Goal: Task Accomplishment & Management: Manage account settings

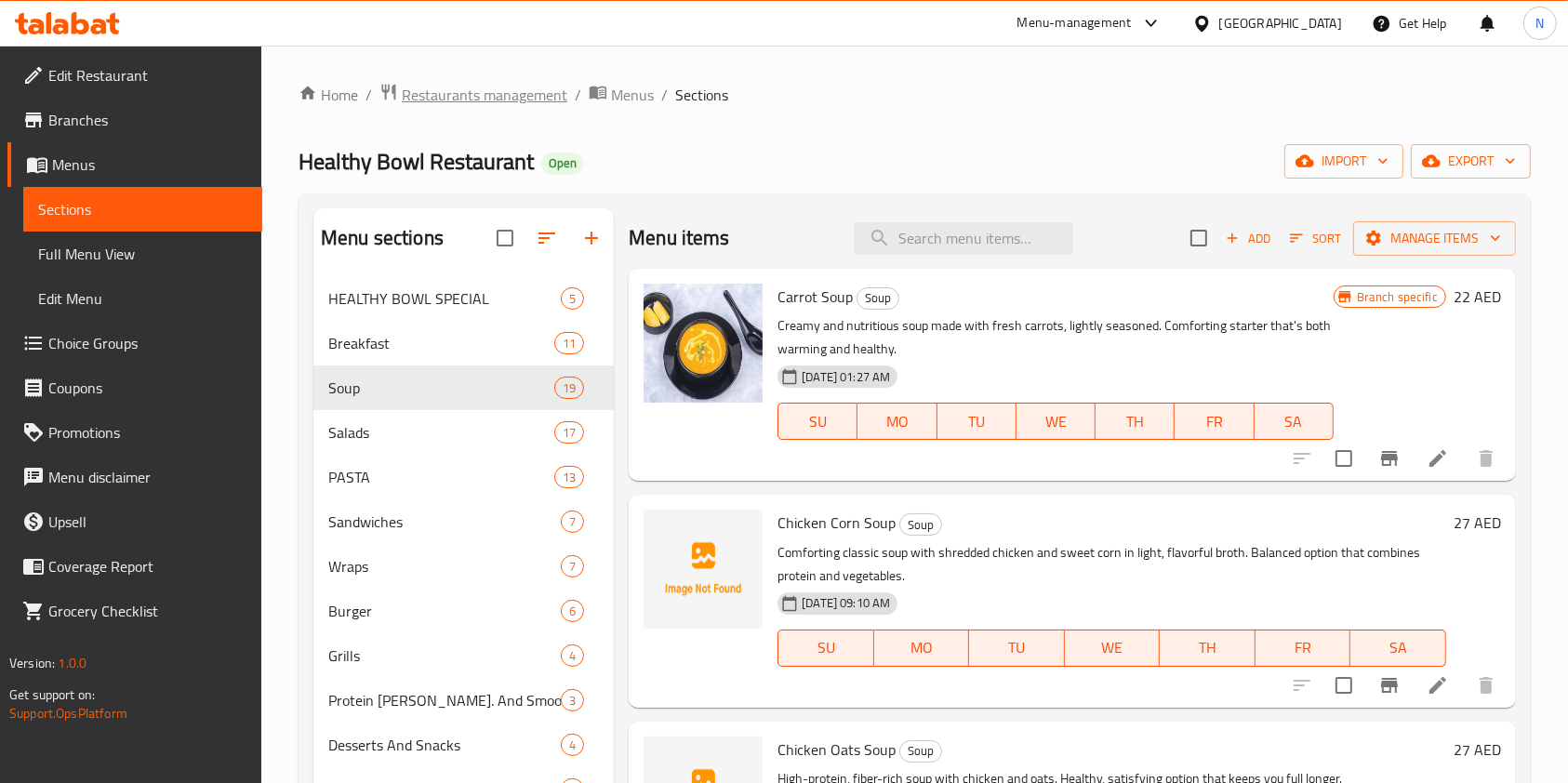
click at [459, 94] on span "Restaurants management" at bounding box center [485, 95] width 166 height 23
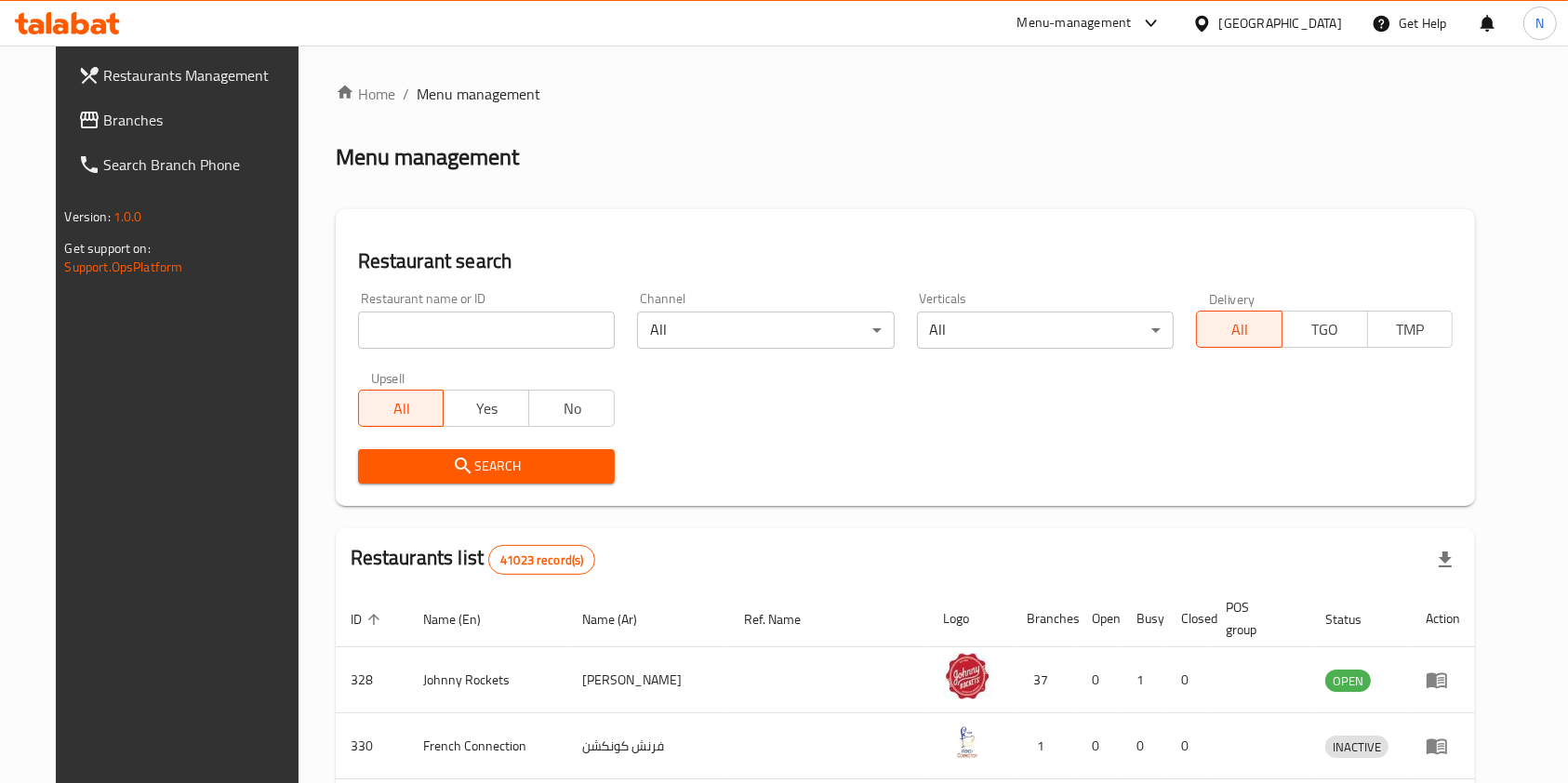
click at [441, 330] on input "search" at bounding box center [487, 330] width 257 height 38
type input "wona"
click button "Search" at bounding box center [487, 466] width 257 height 35
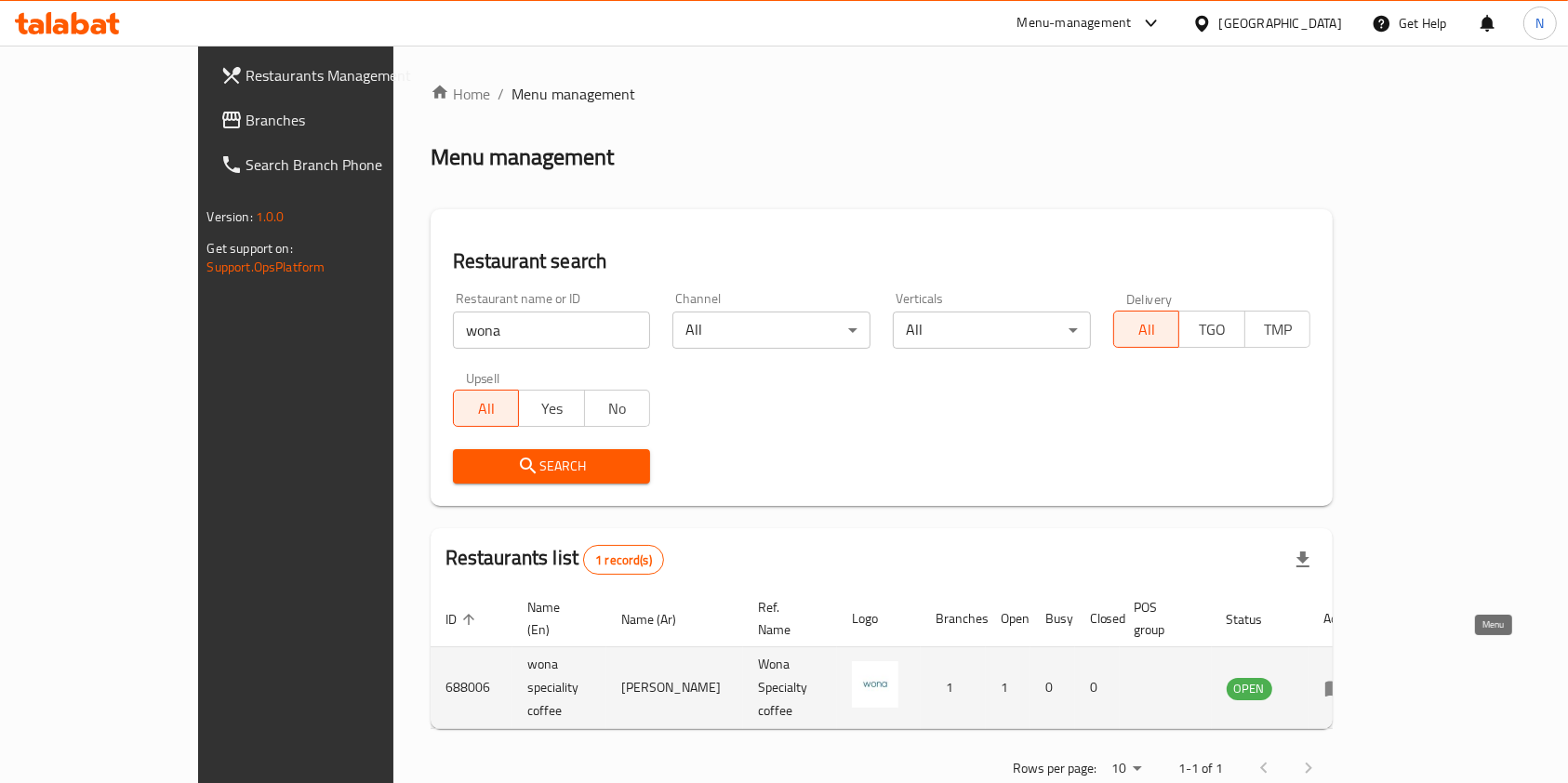
click at [1346, 681] on icon "enhanced table" at bounding box center [1336, 689] width 21 height 16
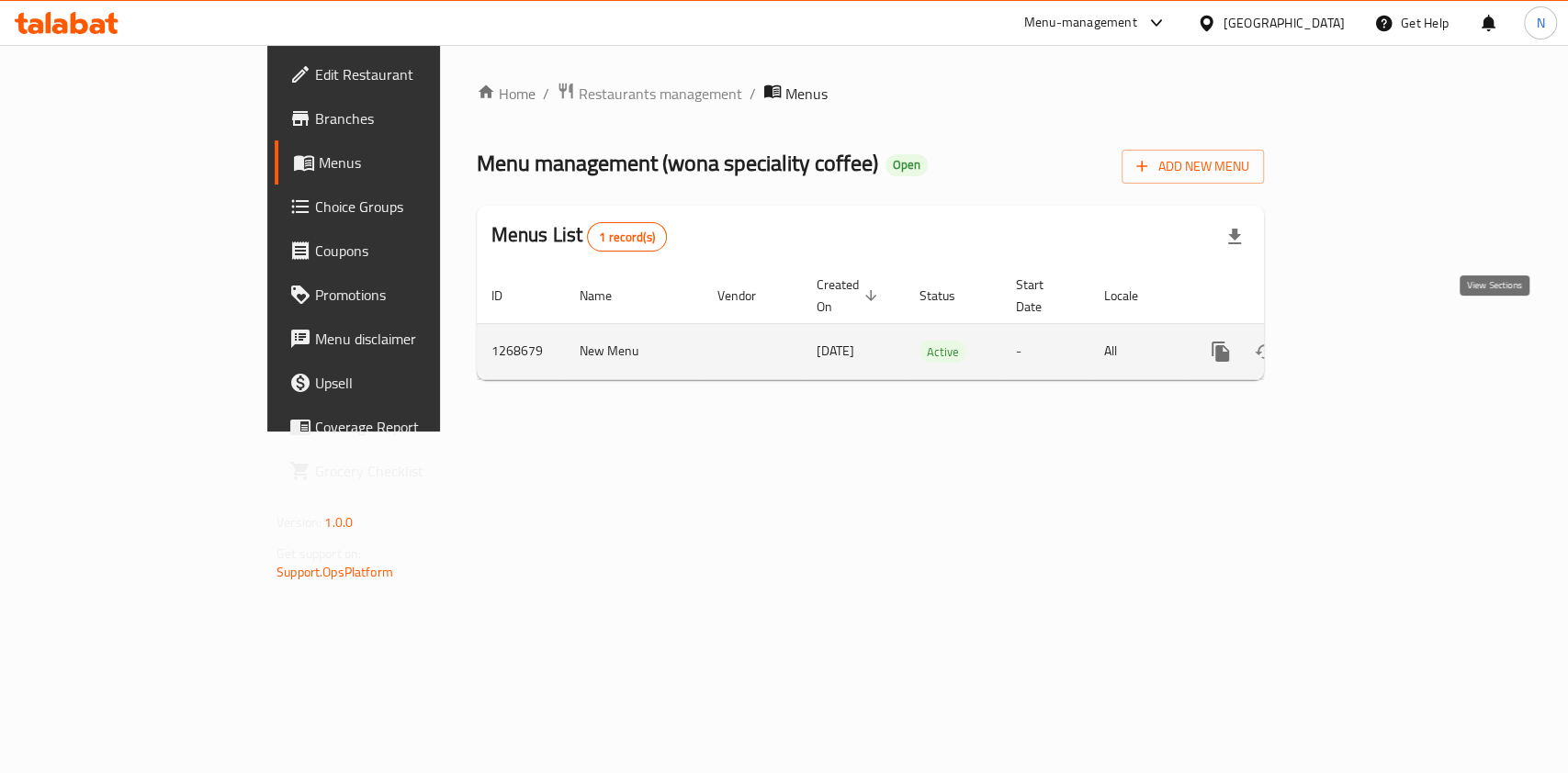
click at [1364, 341] on icon "enhanced table" at bounding box center [1353, 352] width 22 height 22
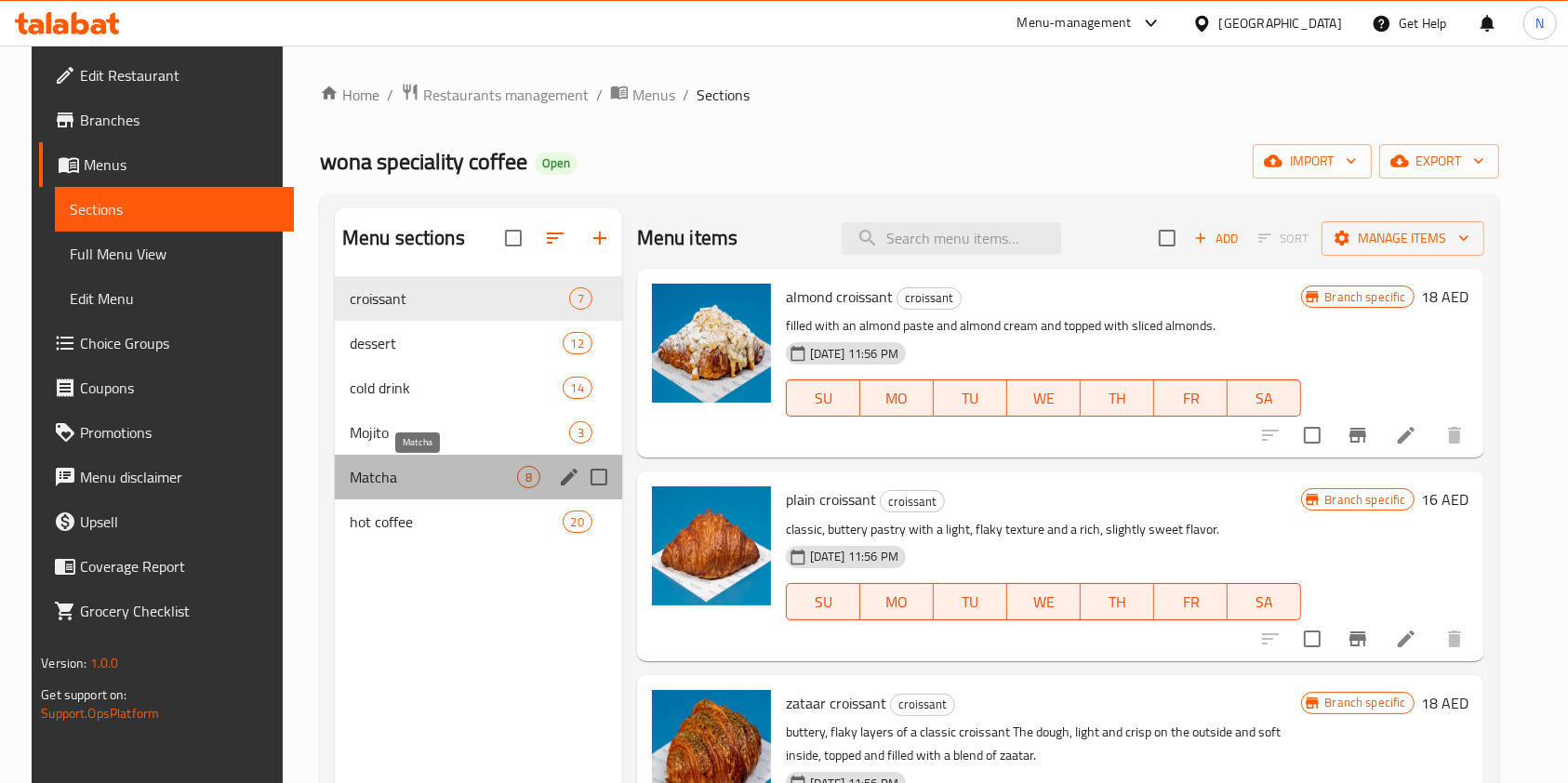
click at [366, 480] on span "Matcha" at bounding box center [434, 477] width 168 height 23
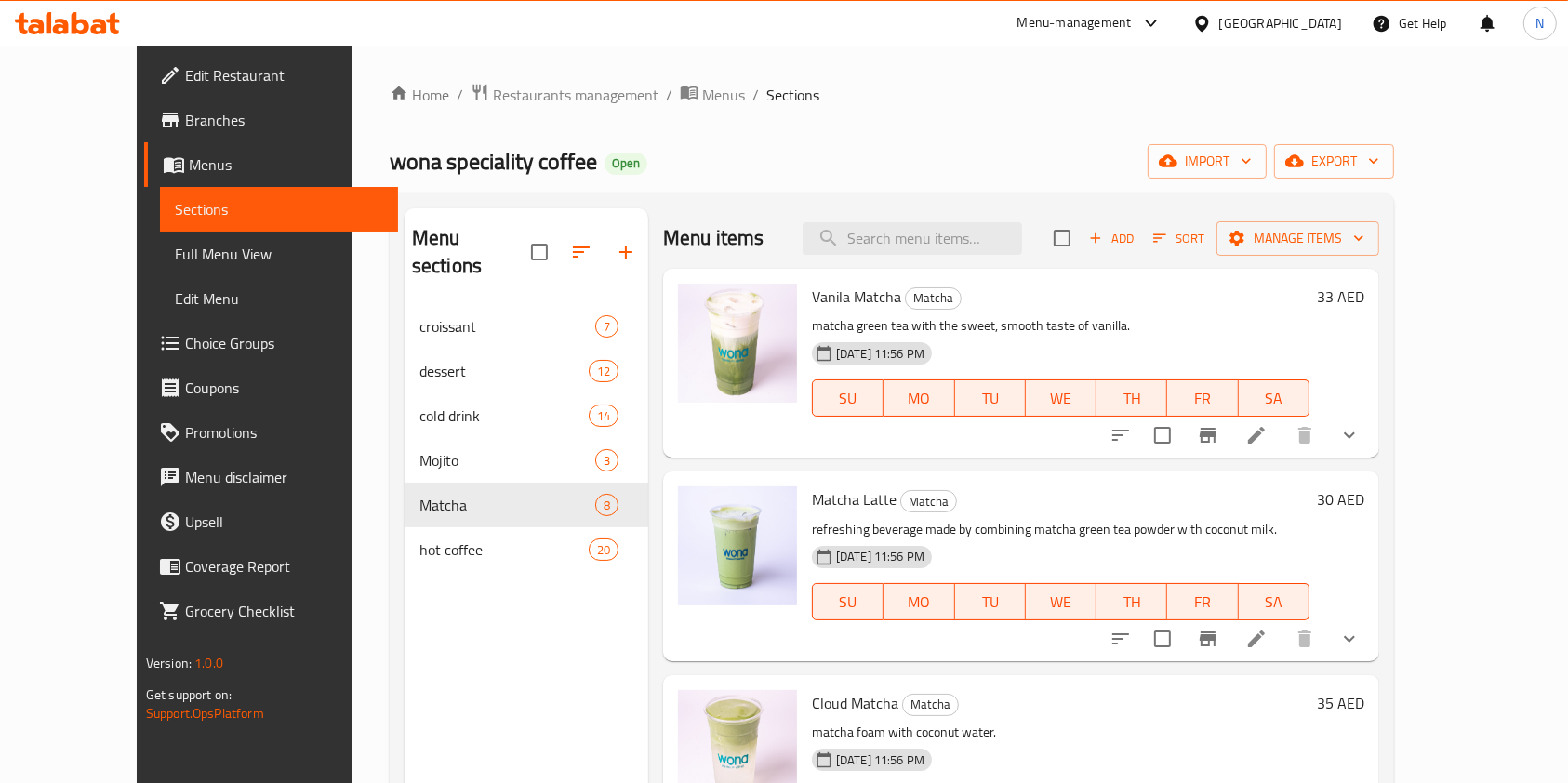
click at [1268, 439] on icon at bounding box center [1256, 436] width 23 height 23
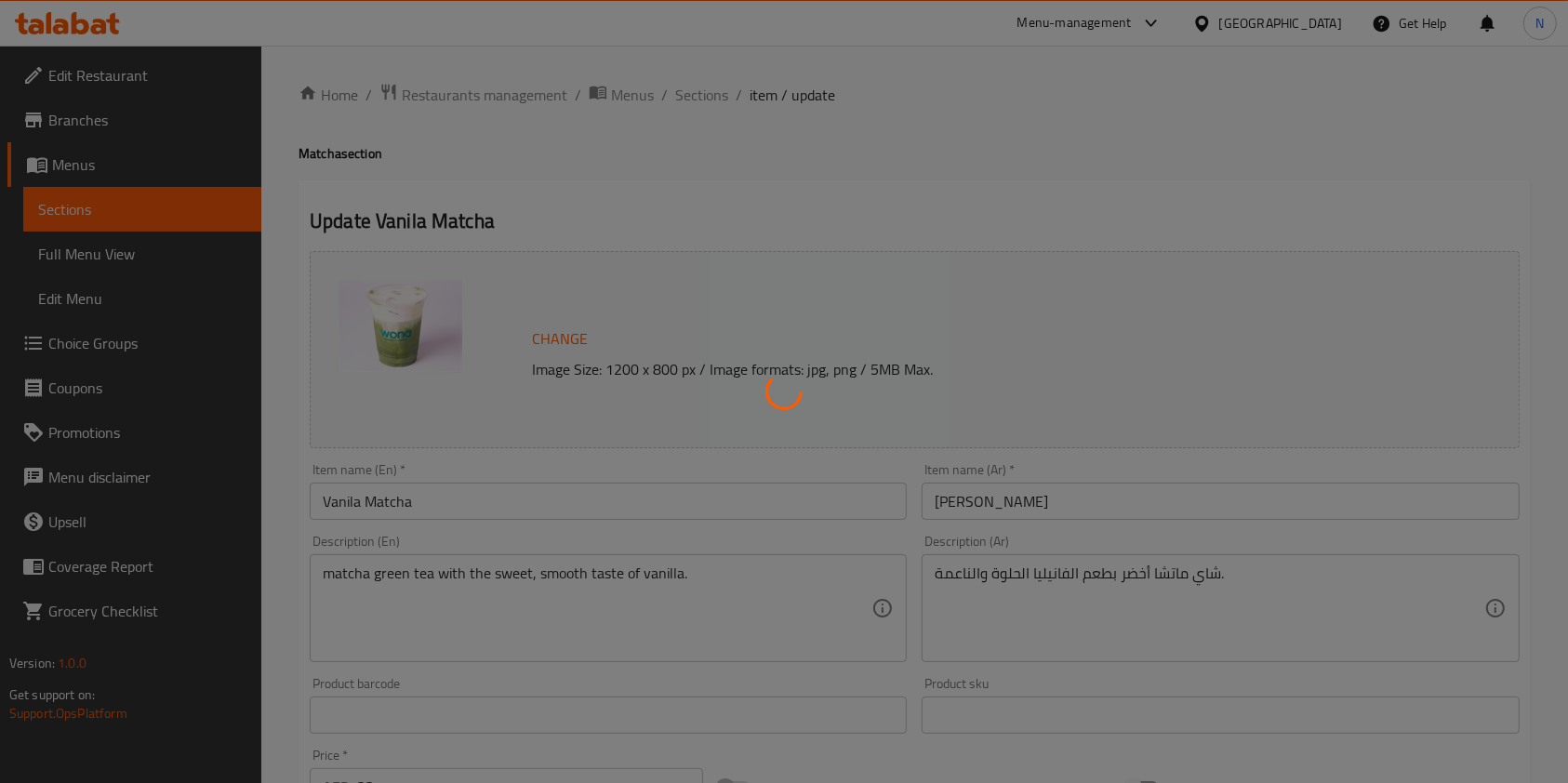
type input "نسبه الحلى:"
type input "1"
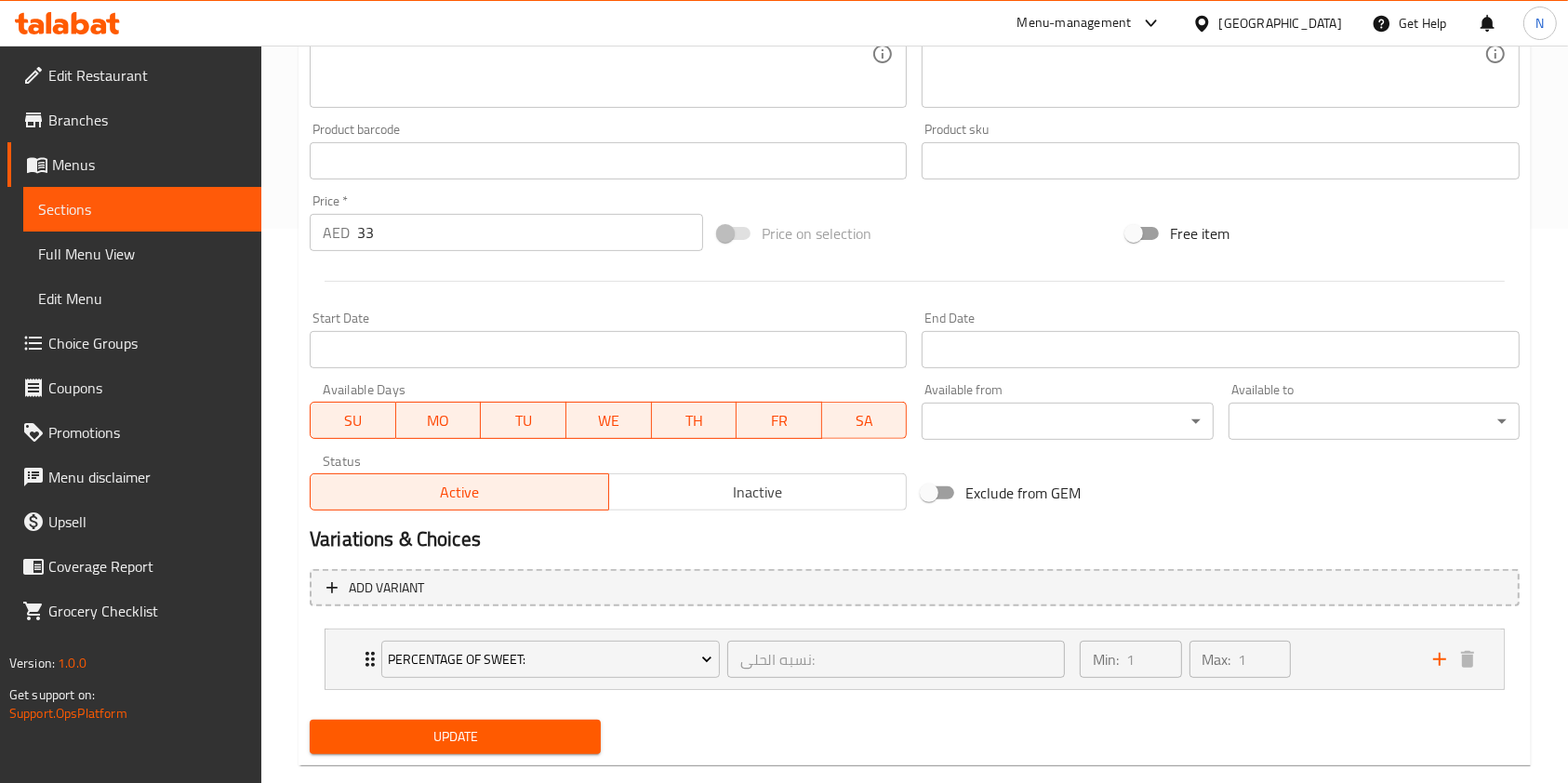
scroll to position [588, 0]
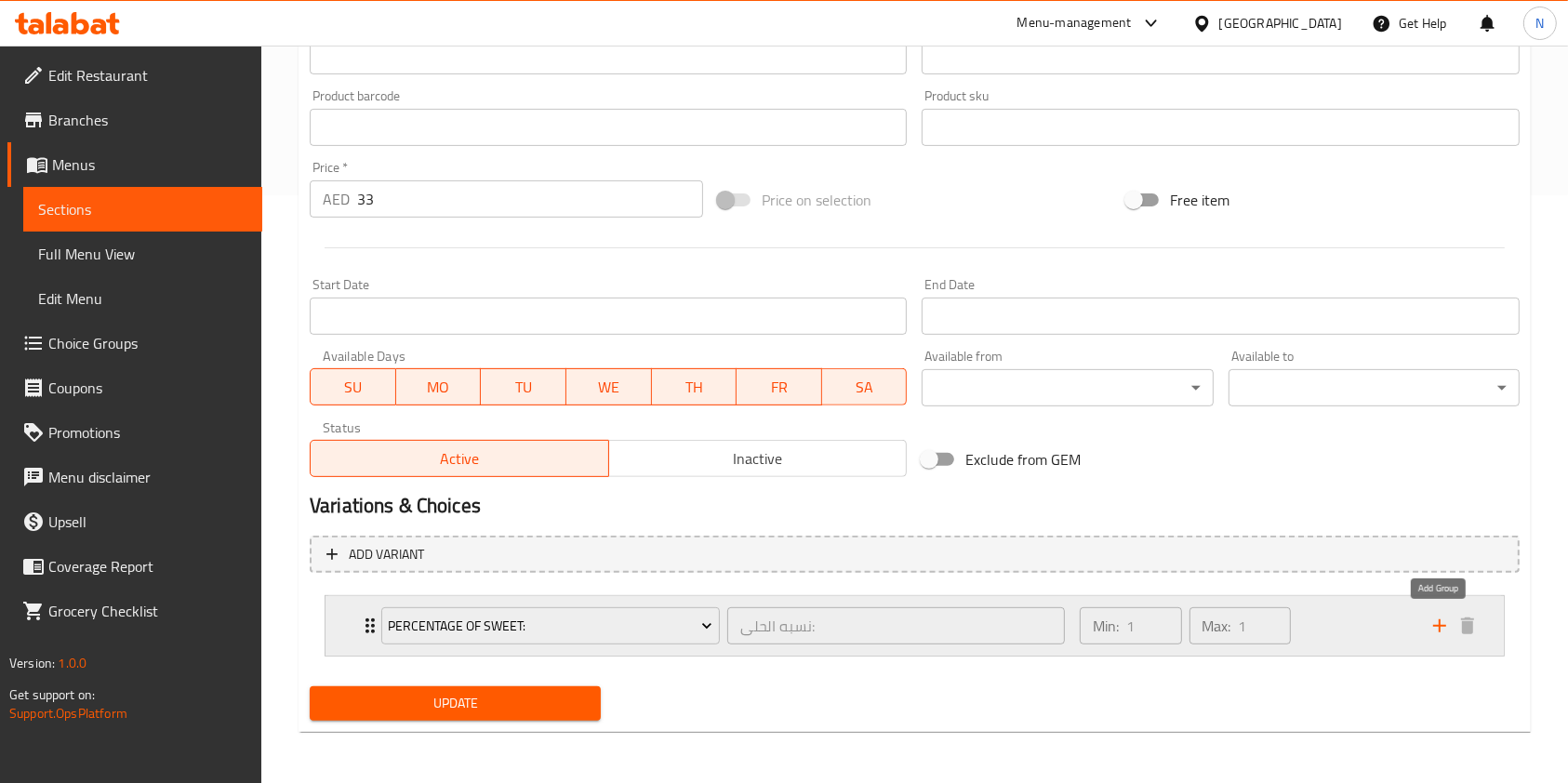
click at [1437, 631] on icon "add" at bounding box center [1440, 626] width 23 height 23
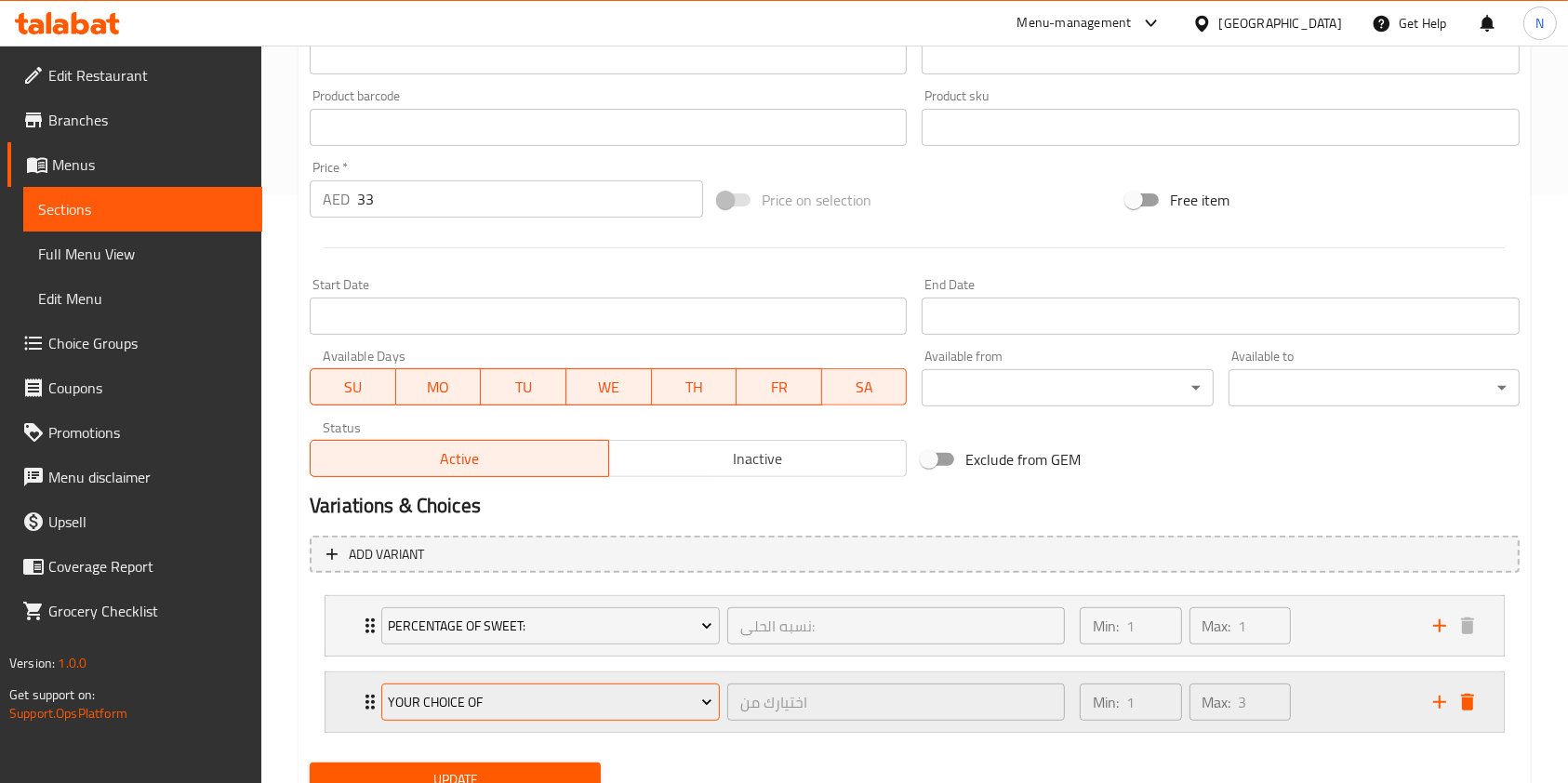
click at [669, 709] on span "Your Choice Of" at bounding box center [550, 702] width 325 height 24
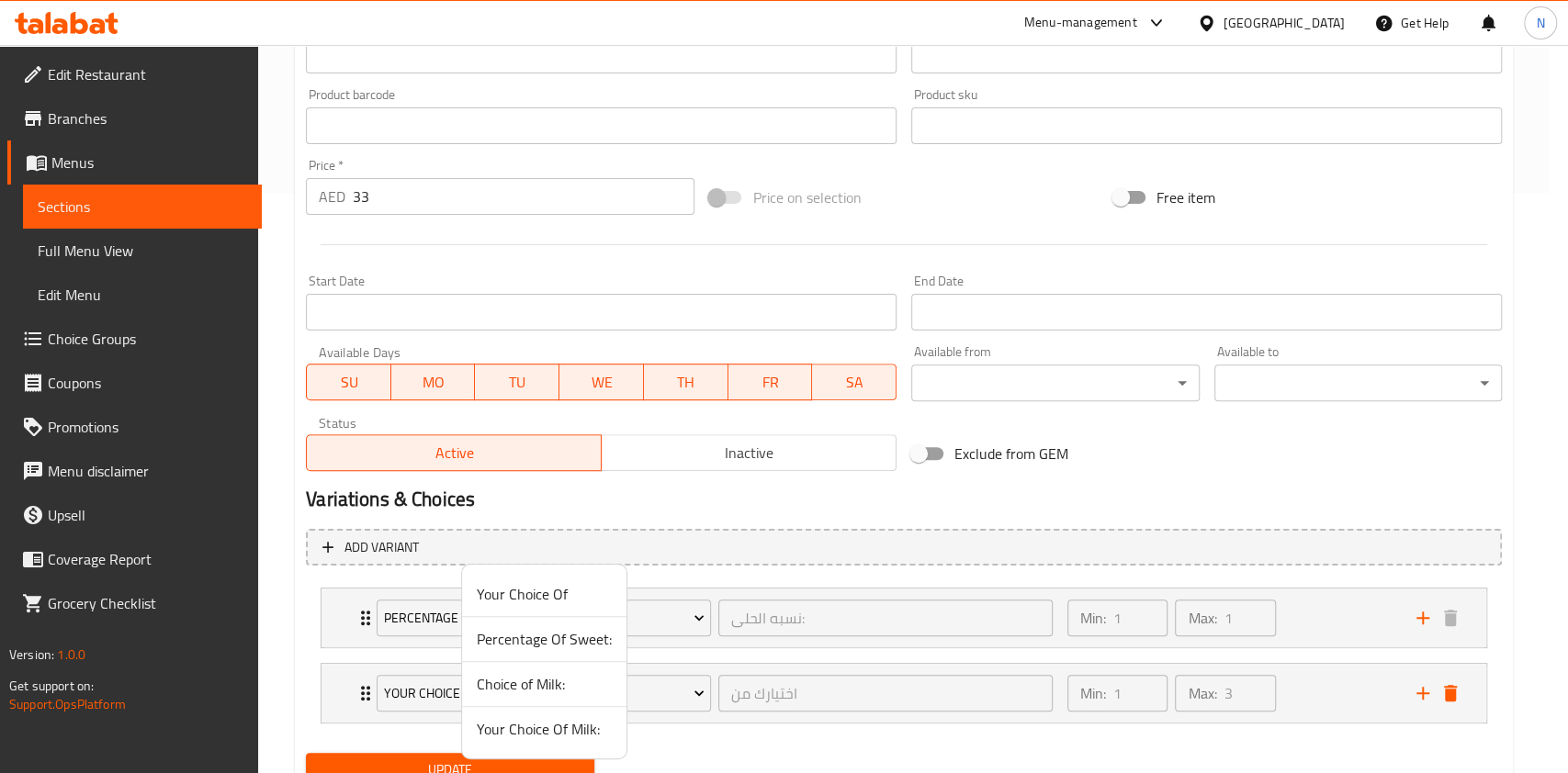
click at [537, 694] on span "Choice of Milk:" at bounding box center [544, 685] width 135 height 22
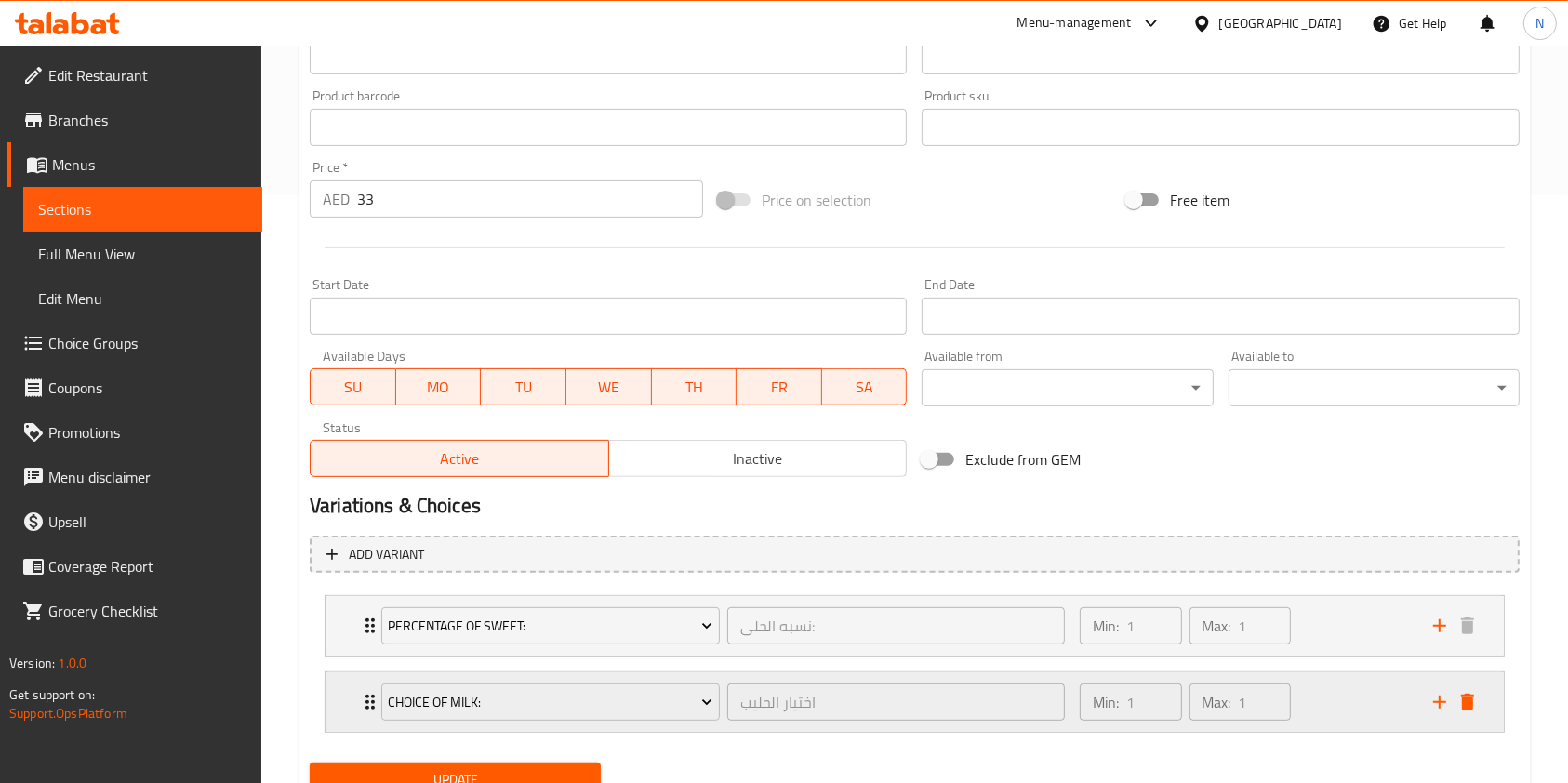
scroll to position [664, 0]
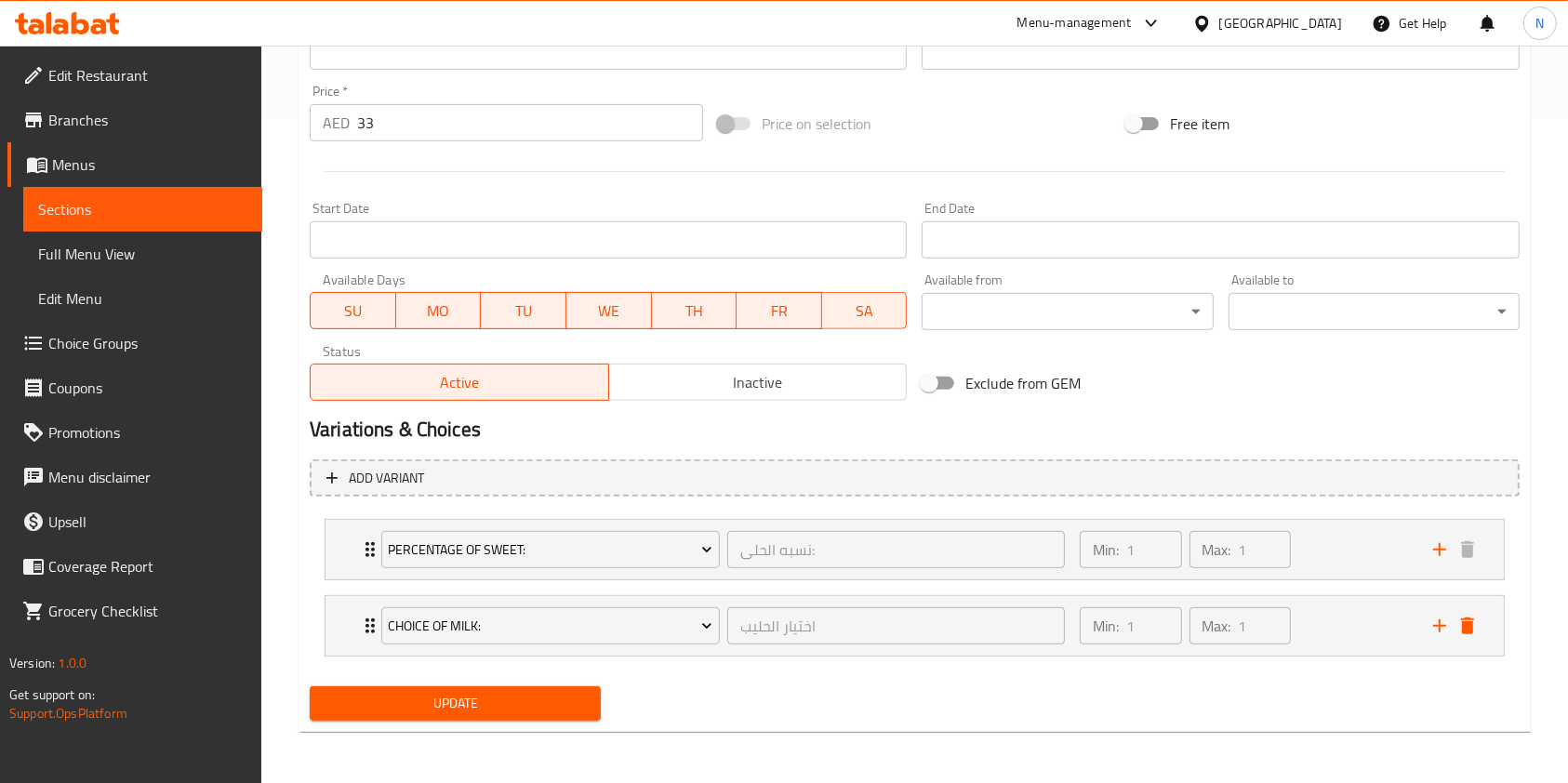
click at [484, 706] on span "Update" at bounding box center [456, 703] width 262 height 24
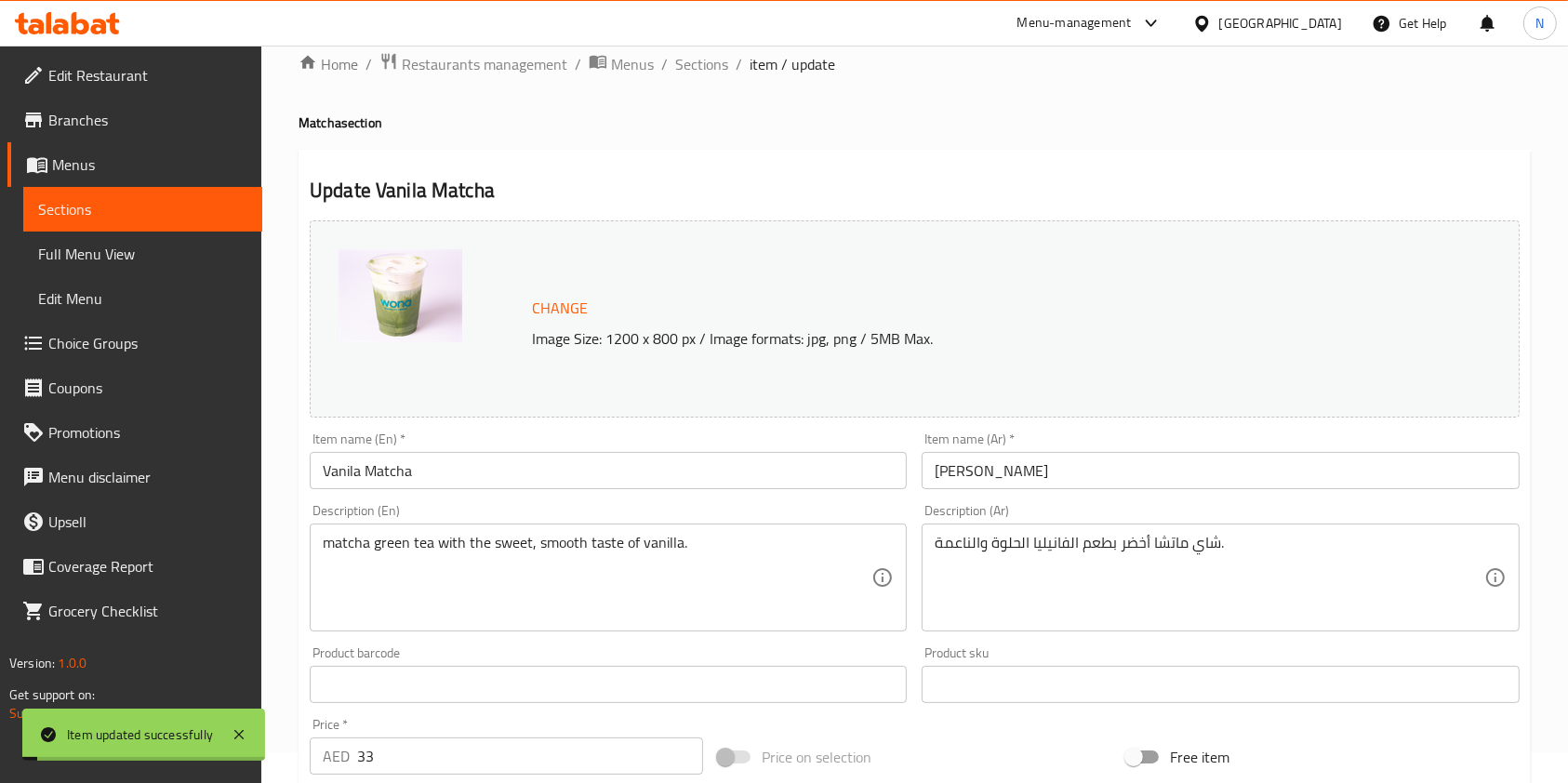
scroll to position [0, 0]
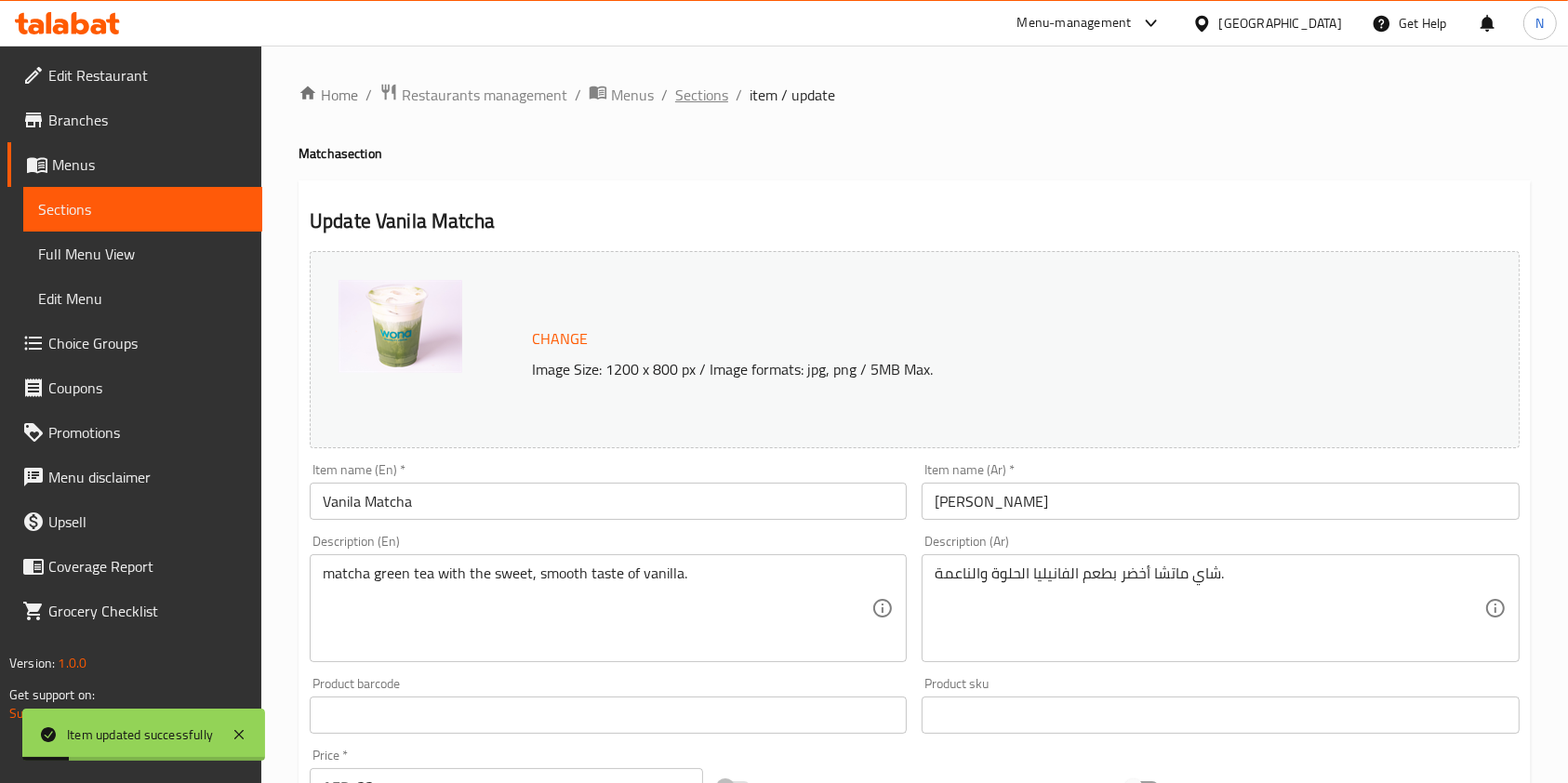
click at [692, 99] on span "Sections" at bounding box center [702, 95] width 53 height 23
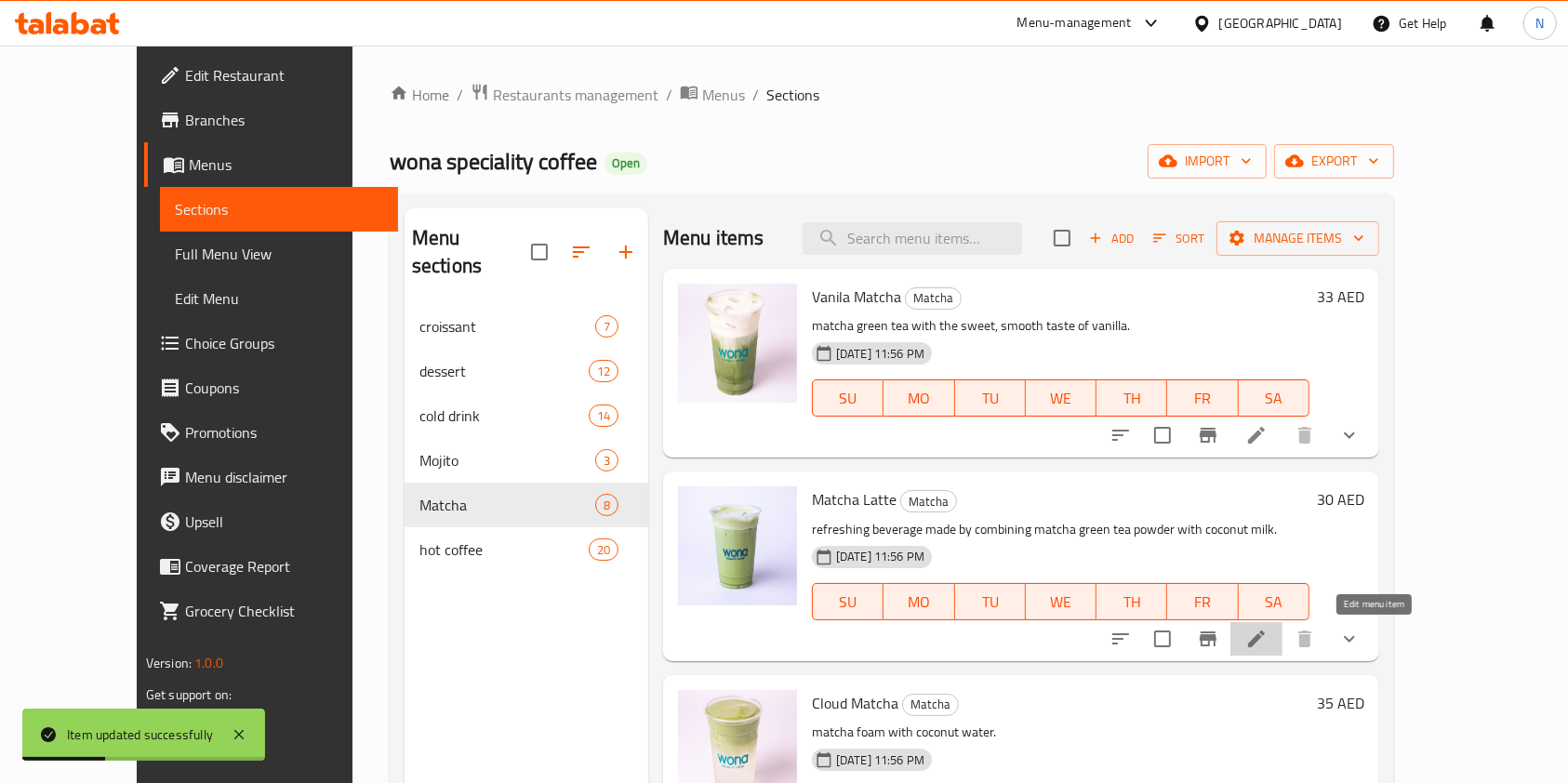
click at [1268, 647] on icon at bounding box center [1256, 639] width 23 height 23
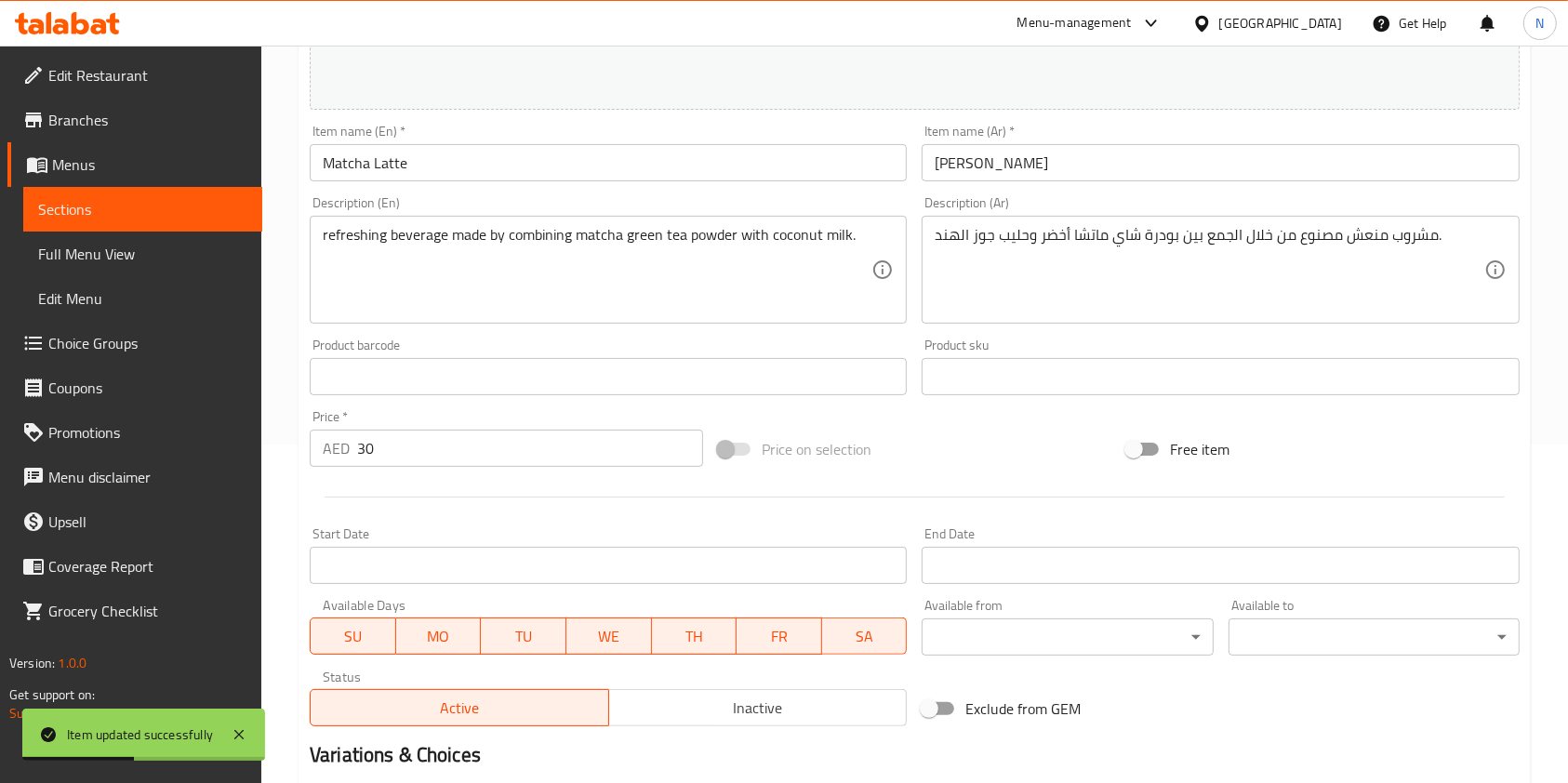
scroll to position [588, 0]
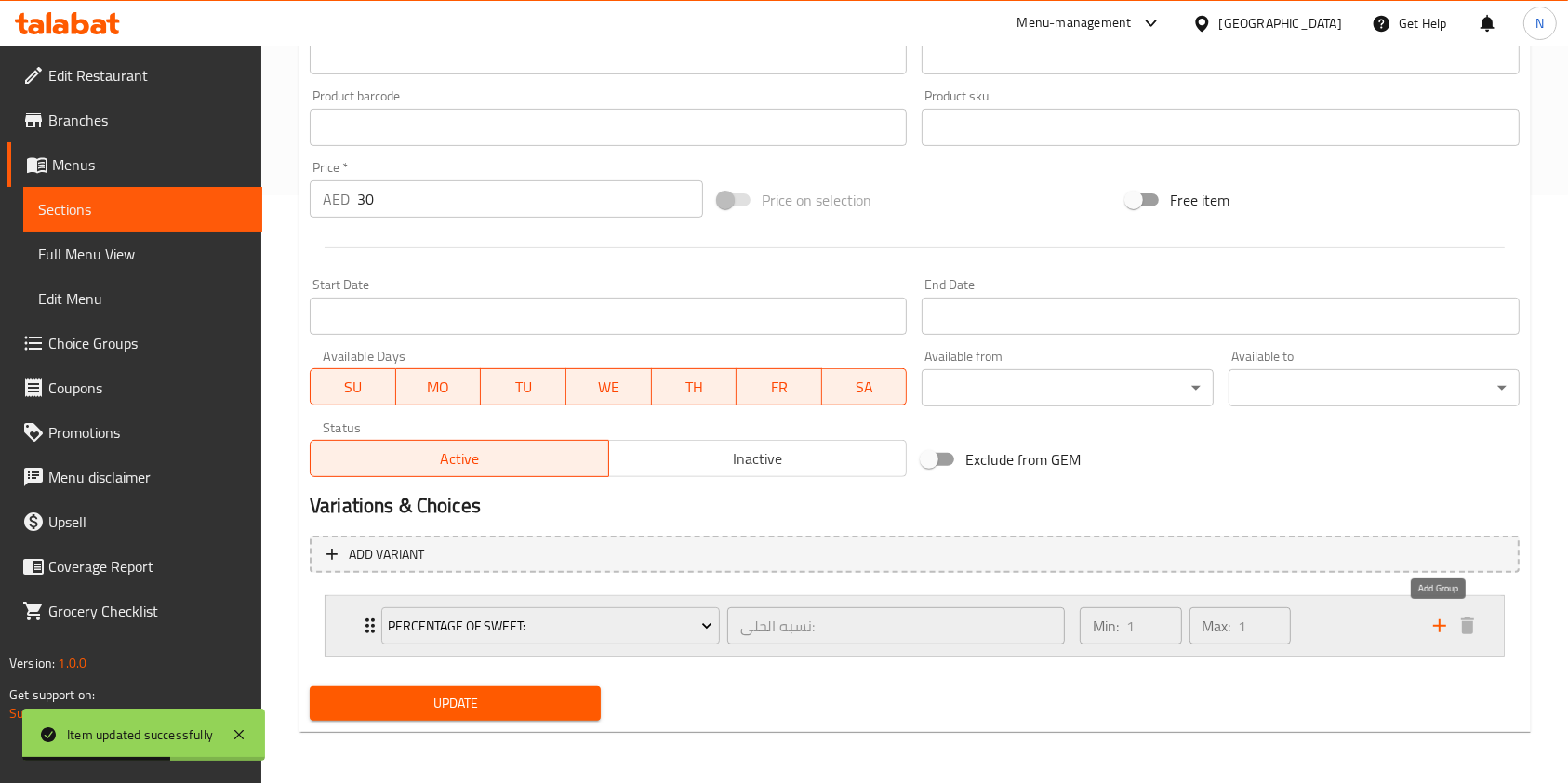
click at [1446, 620] on icon "add" at bounding box center [1440, 626] width 23 height 23
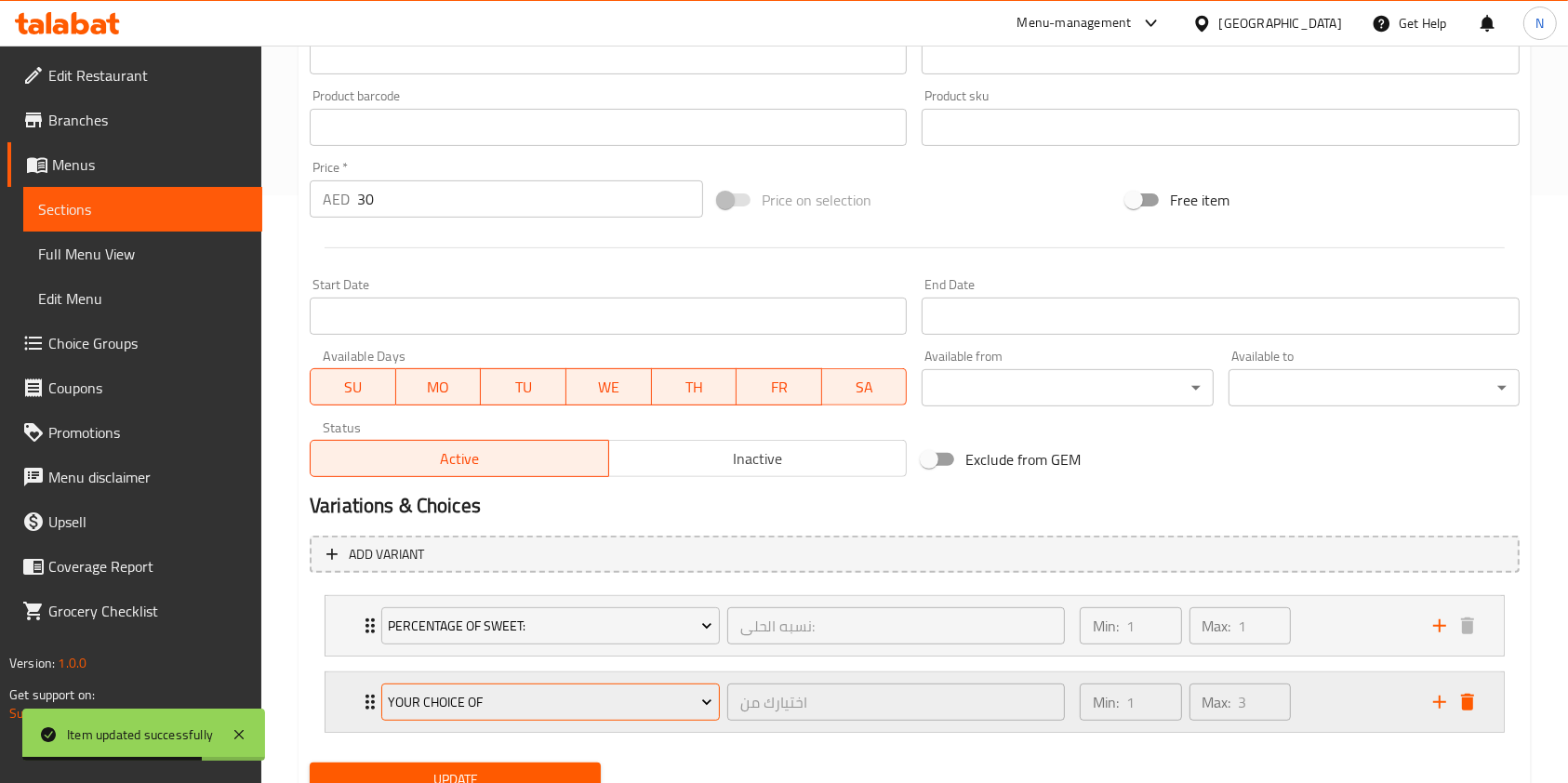
click at [578, 708] on span "Your Choice Of" at bounding box center [550, 702] width 325 height 24
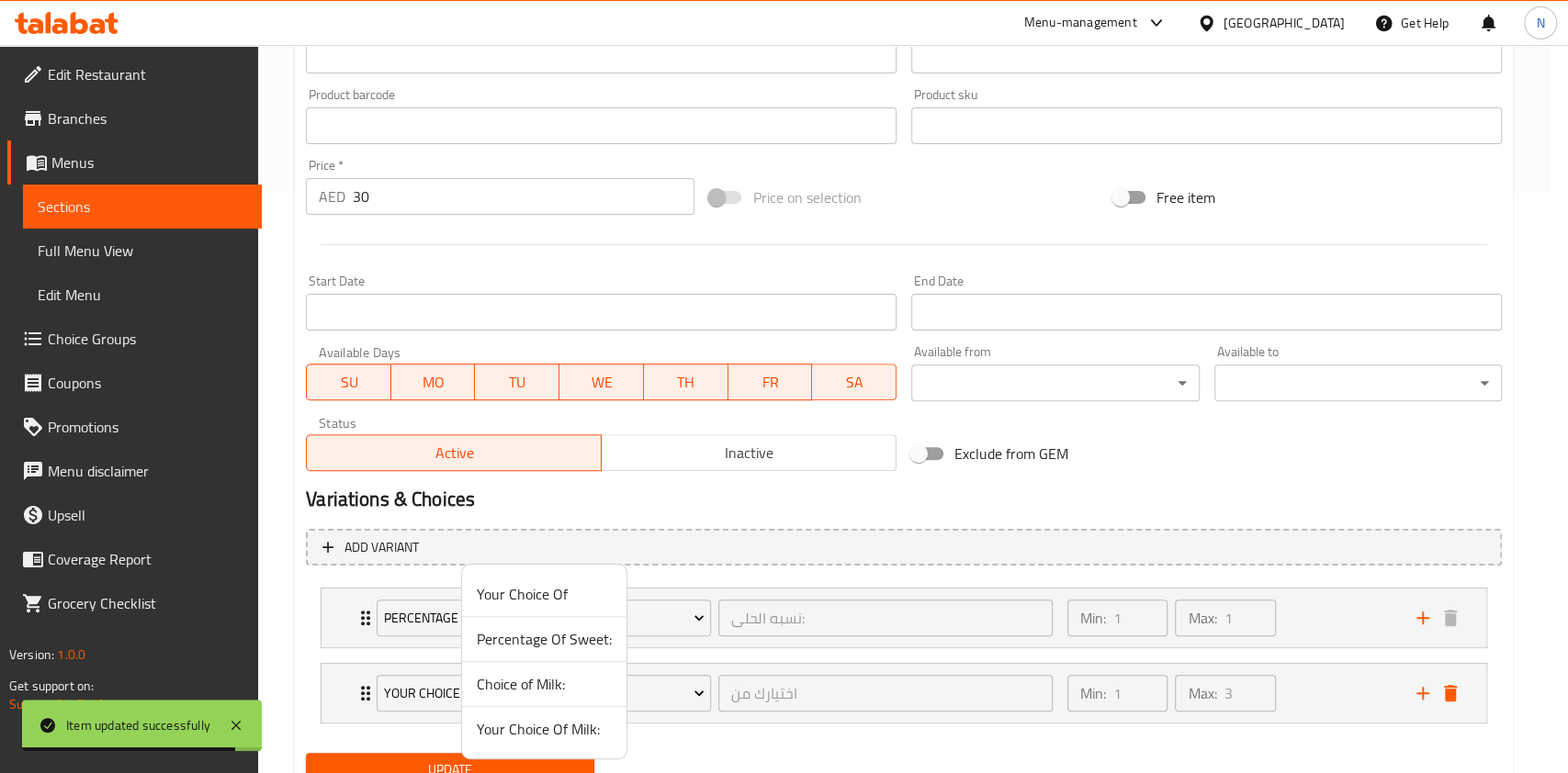
click at [538, 687] on span "Choice of Milk:" at bounding box center [544, 685] width 135 height 22
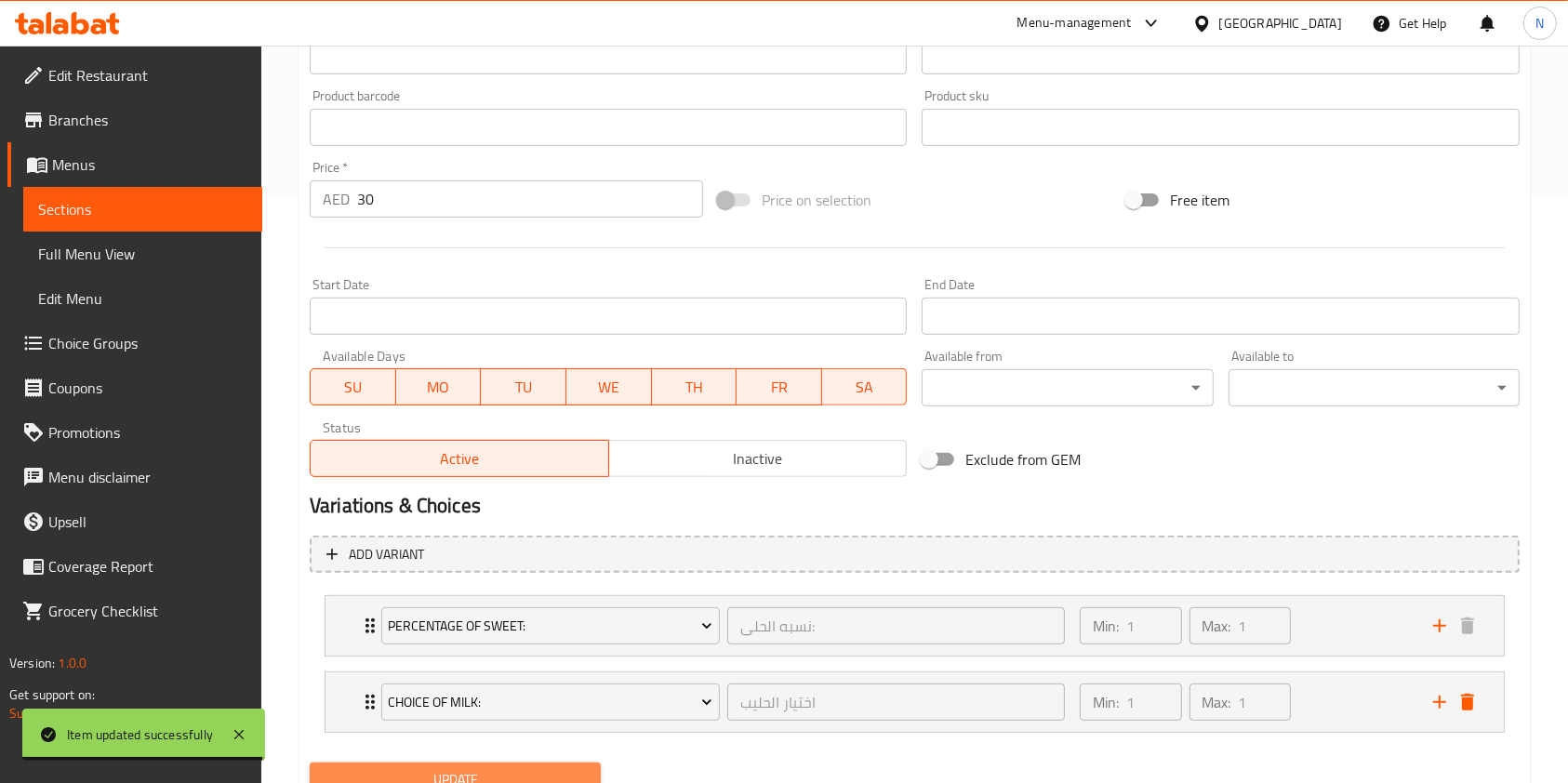
click at [532, 763] on button "Update" at bounding box center [455, 779] width 291 height 35
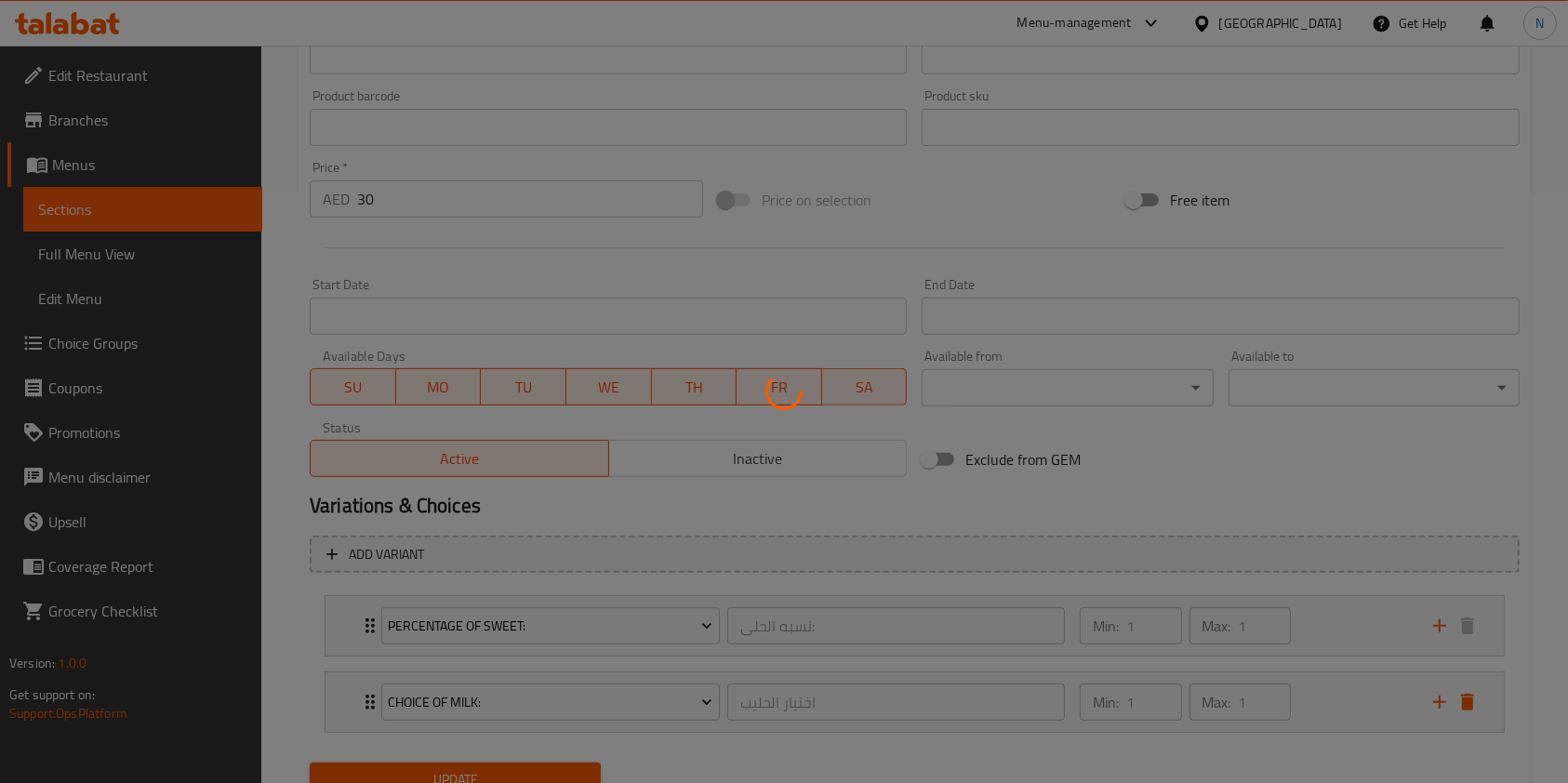
scroll to position [0, 0]
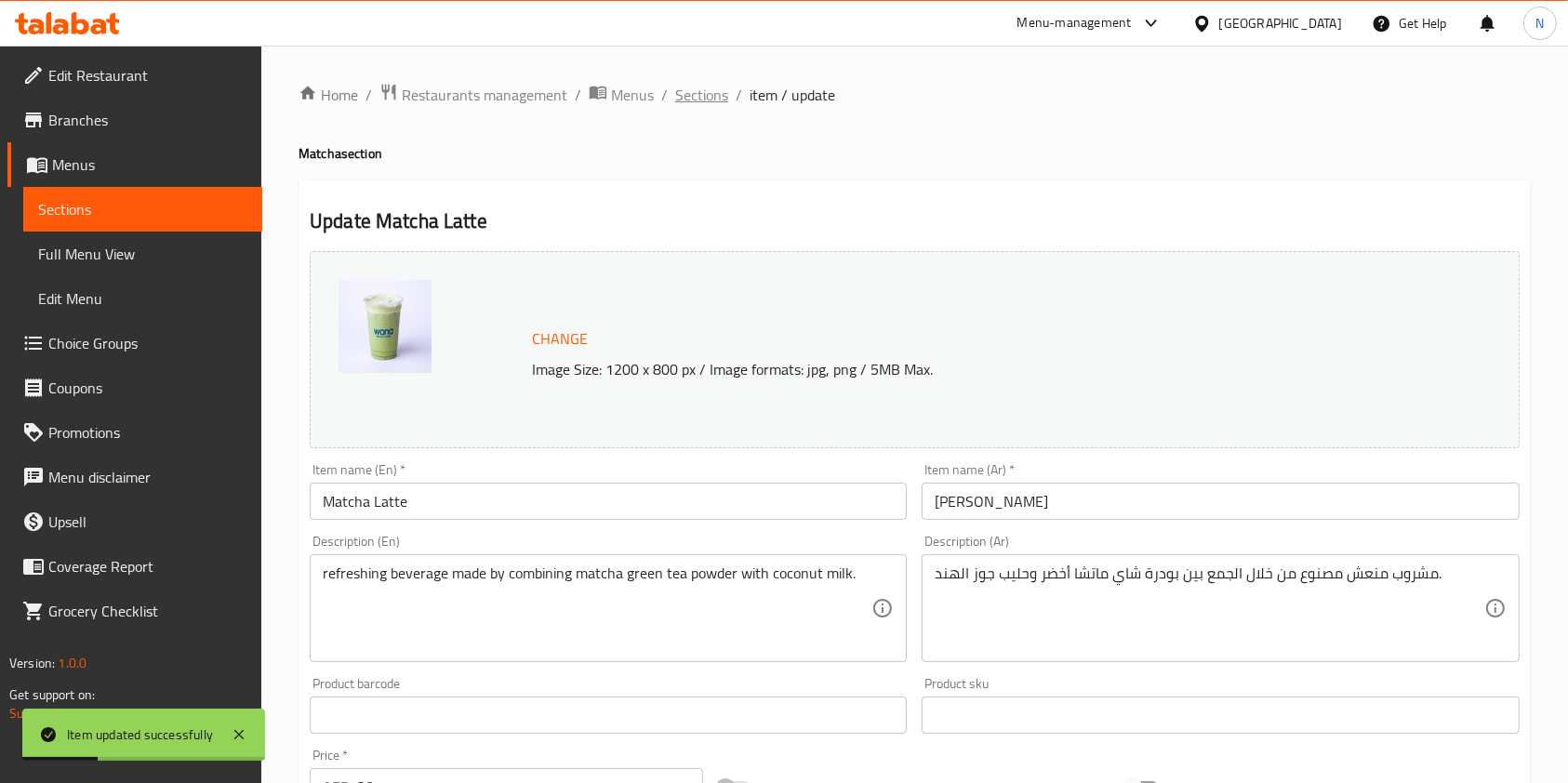
click at [704, 97] on span "Sections" at bounding box center [702, 95] width 53 height 23
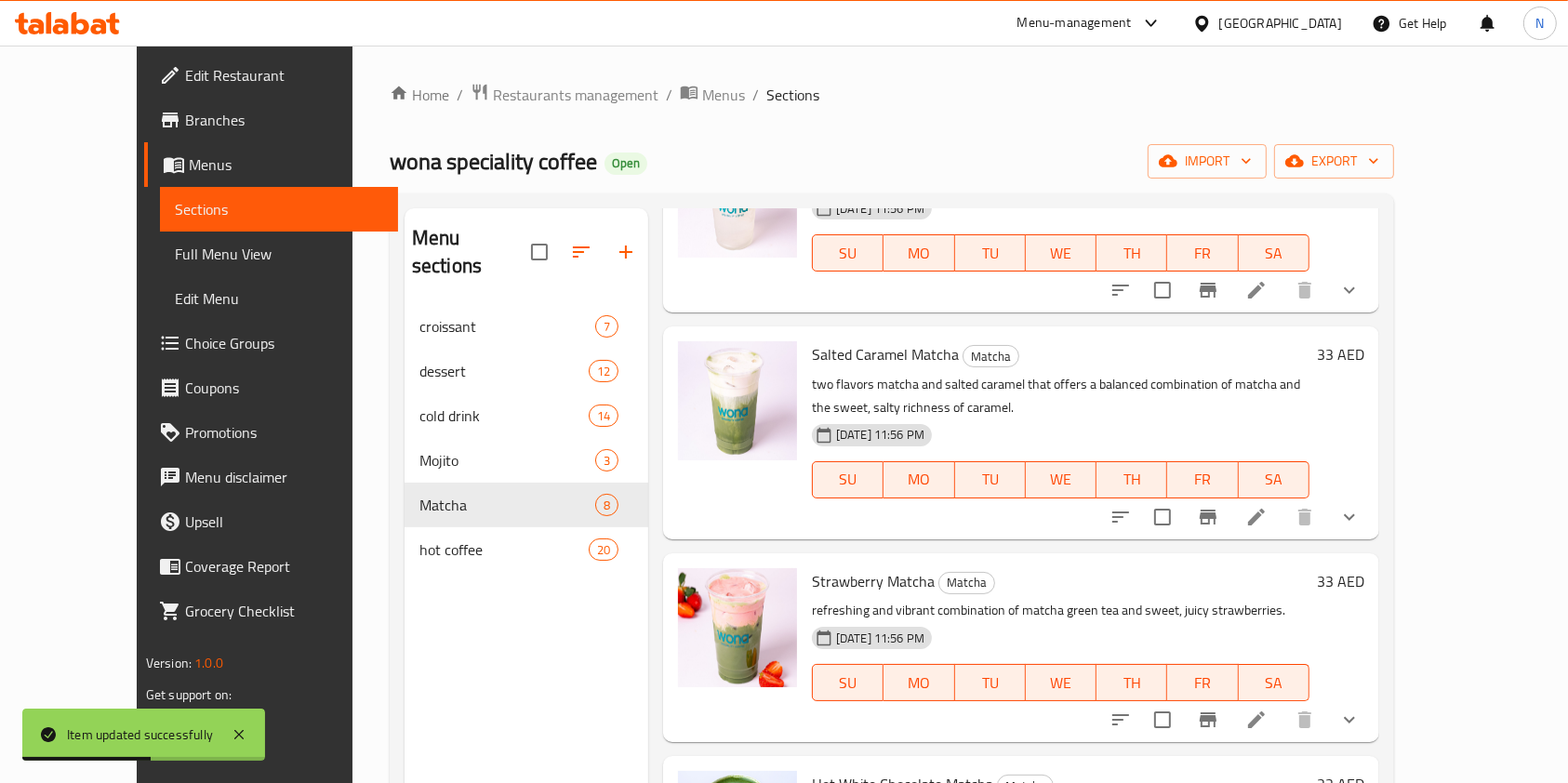
scroll to position [555, 0]
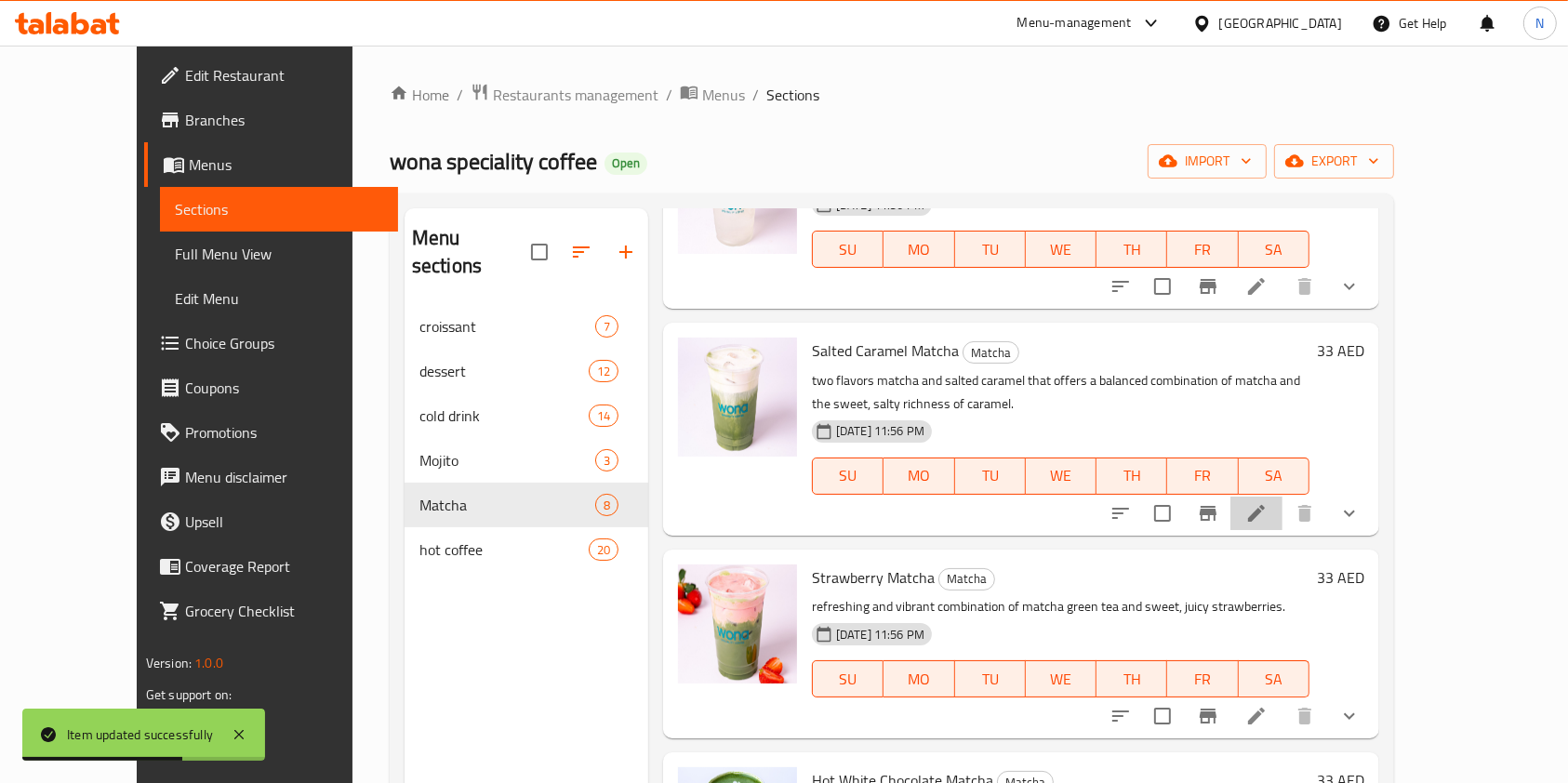
click at [1283, 525] on li at bounding box center [1256, 514] width 52 height 34
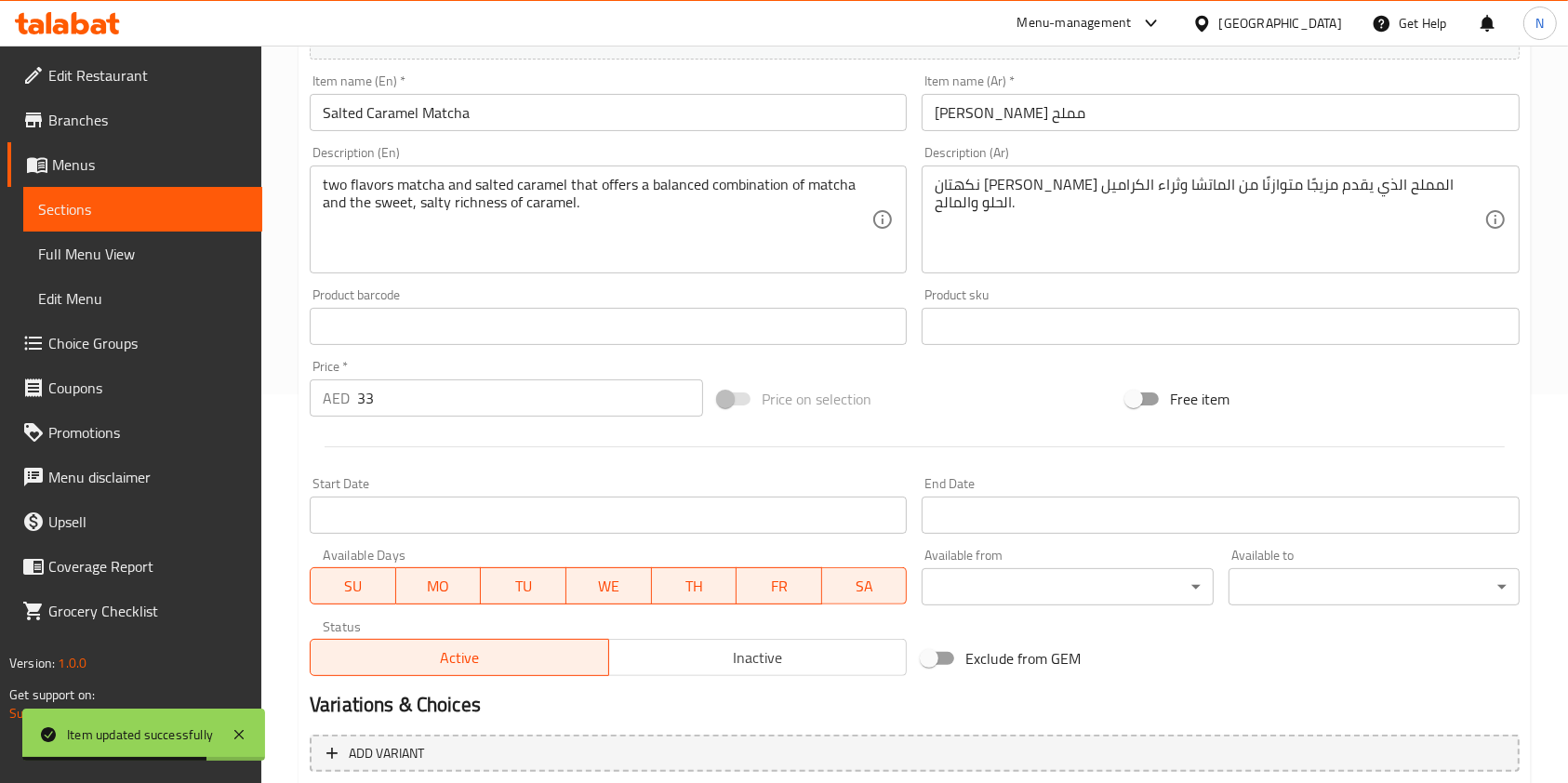
scroll to position [588, 0]
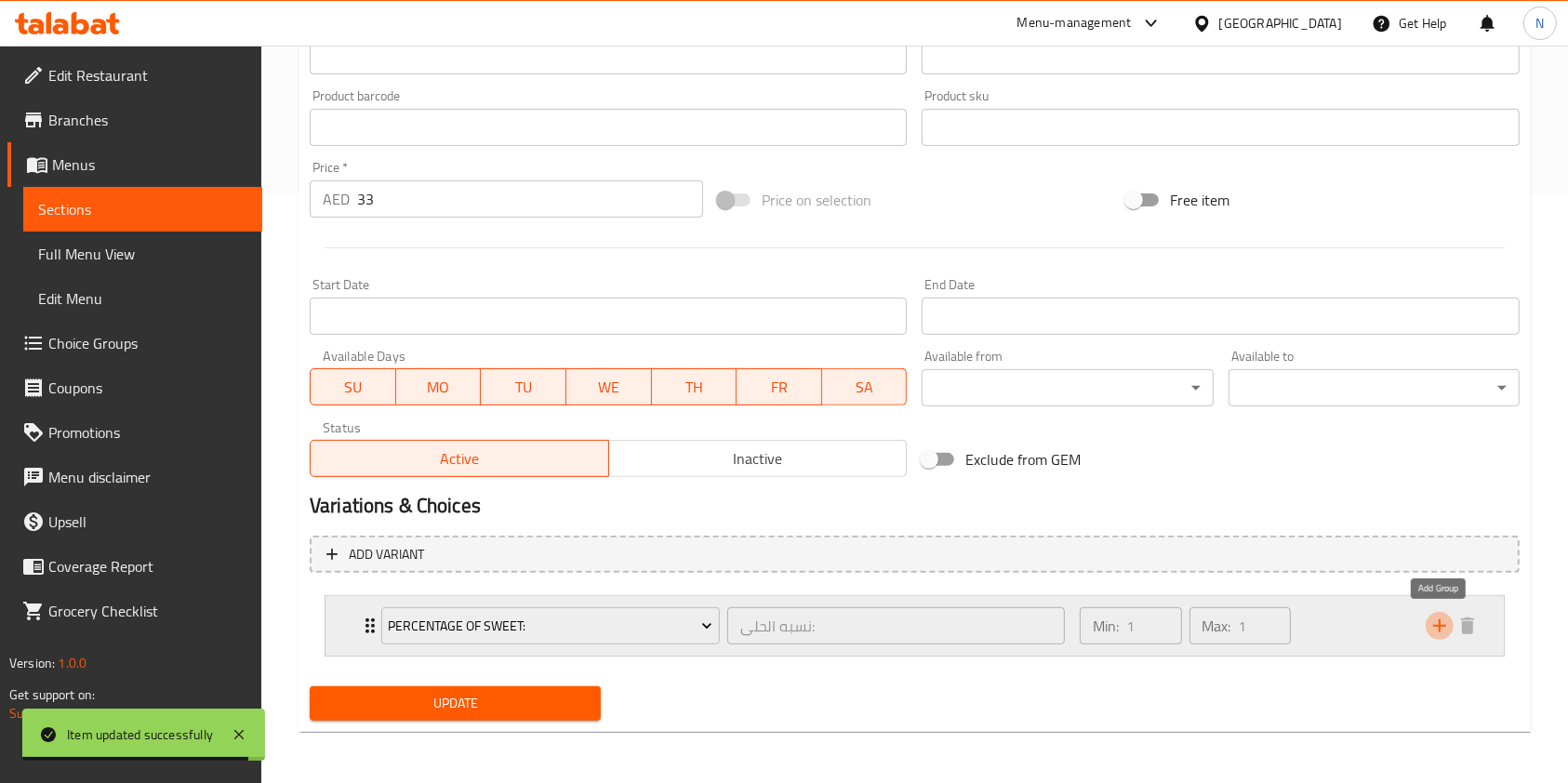
click at [1451, 630] on button "add" at bounding box center [1440, 626] width 28 height 28
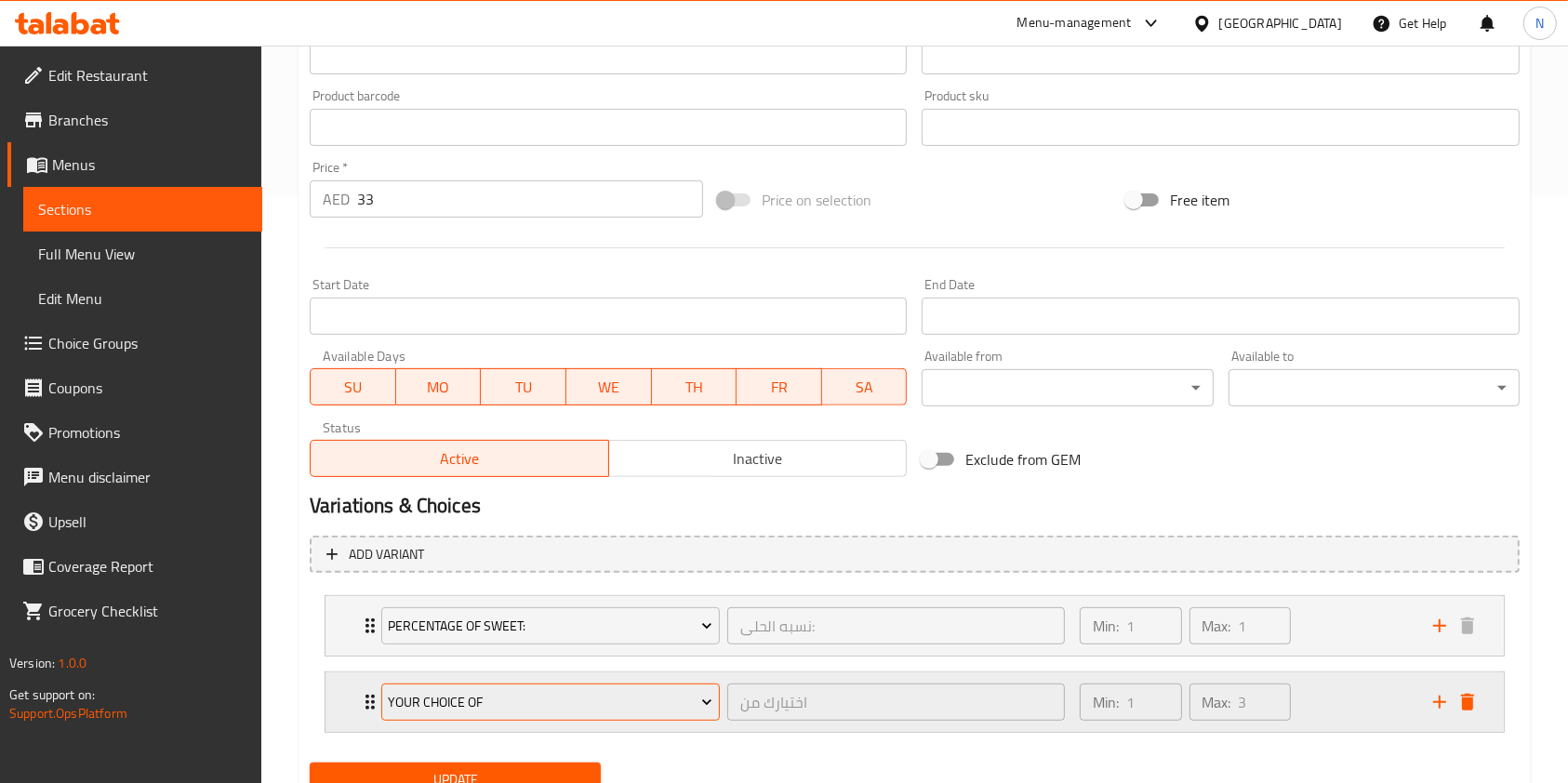
click at [515, 702] on span "Your Choice Of" at bounding box center [550, 702] width 325 height 24
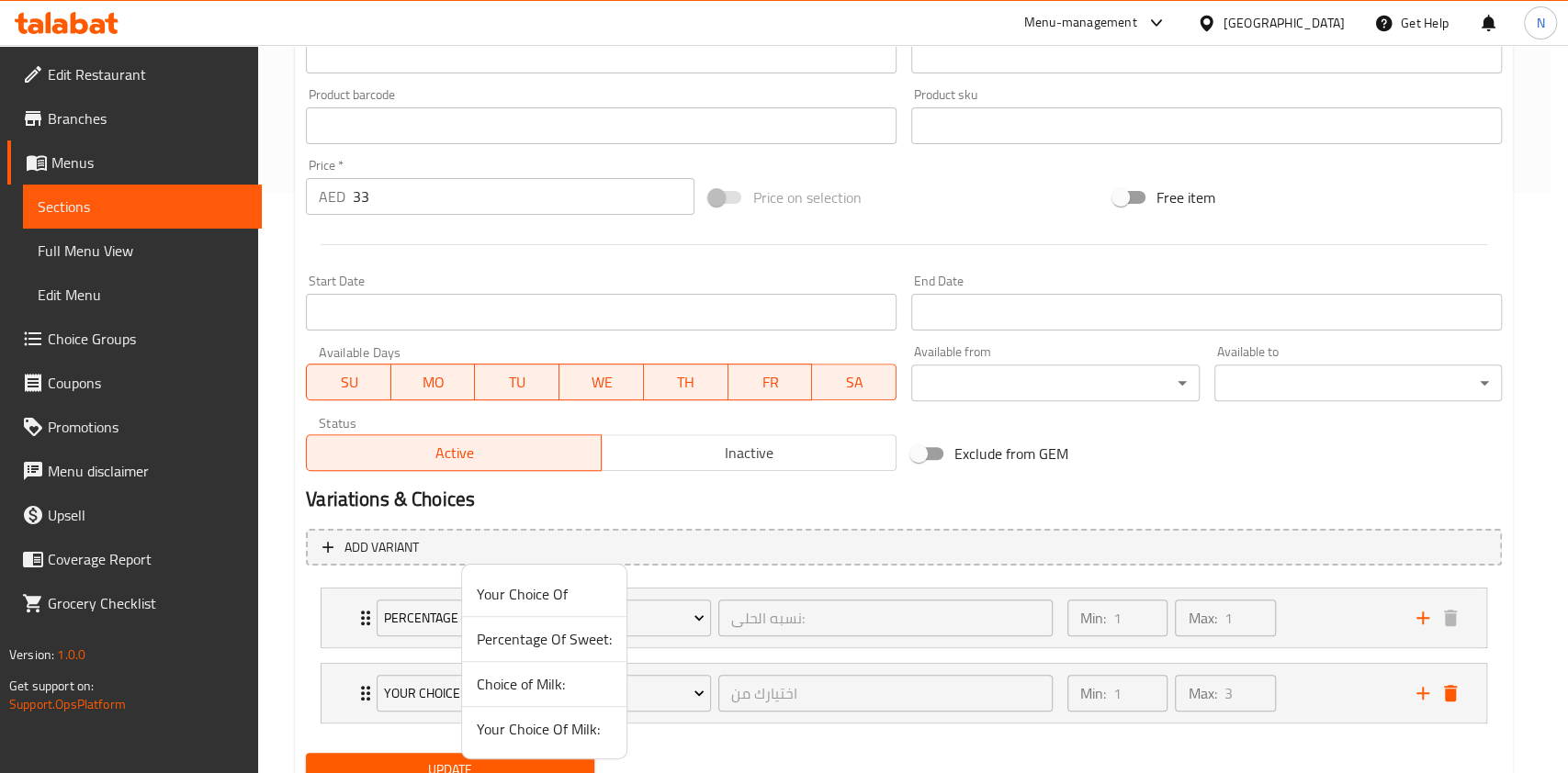
click at [535, 685] on span "Choice of Milk:" at bounding box center [544, 685] width 135 height 22
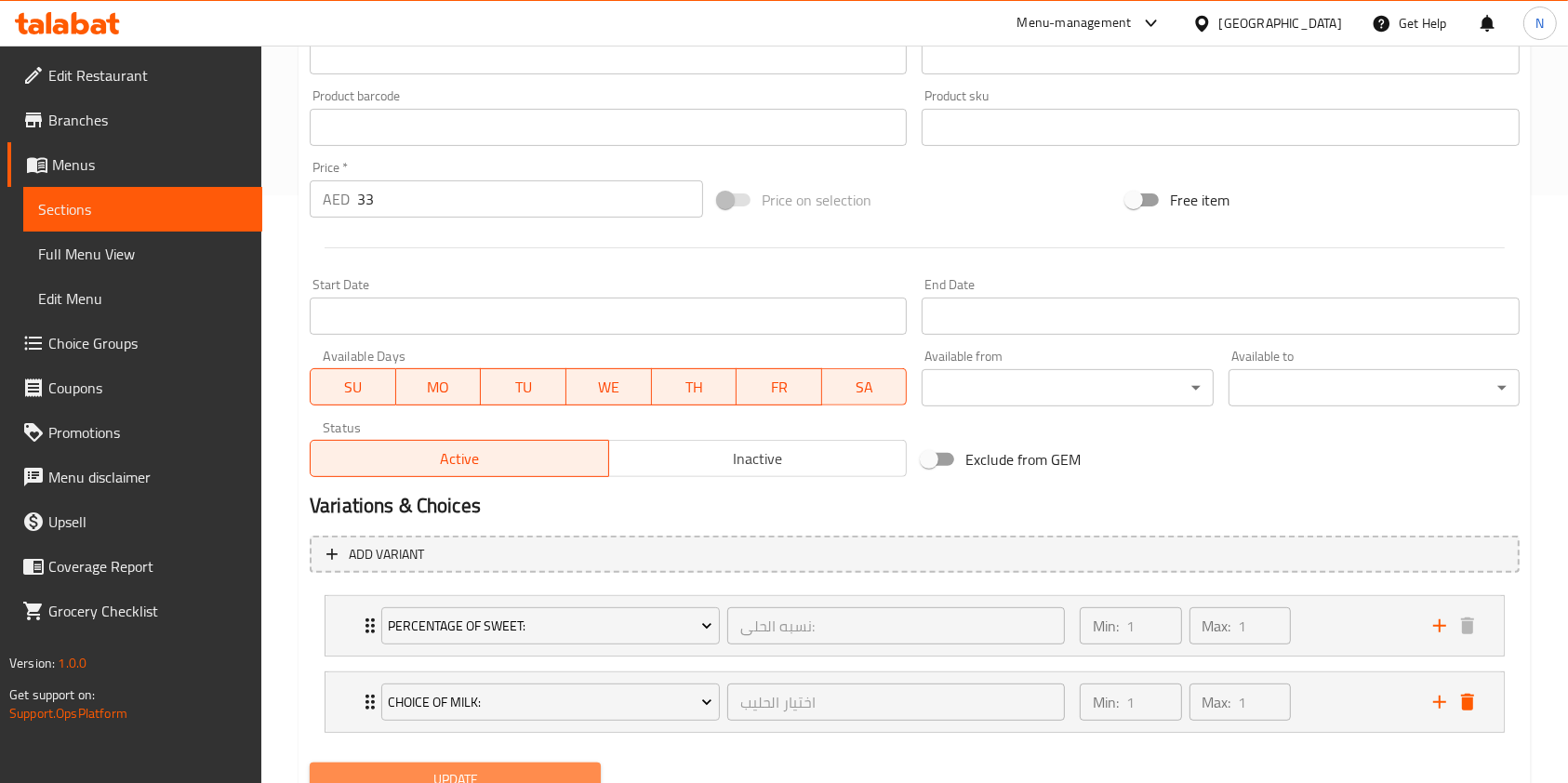
click at [531, 777] on span "Update" at bounding box center [456, 779] width 262 height 24
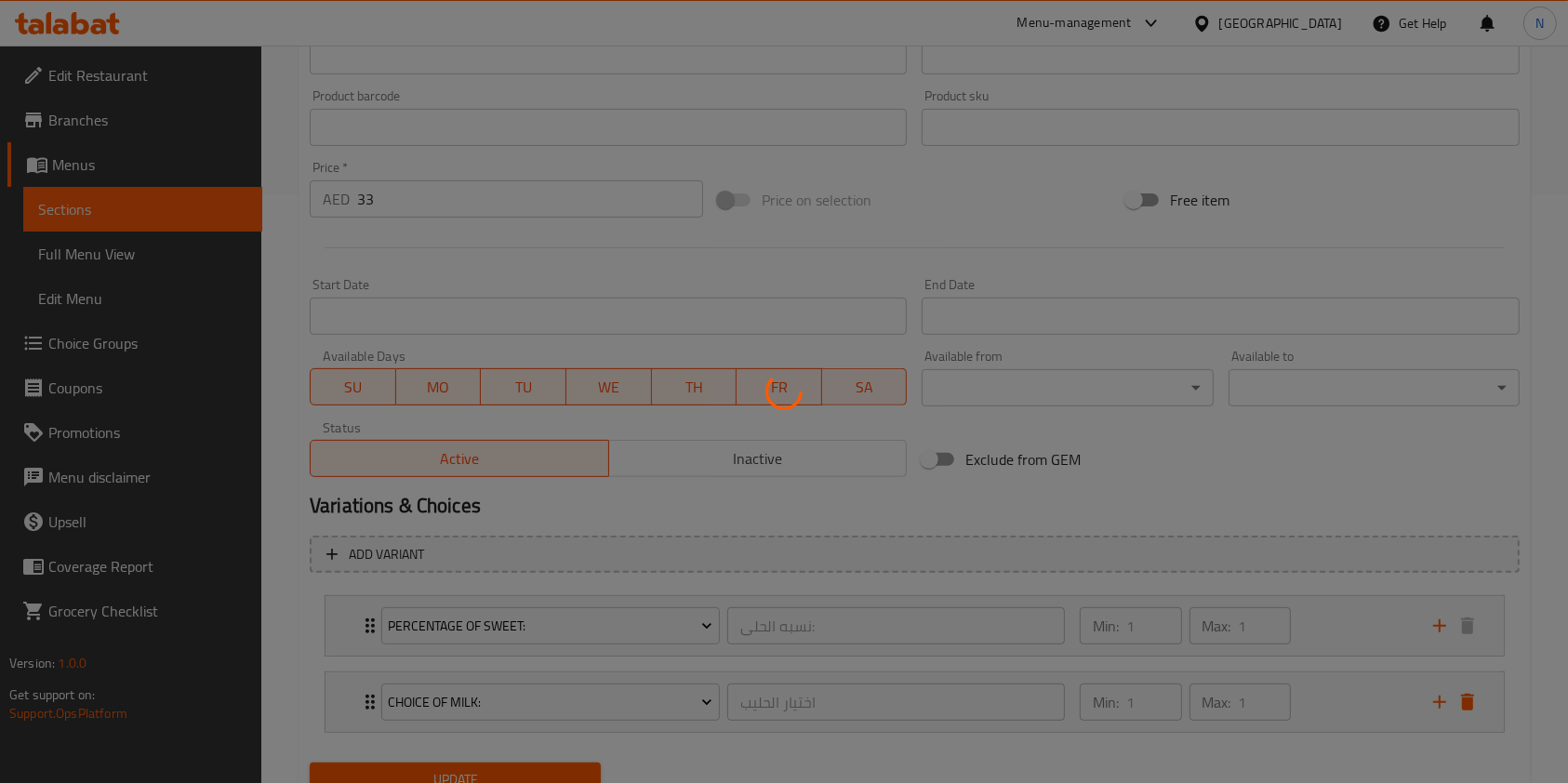
scroll to position [0, 0]
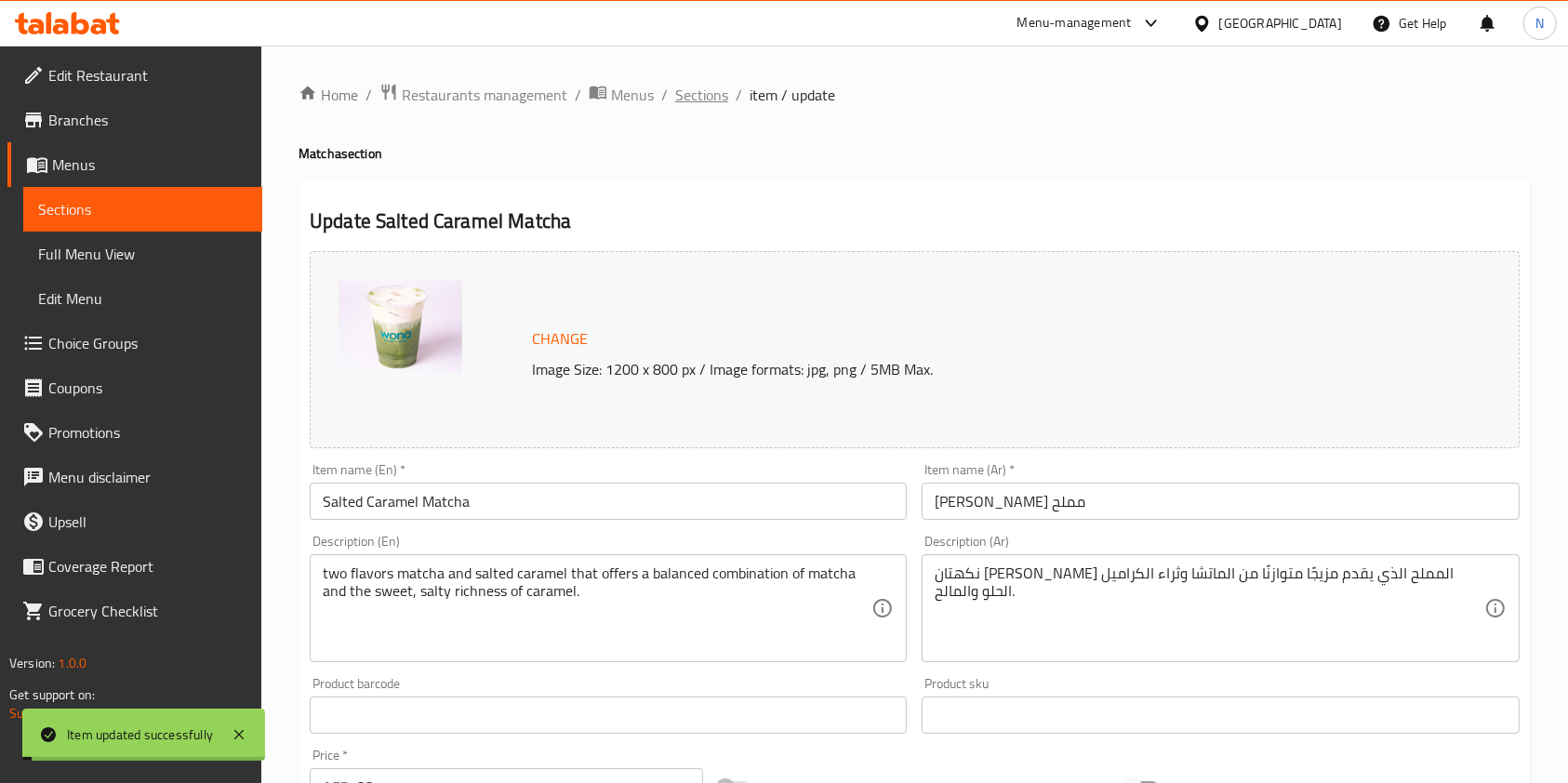
click at [695, 99] on span "Sections" at bounding box center [702, 95] width 53 height 23
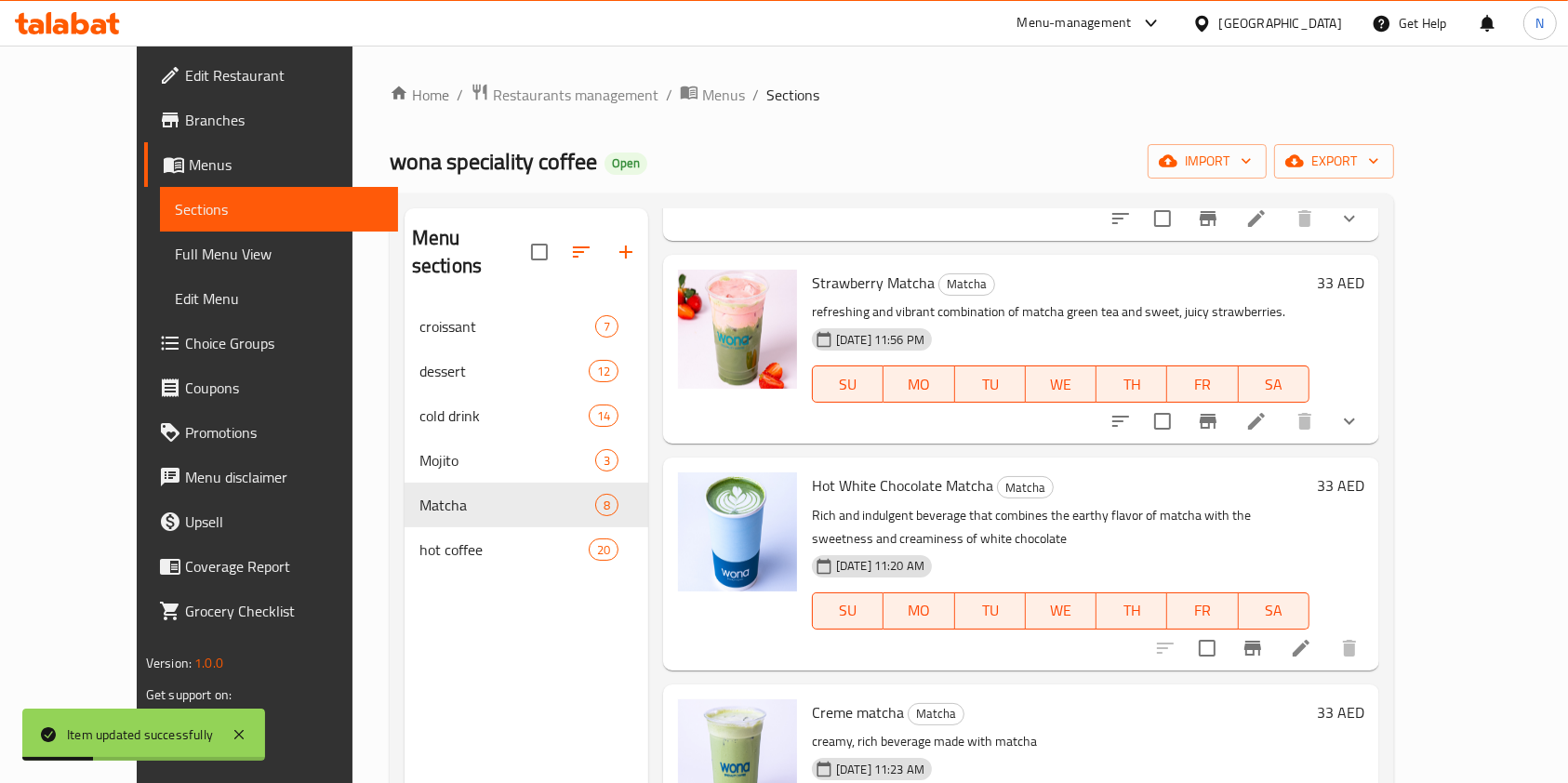
scroll to position [935, 0]
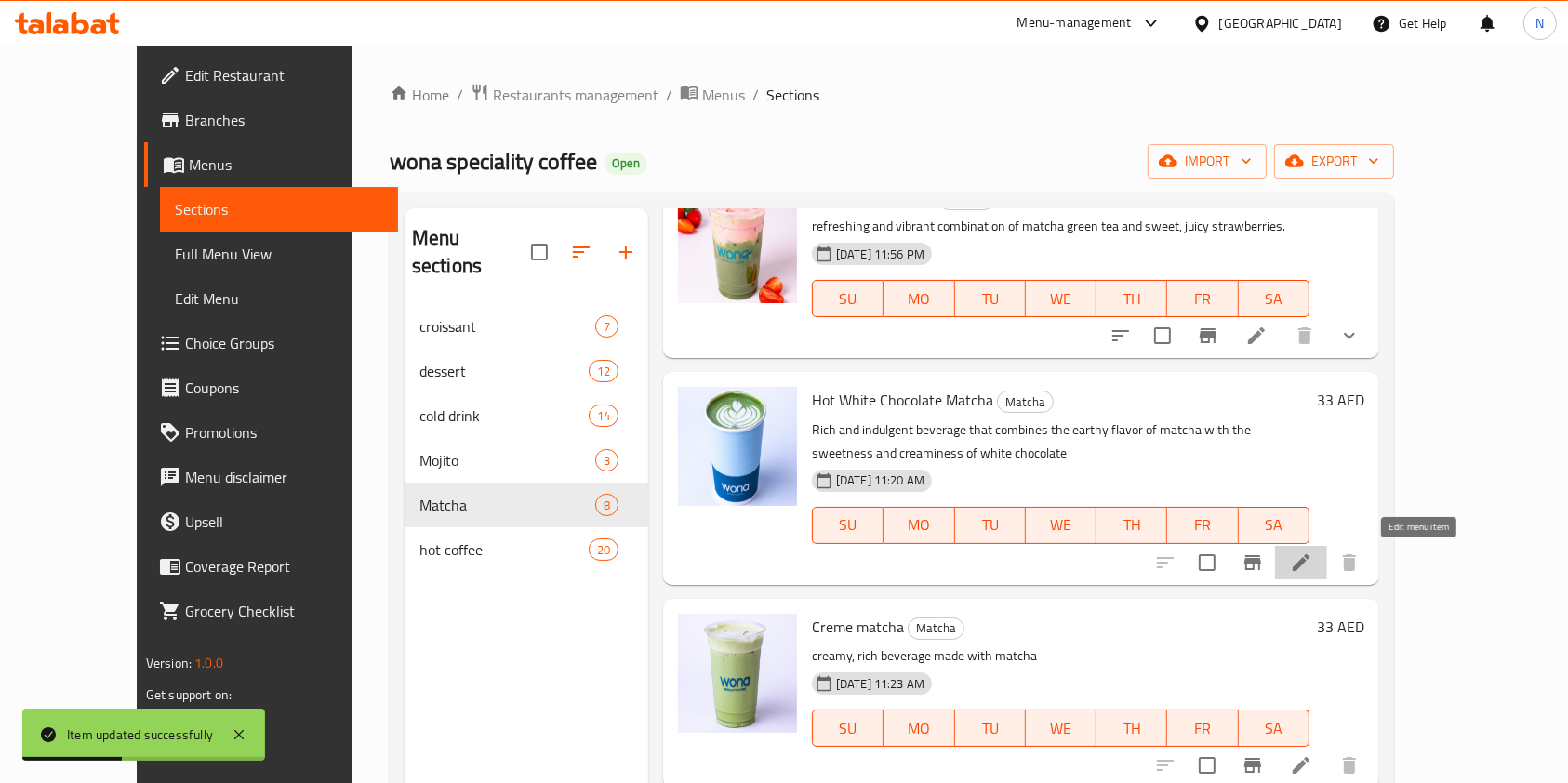
click at [1313, 551] on icon at bounding box center [1302, 563] width 23 height 23
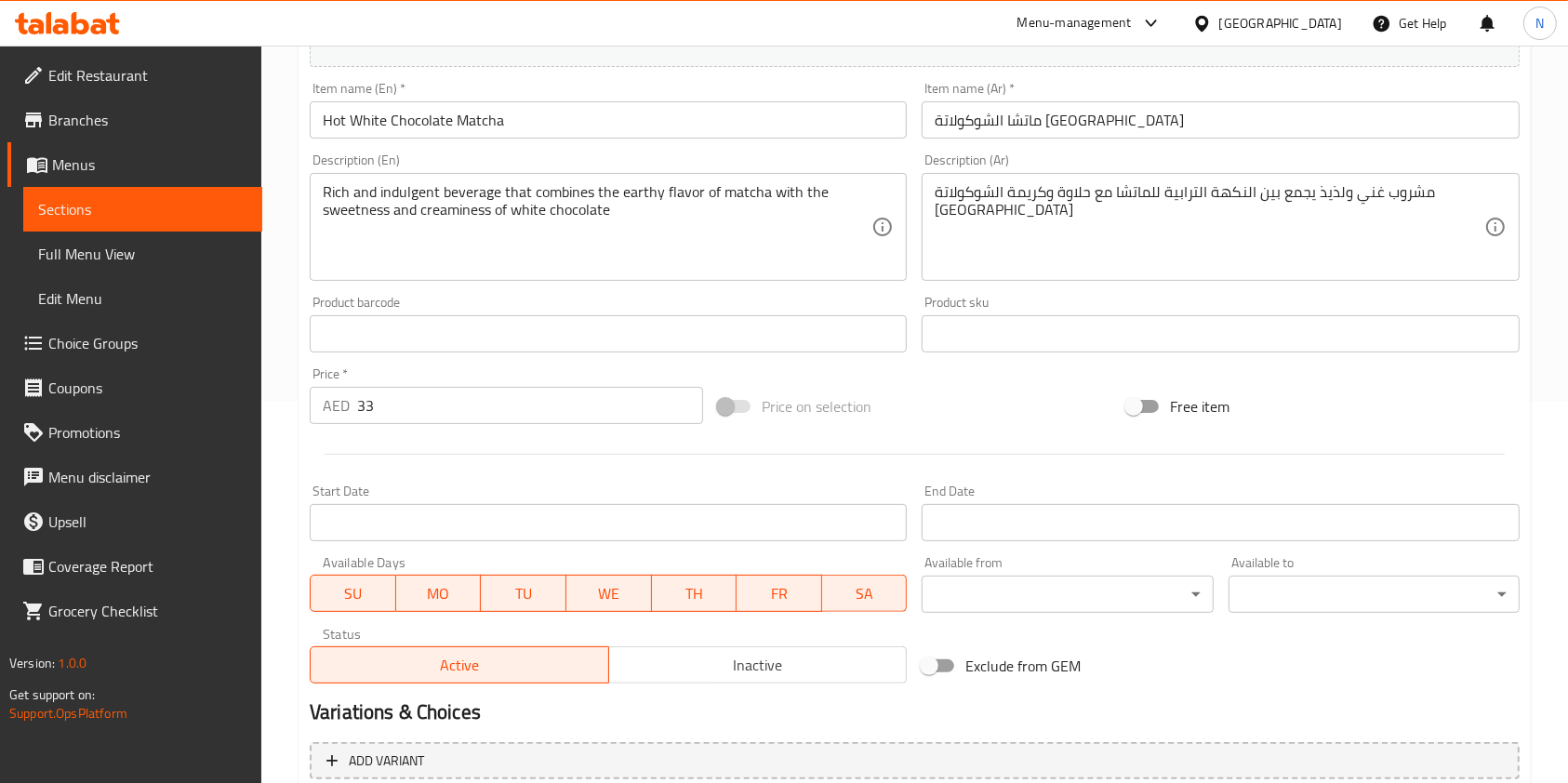
scroll to position [558, 0]
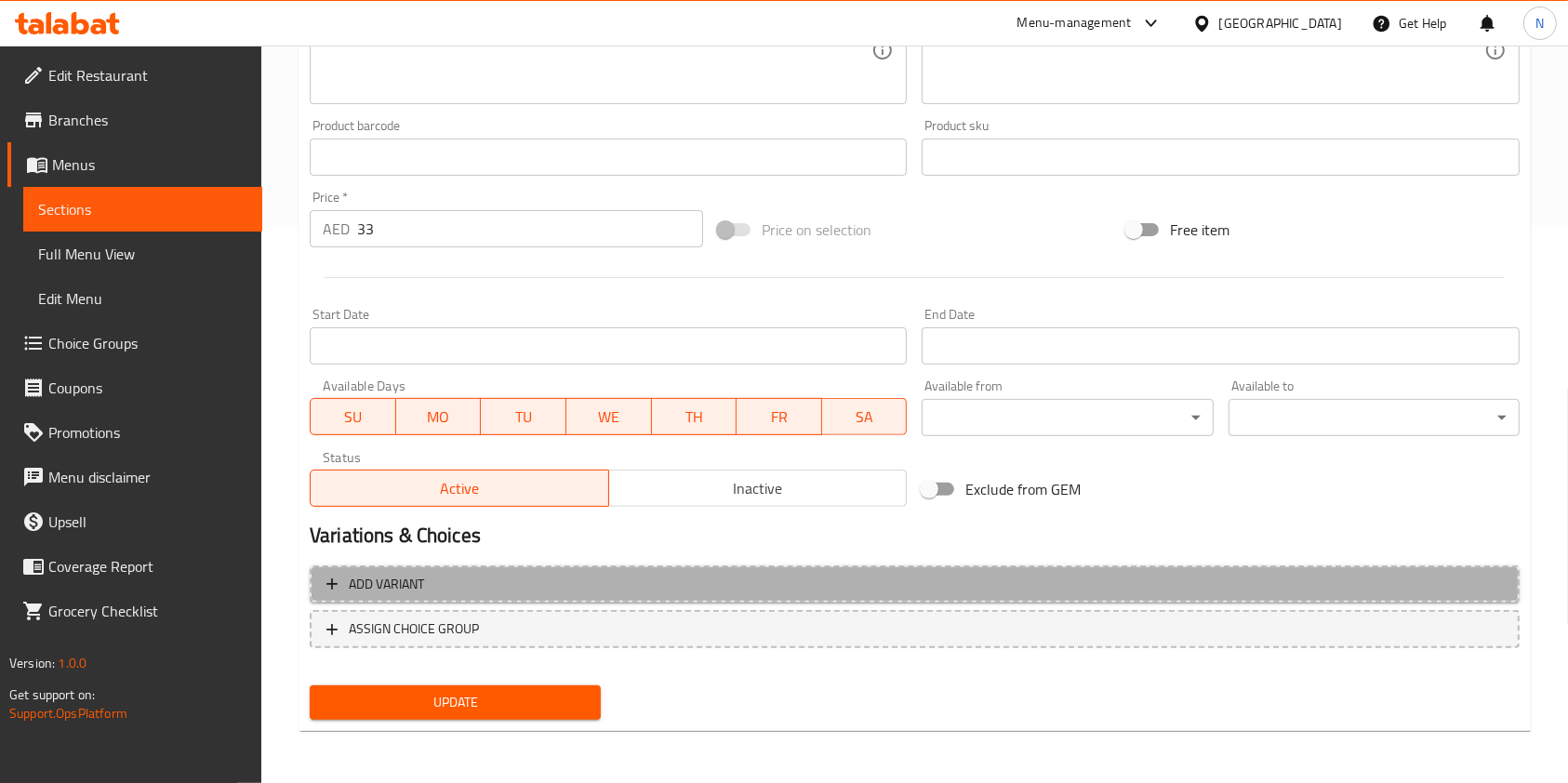
click at [995, 581] on span "Add variant" at bounding box center [915, 584] width 1176 height 24
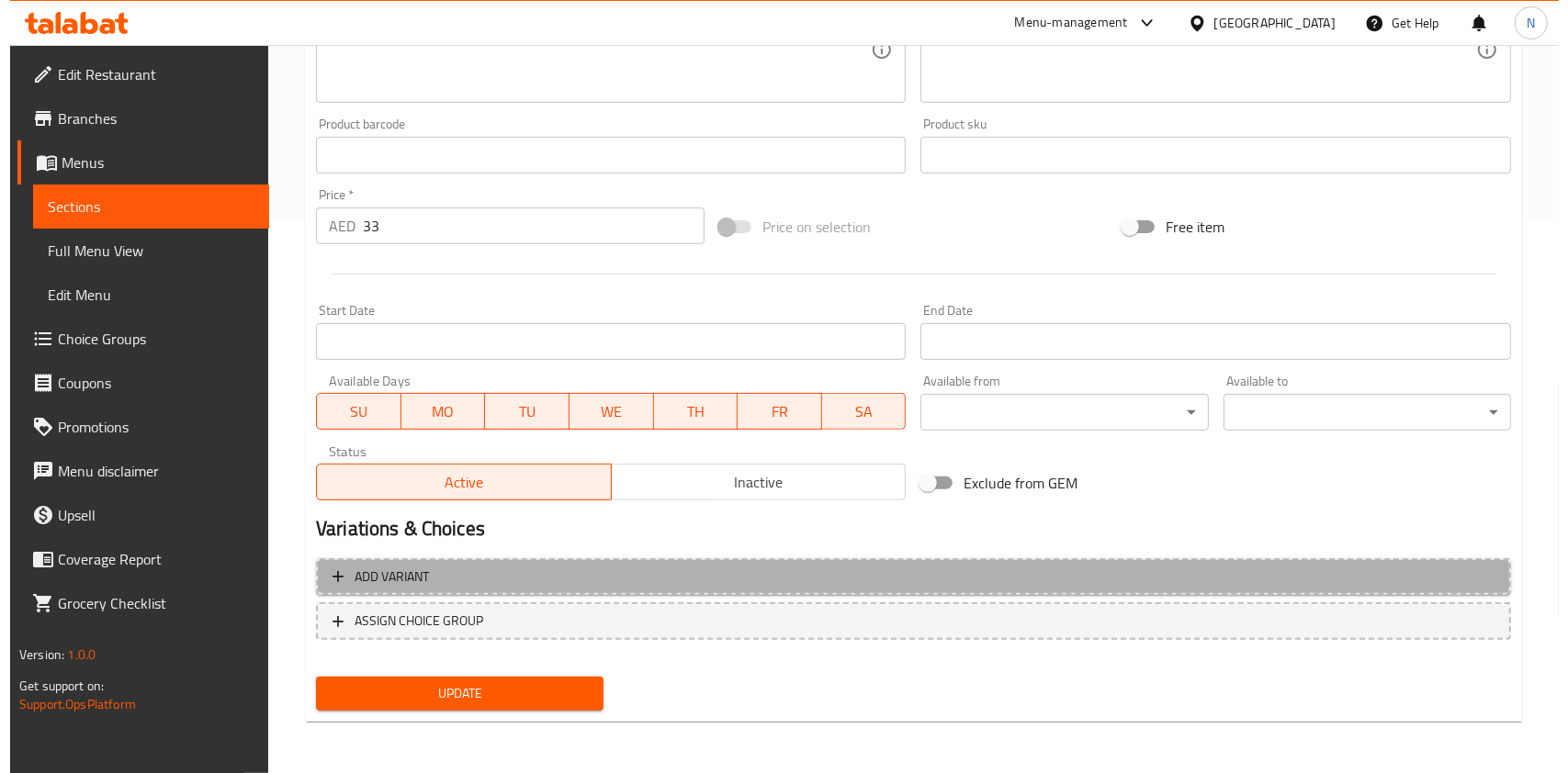
scroll to position [538, 0]
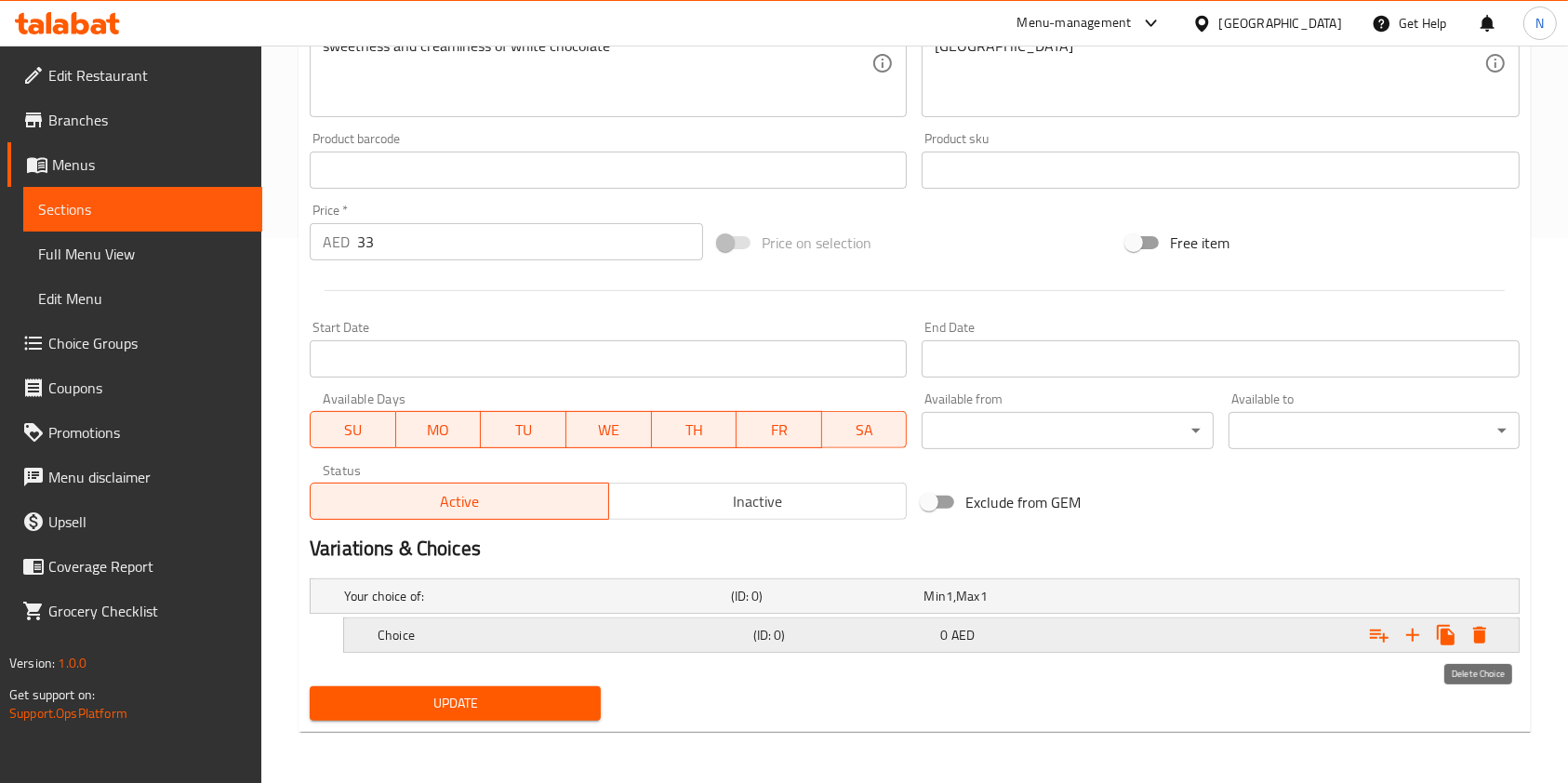
click at [1481, 639] on icon "Expand" at bounding box center [1480, 635] width 13 height 17
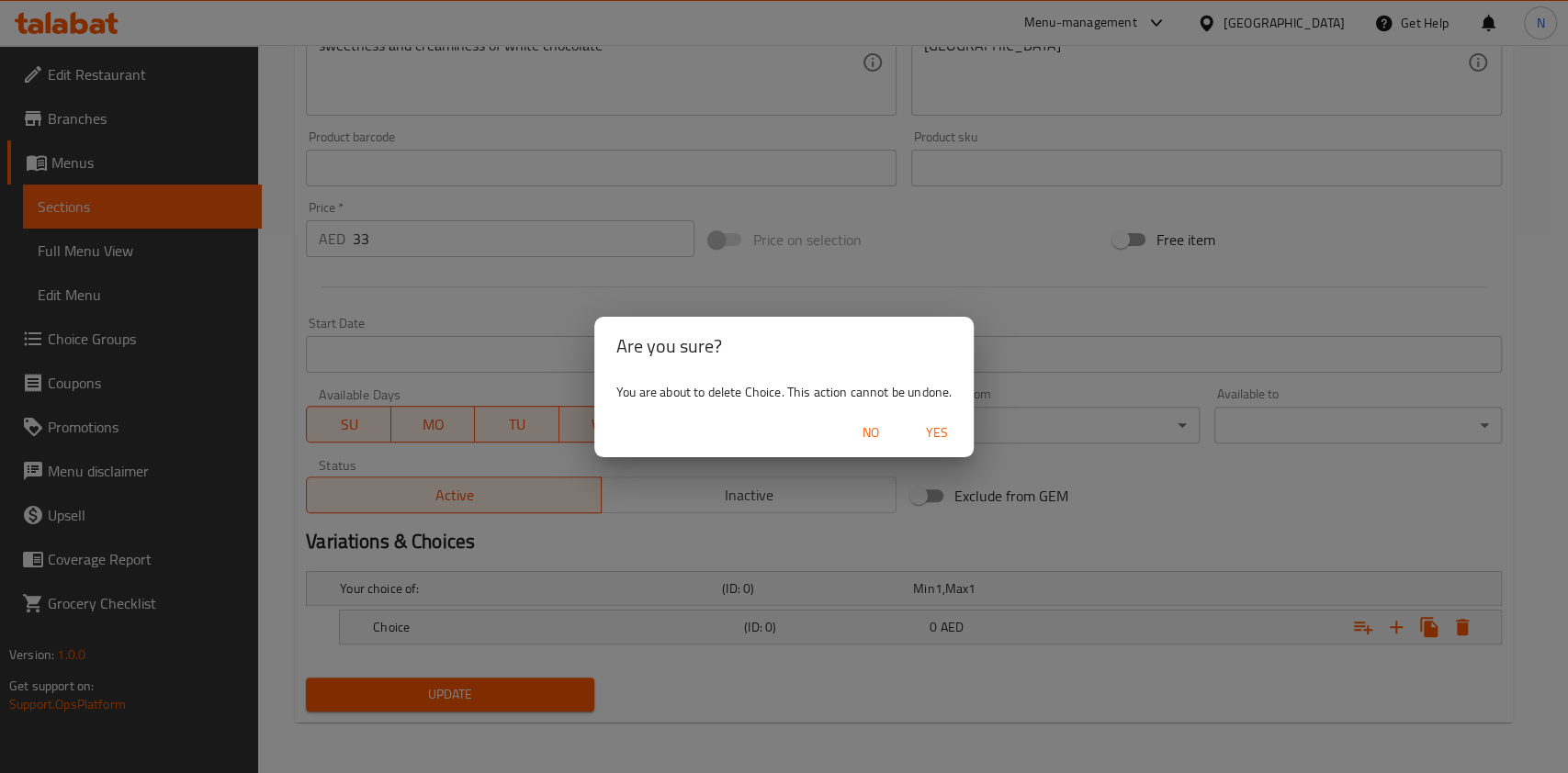
click at [939, 438] on span "Yes" at bounding box center [936, 433] width 44 height 23
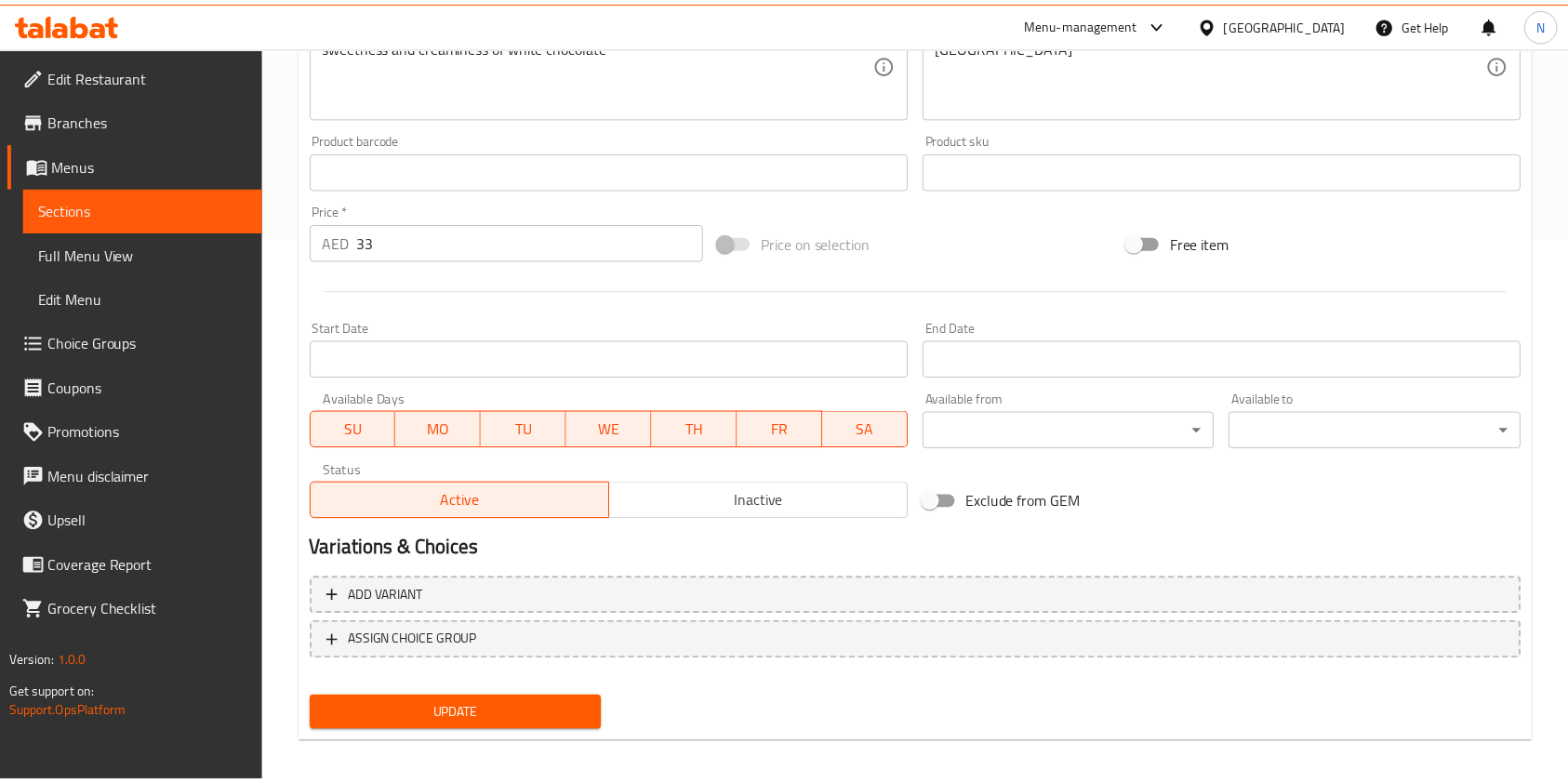
scroll to position [539, 0]
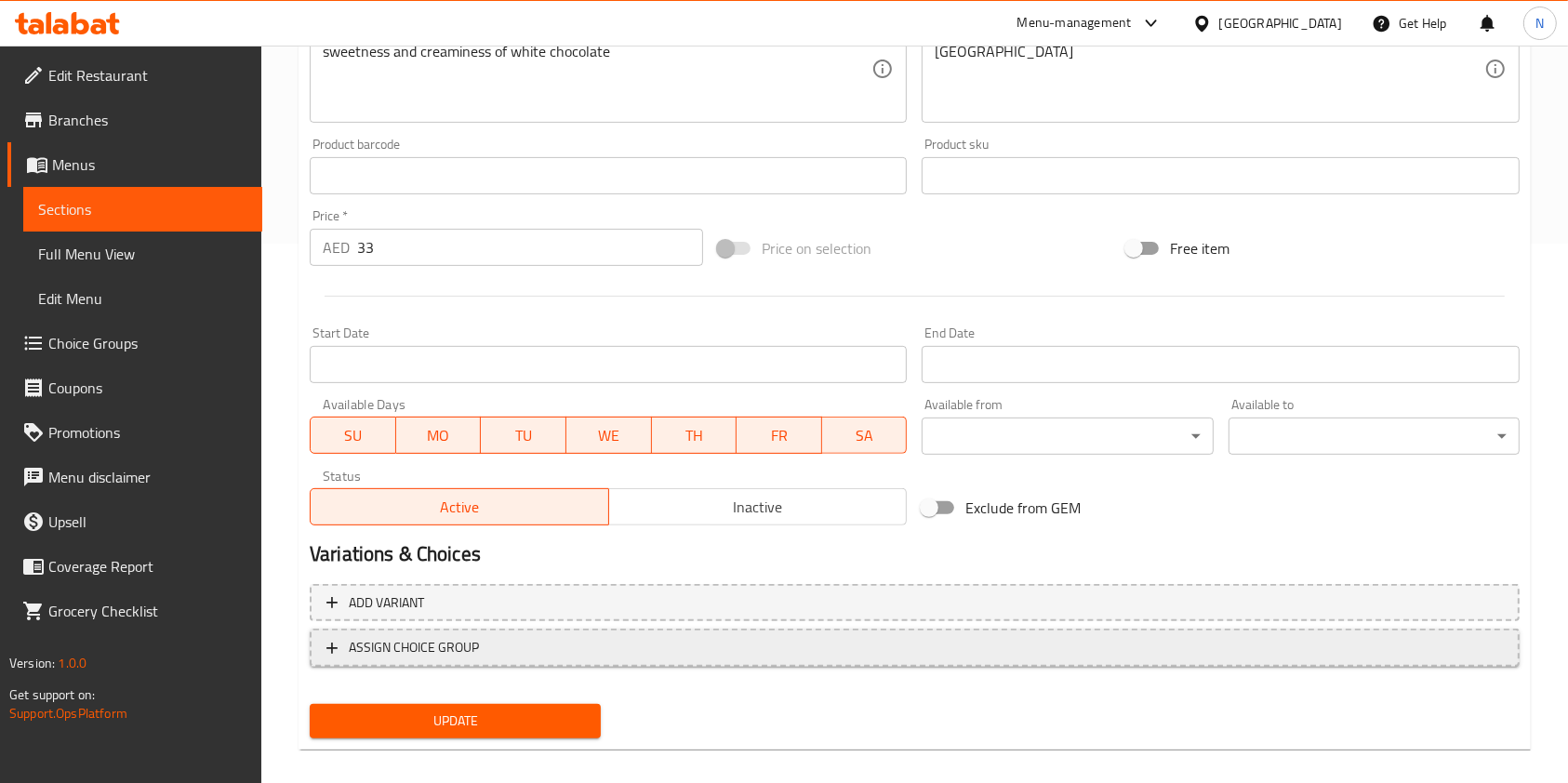
click at [719, 637] on span "ASSIGN CHOICE GROUP" at bounding box center [915, 647] width 1176 height 24
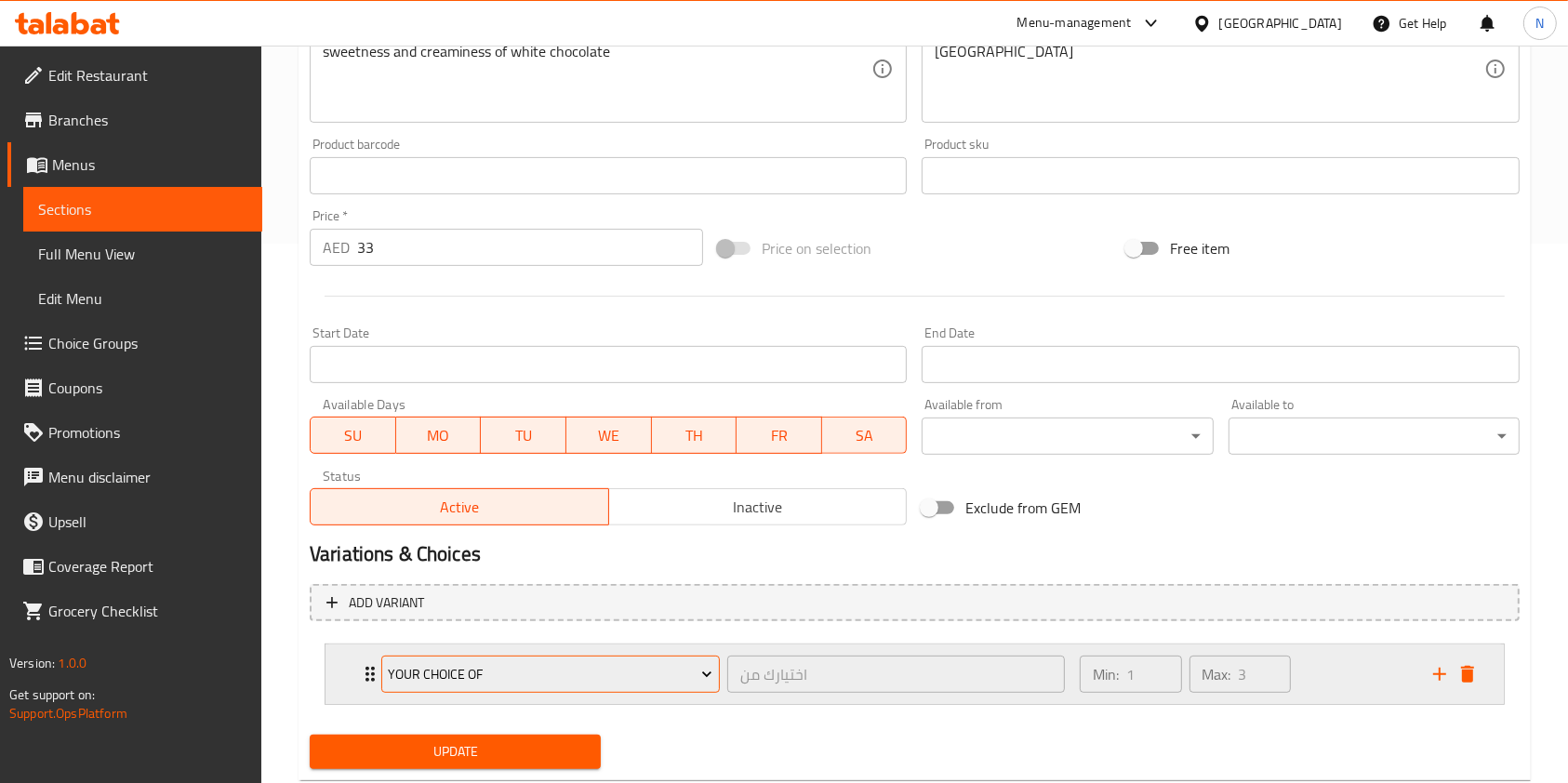
click at [680, 665] on span "Your Choice Of" at bounding box center [550, 675] width 325 height 24
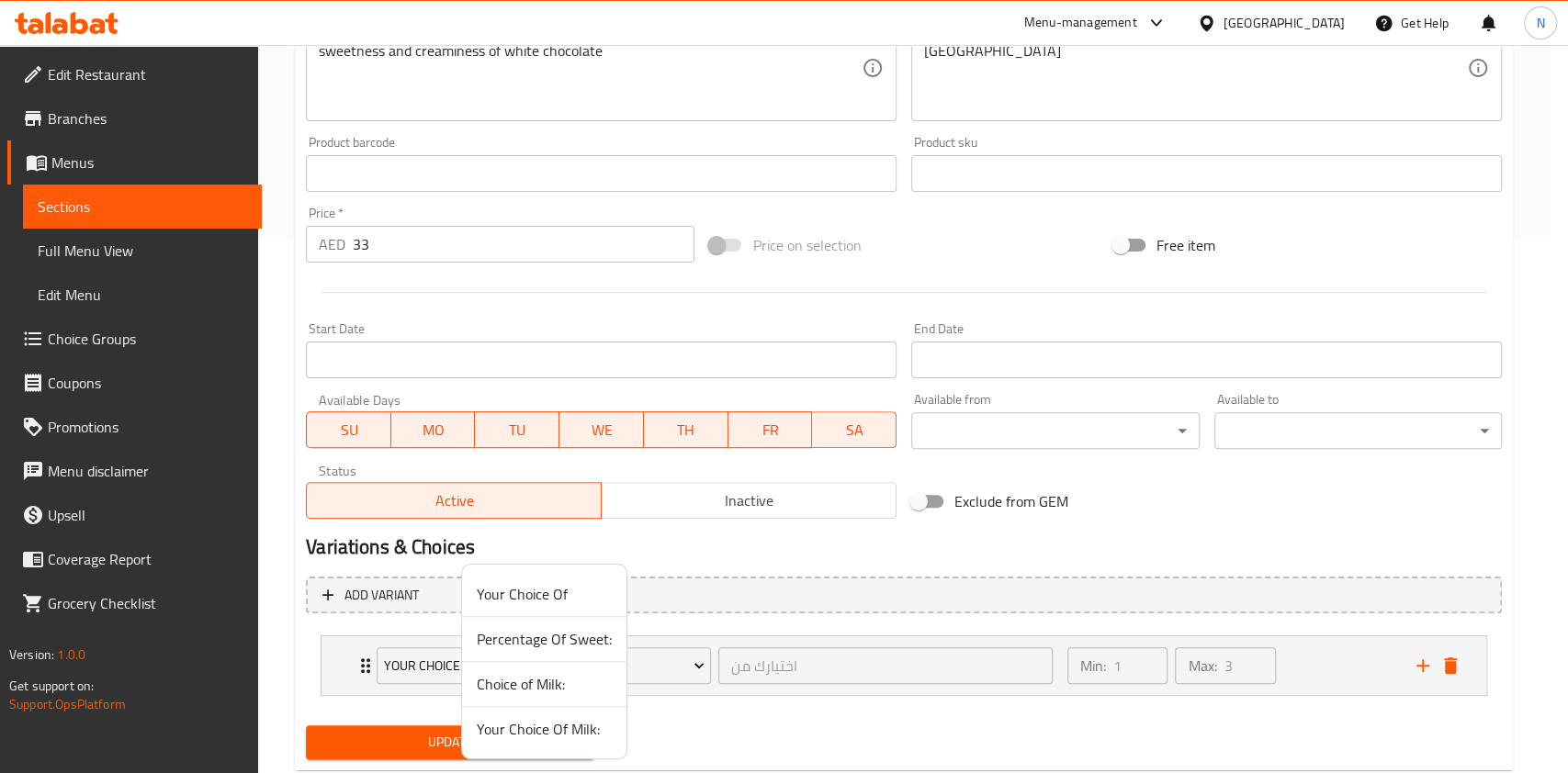
click at [544, 688] on span "Choice of Milk:" at bounding box center [544, 685] width 135 height 22
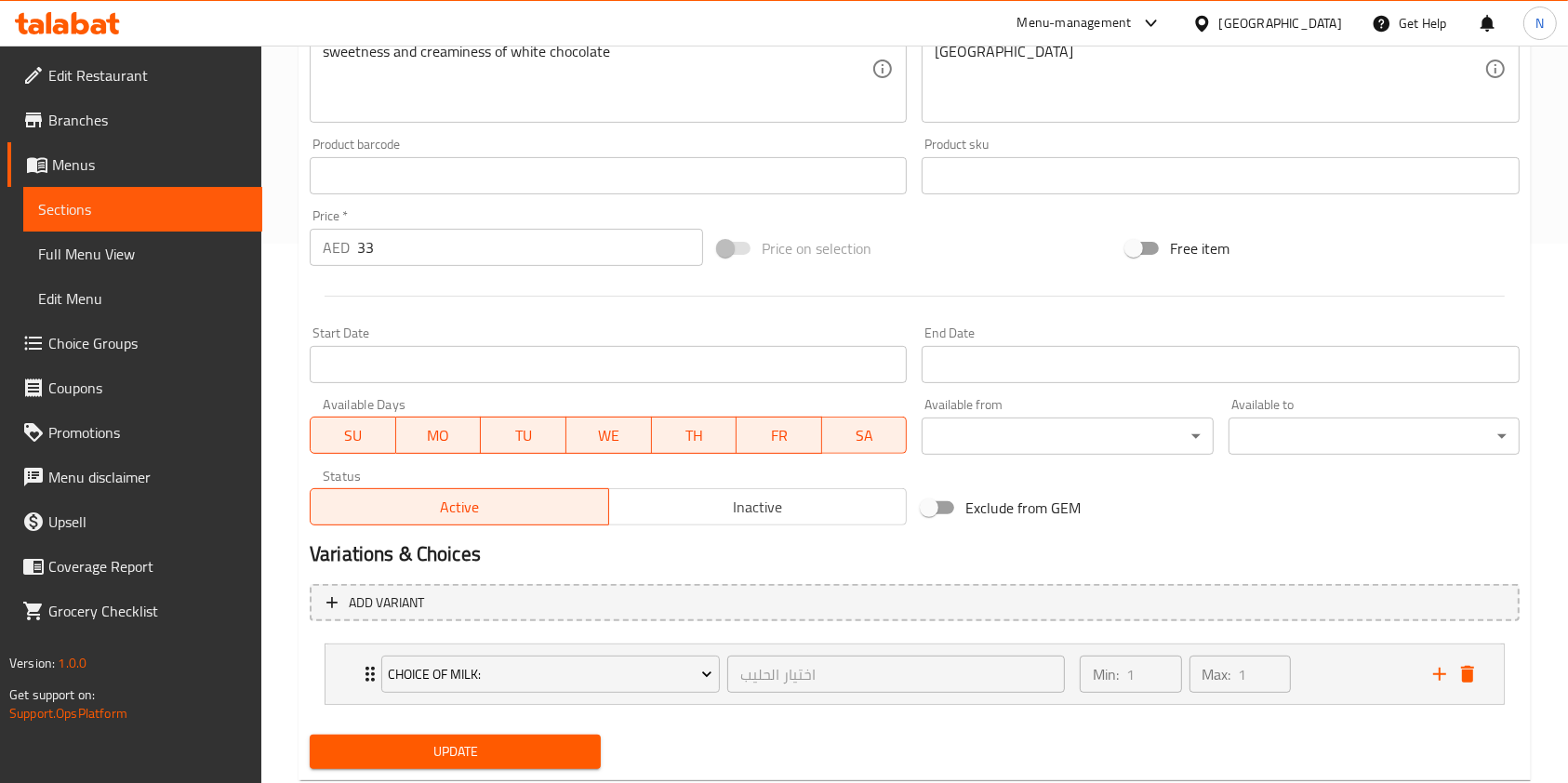
click at [491, 762] on button "Update" at bounding box center [455, 752] width 291 height 35
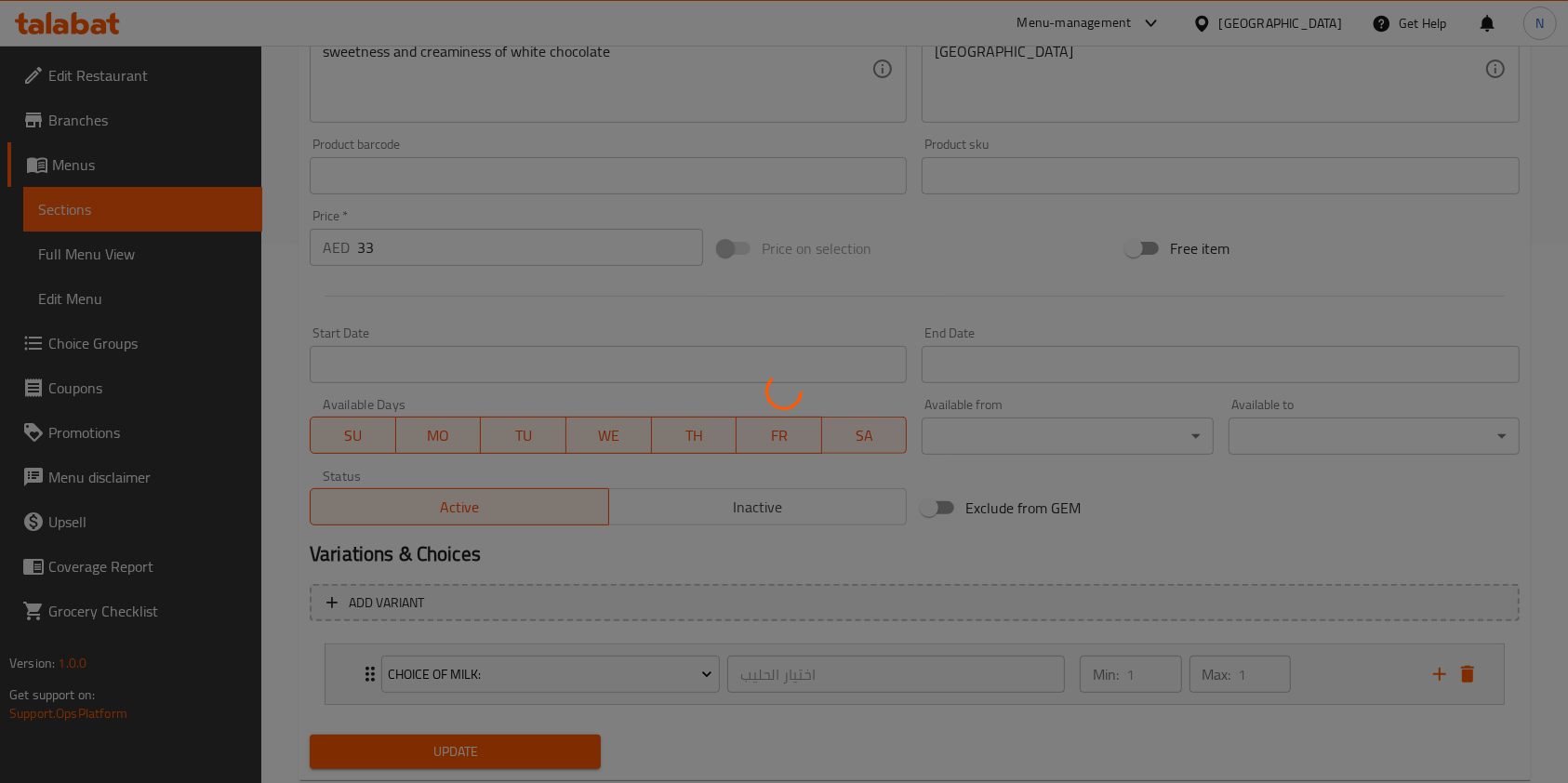
scroll to position [0, 0]
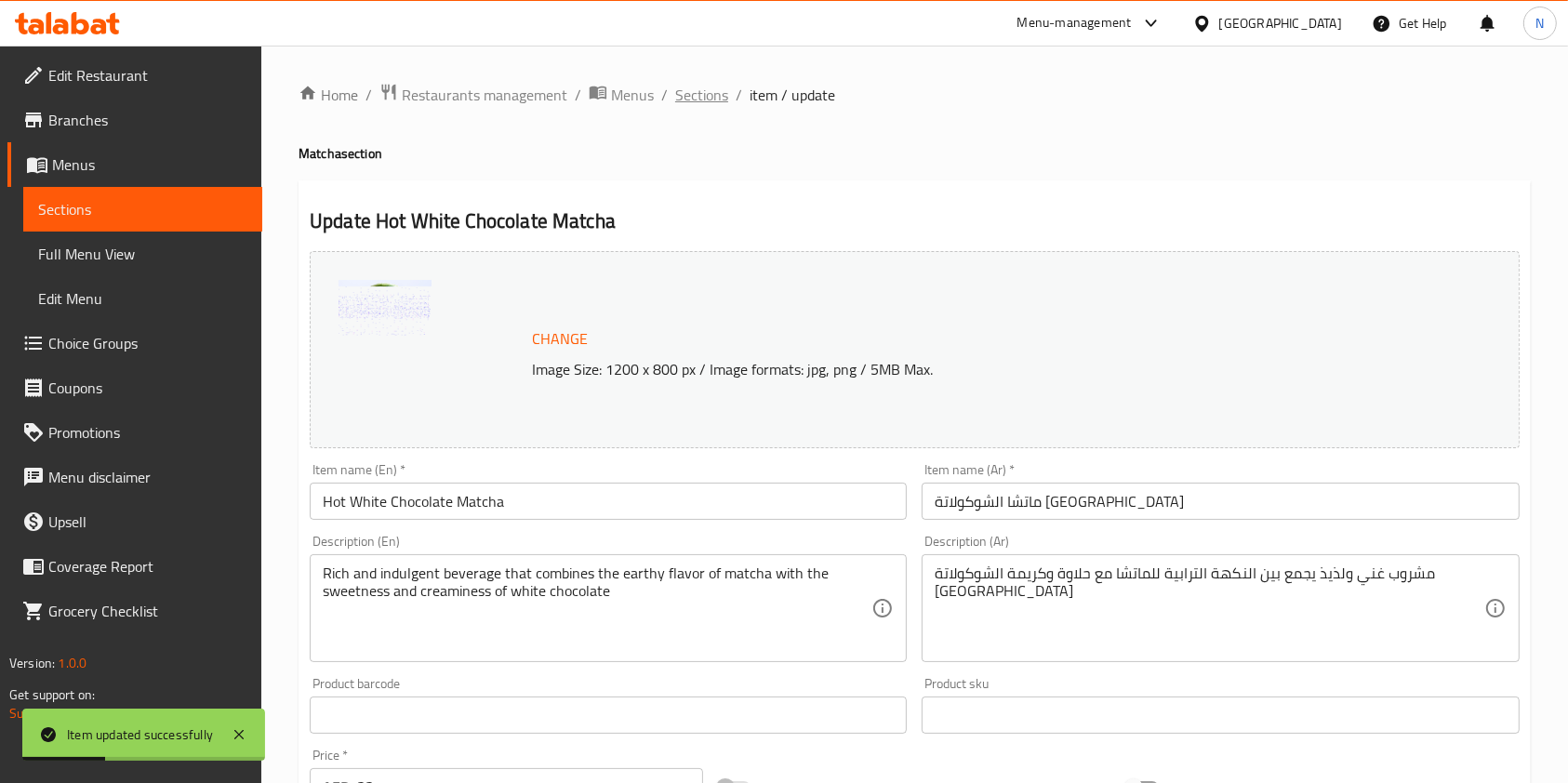
click at [705, 91] on span "Sections" at bounding box center [702, 95] width 53 height 23
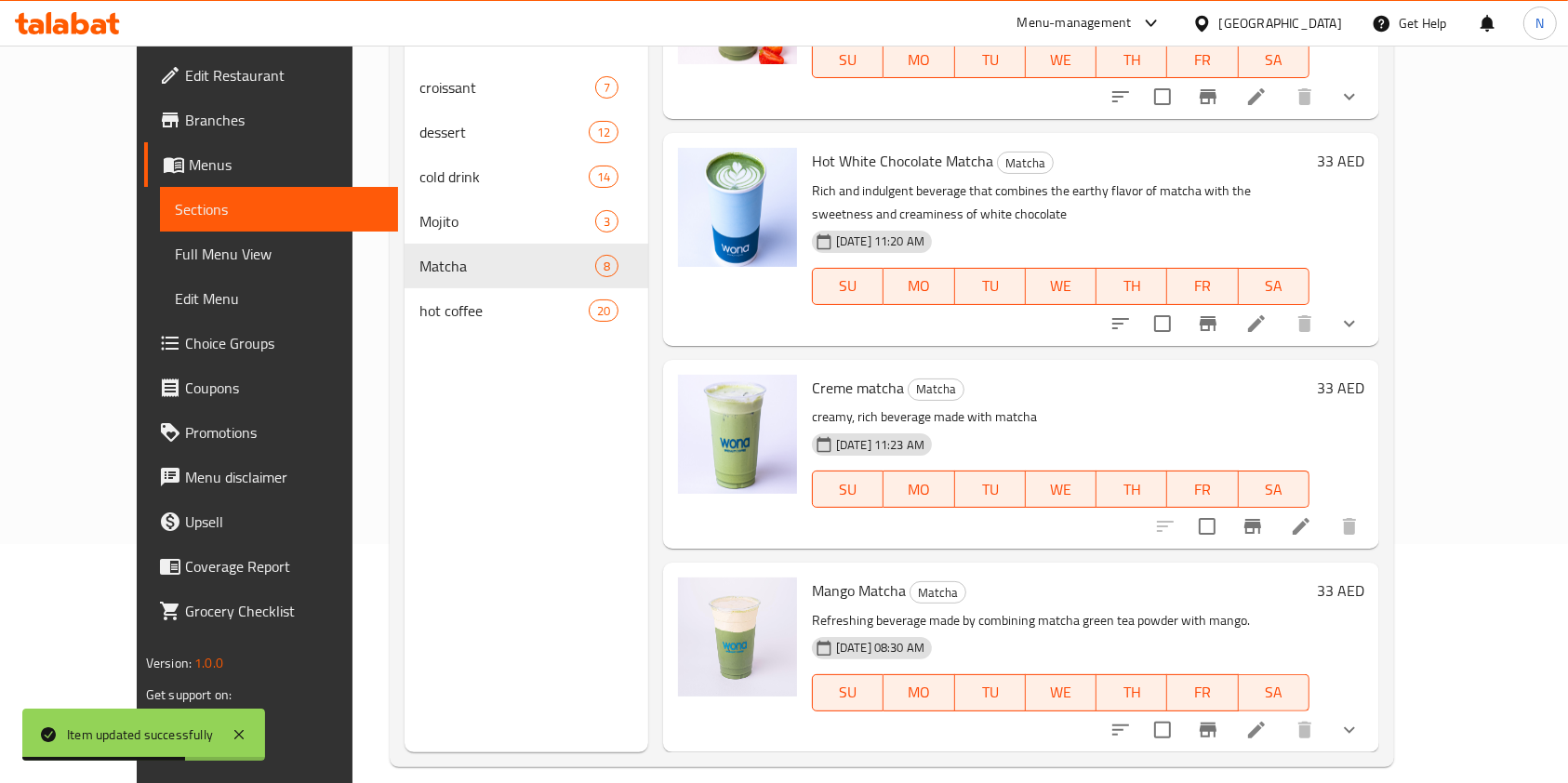
scroll to position [261, 0]
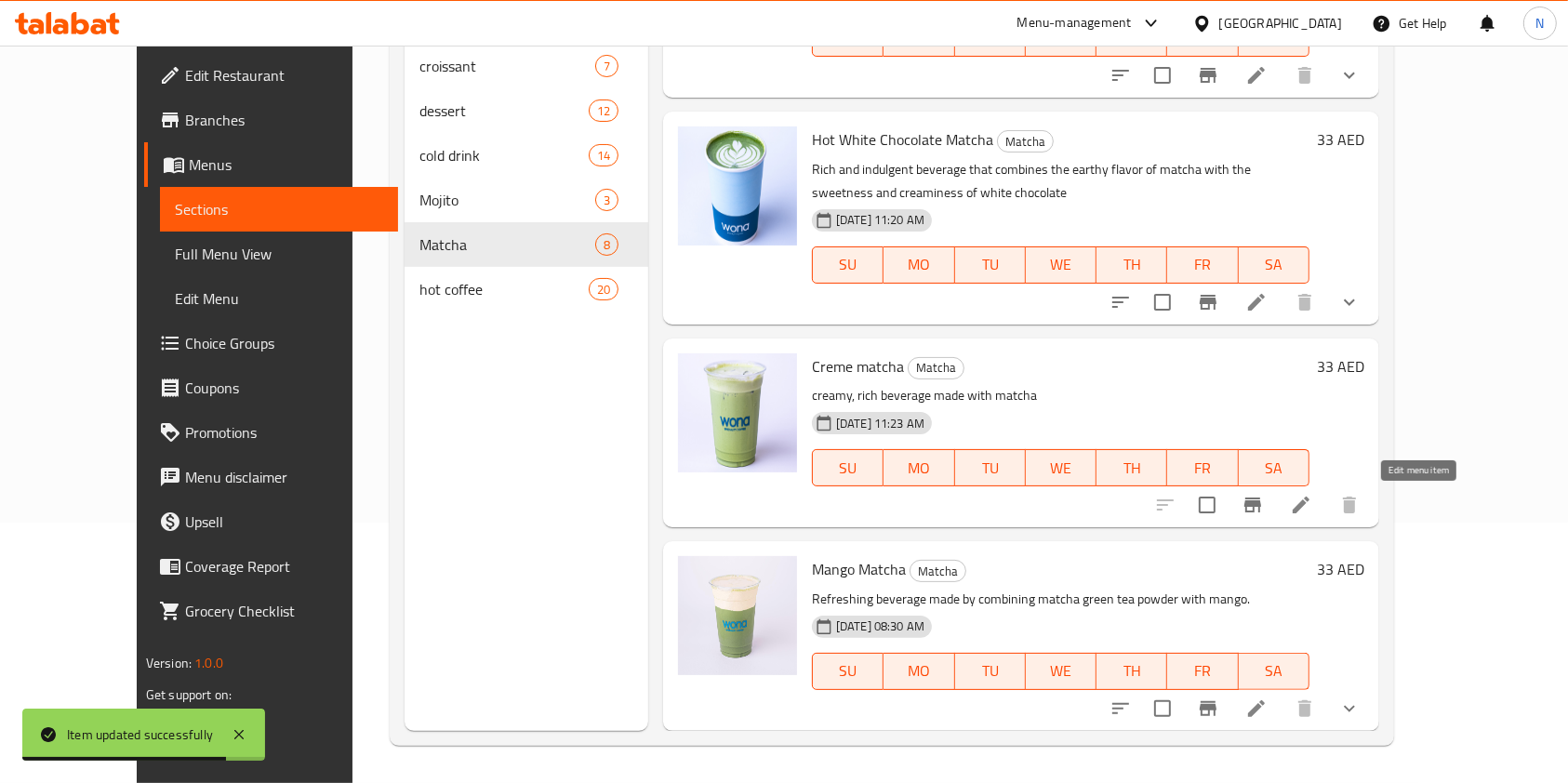
click at [1313, 506] on icon at bounding box center [1302, 505] width 23 height 23
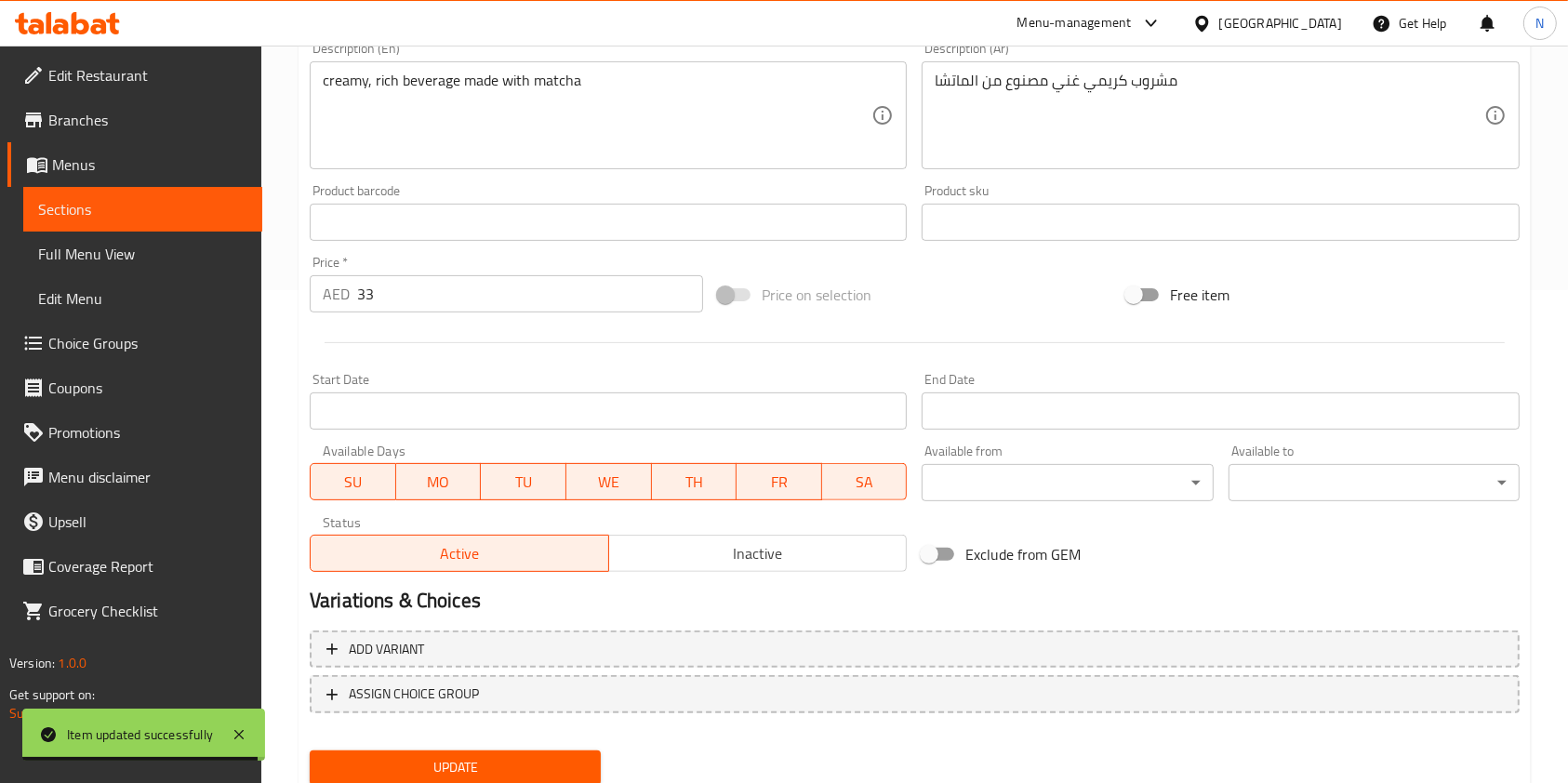
scroll to position [558, 0]
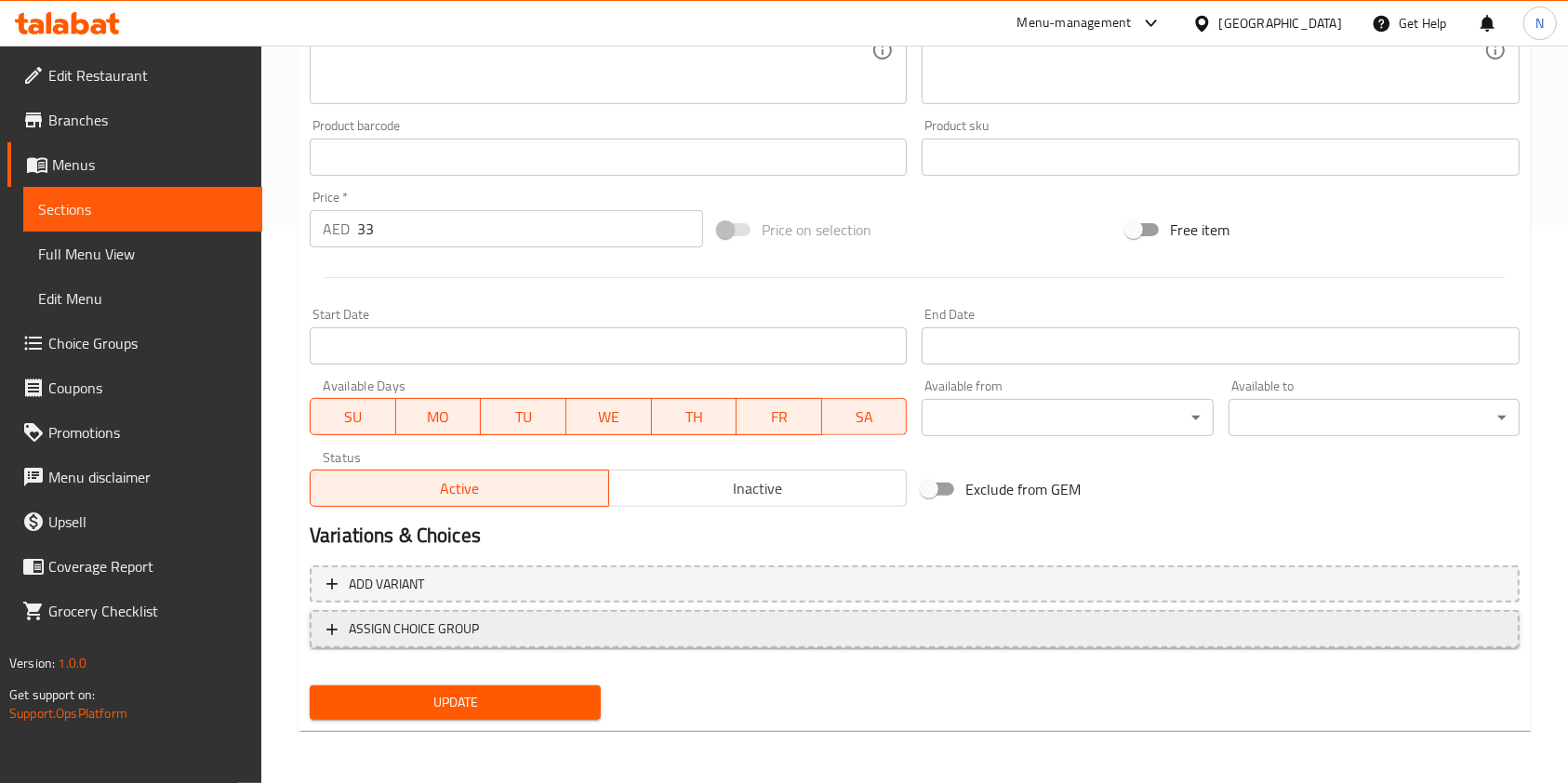
click at [1050, 618] on span "ASSIGN CHOICE GROUP" at bounding box center [915, 629] width 1176 height 24
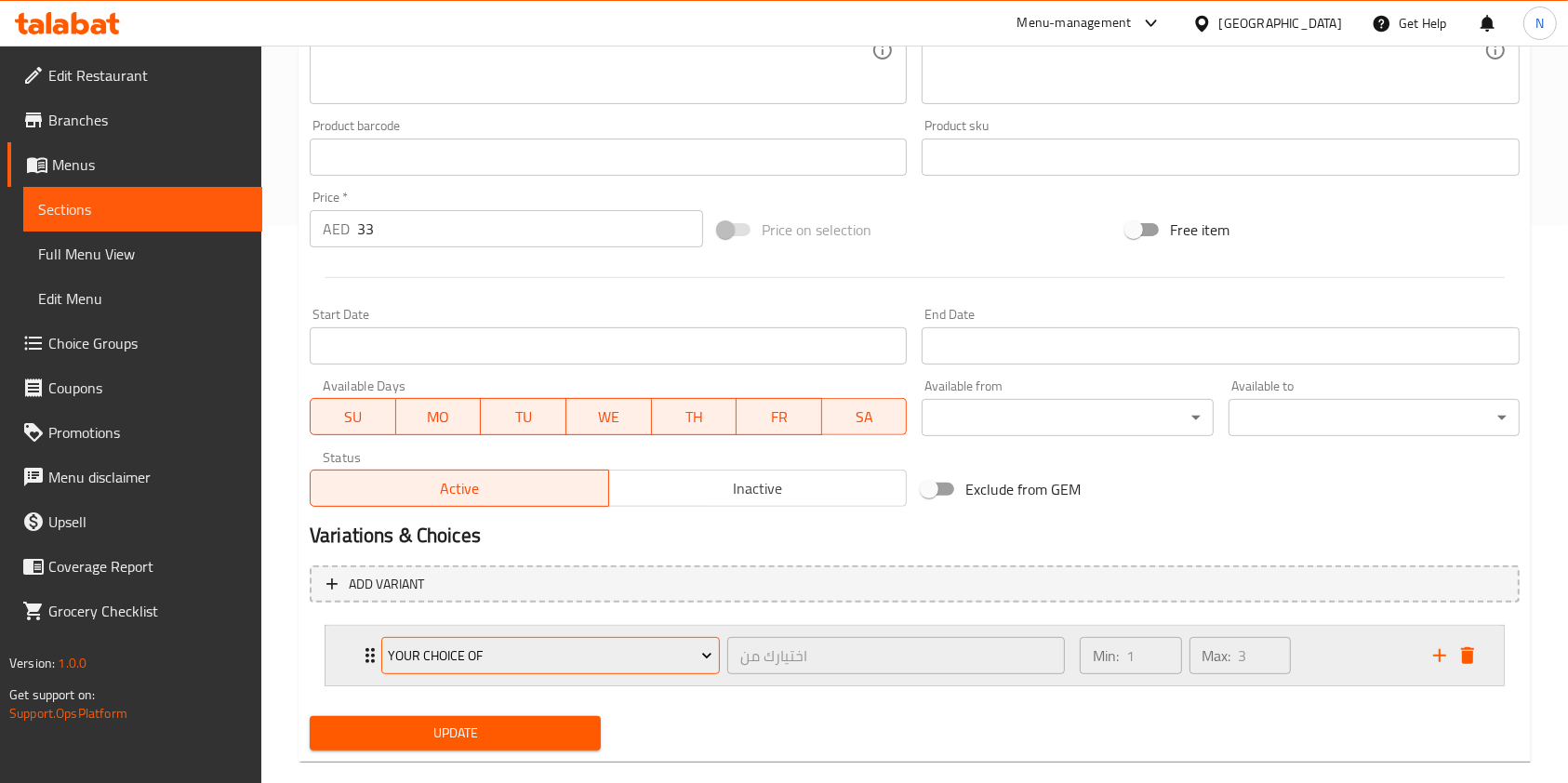
click at [666, 670] on button "Your Choice Of" at bounding box center [551, 656] width 339 height 38
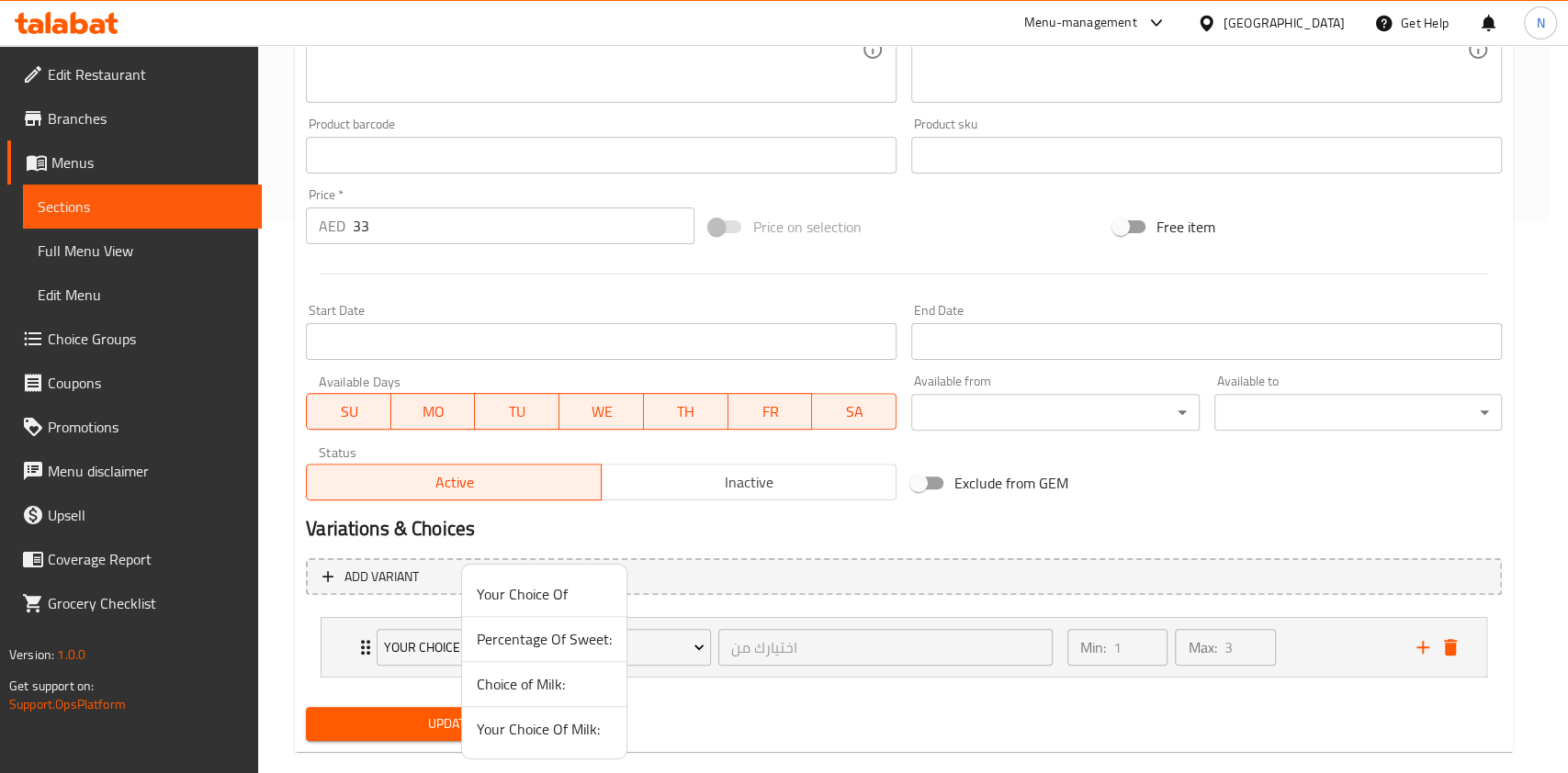
click at [547, 676] on span "Choice of Milk:" at bounding box center [544, 685] width 135 height 22
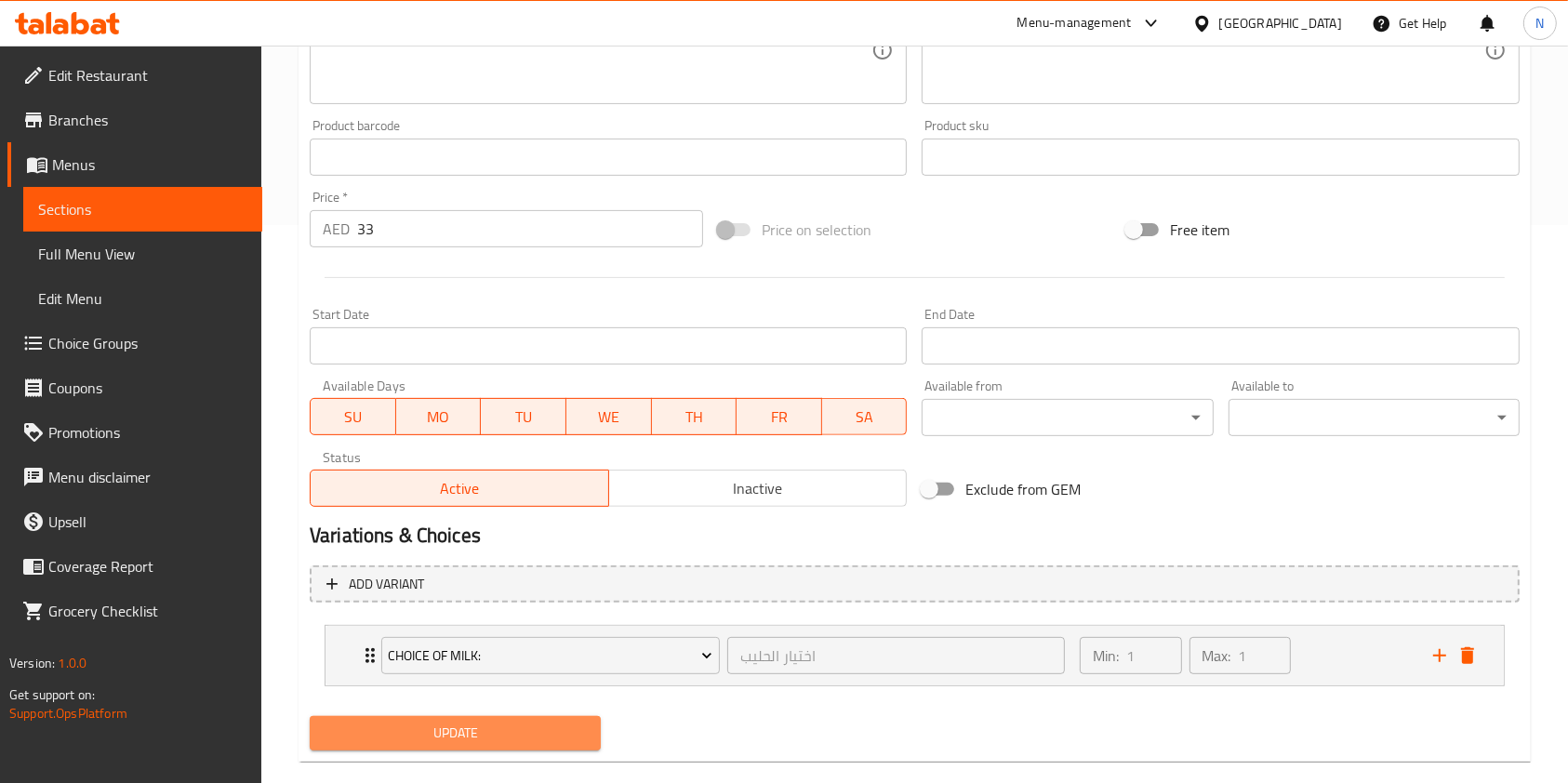
click at [524, 741] on span "Update" at bounding box center [456, 733] width 262 height 24
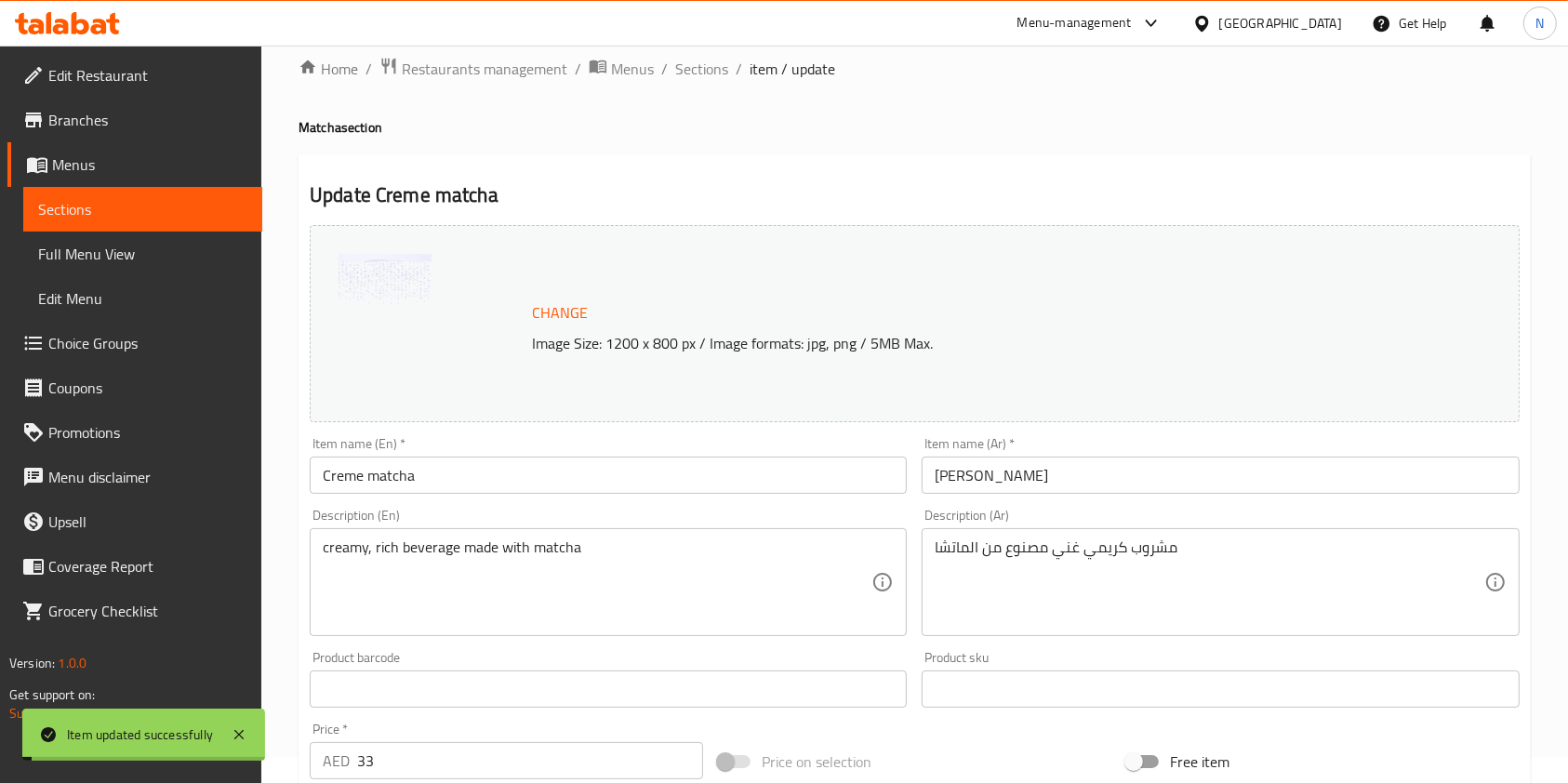
scroll to position [0, 0]
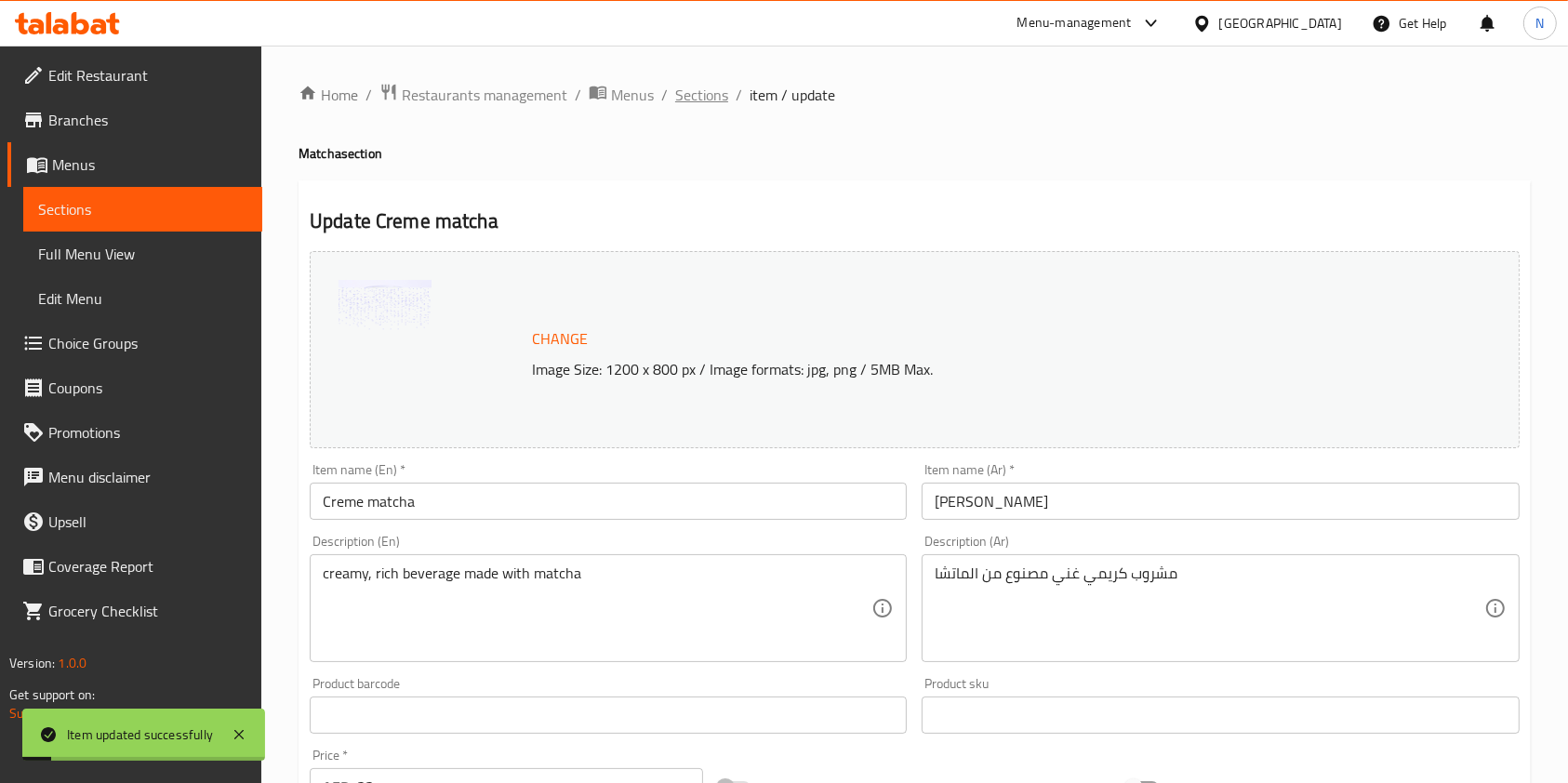
click at [708, 93] on span "Sections" at bounding box center [702, 95] width 53 height 23
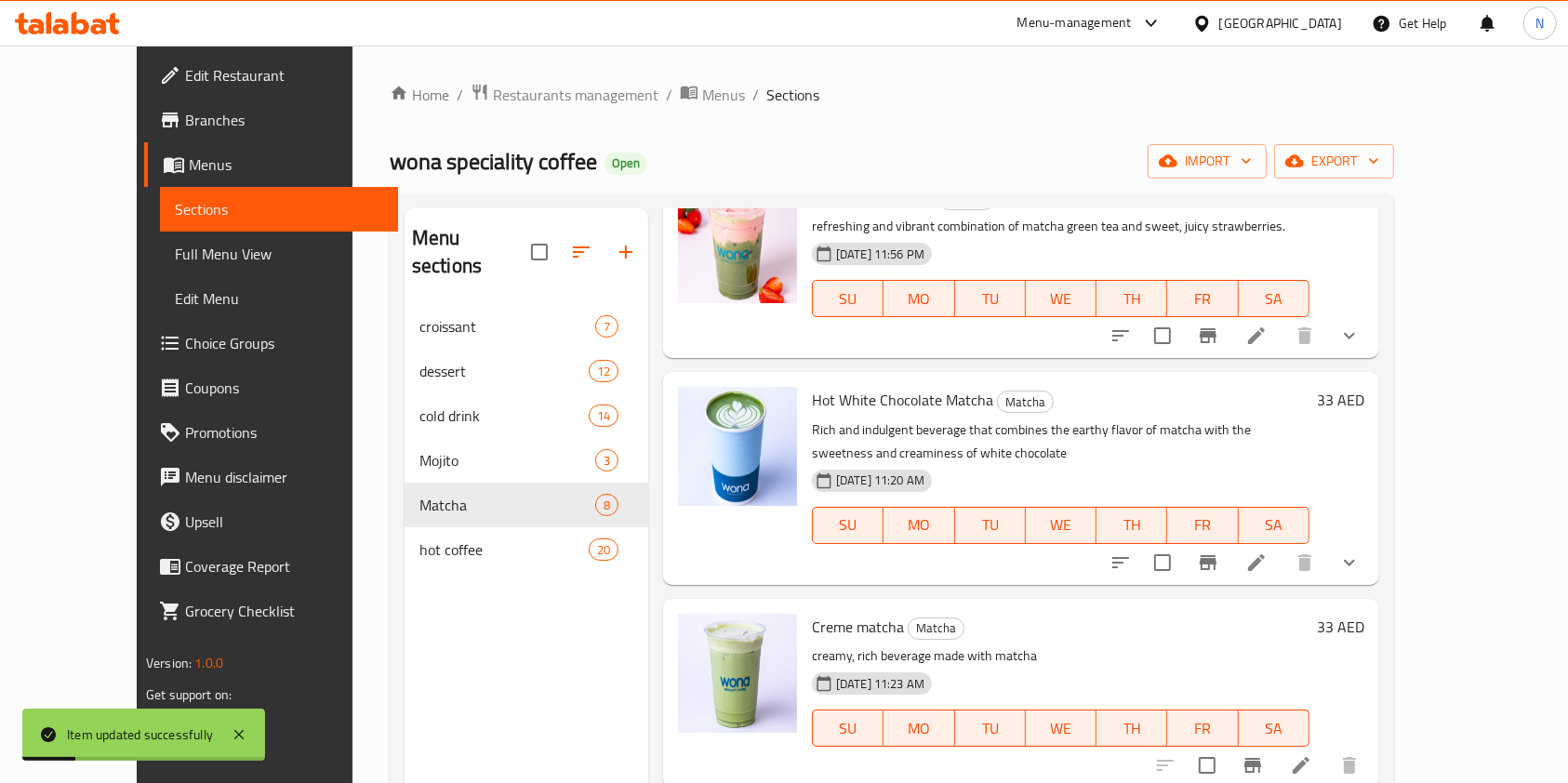
scroll to position [261, 0]
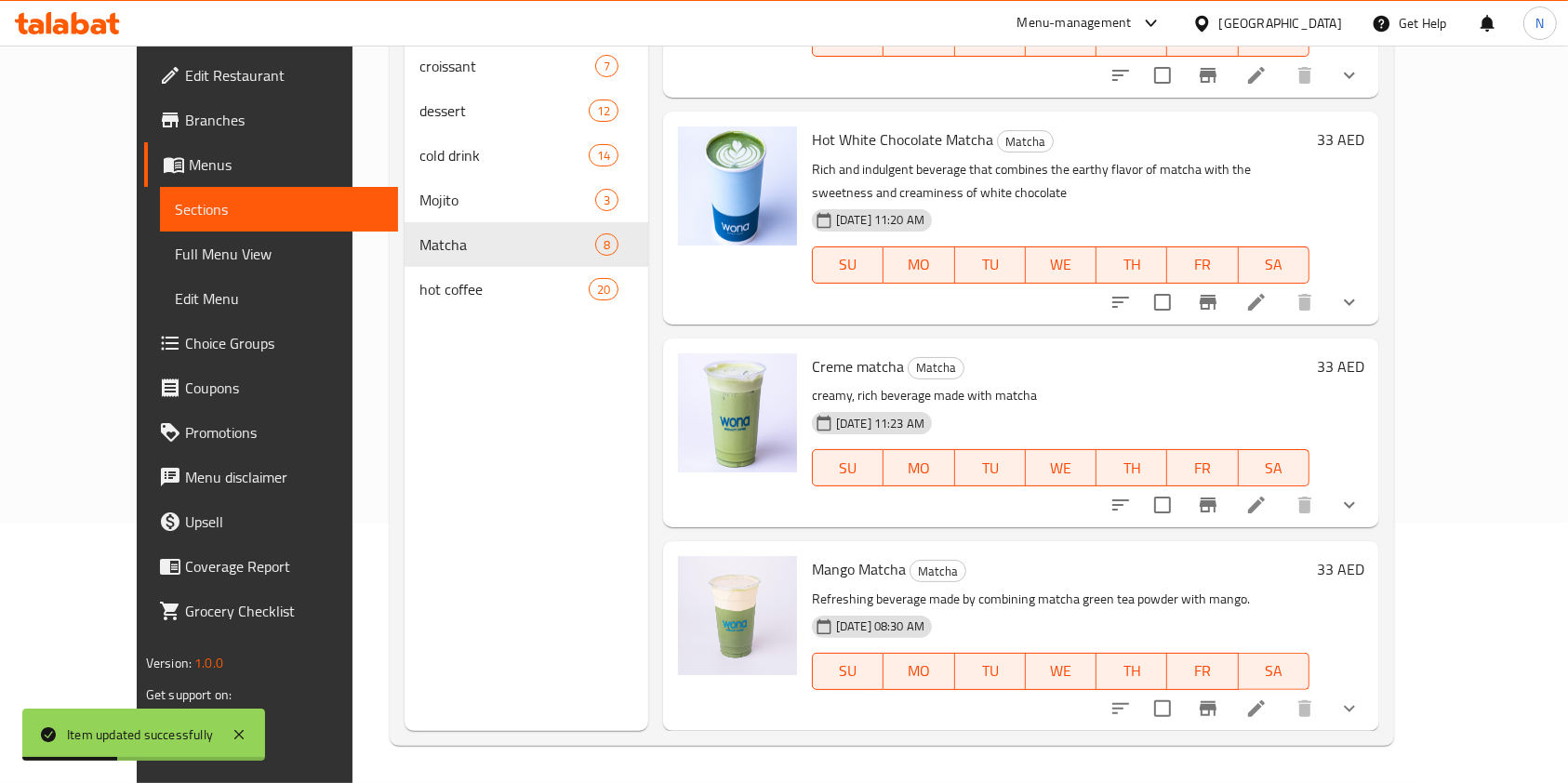
click at [1283, 708] on li at bounding box center [1256, 709] width 52 height 34
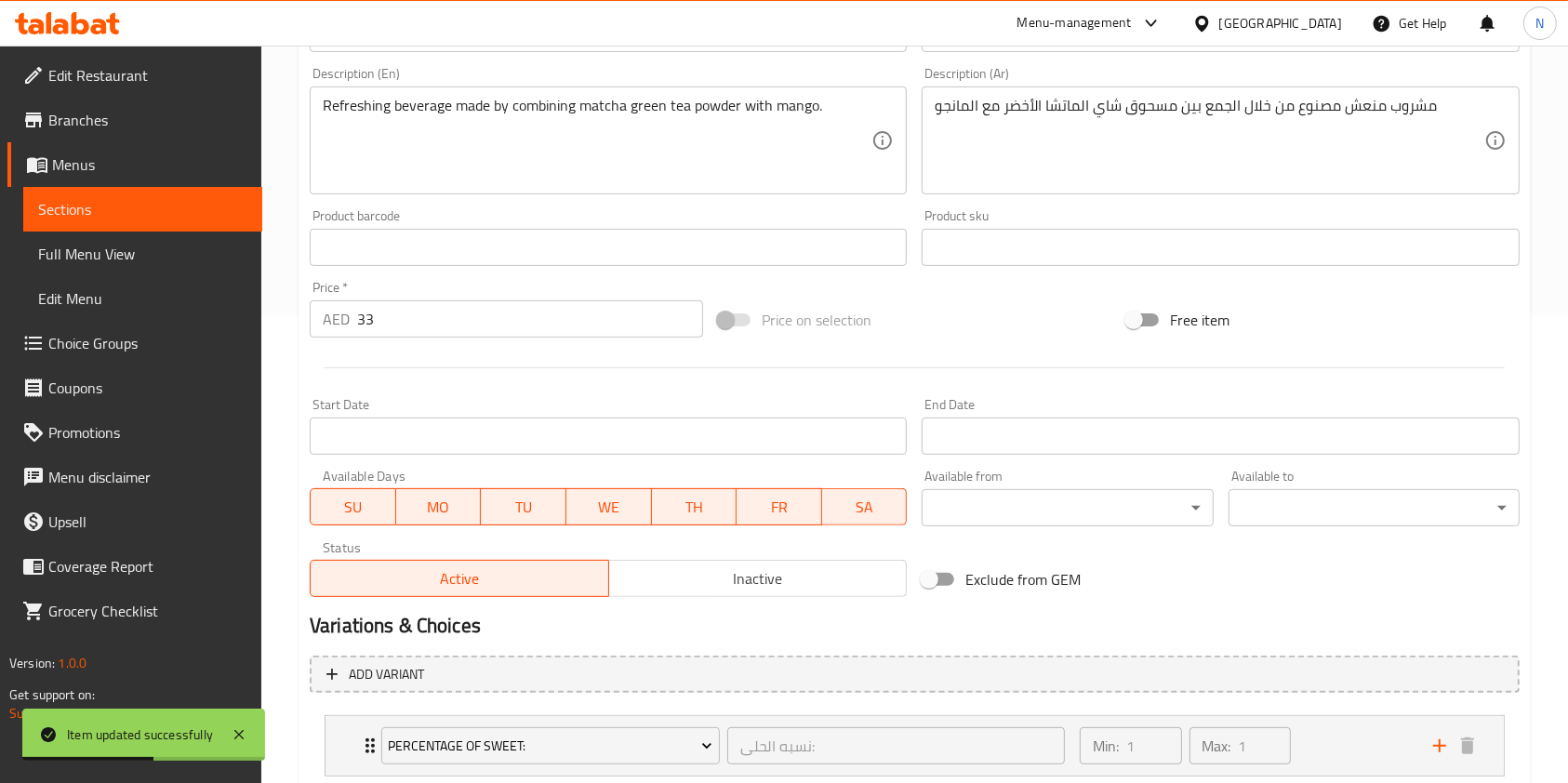
scroll to position [588, 0]
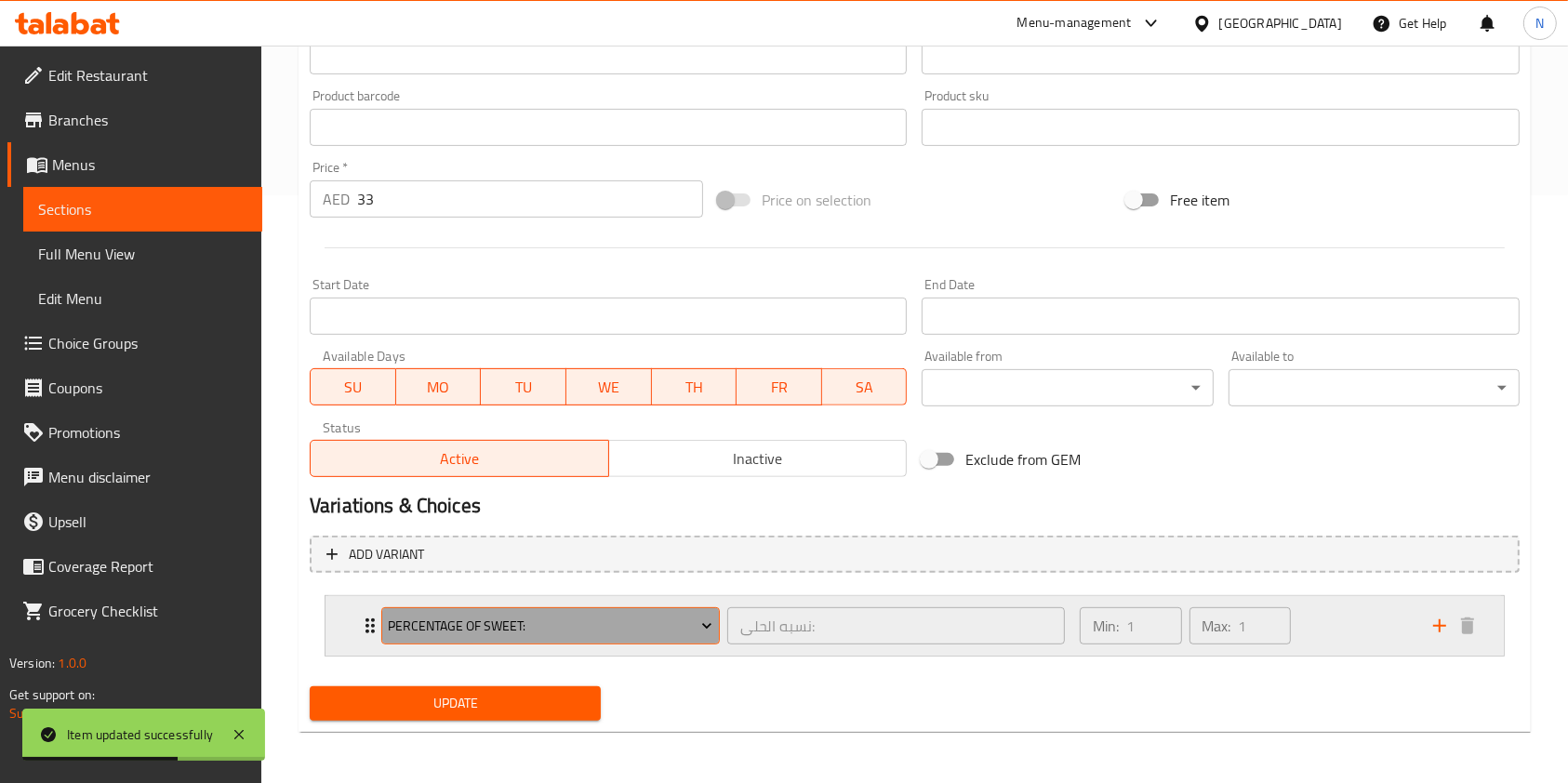
click at [532, 620] on span "Percentage Of Sweet:" at bounding box center [550, 626] width 325 height 24
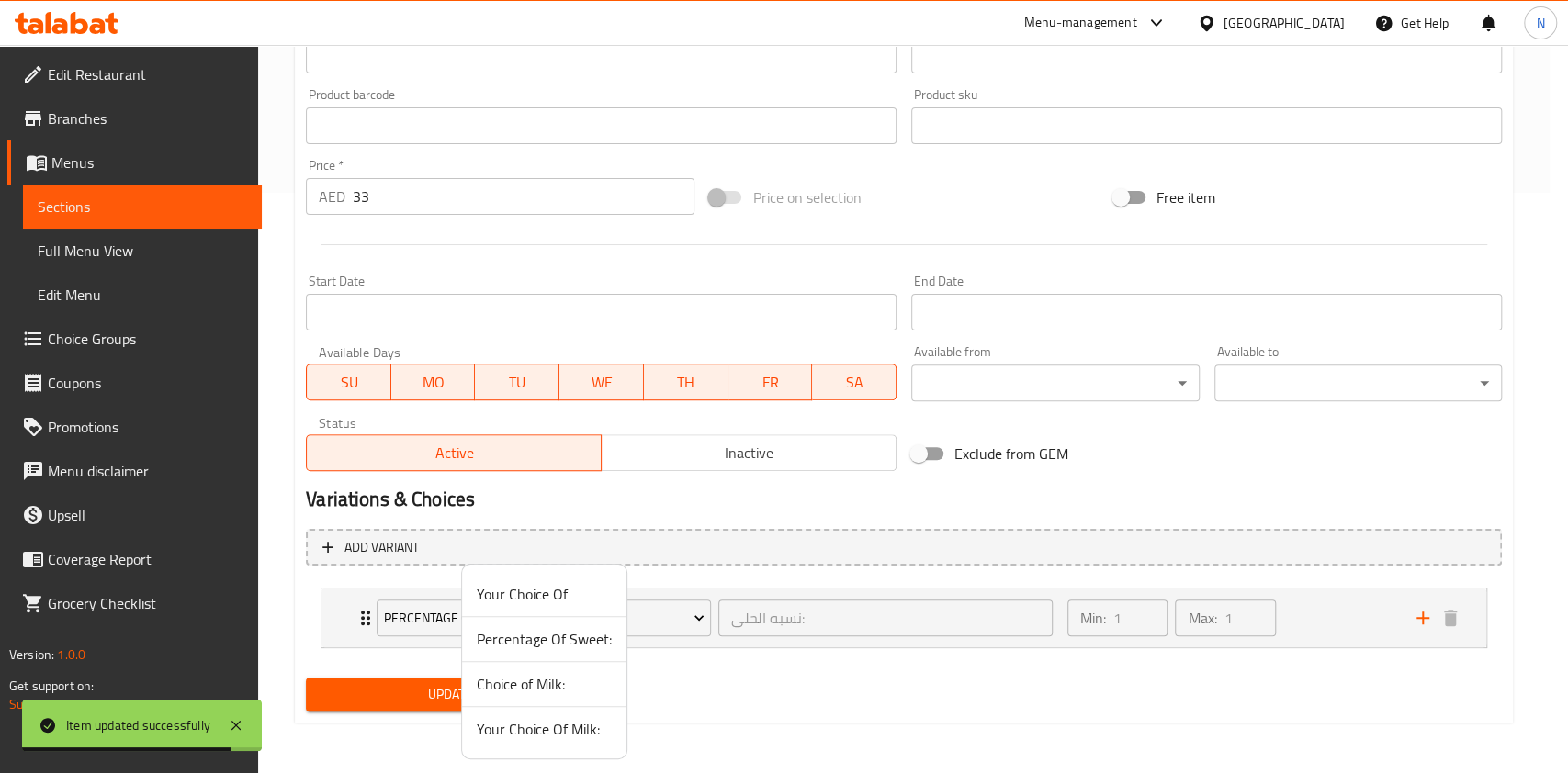
click at [529, 679] on span "Choice of Milk:" at bounding box center [544, 685] width 135 height 22
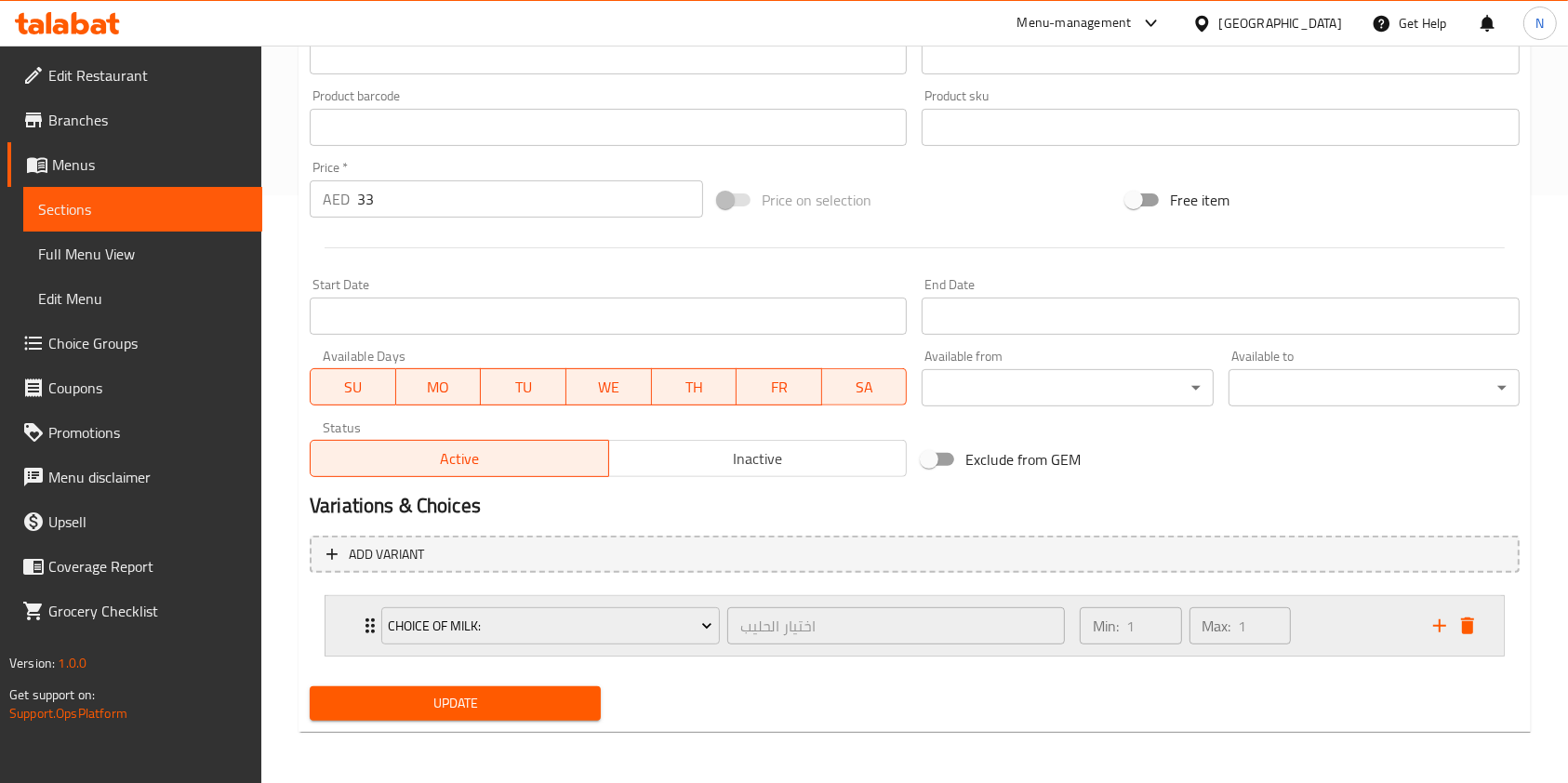
click at [1354, 620] on div "Min: 1 ​ Max: 1 ​" at bounding box center [1246, 626] width 354 height 59
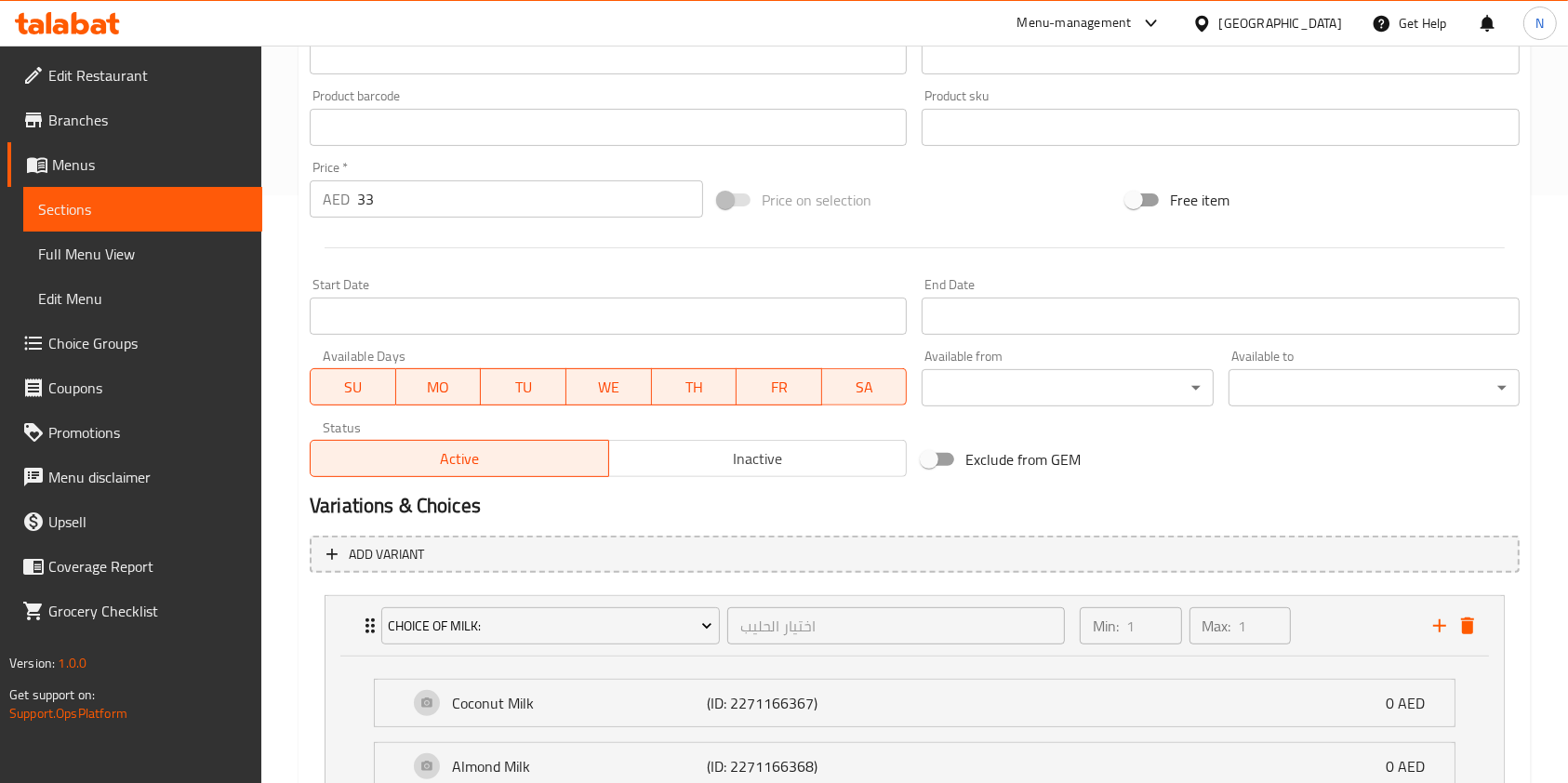
scroll to position [878, 0]
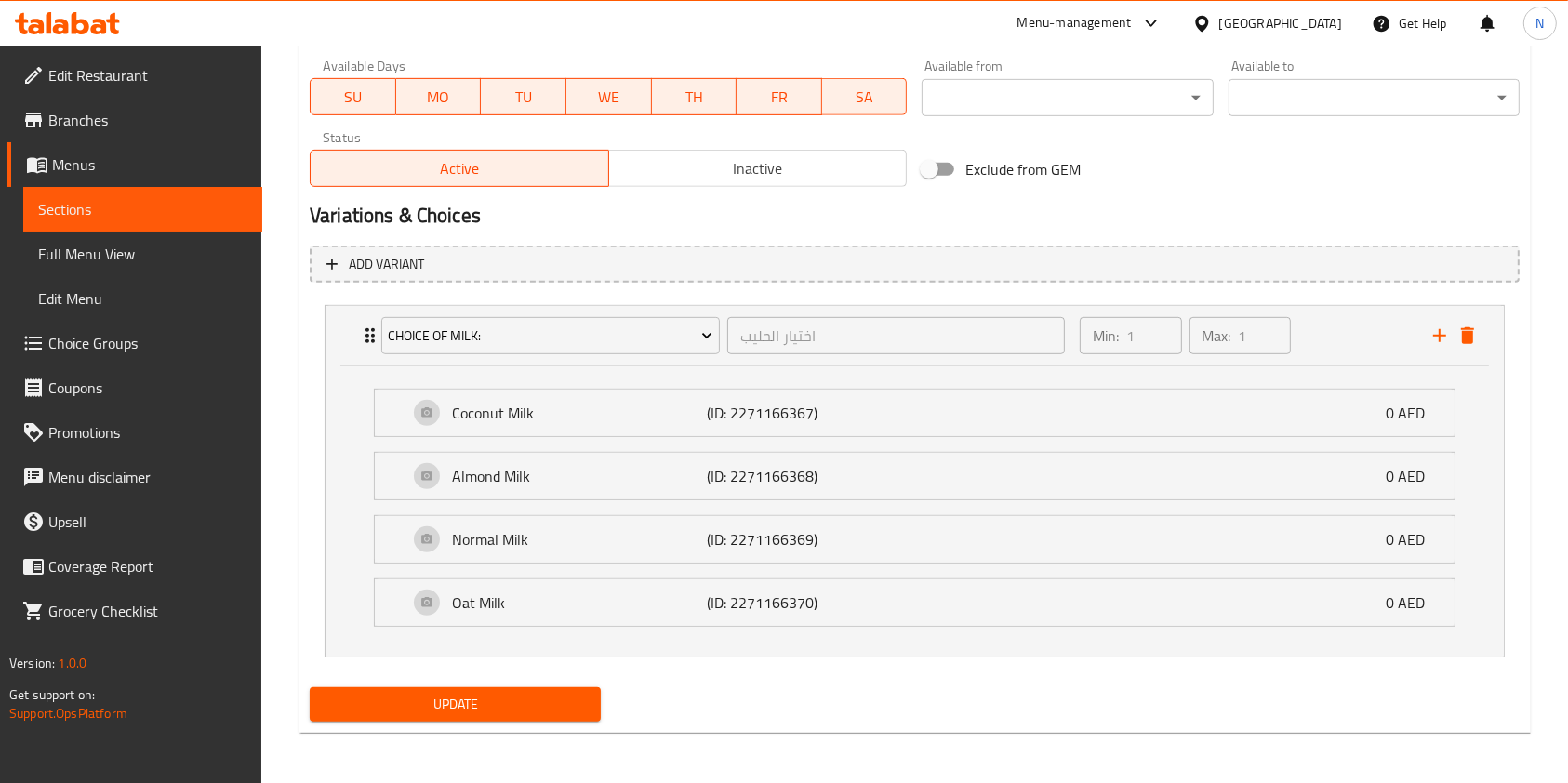
click at [447, 704] on span "Update" at bounding box center [456, 704] width 262 height 24
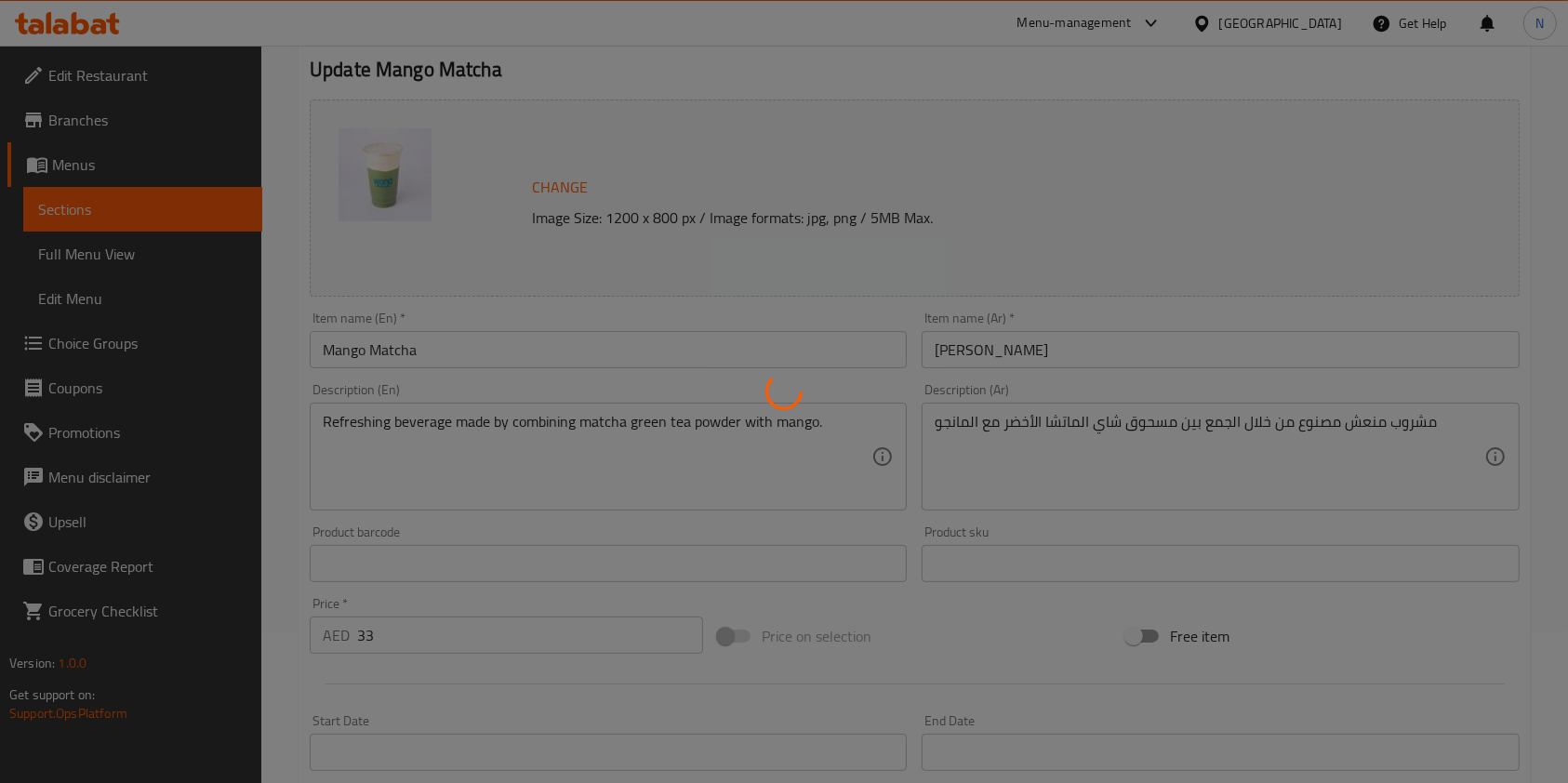
scroll to position [0, 0]
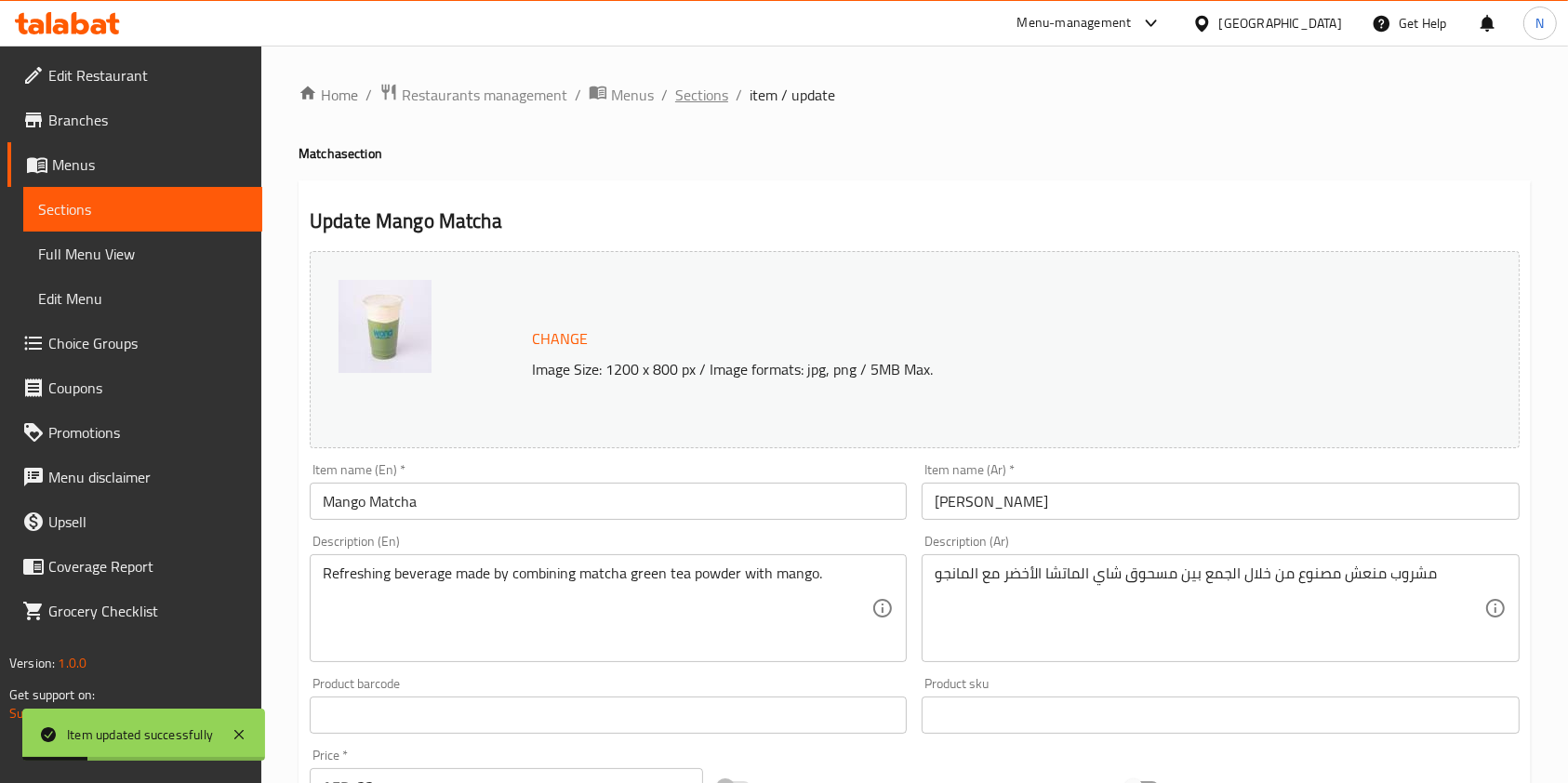
click at [680, 90] on span "Sections" at bounding box center [702, 95] width 53 height 23
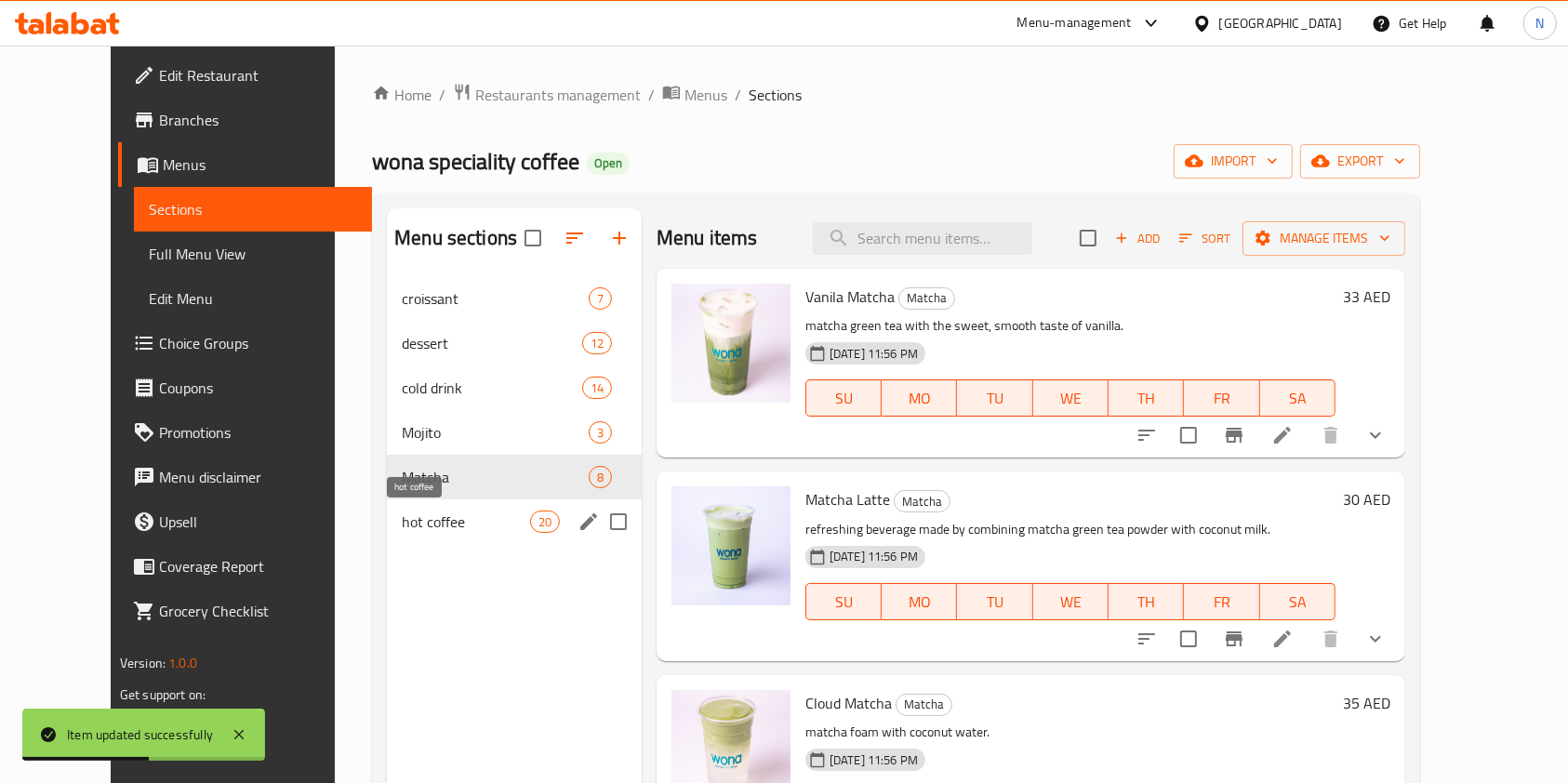
click at [402, 525] on span "hot coffee" at bounding box center [465, 522] width 127 height 23
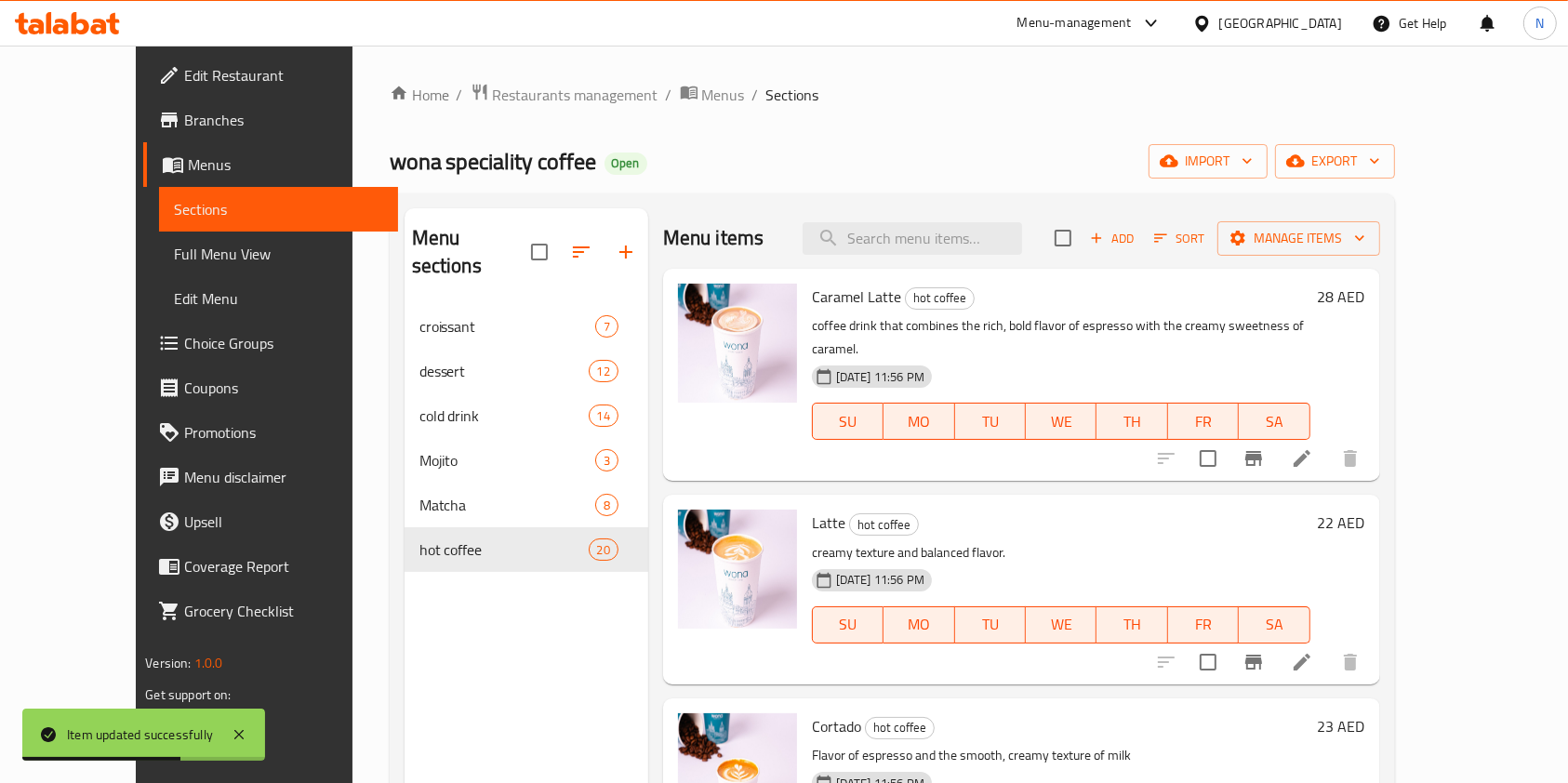
scroll to position [64, 0]
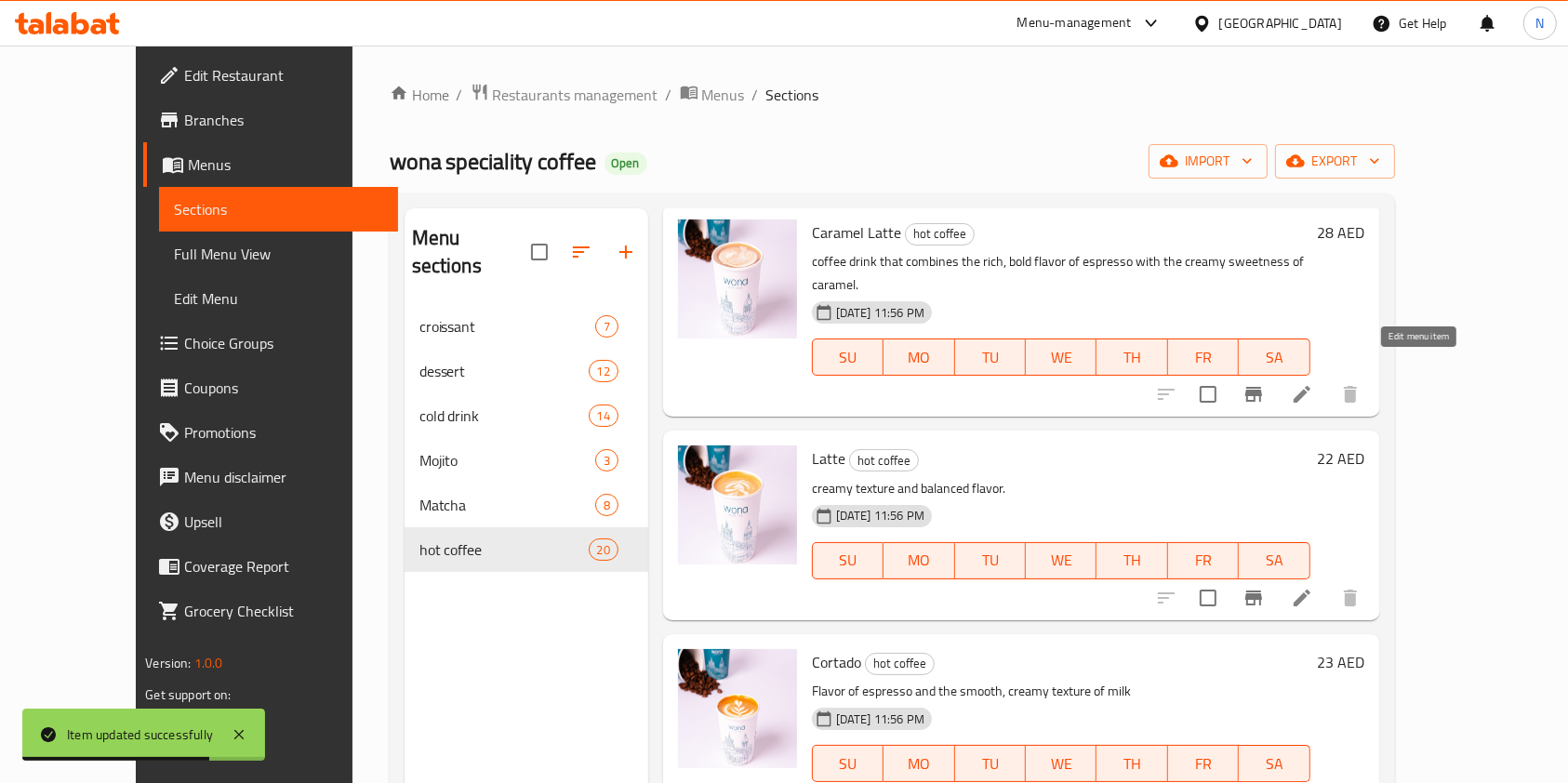
click at [1314, 383] on icon at bounding box center [1303, 394] width 23 height 23
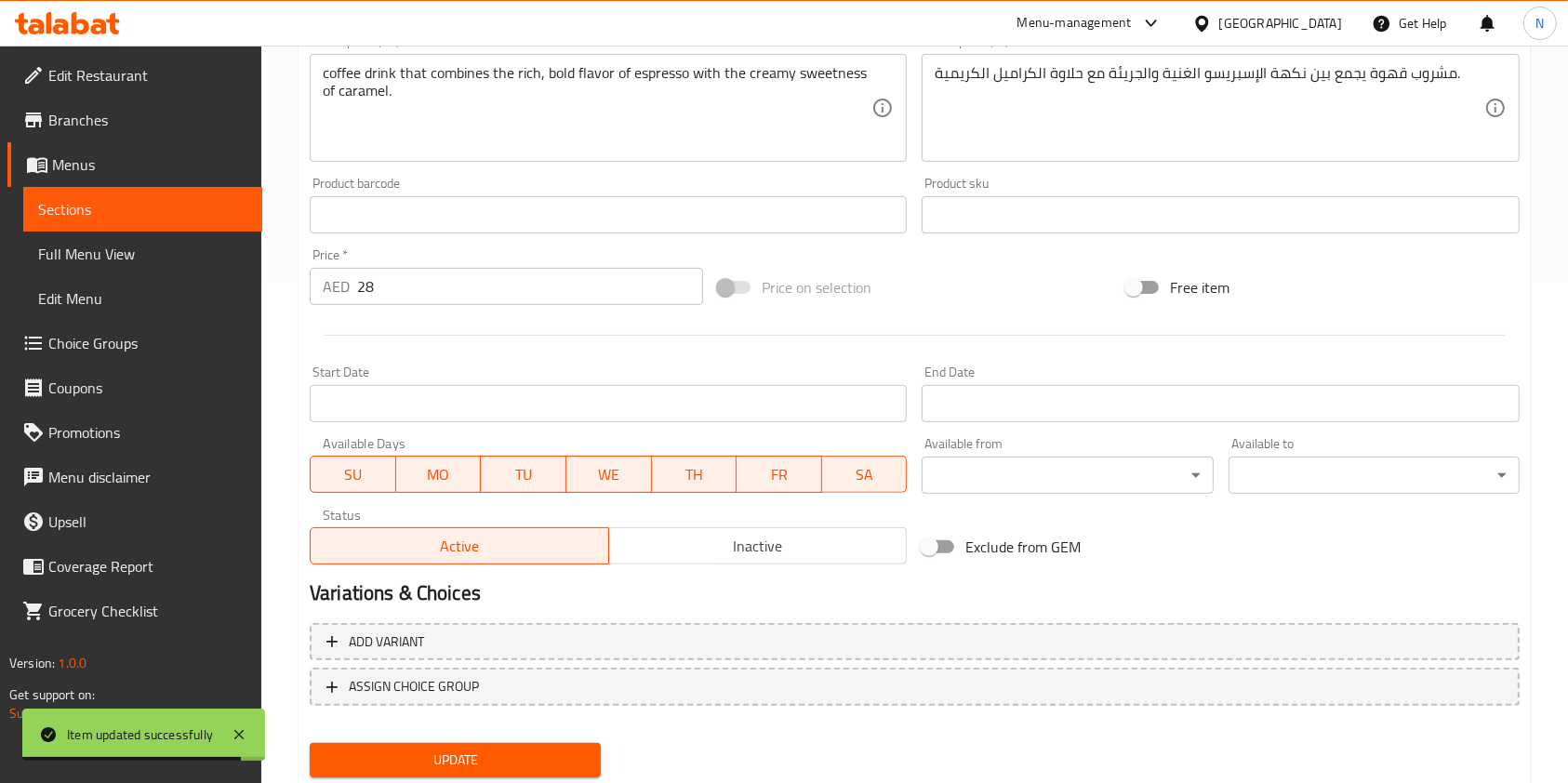
scroll to position [558, 0]
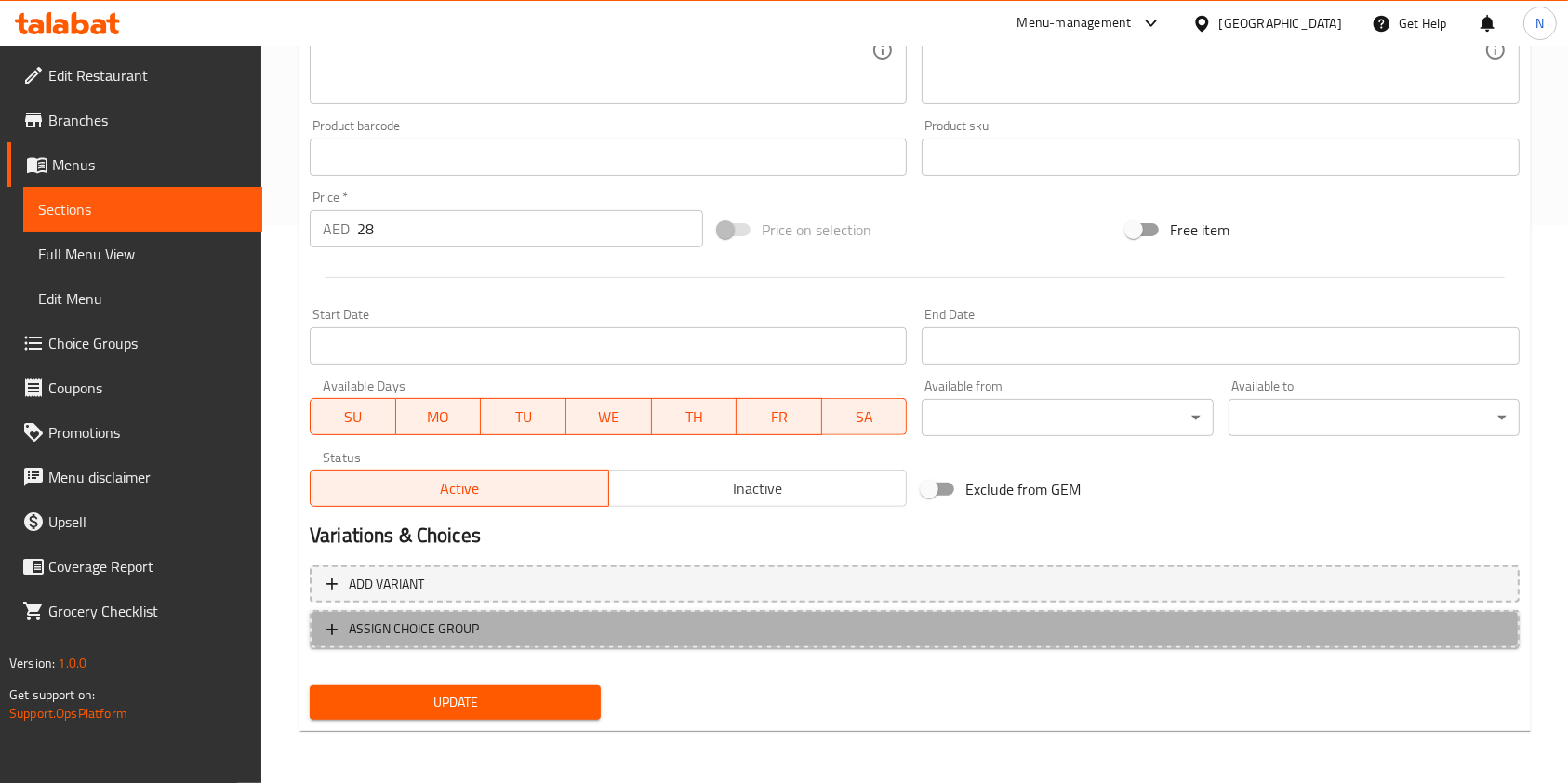
click at [762, 636] on span "ASSIGN CHOICE GROUP" at bounding box center [915, 629] width 1176 height 24
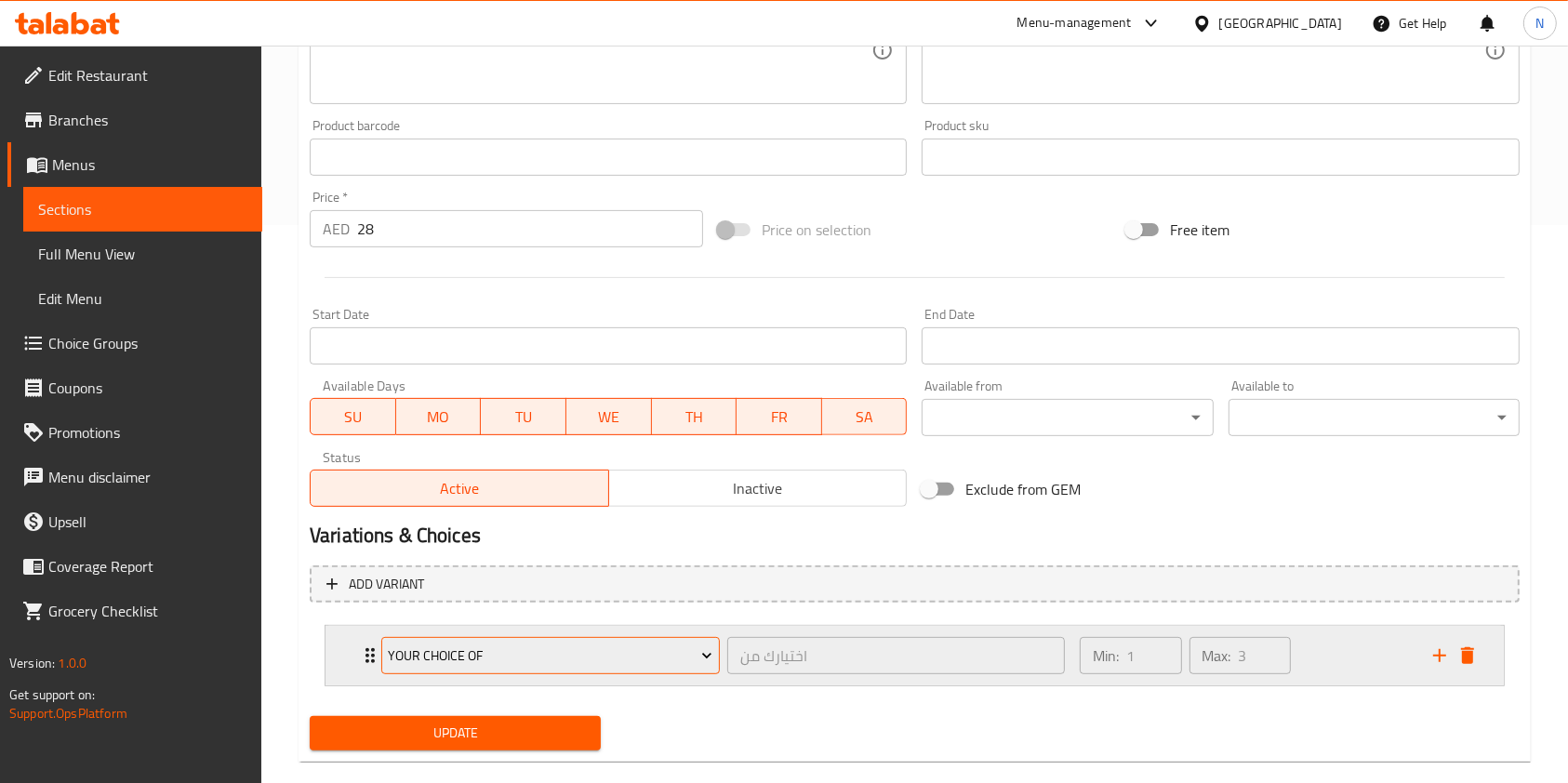
click at [617, 658] on span "Your Choice Of" at bounding box center [550, 656] width 325 height 24
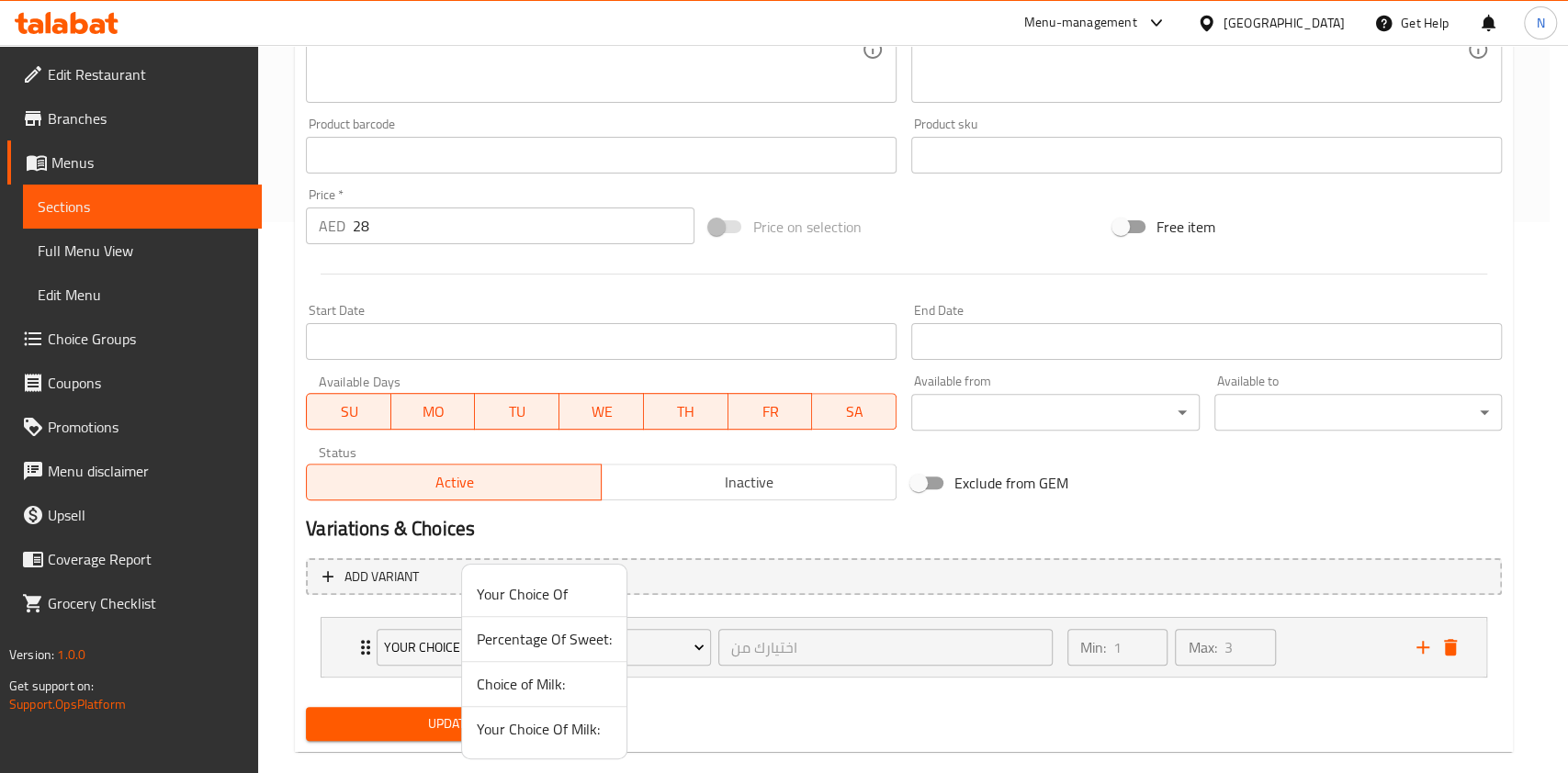
click at [535, 737] on span "Your Choice Of Milk:" at bounding box center [544, 729] width 135 height 22
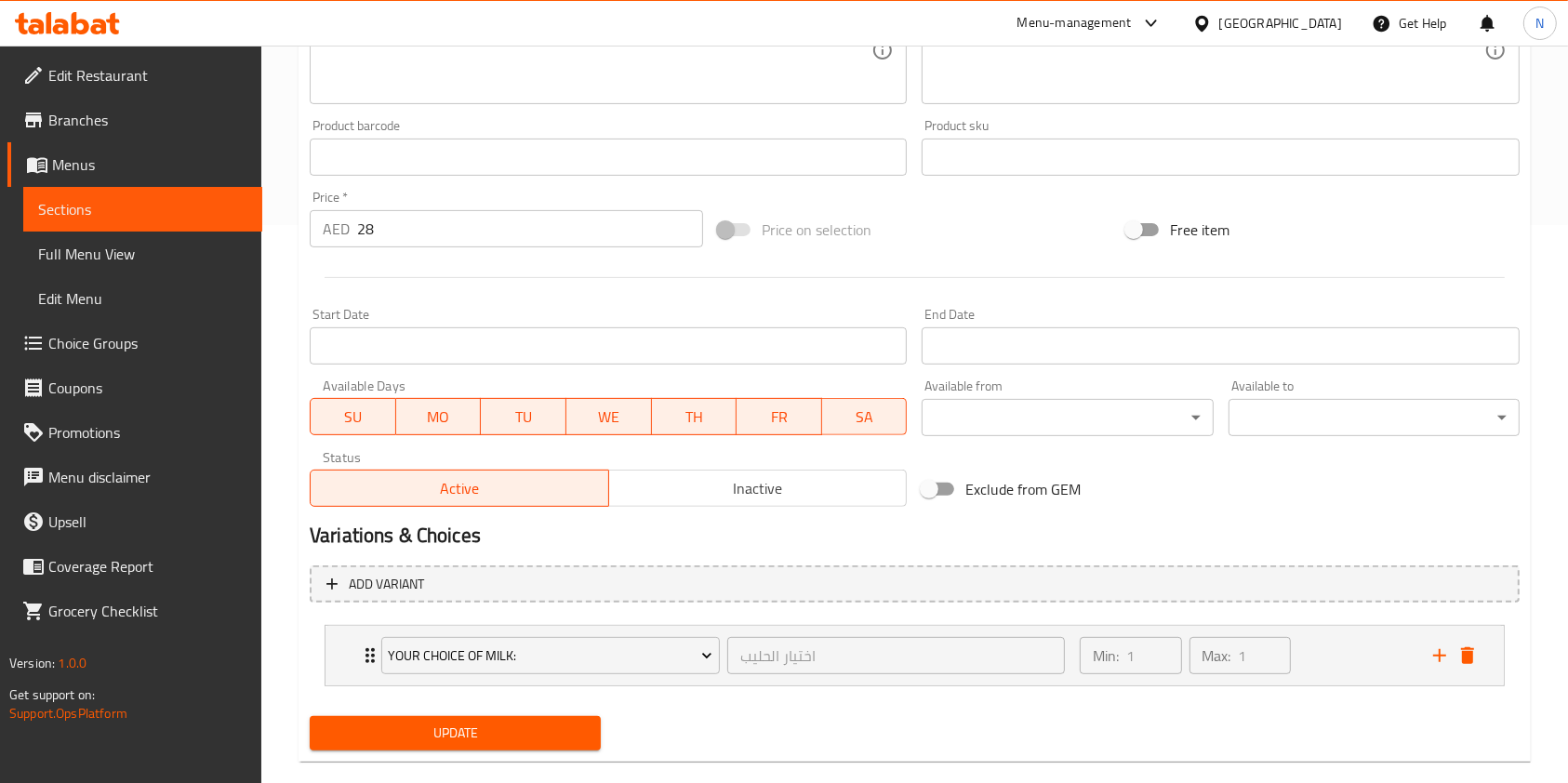
click at [485, 745] on button "Update" at bounding box center [455, 733] width 291 height 35
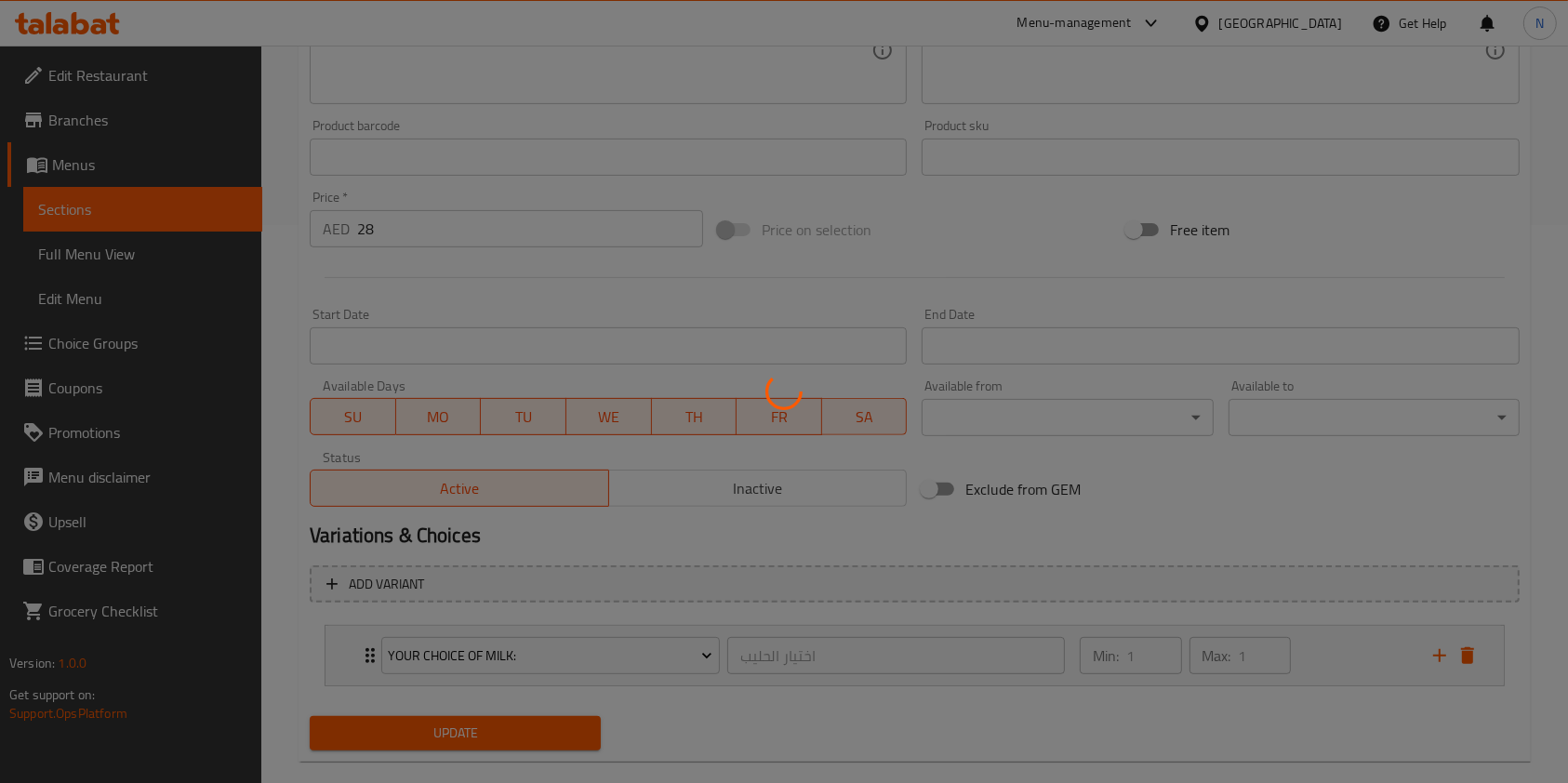
scroll to position [0, 0]
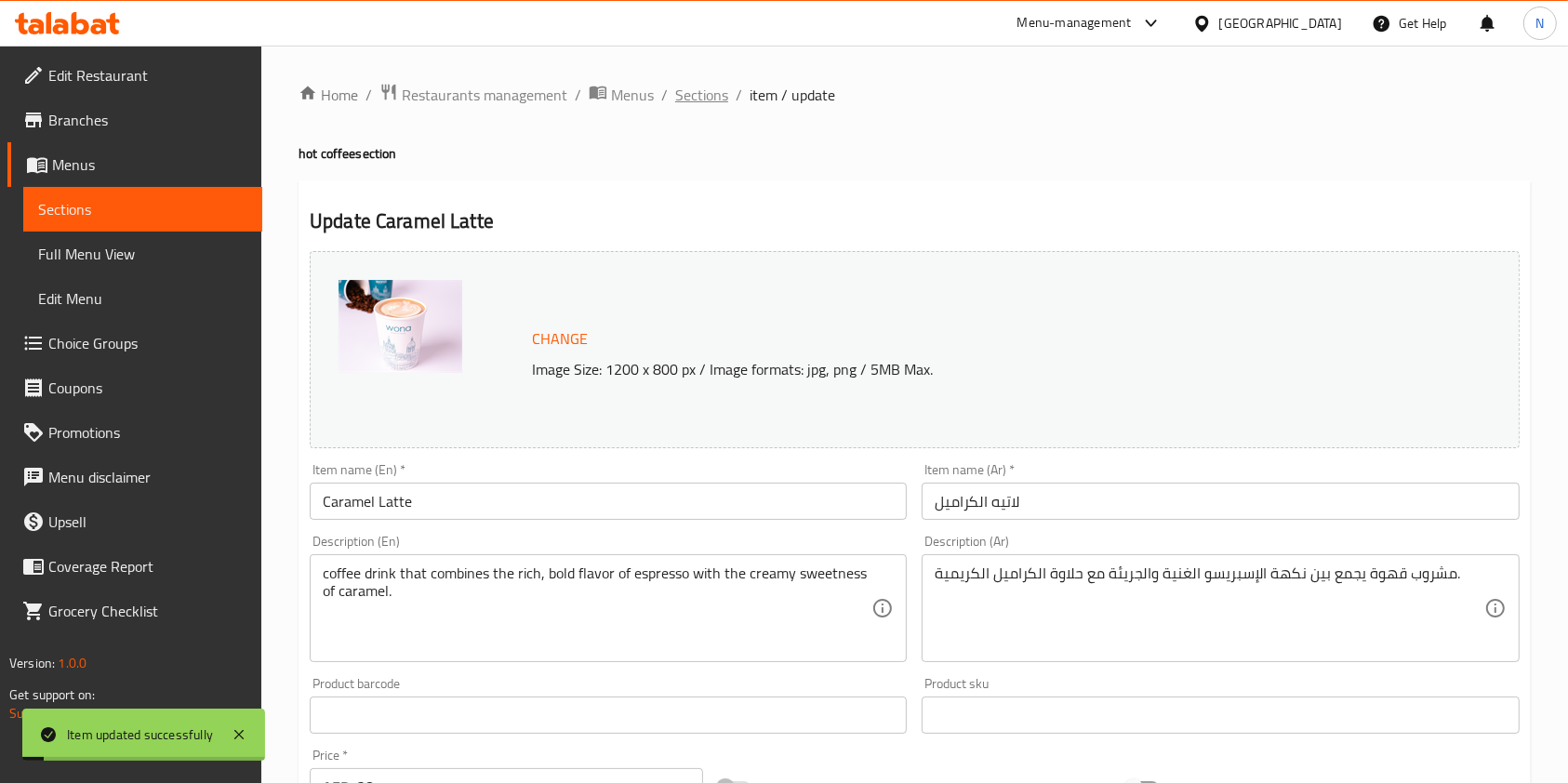
click at [680, 98] on span "Sections" at bounding box center [702, 95] width 53 height 23
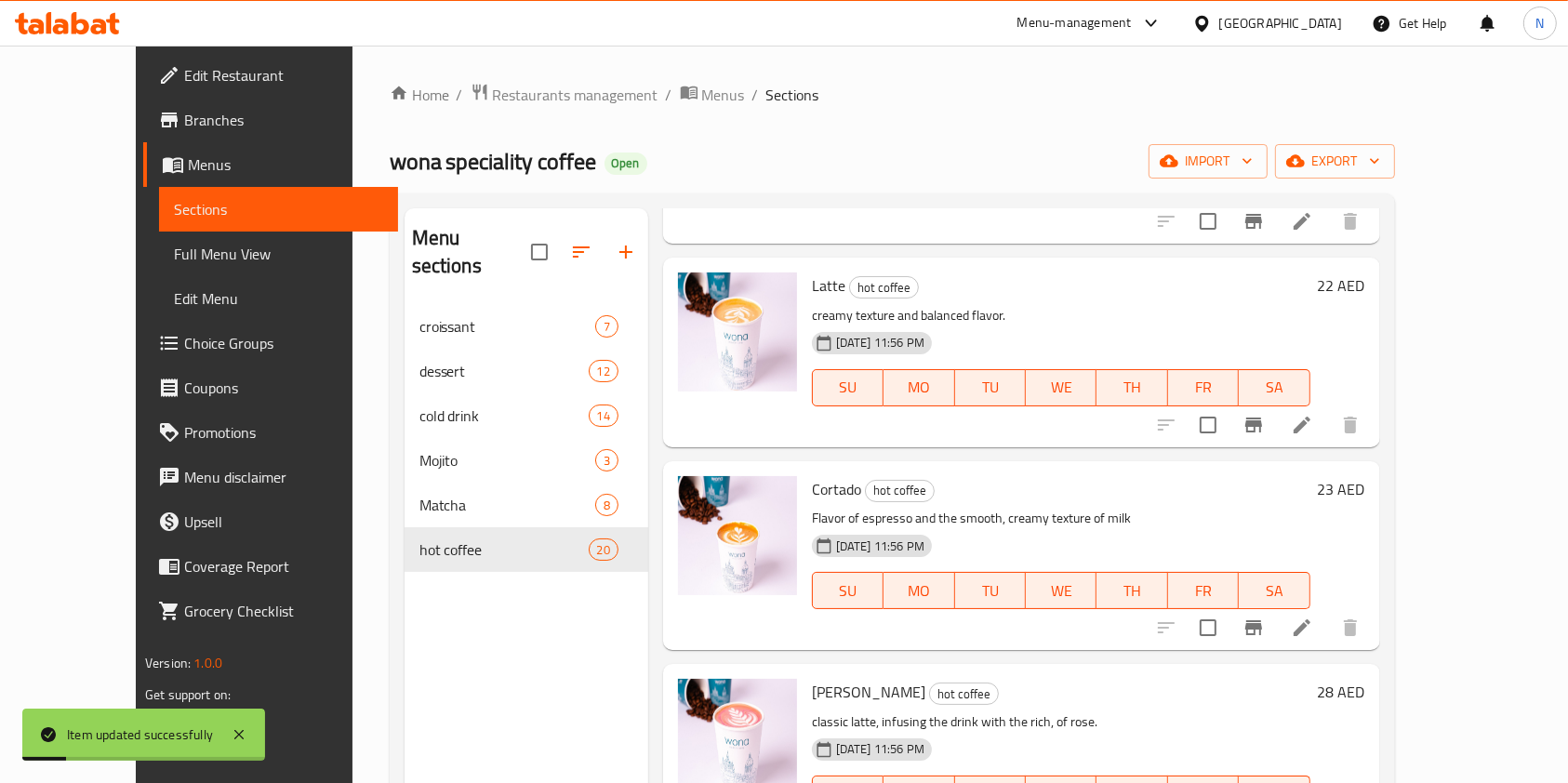
scroll to position [238, 0]
click at [1311, 416] on icon at bounding box center [1303, 424] width 17 height 17
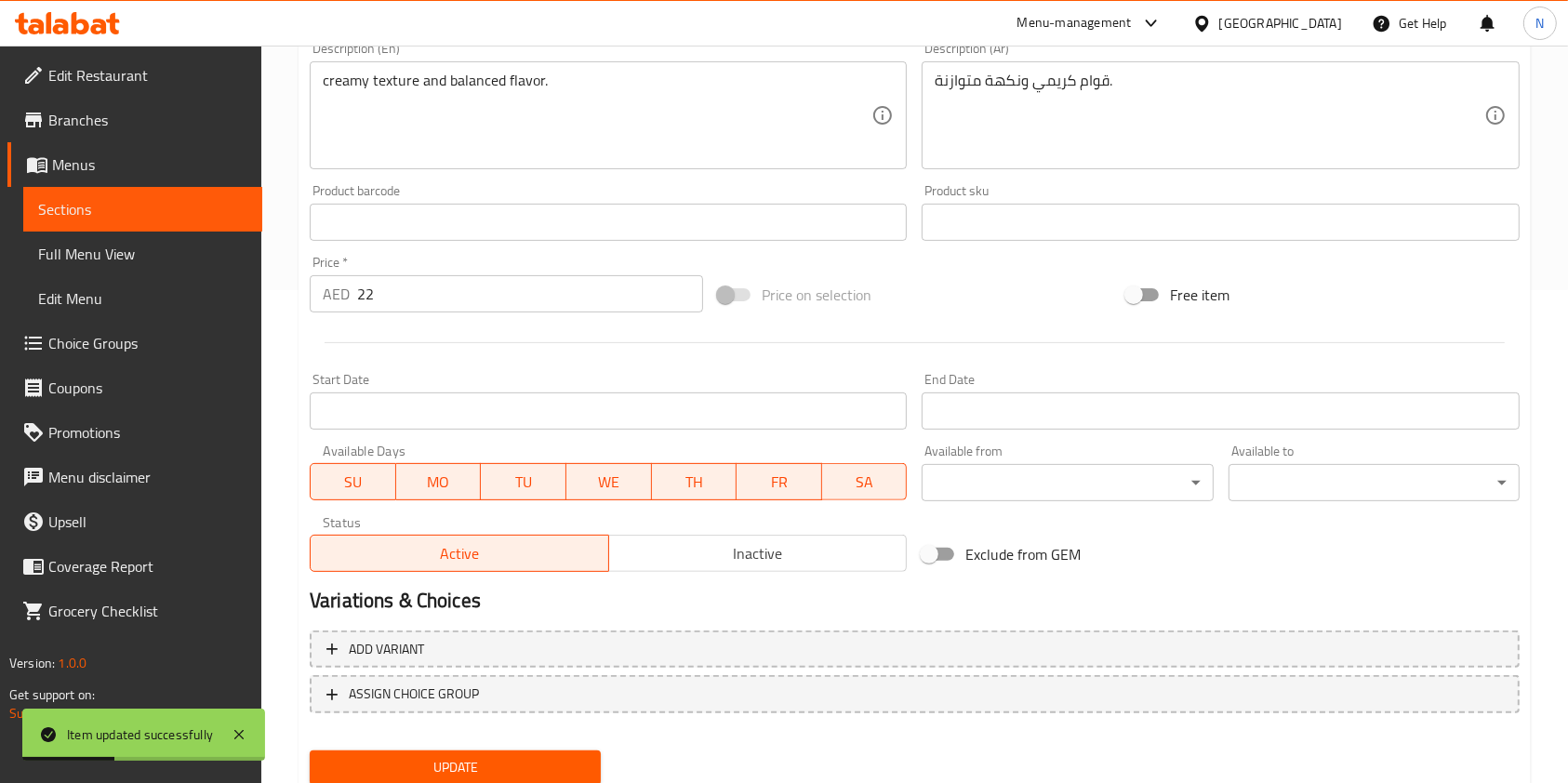
scroll to position [558, 0]
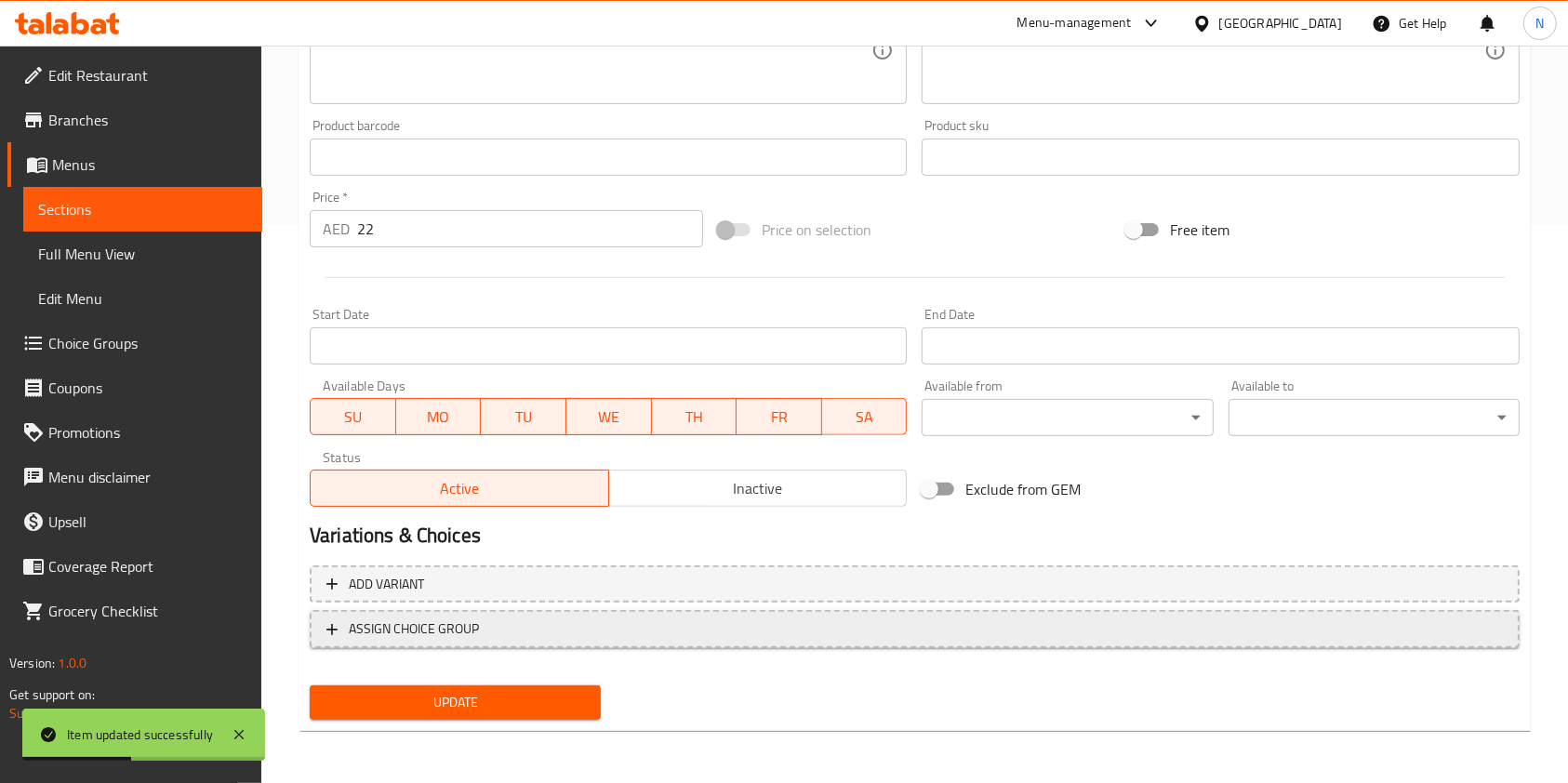
click at [845, 626] on span "ASSIGN CHOICE GROUP" at bounding box center [915, 629] width 1176 height 24
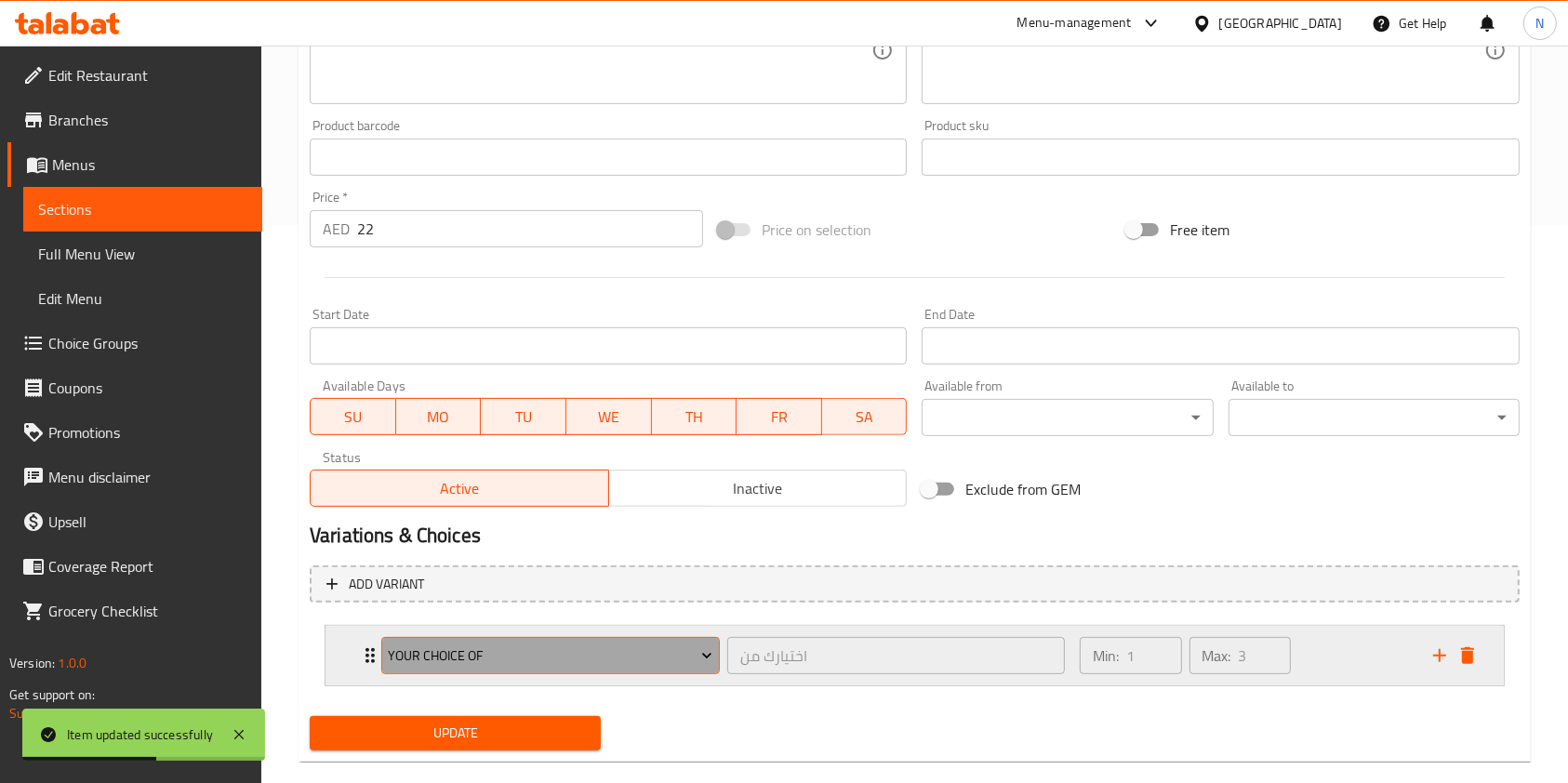
click at [564, 650] on span "Your Choice Of" at bounding box center [550, 656] width 325 height 24
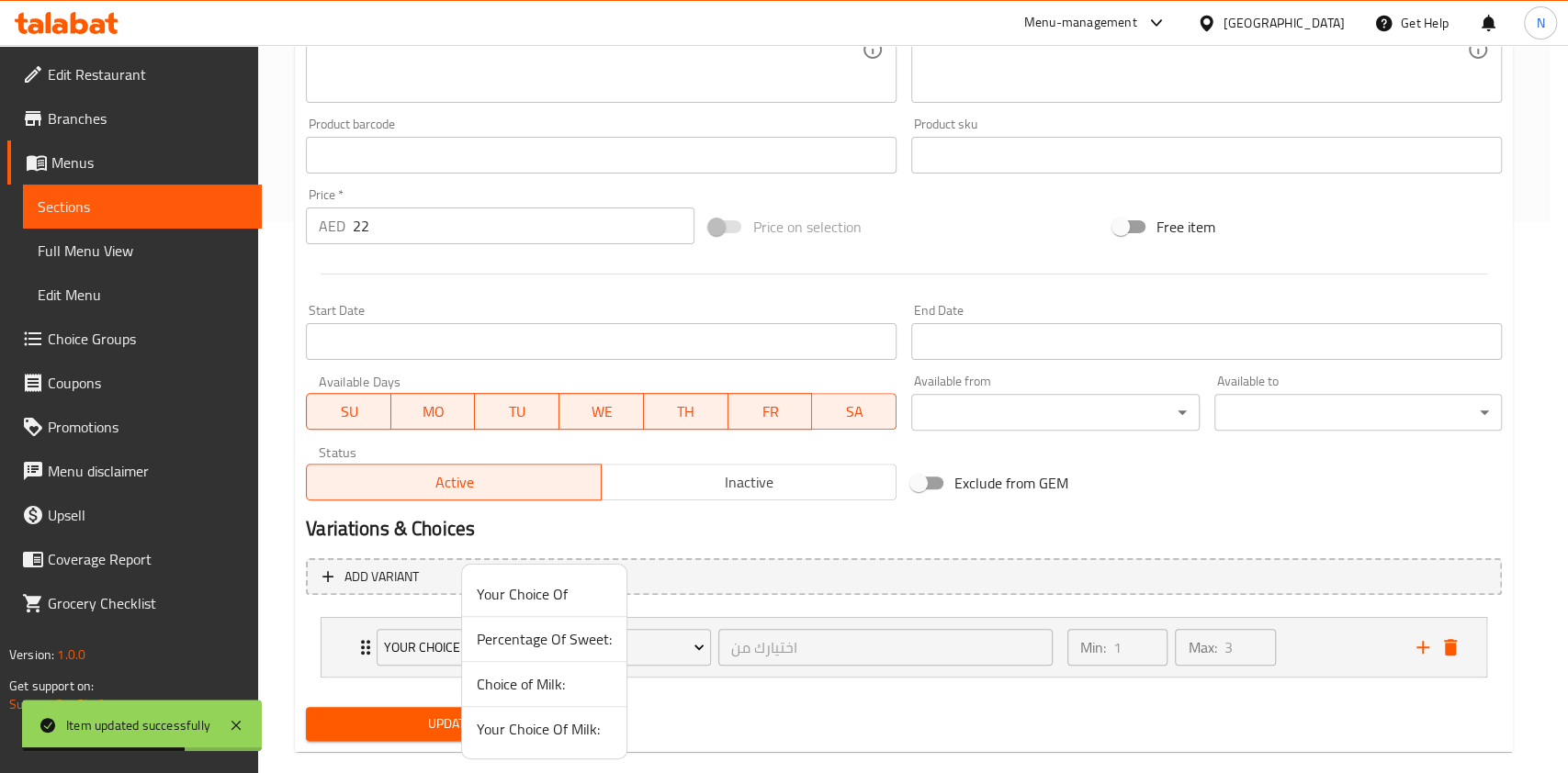
click at [524, 735] on span "Your Choice Of Milk:" at bounding box center [544, 729] width 135 height 22
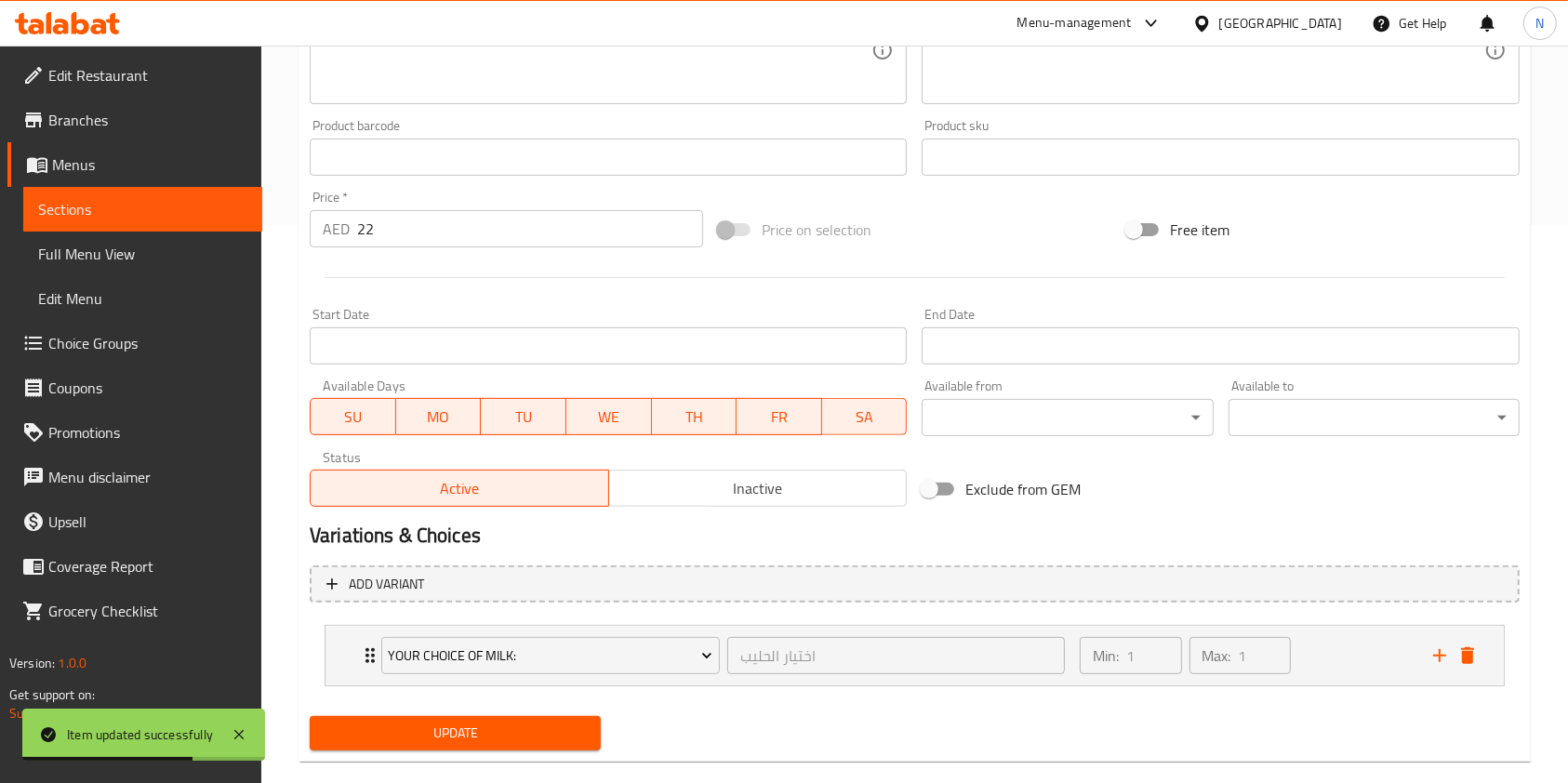
click at [501, 743] on span "Update" at bounding box center [456, 733] width 262 height 24
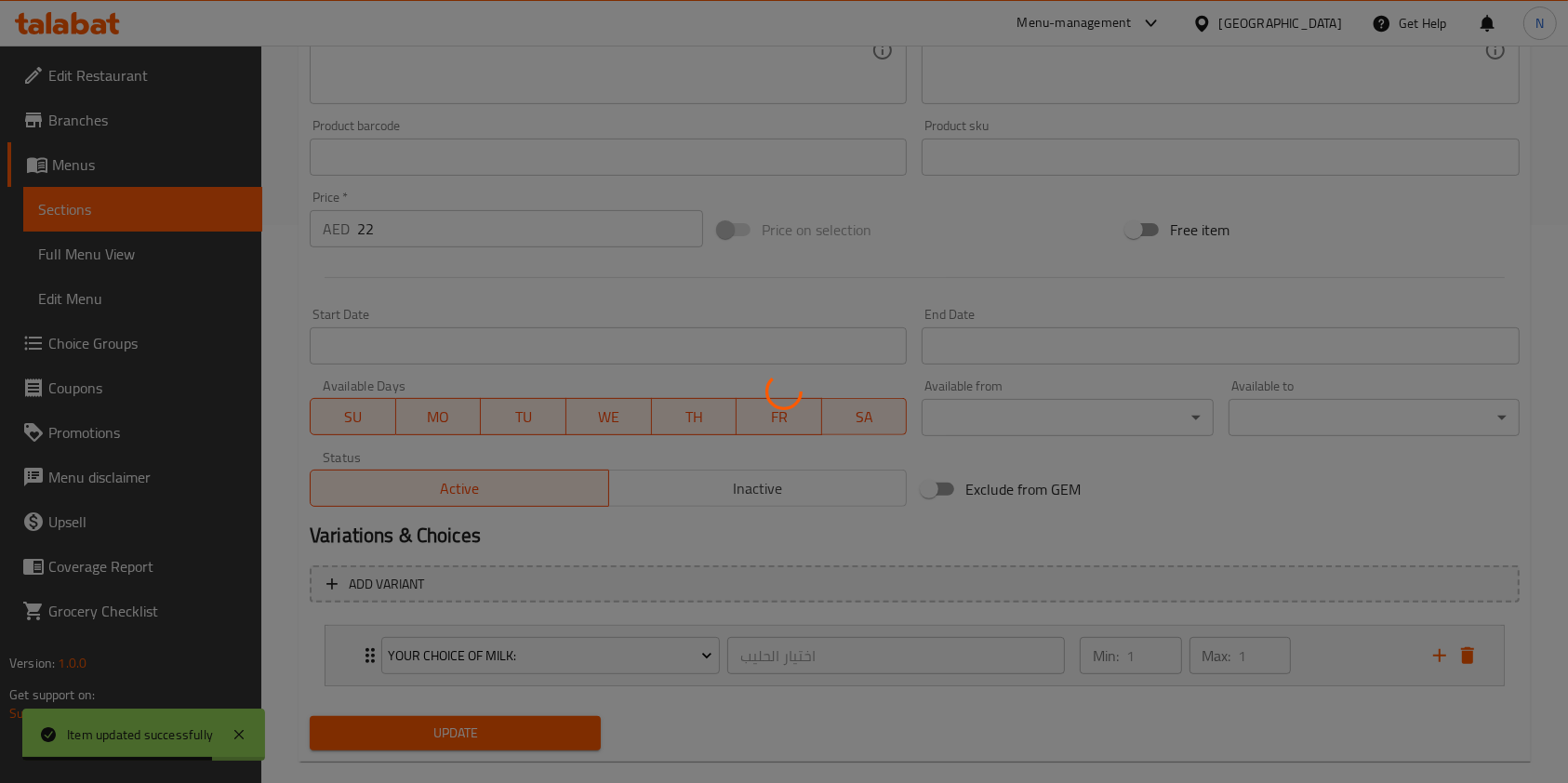
scroll to position [0, 0]
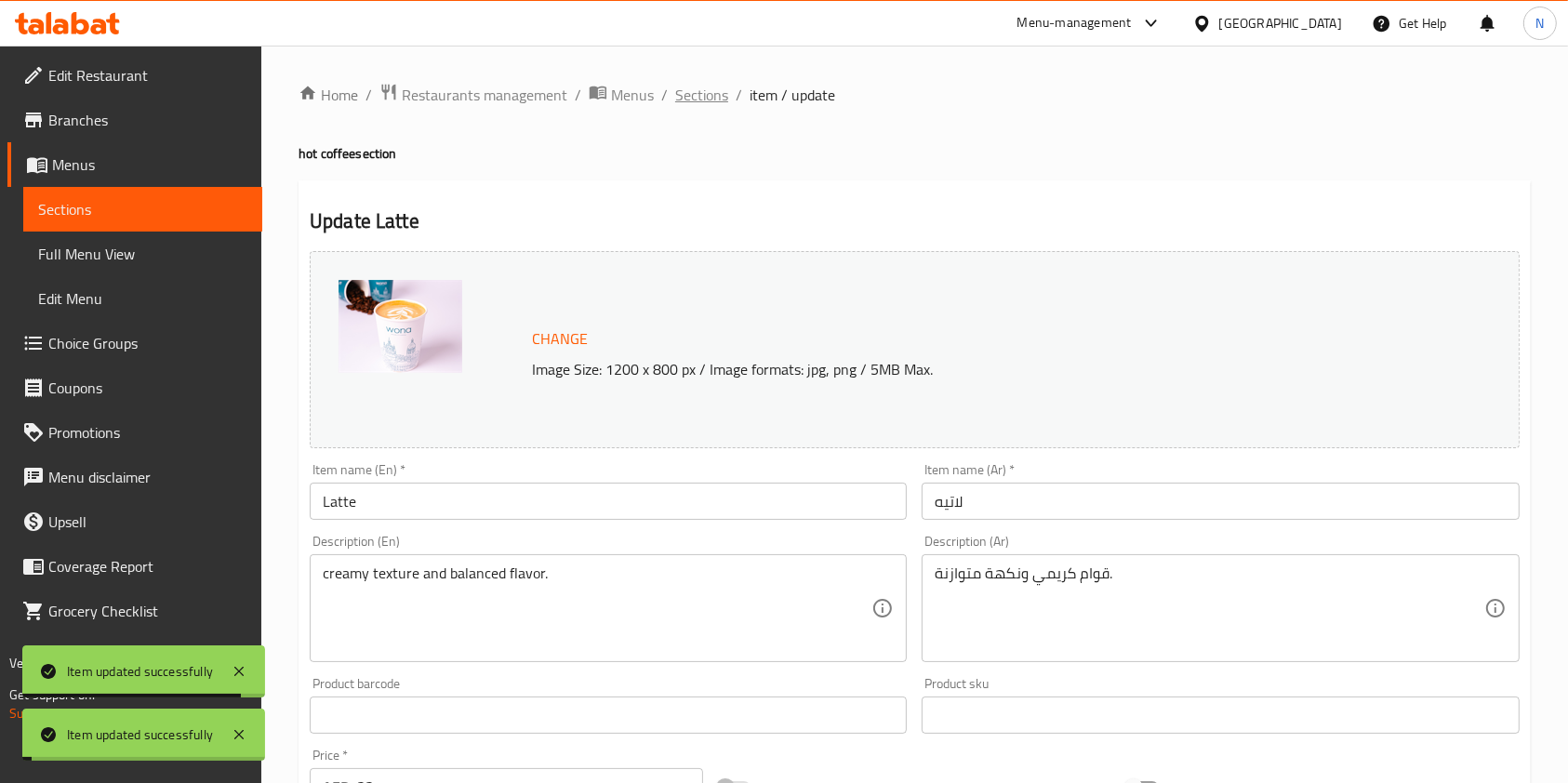
click at [707, 99] on span "Sections" at bounding box center [702, 95] width 53 height 23
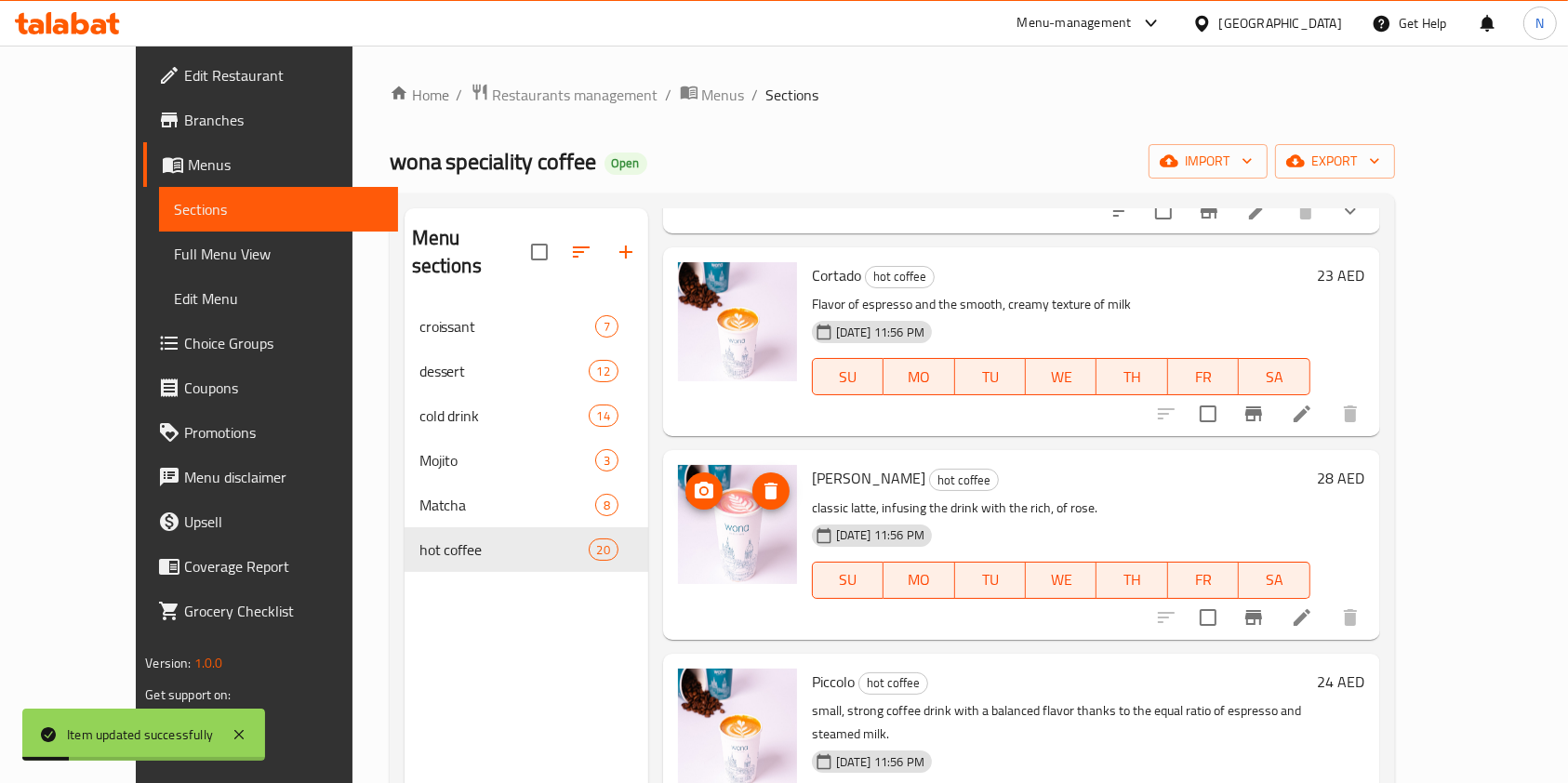
scroll to position [455, 0]
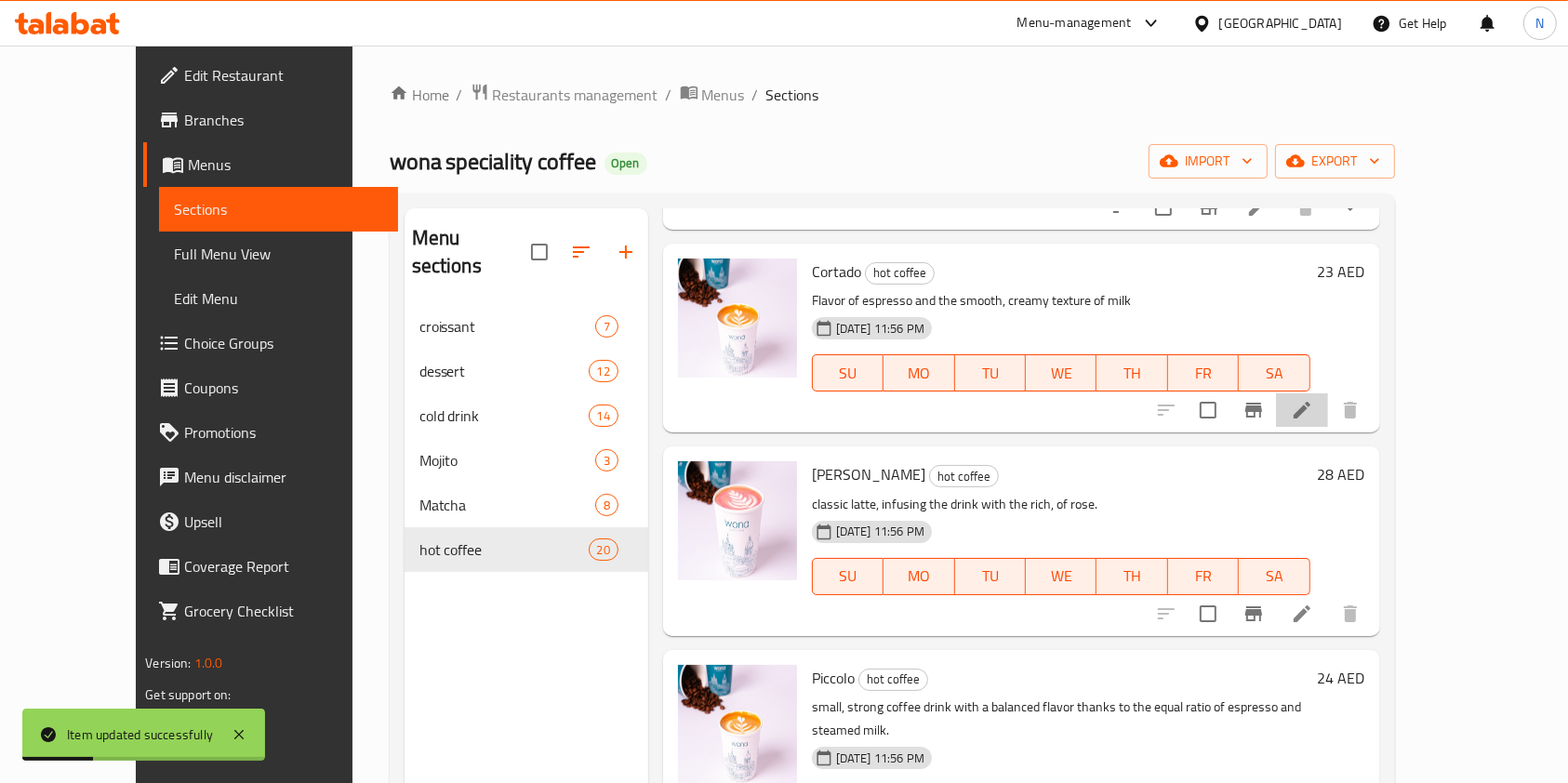
click at [1328, 398] on li at bounding box center [1302, 410] width 52 height 34
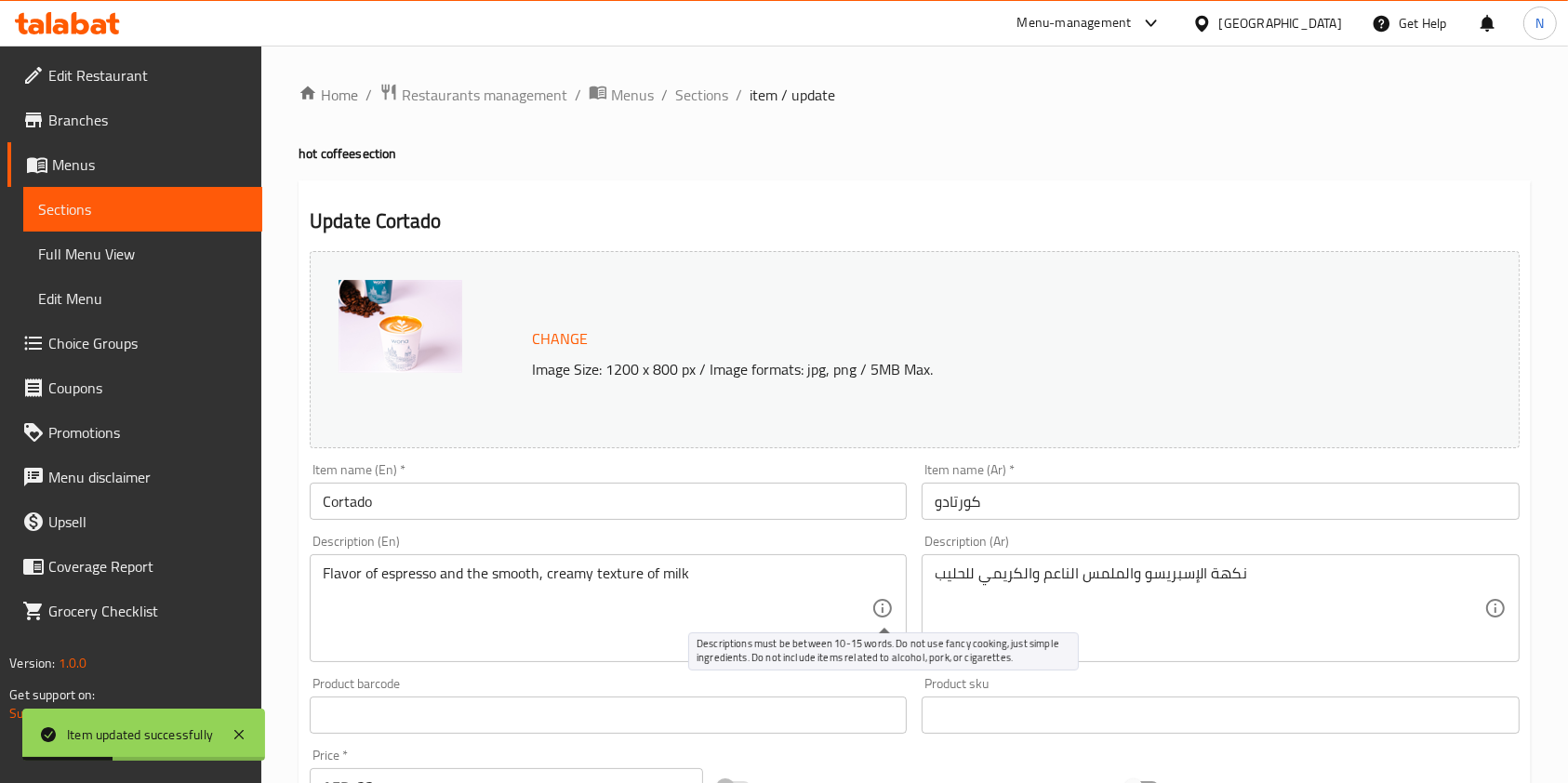
scroll to position [558, 0]
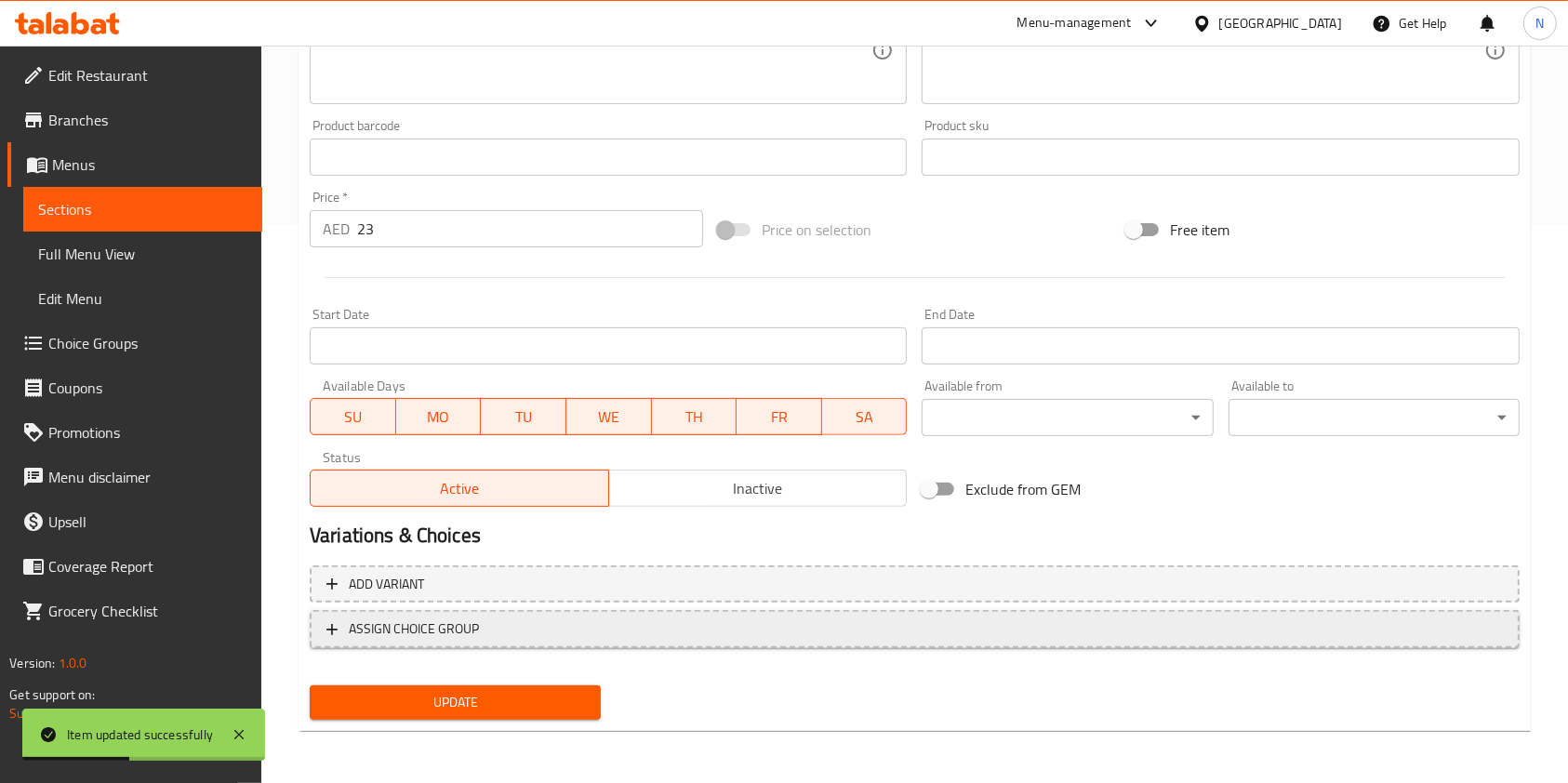
click at [811, 639] on span "ASSIGN CHOICE GROUP" at bounding box center [915, 629] width 1176 height 24
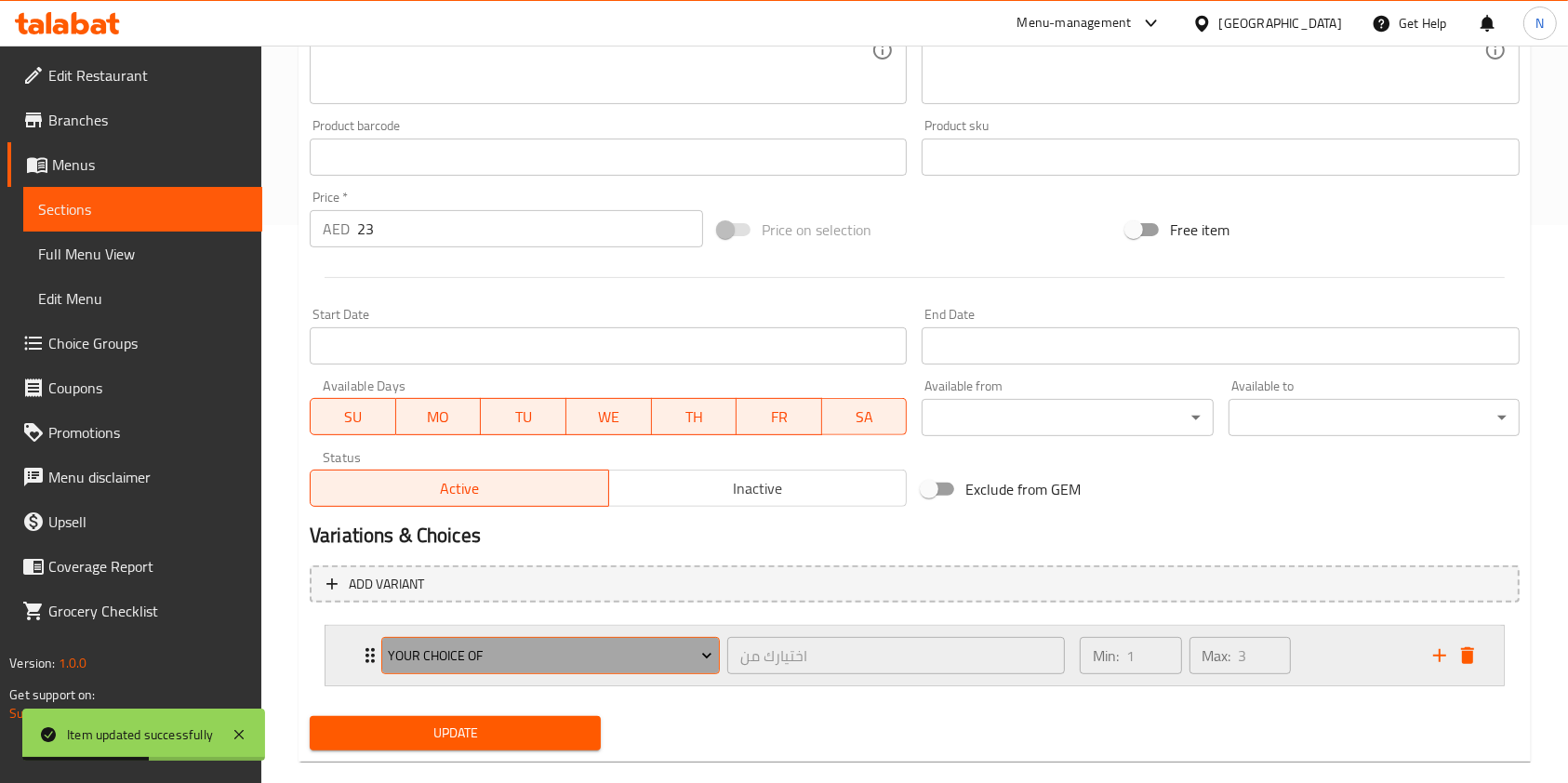
click at [592, 646] on span "Your Choice Of" at bounding box center [550, 656] width 325 height 24
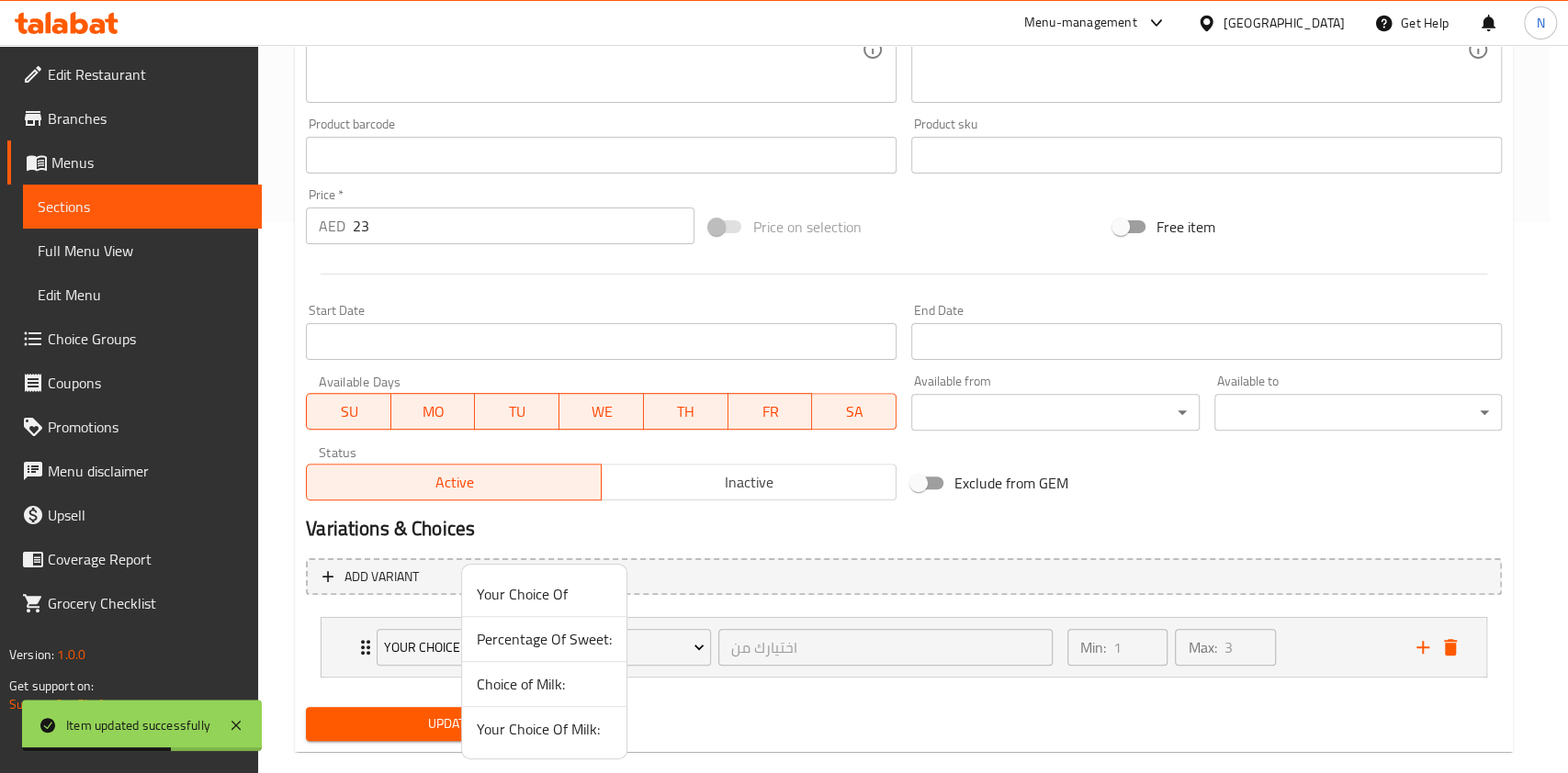
click at [512, 731] on span "Your Choice Of Milk:" at bounding box center [544, 729] width 135 height 22
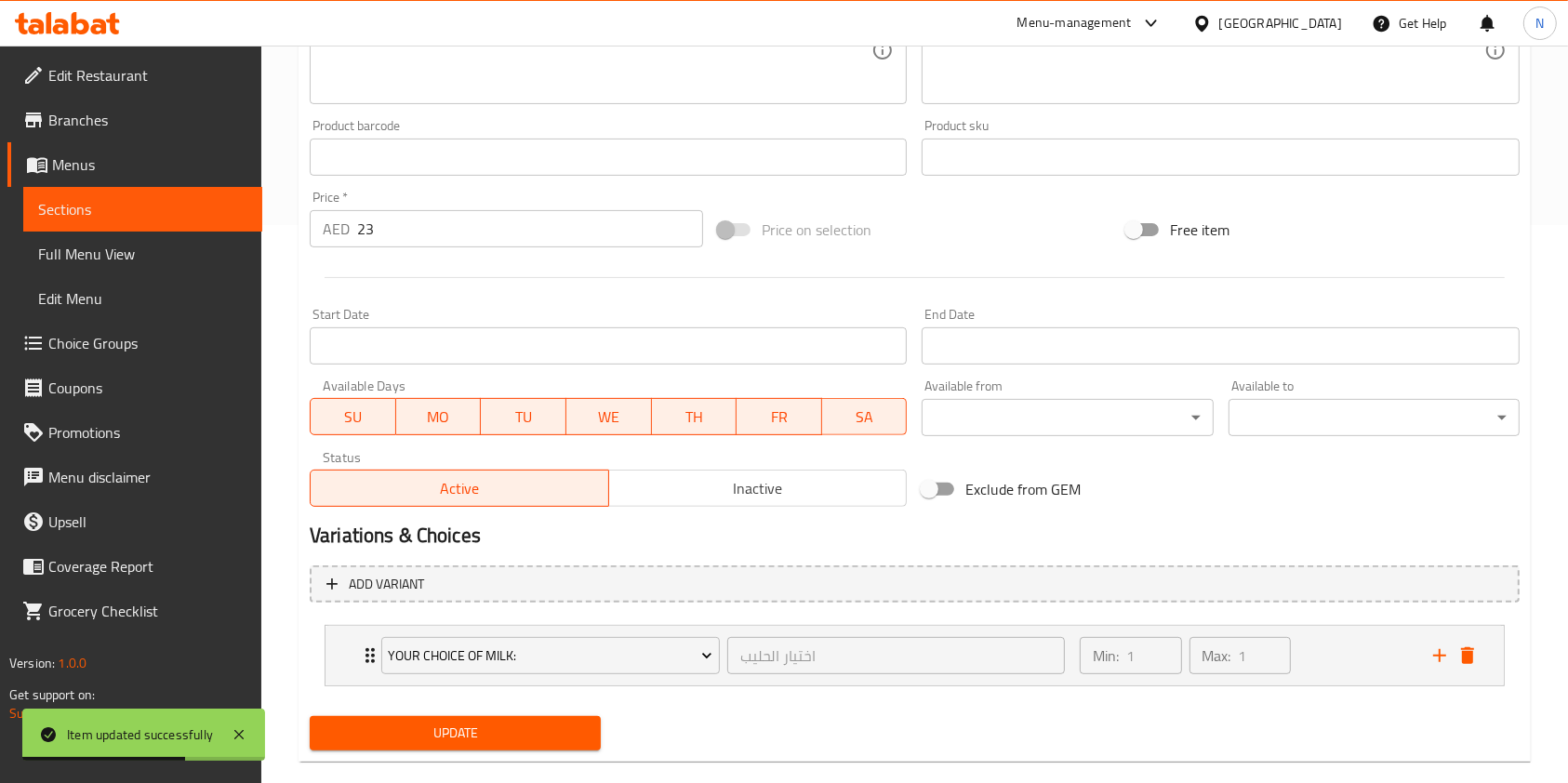
click at [462, 746] on button "Update" at bounding box center [455, 733] width 291 height 35
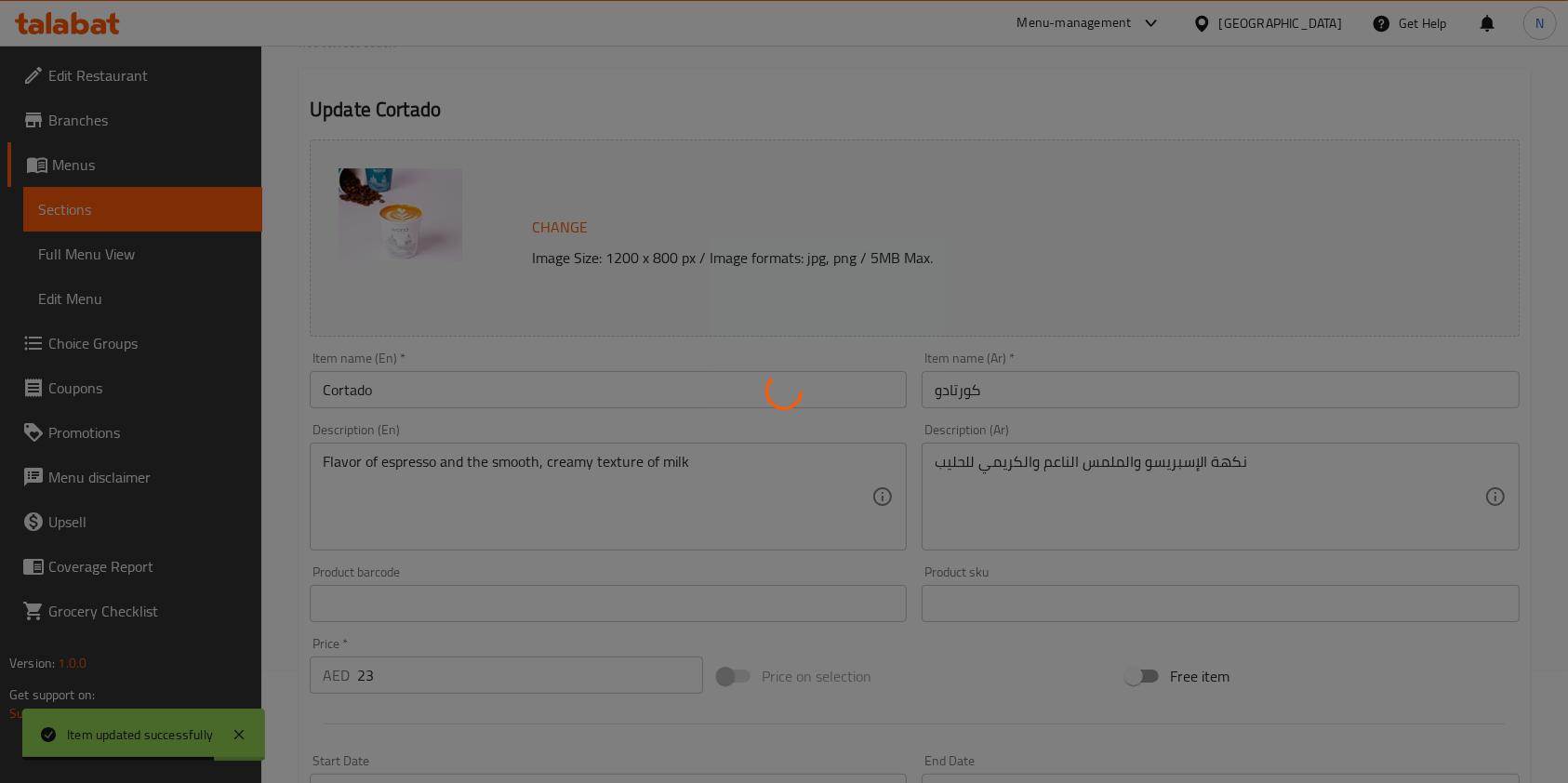
scroll to position [0, 0]
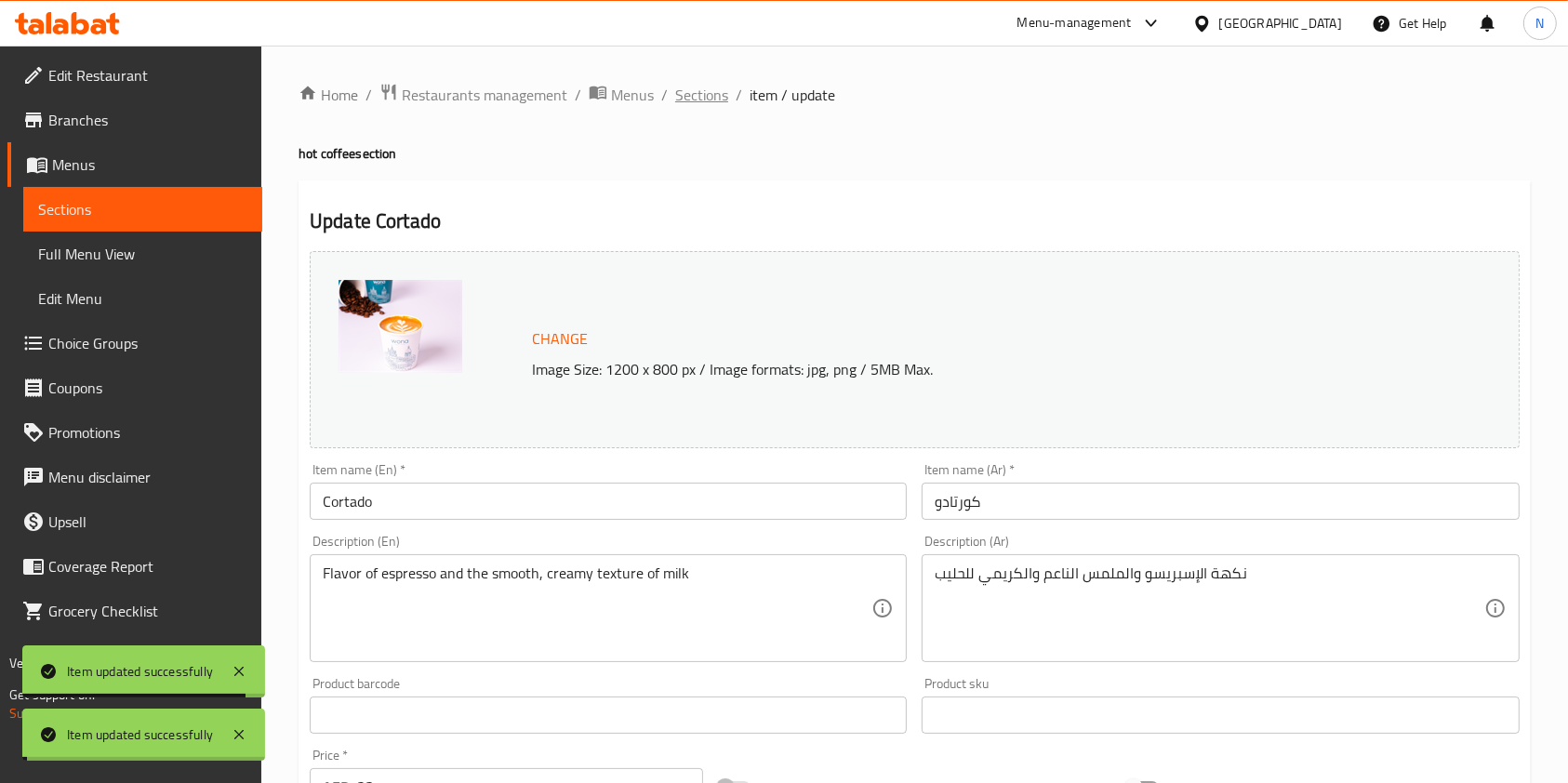
click at [693, 84] on span "Sections" at bounding box center [702, 95] width 53 height 23
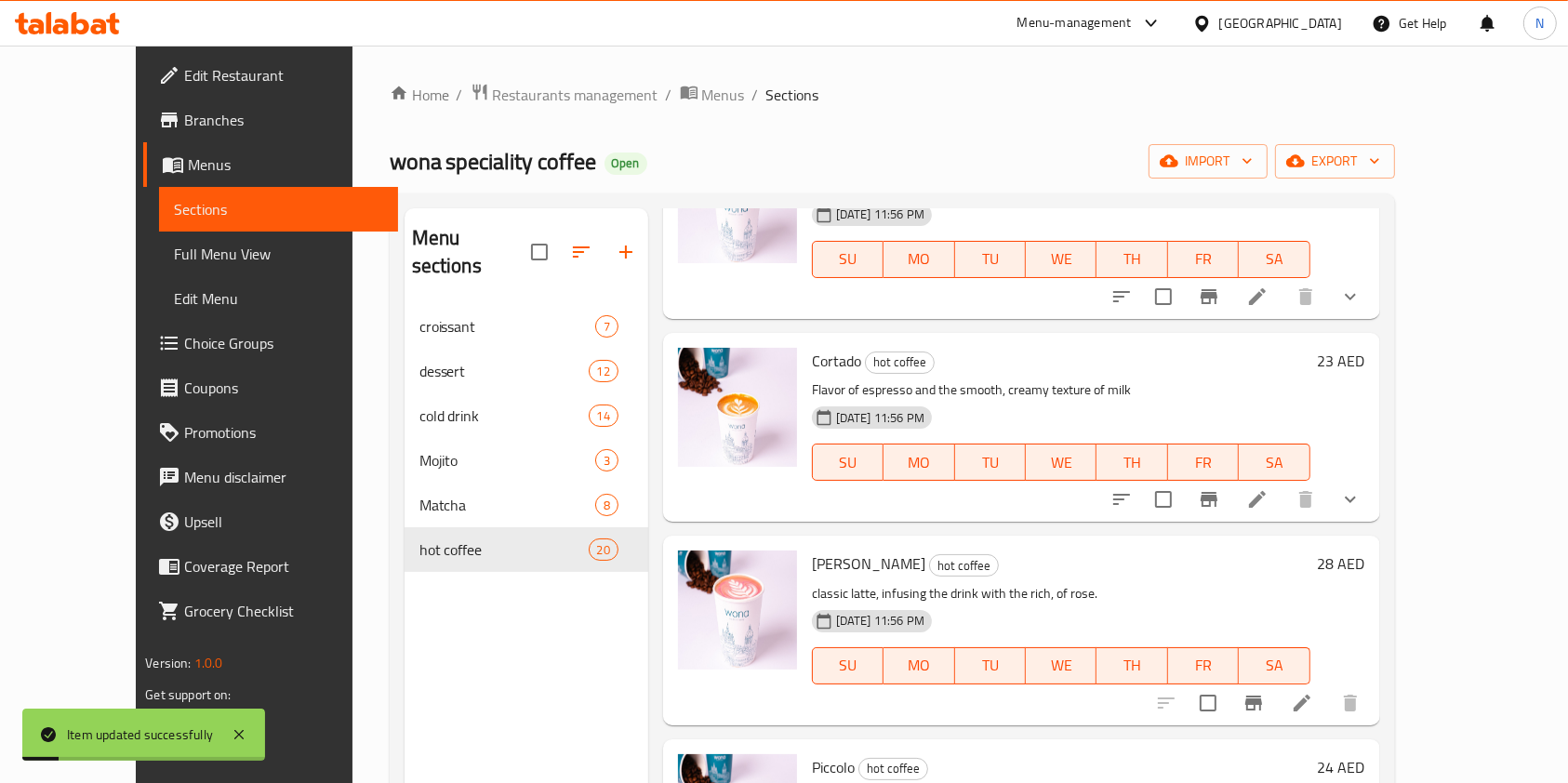
scroll to position [368, 0]
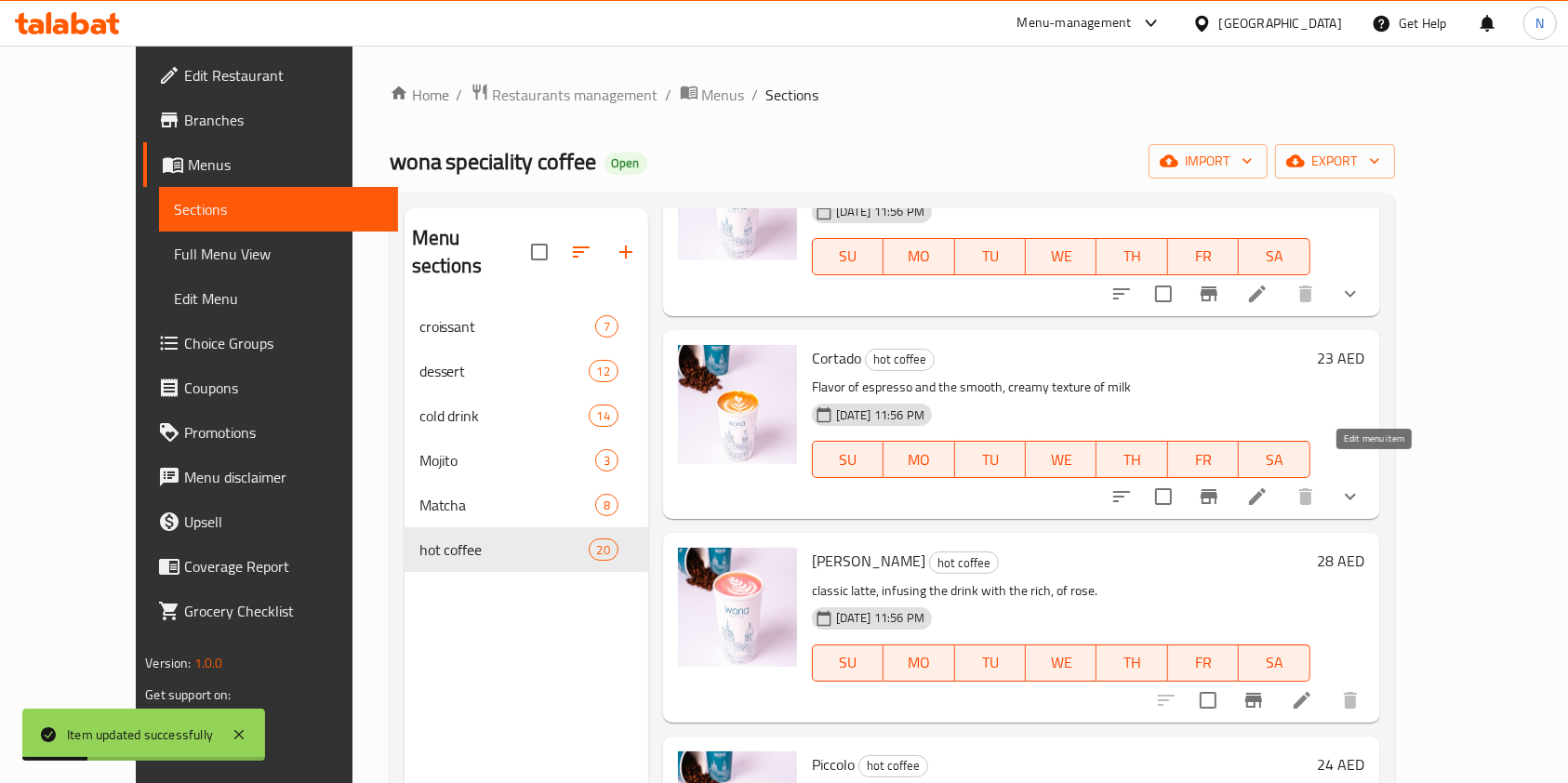
click at [1269, 486] on icon at bounding box center [1257, 497] width 23 height 23
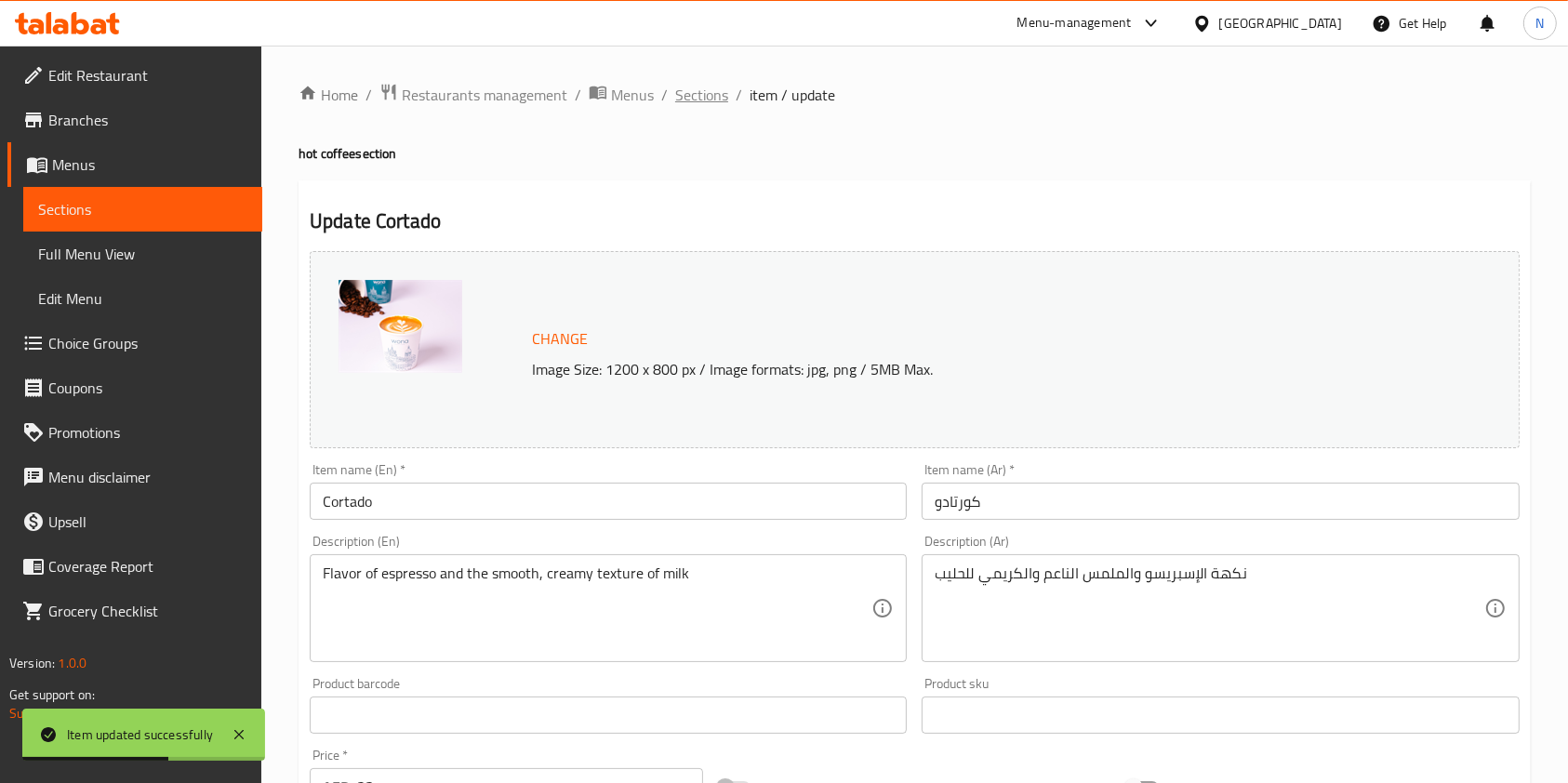
click at [704, 91] on span "Sections" at bounding box center [702, 95] width 53 height 23
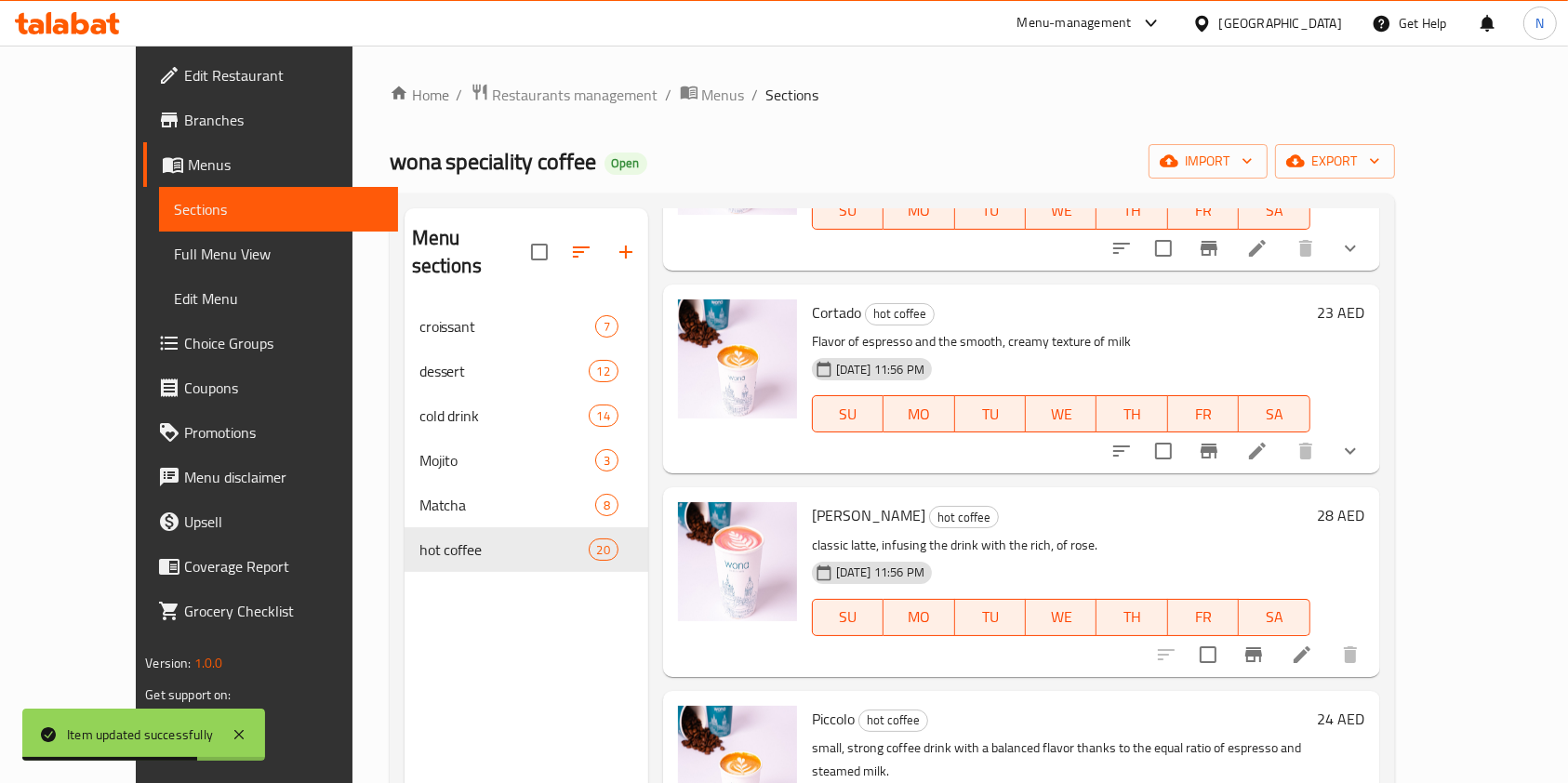
scroll to position [421, 0]
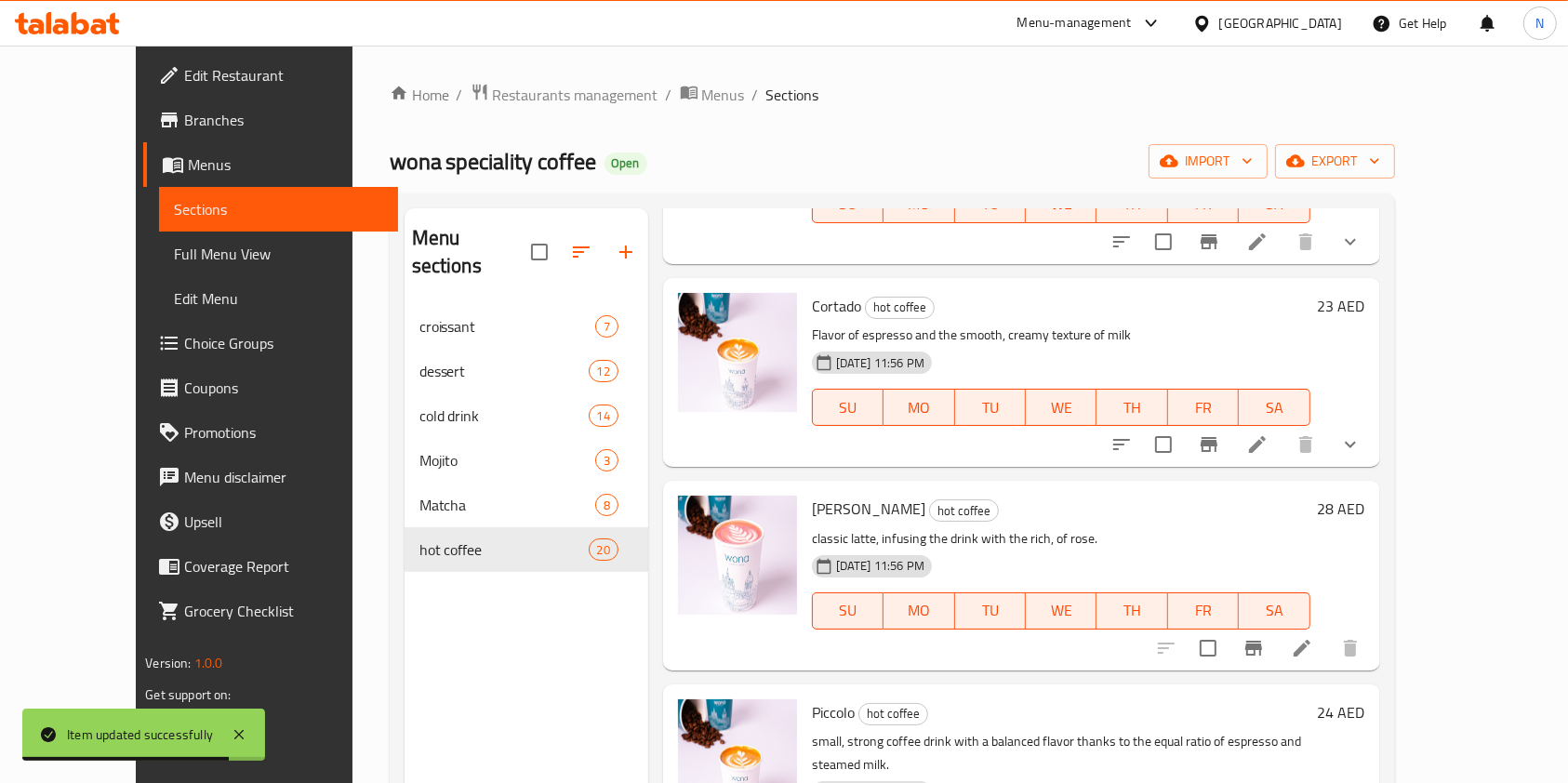
click at [1311, 640] on icon at bounding box center [1303, 648] width 17 height 17
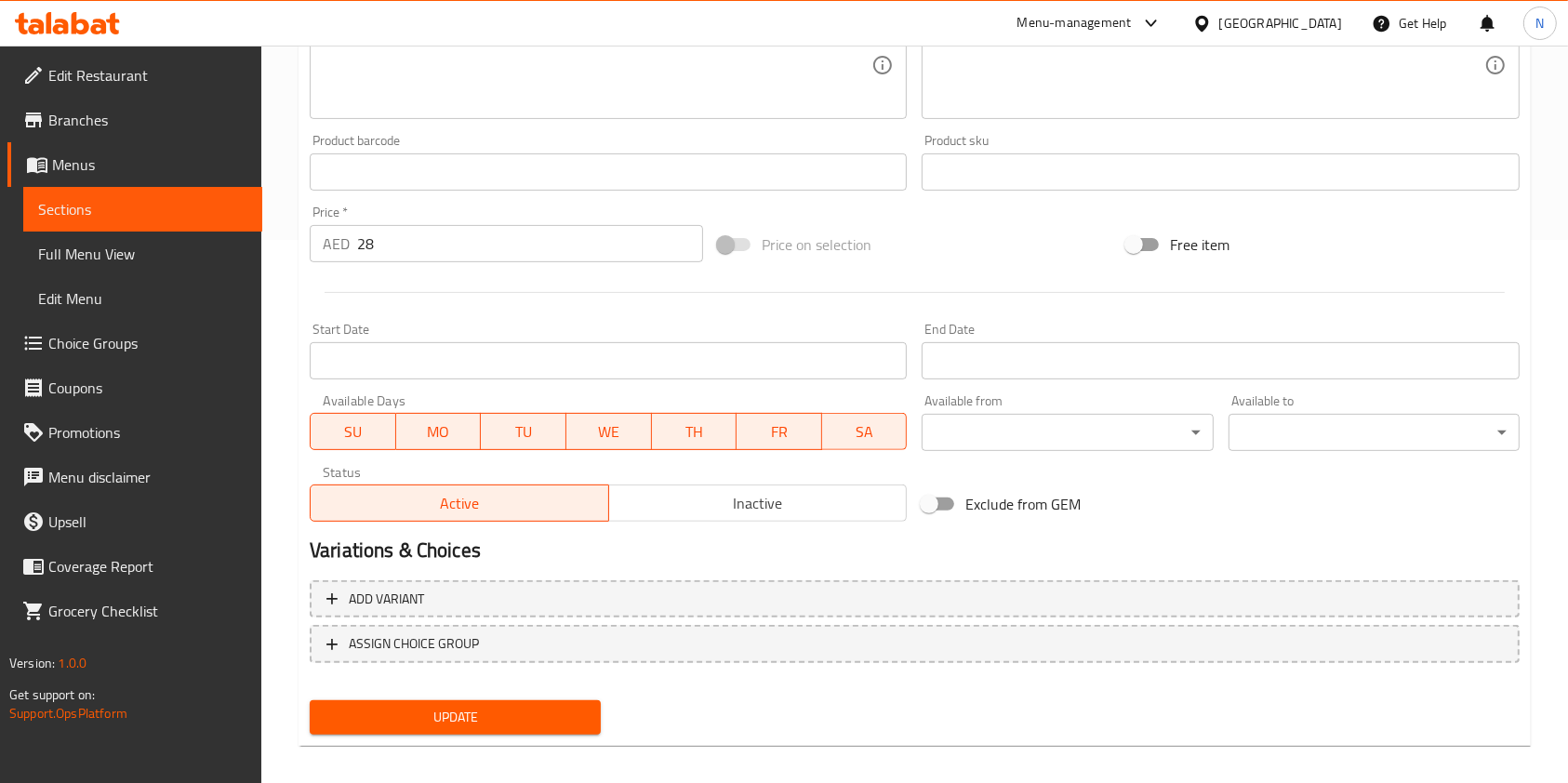
scroll to position [558, 0]
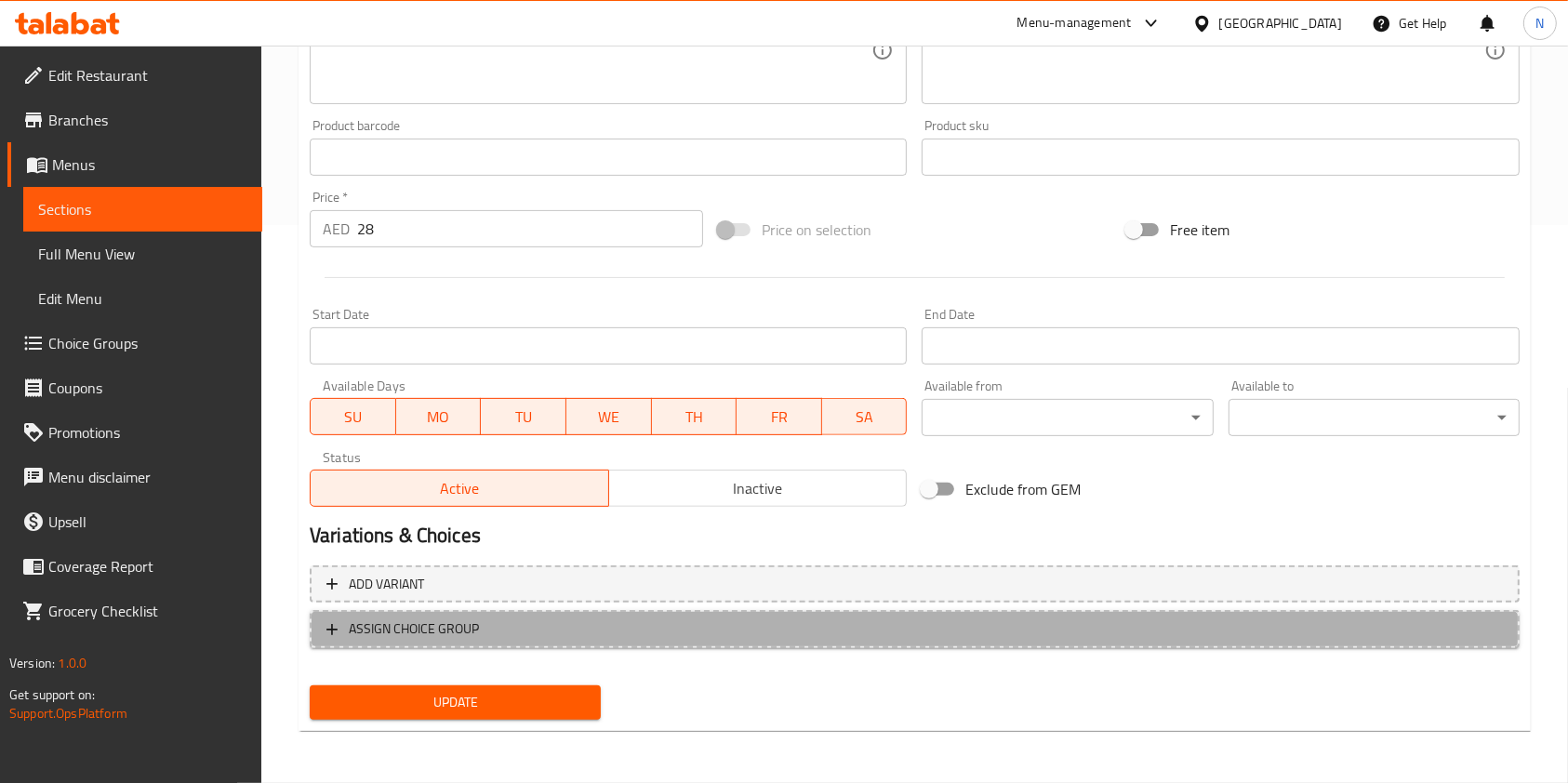
click at [908, 621] on span "ASSIGN CHOICE GROUP" at bounding box center [915, 629] width 1176 height 24
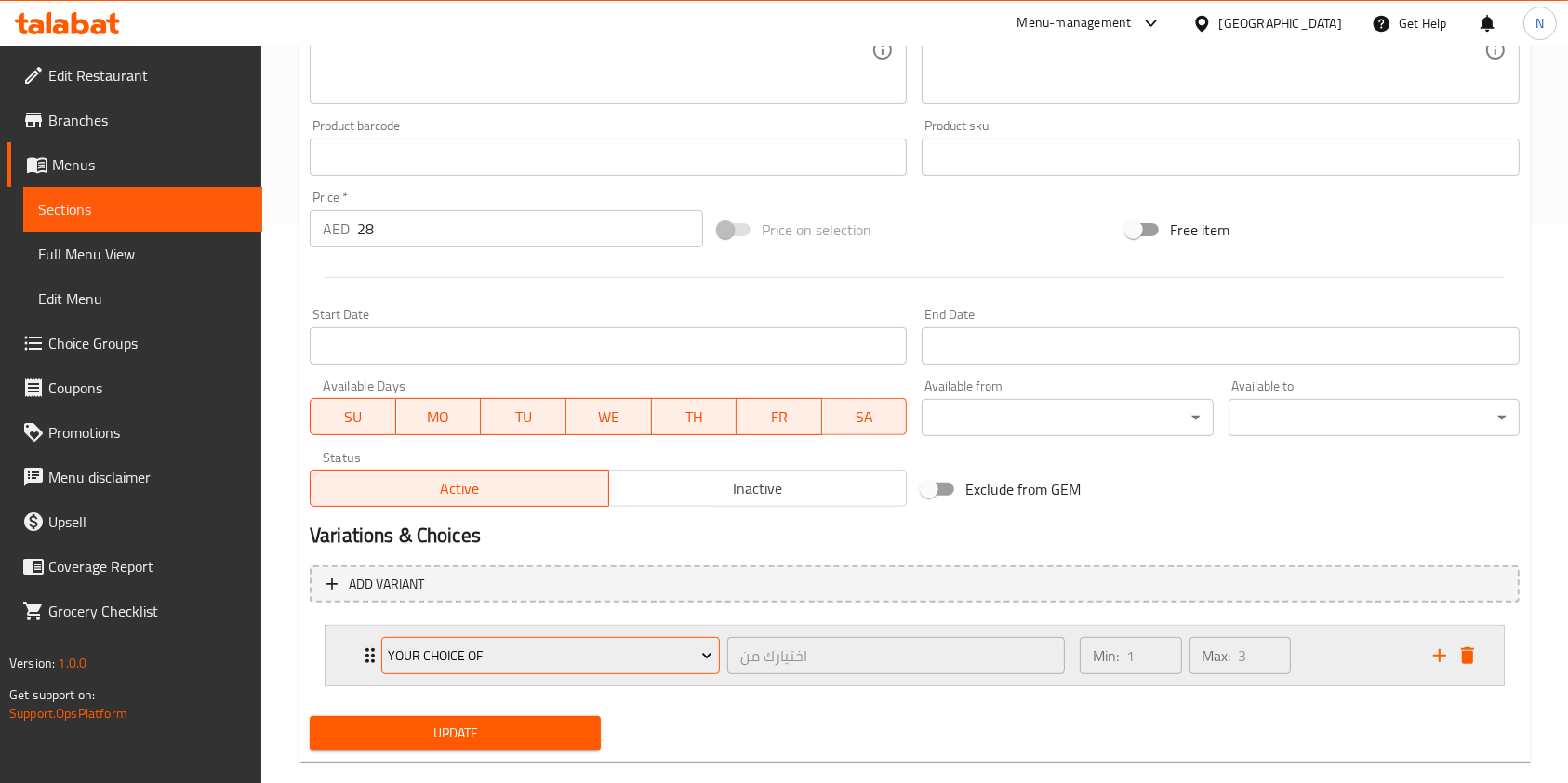
click at [642, 654] on span "Your Choice Of" at bounding box center [550, 656] width 325 height 24
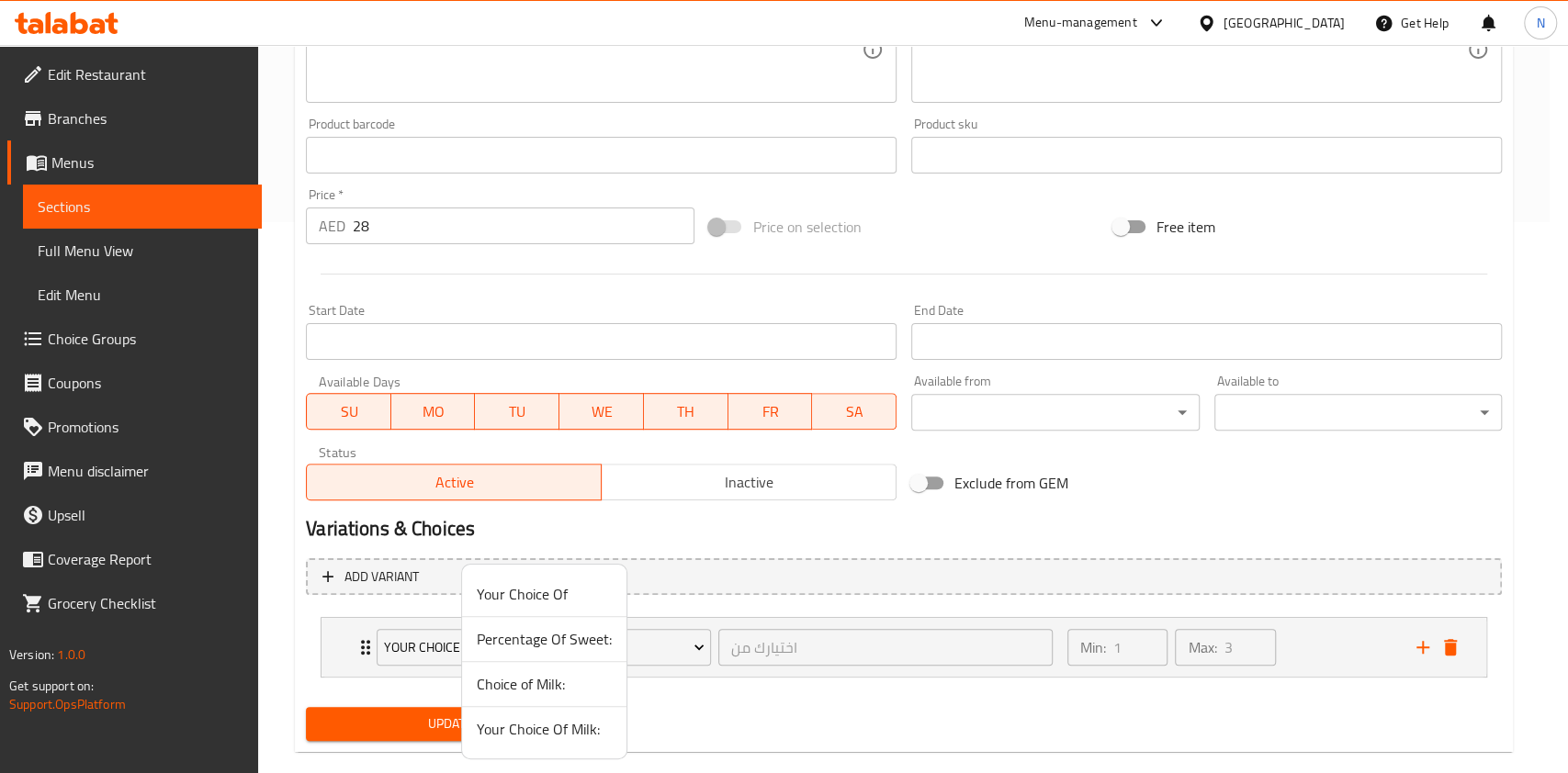
click at [510, 735] on span "Your Choice Of Milk:" at bounding box center [544, 729] width 135 height 22
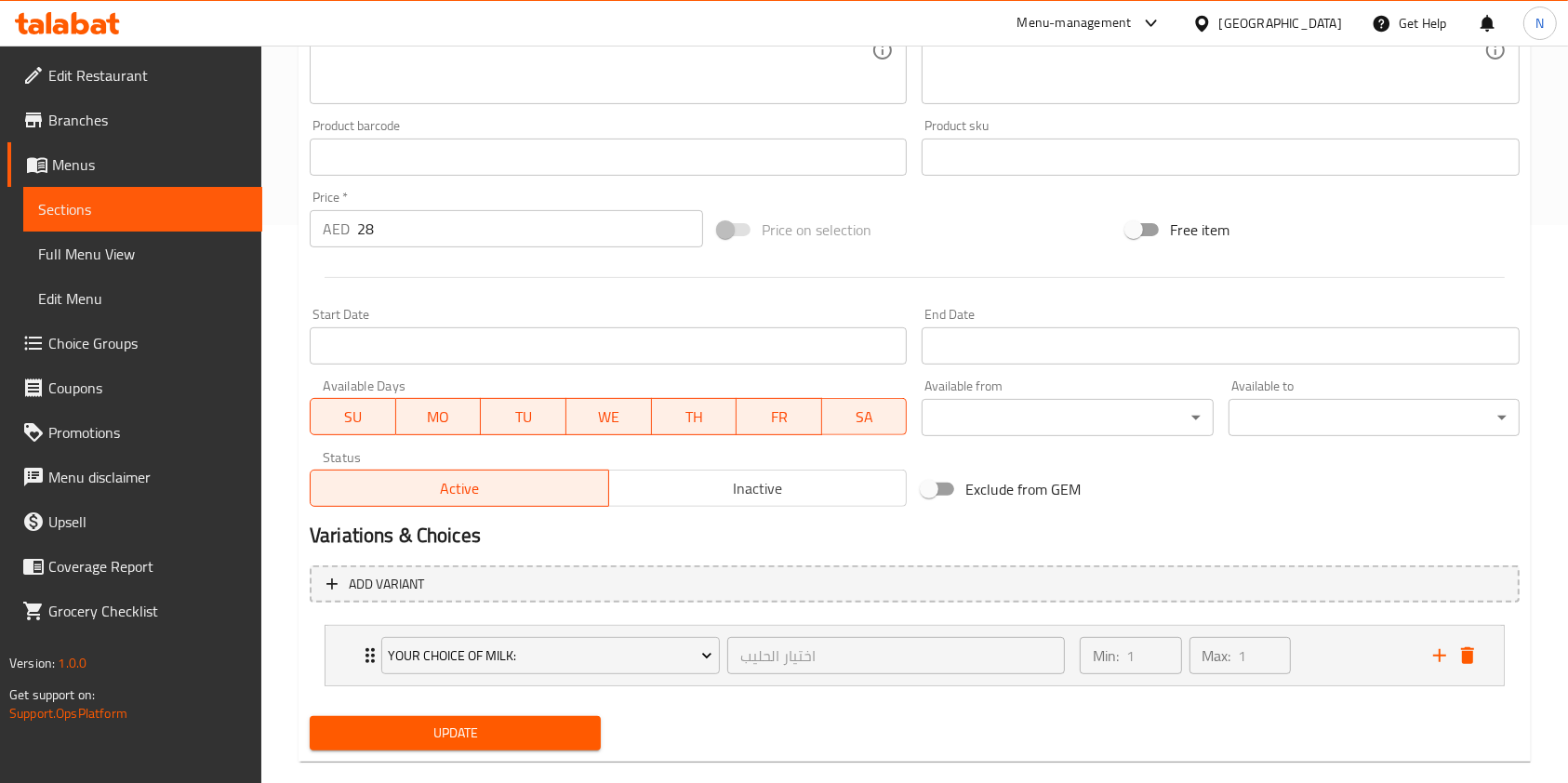
click at [499, 734] on span "Update" at bounding box center [456, 733] width 262 height 24
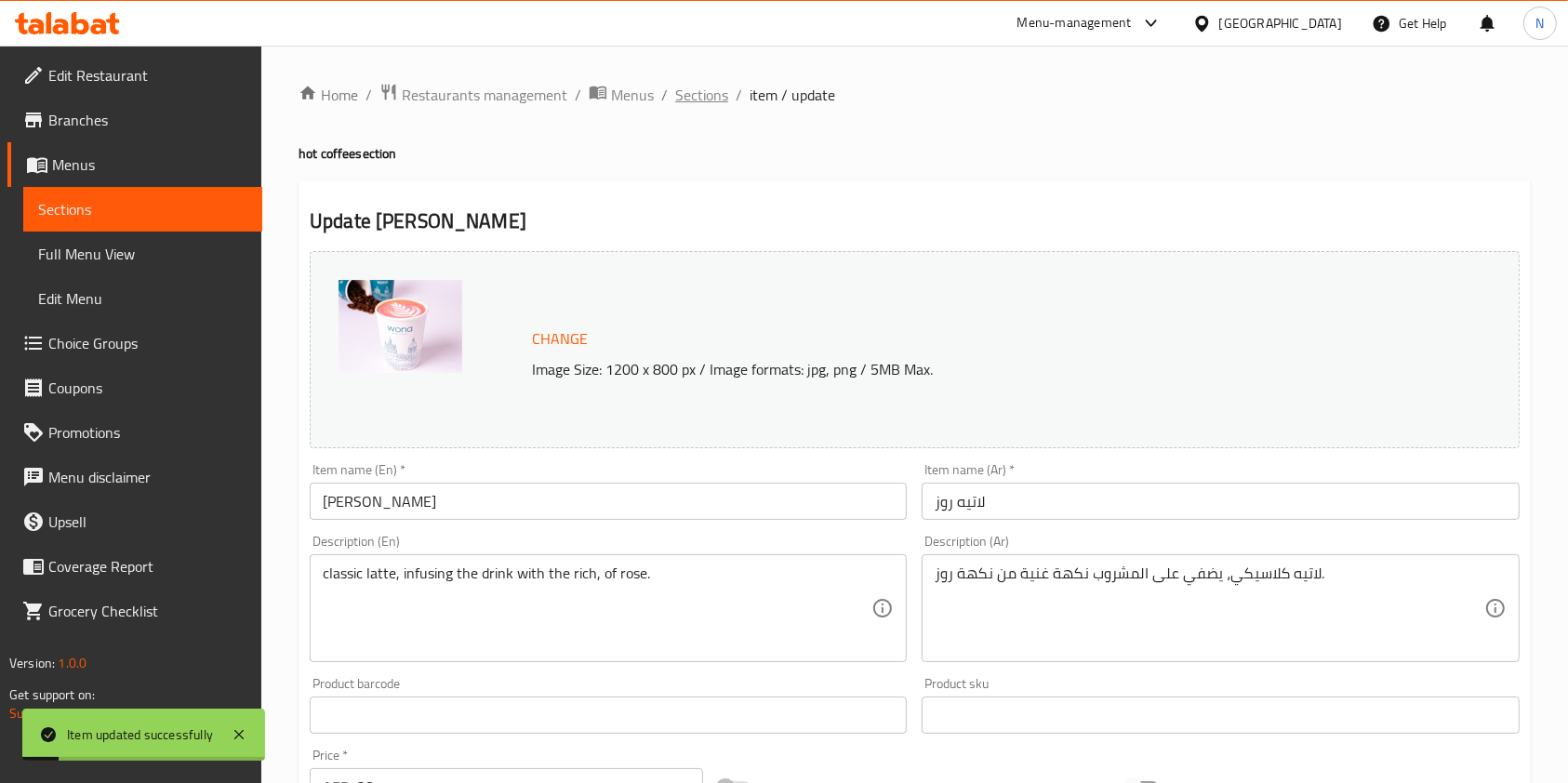
click at [698, 92] on span "Sections" at bounding box center [702, 95] width 53 height 23
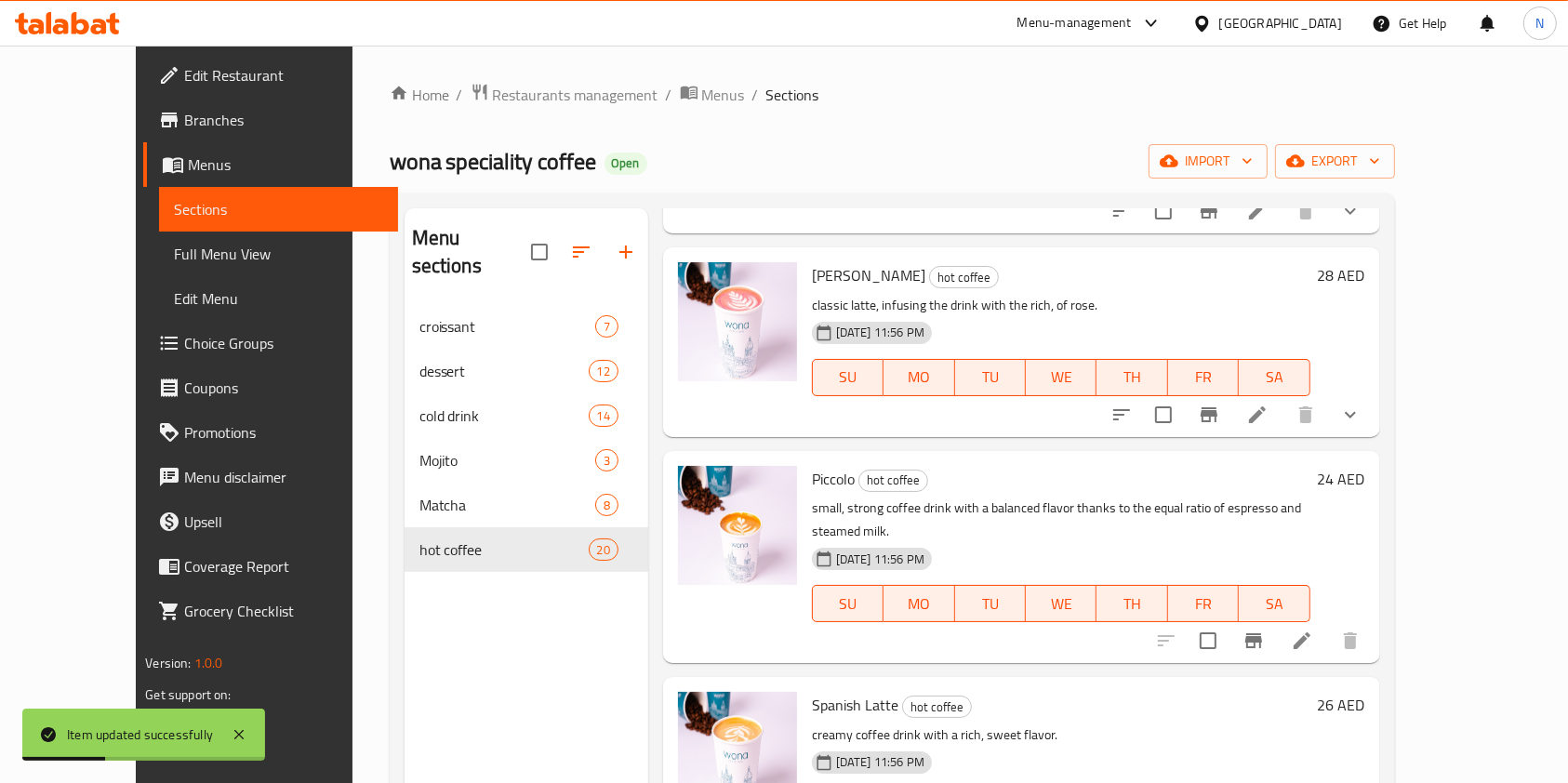
scroll to position [683, 0]
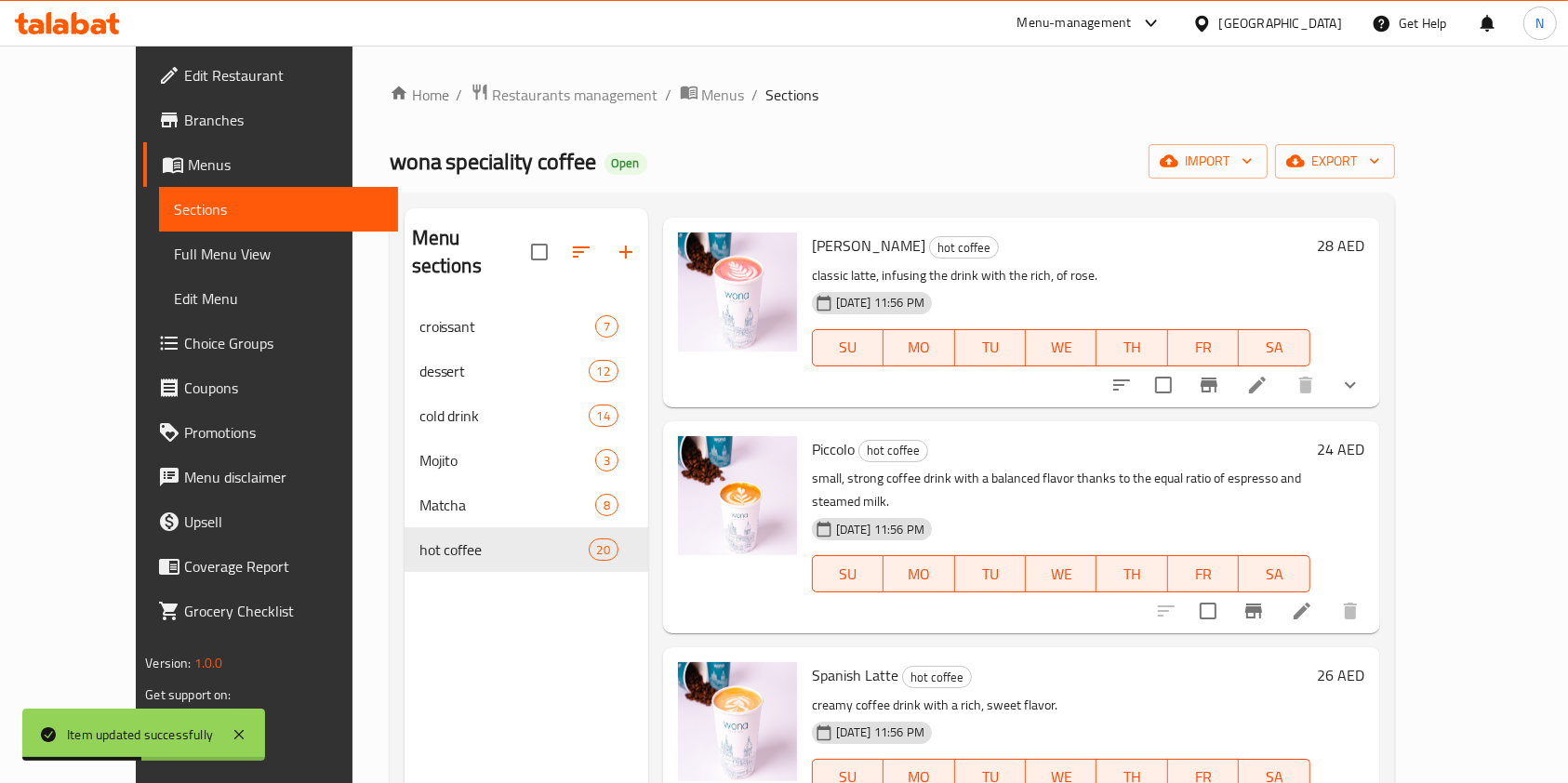
click at [1328, 595] on li at bounding box center [1302, 612] width 52 height 34
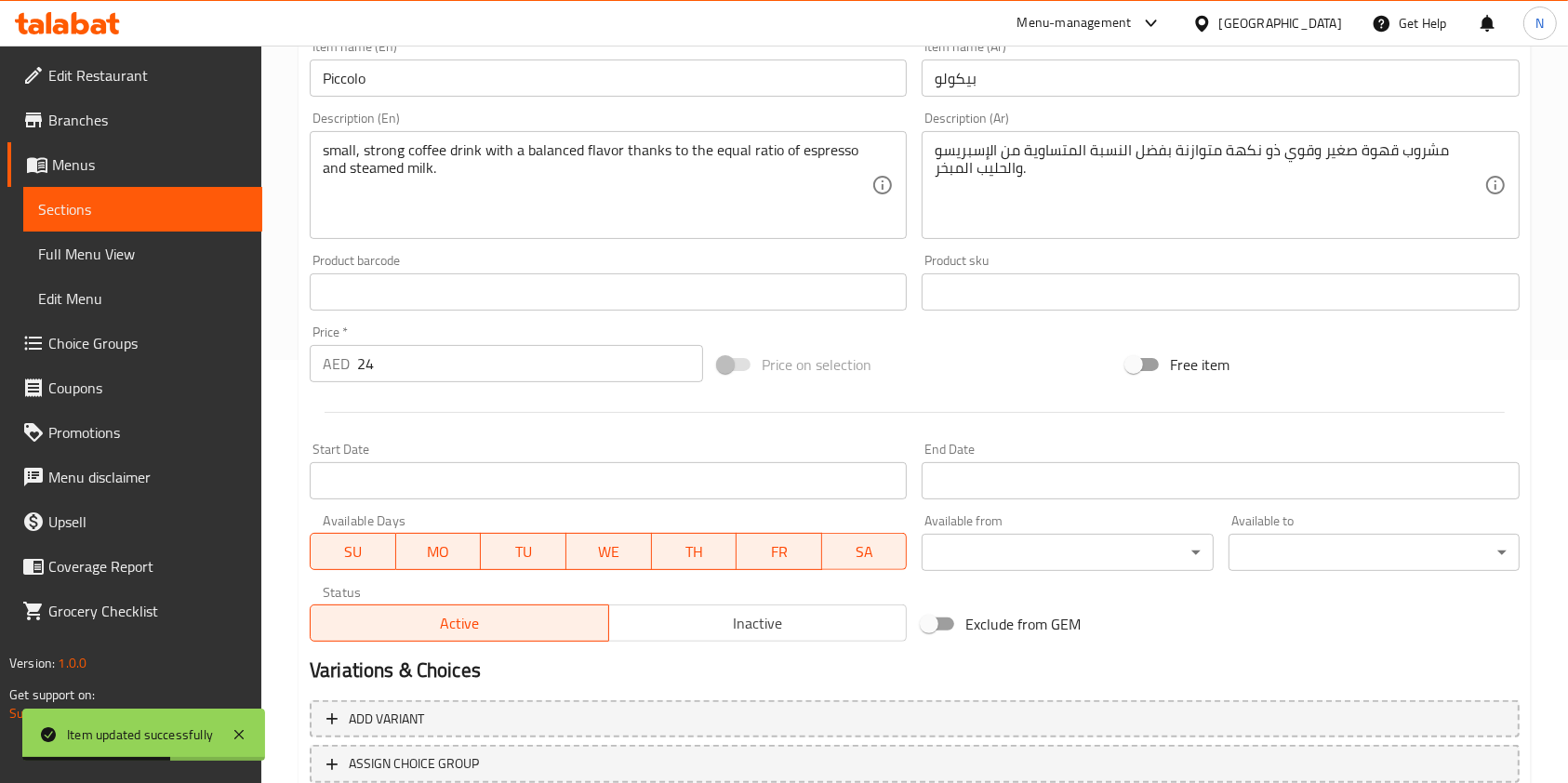
scroll to position [558, 0]
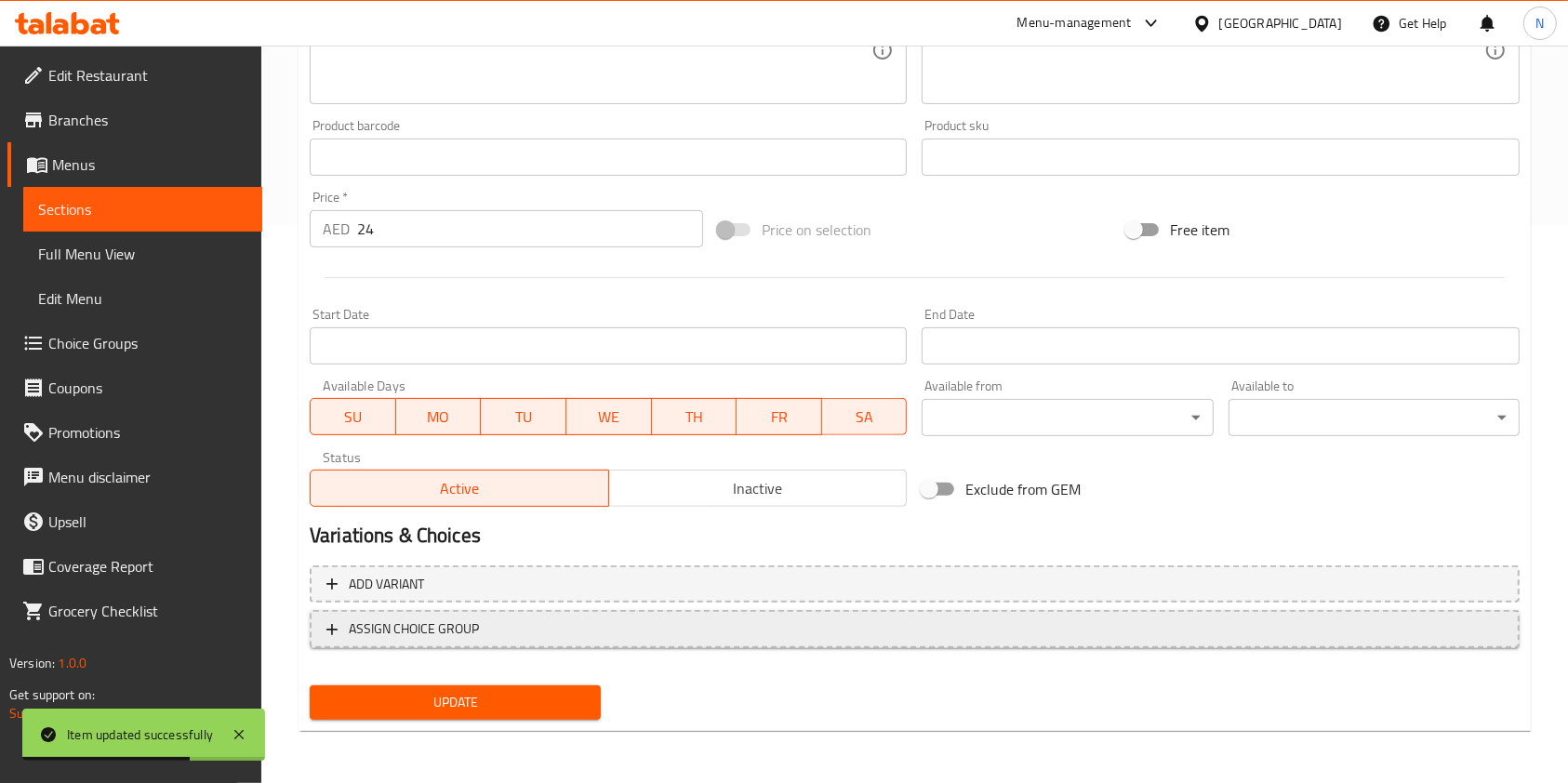
click at [553, 640] on span "ASSIGN CHOICE GROUP" at bounding box center [915, 629] width 1176 height 24
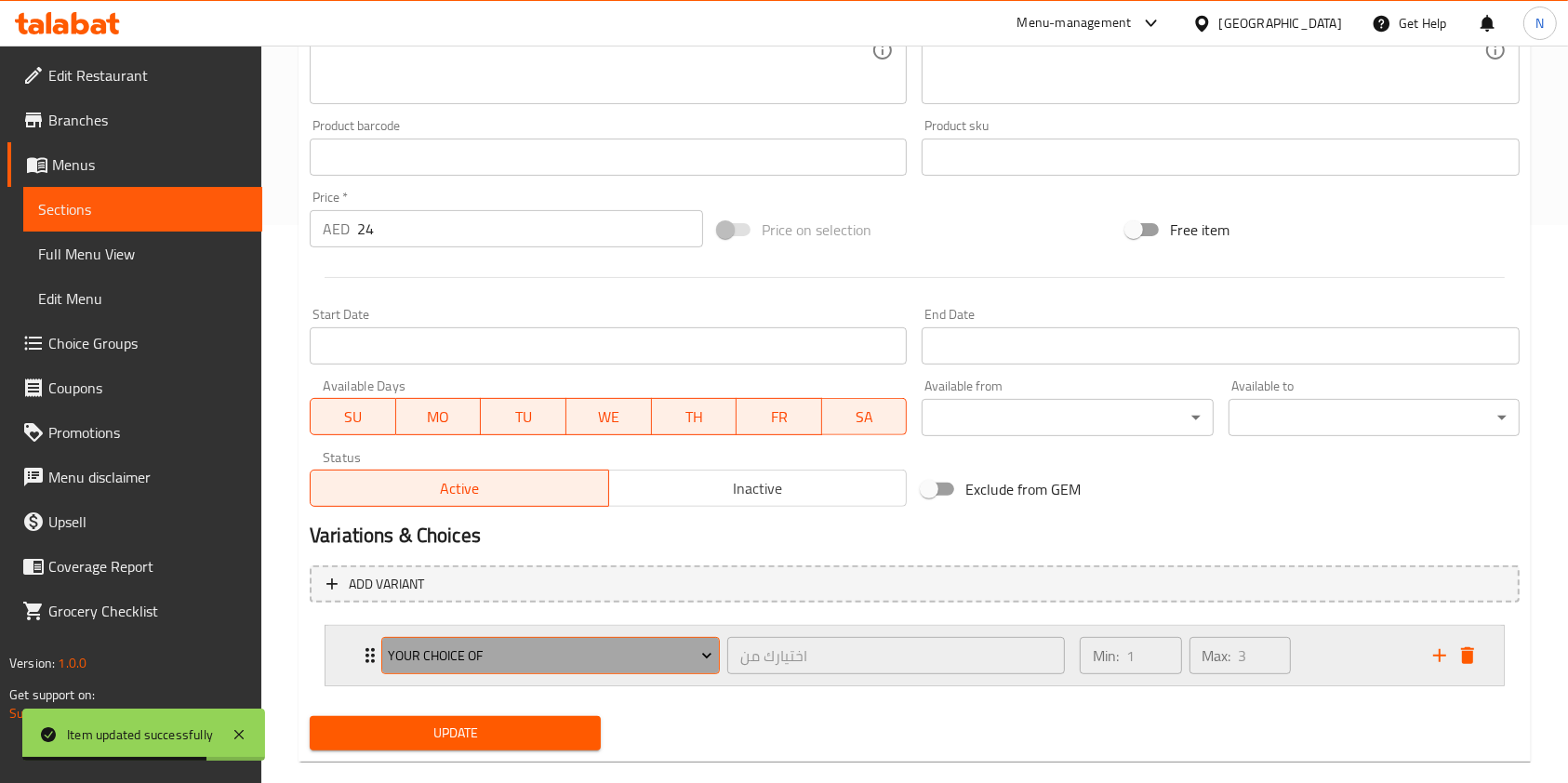
click at [555, 644] on button "Your Choice Of" at bounding box center [551, 656] width 339 height 38
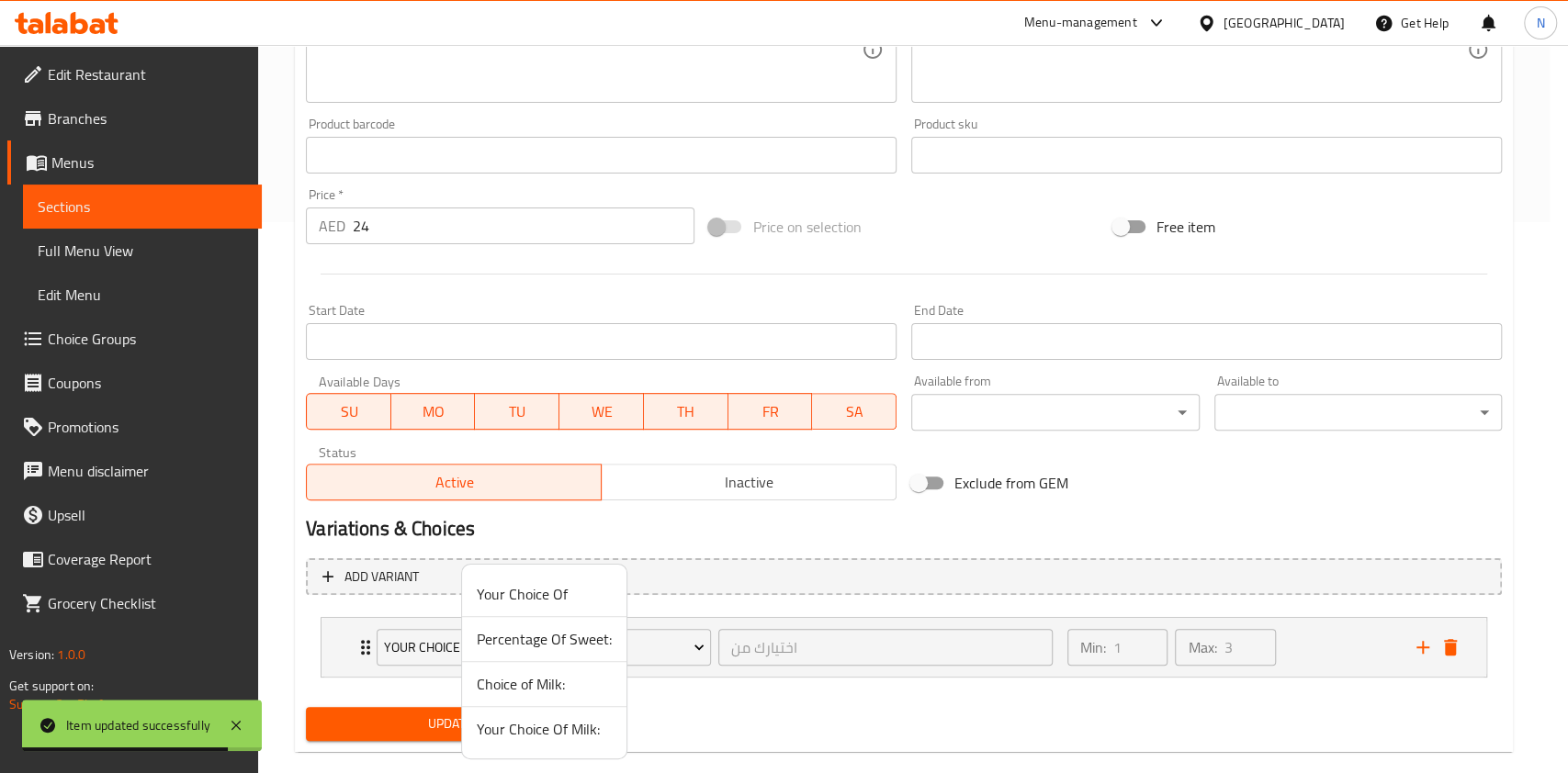
click at [524, 730] on span "Your Choice Of Milk:" at bounding box center [544, 729] width 135 height 22
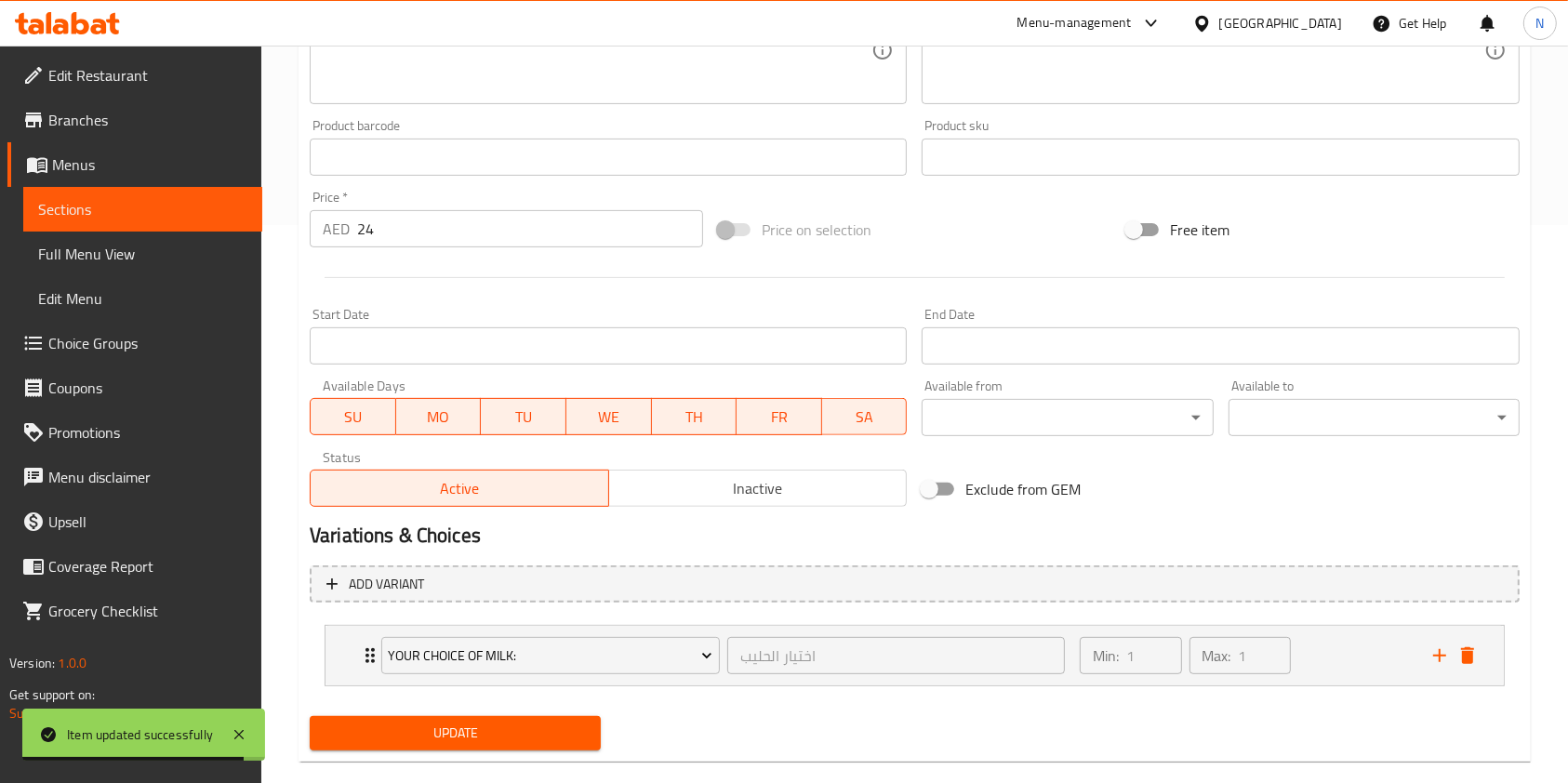
click at [487, 746] on button "Update" at bounding box center [455, 733] width 291 height 35
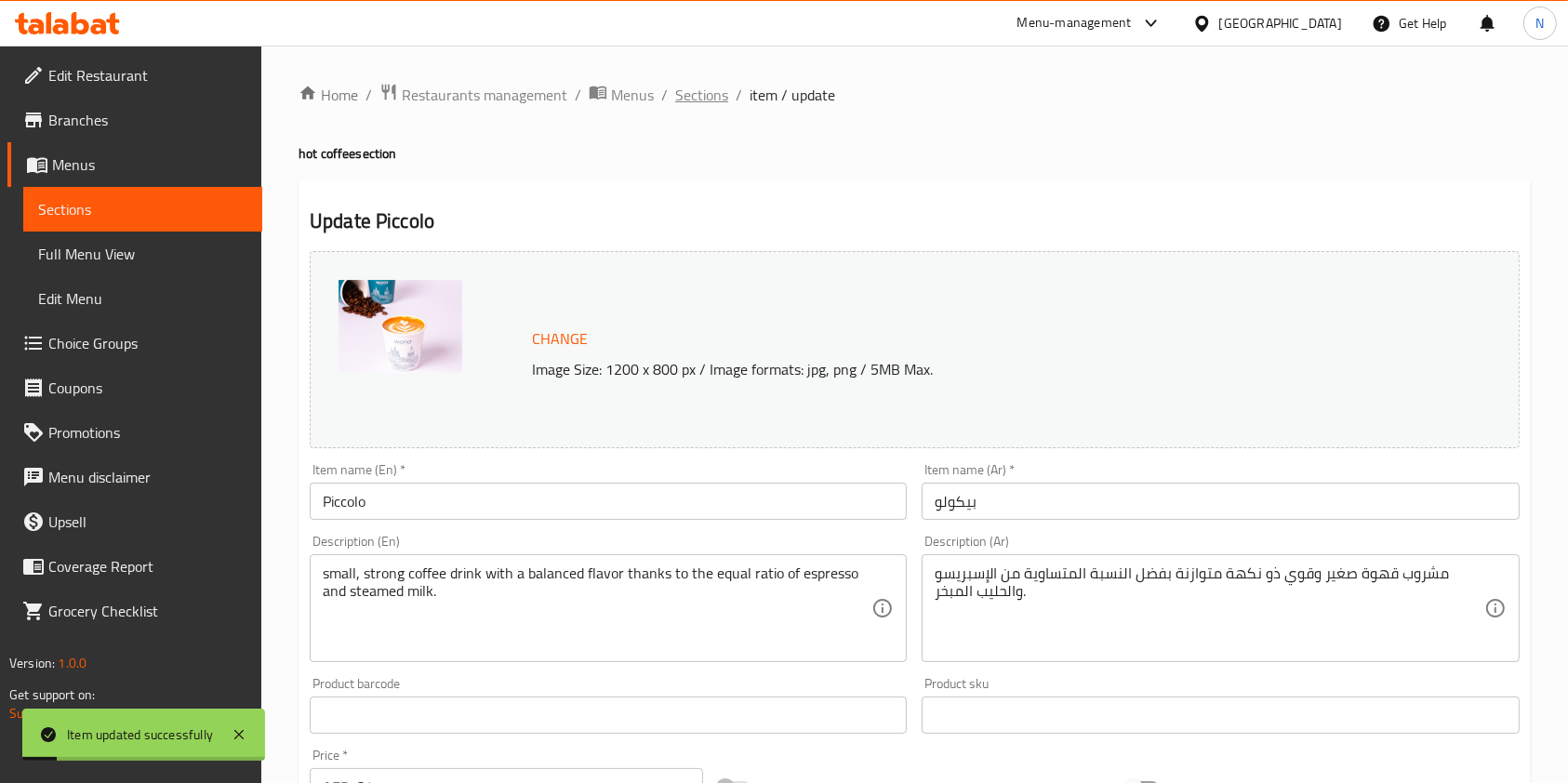
click at [696, 109] on div "Home / Restaurants management / Menus / Sections / item / update hot coffee sec…" at bounding box center [915, 709] width 1233 height 1252
click at [695, 90] on span "Sections" at bounding box center [702, 95] width 53 height 23
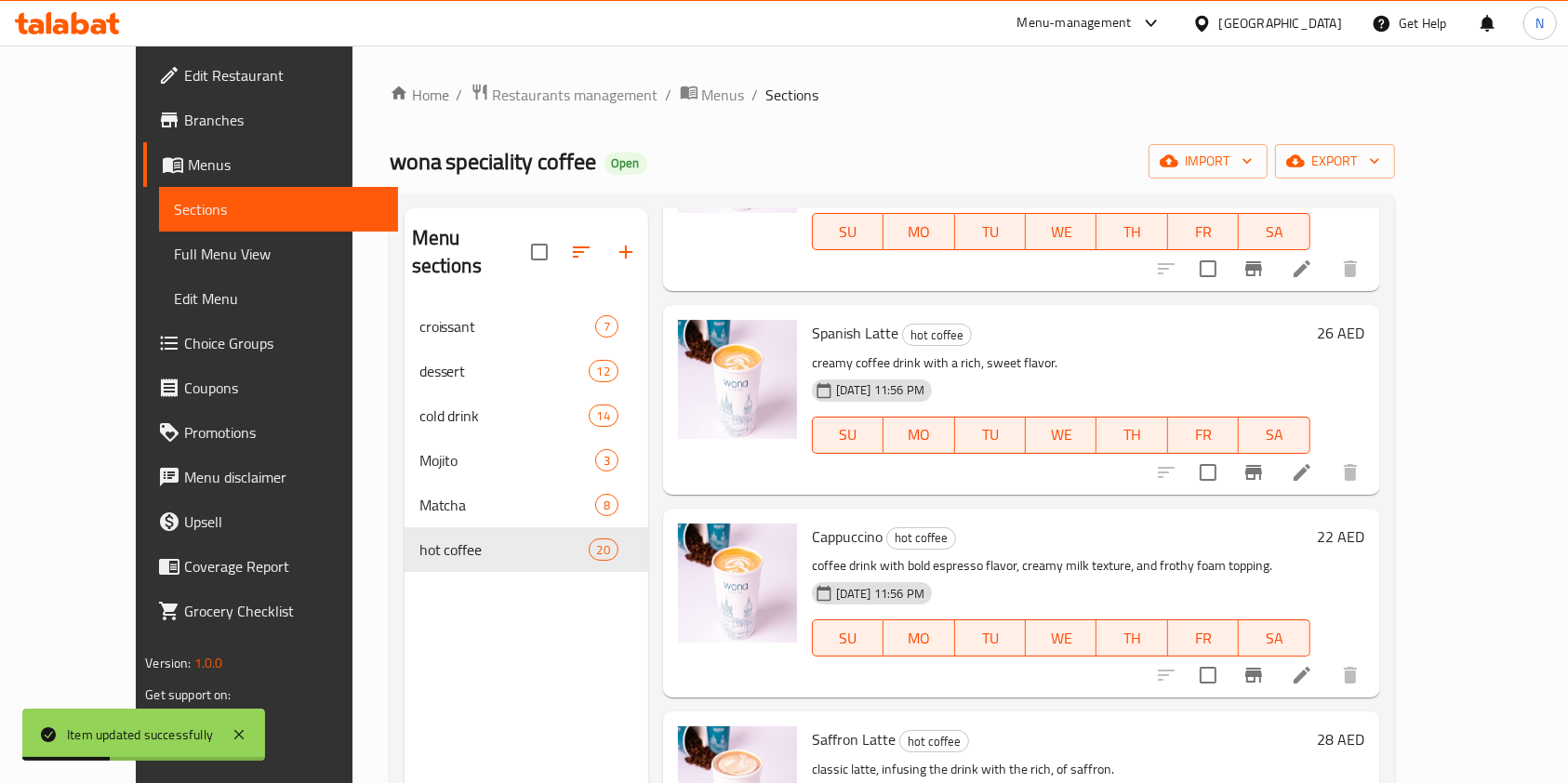
scroll to position [1024, 0]
click at [1314, 666] on icon at bounding box center [1303, 678] width 23 height 23
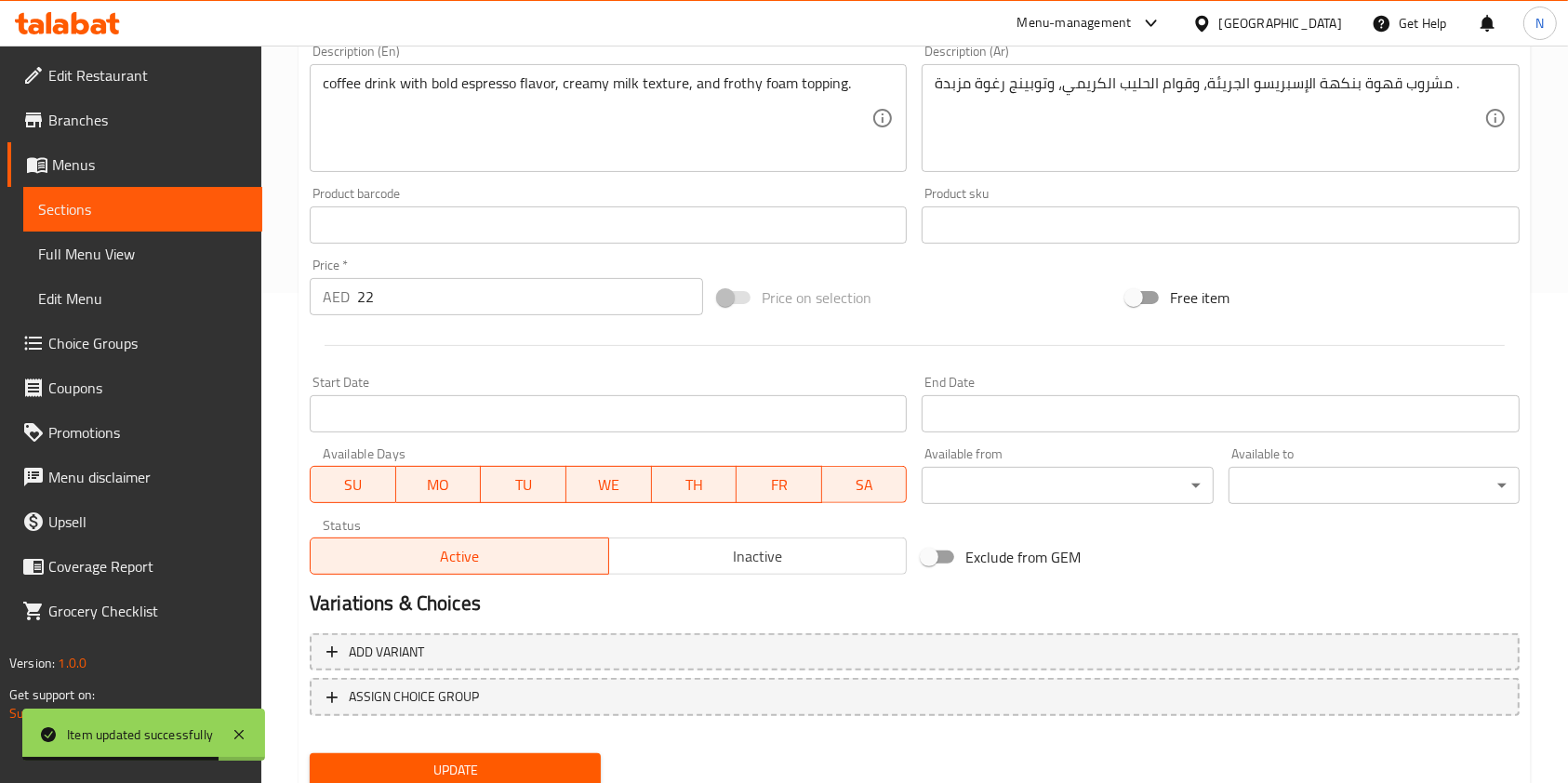
scroll to position [558, 0]
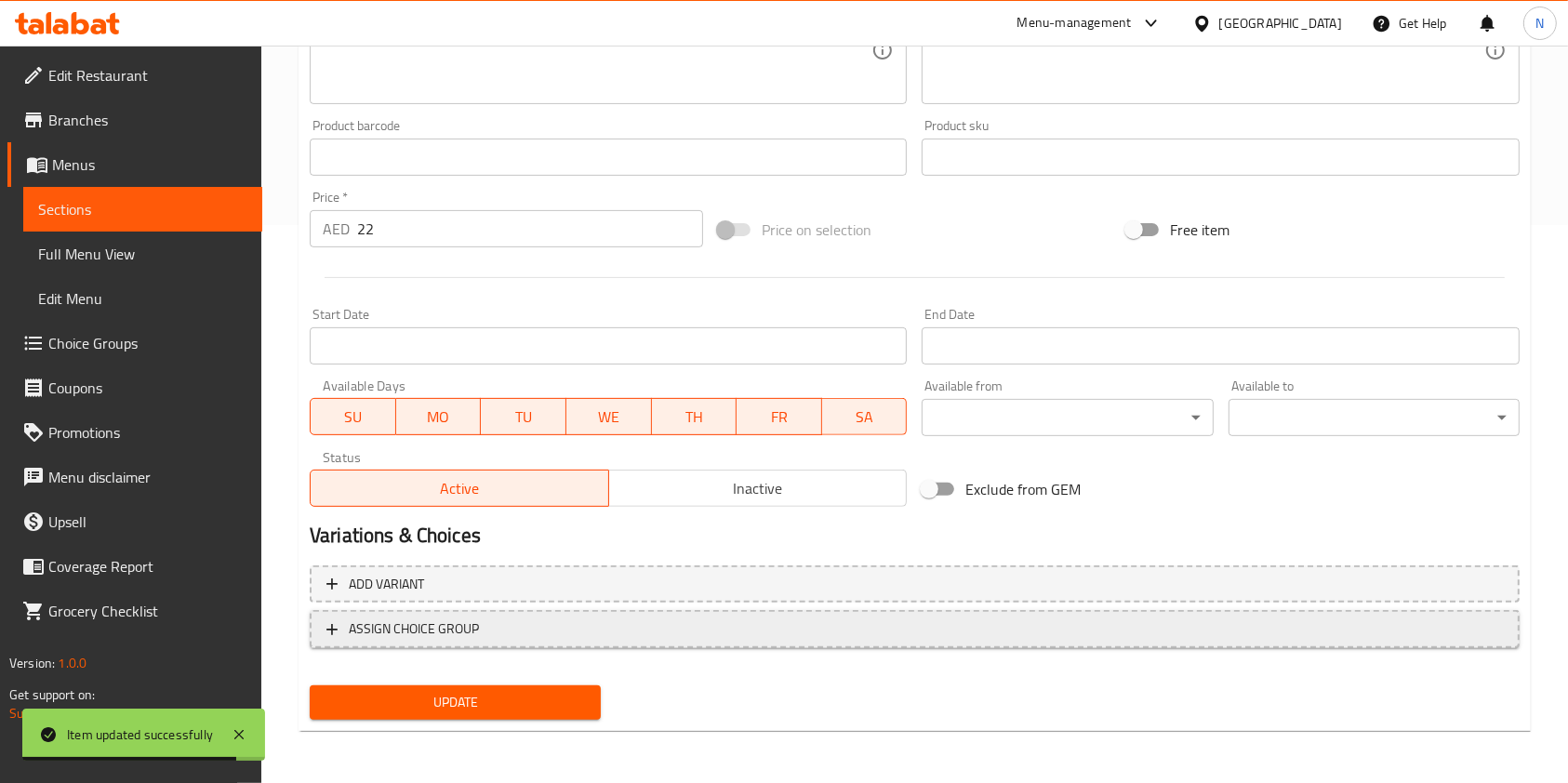
click at [550, 630] on span "ASSIGN CHOICE GROUP" at bounding box center [915, 629] width 1176 height 24
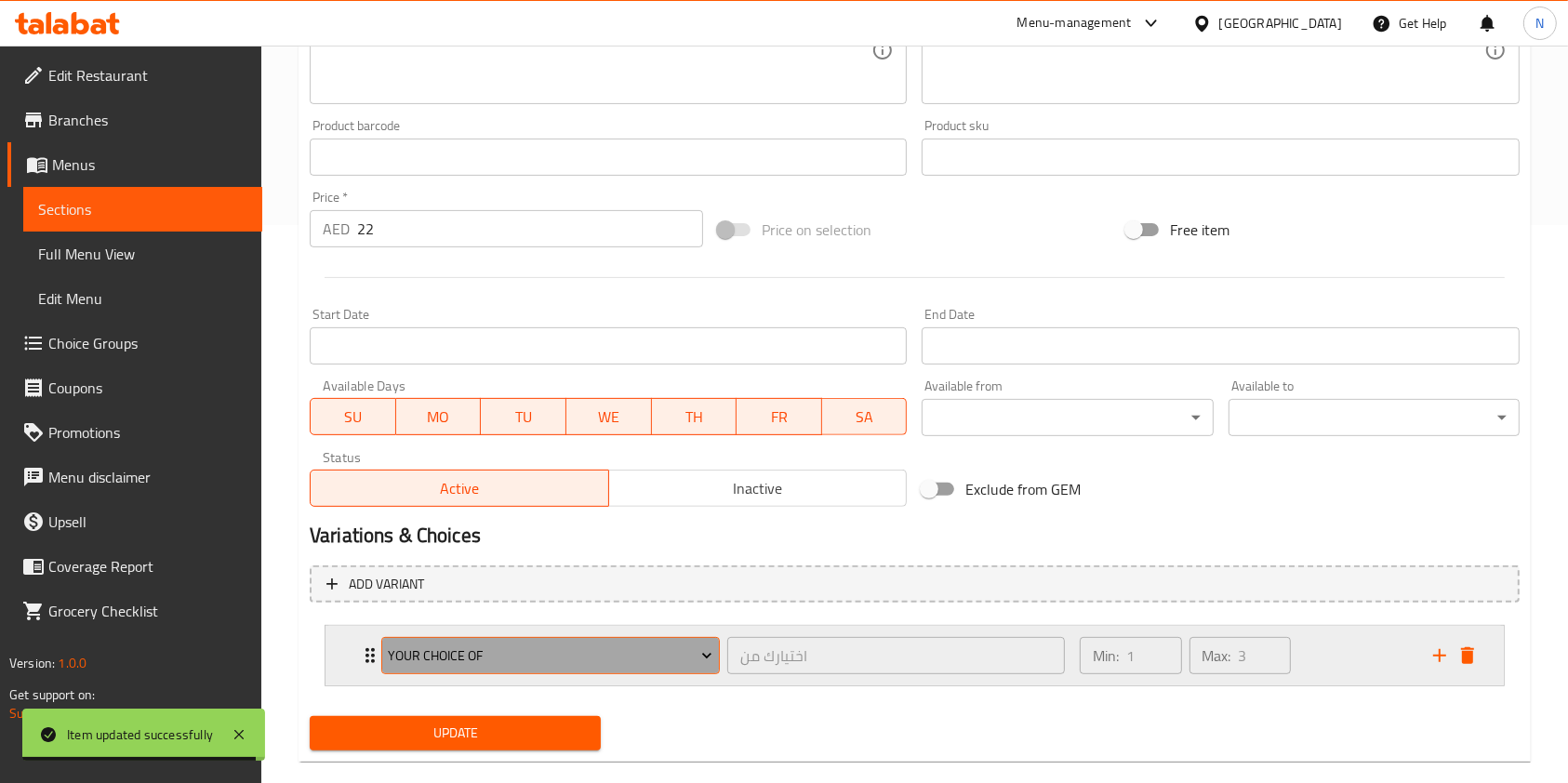
click at [494, 660] on span "Your Choice Of" at bounding box center [550, 656] width 325 height 24
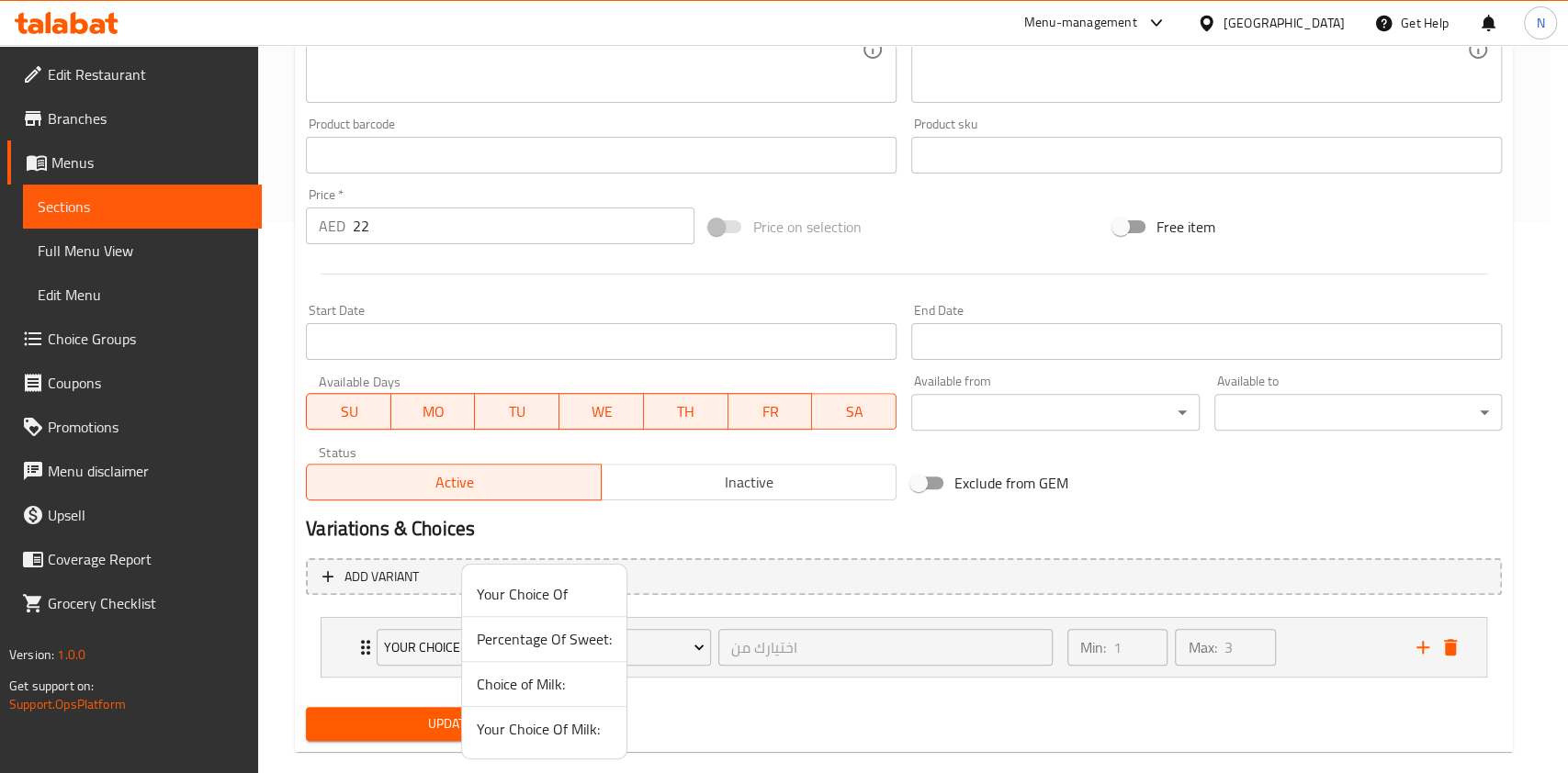
click at [536, 724] on span "Your Choice Of Milk:" at bounding box center [544, 729] width 135 height 22
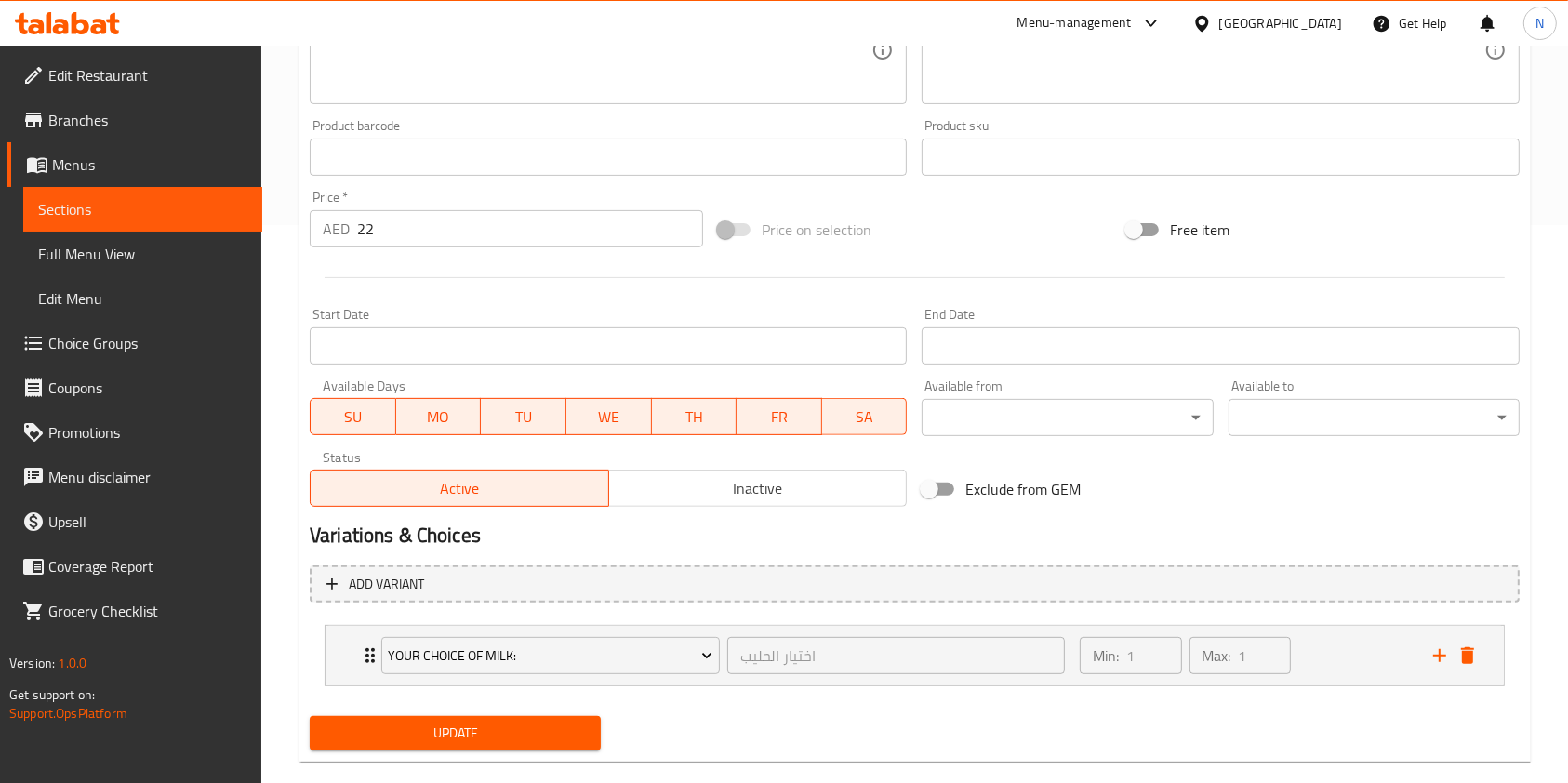
click at [470, 732] on span "Update" at bounding box center [456, 733] width 262 height 24
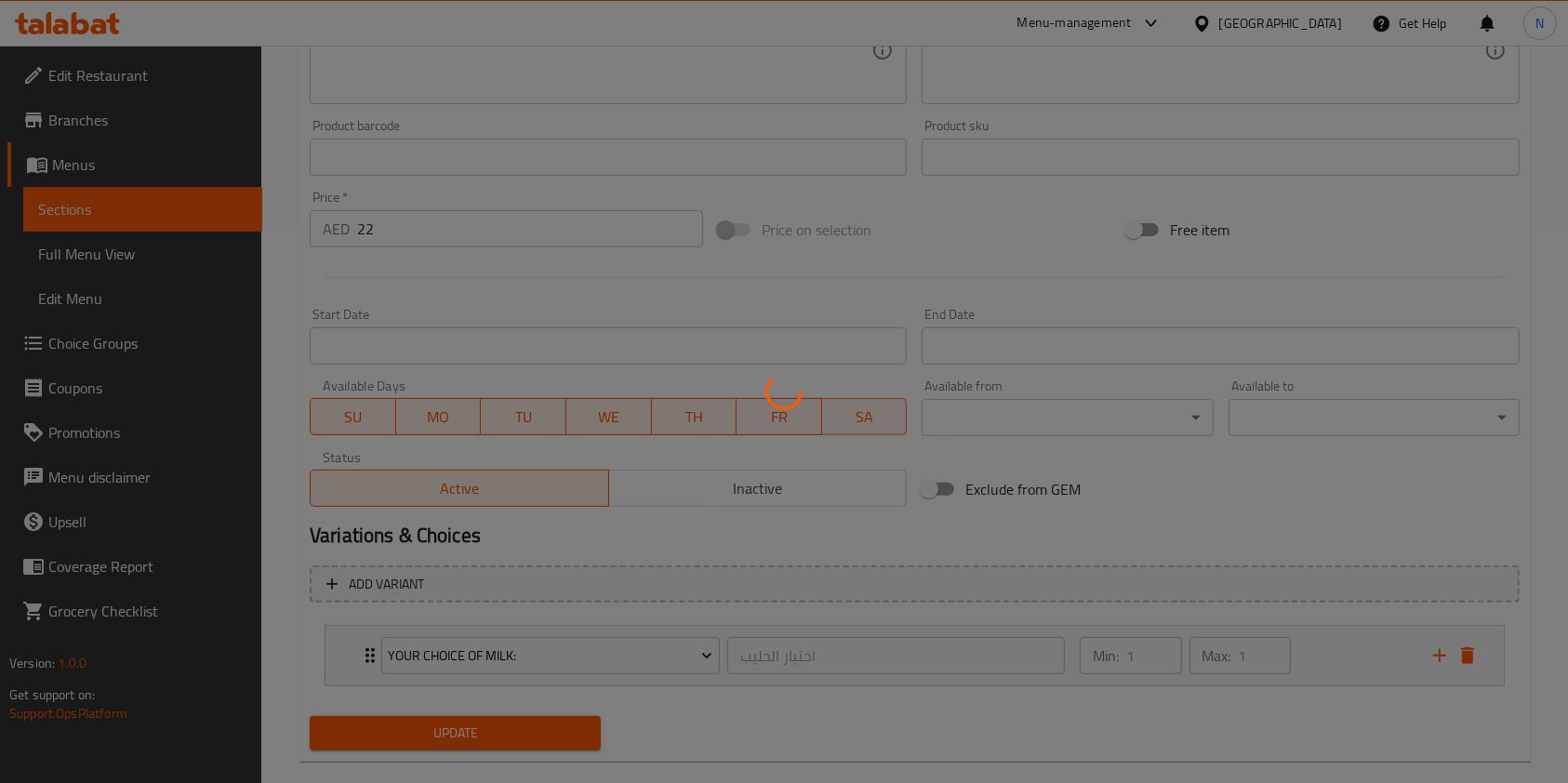
scroll to position [0, 0]
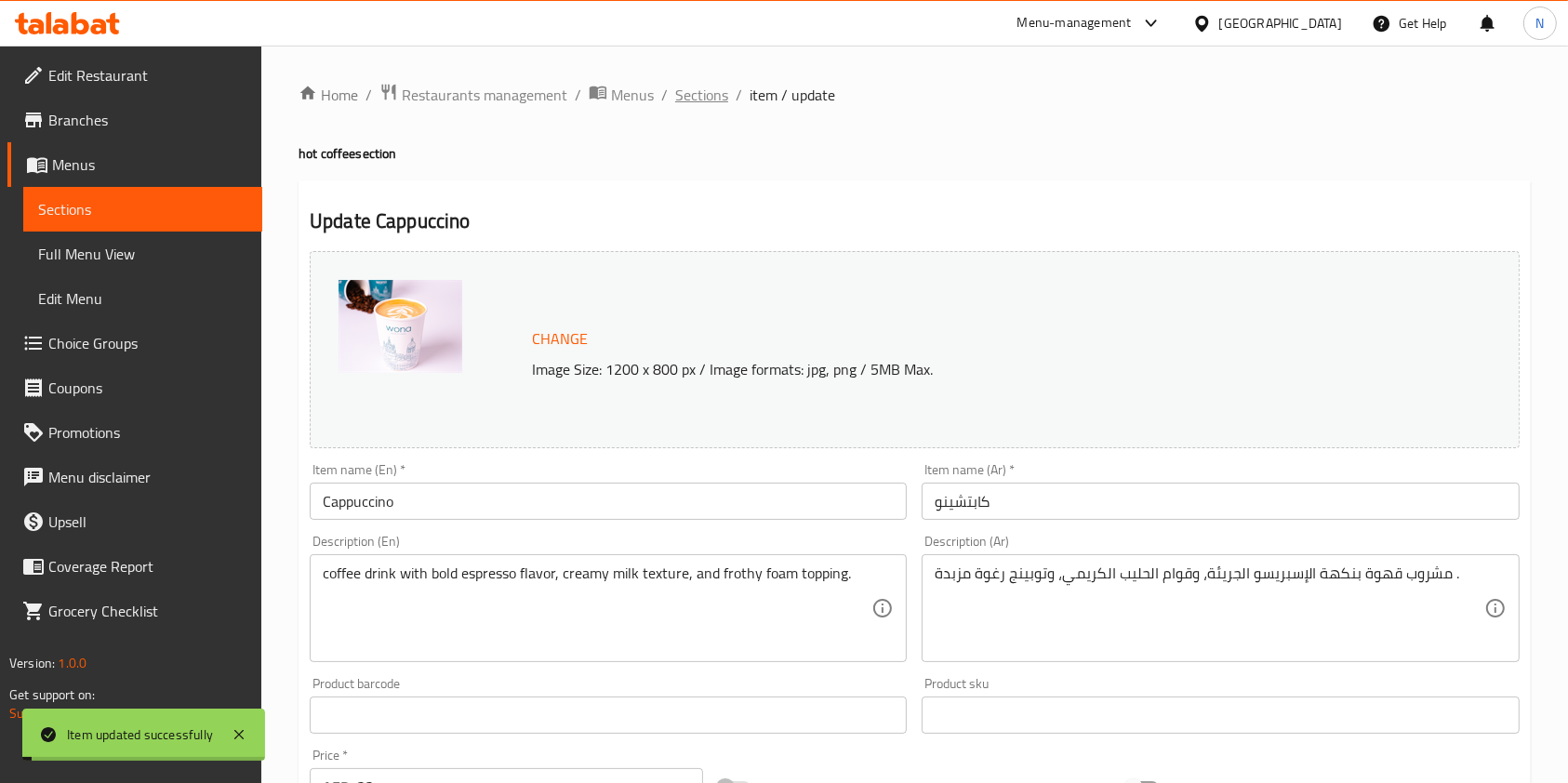
click at [684, 93] on span "Sections" at bounding box center [702, 95] width 53 height 23
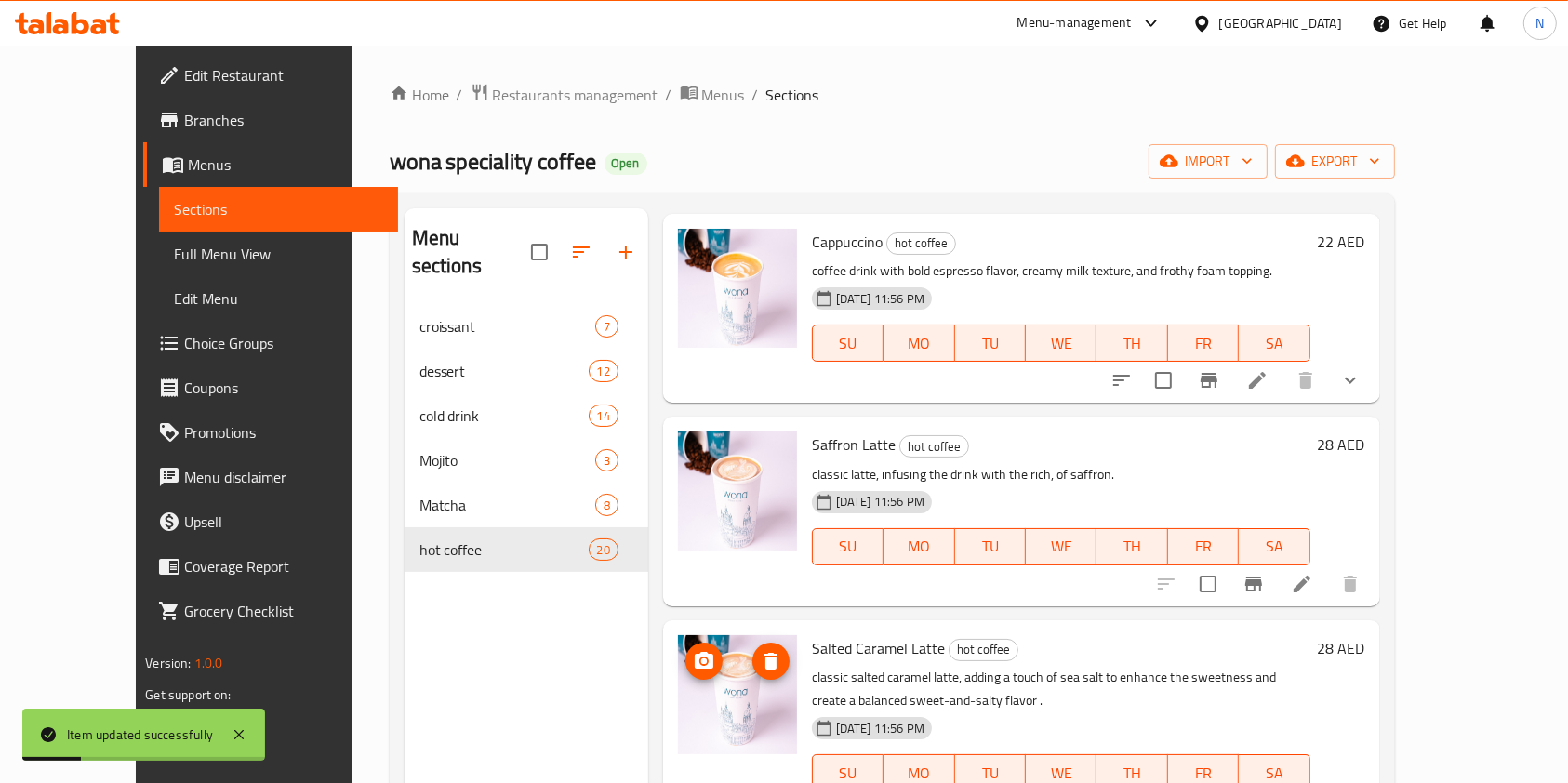
scroll to position [1421, 0]
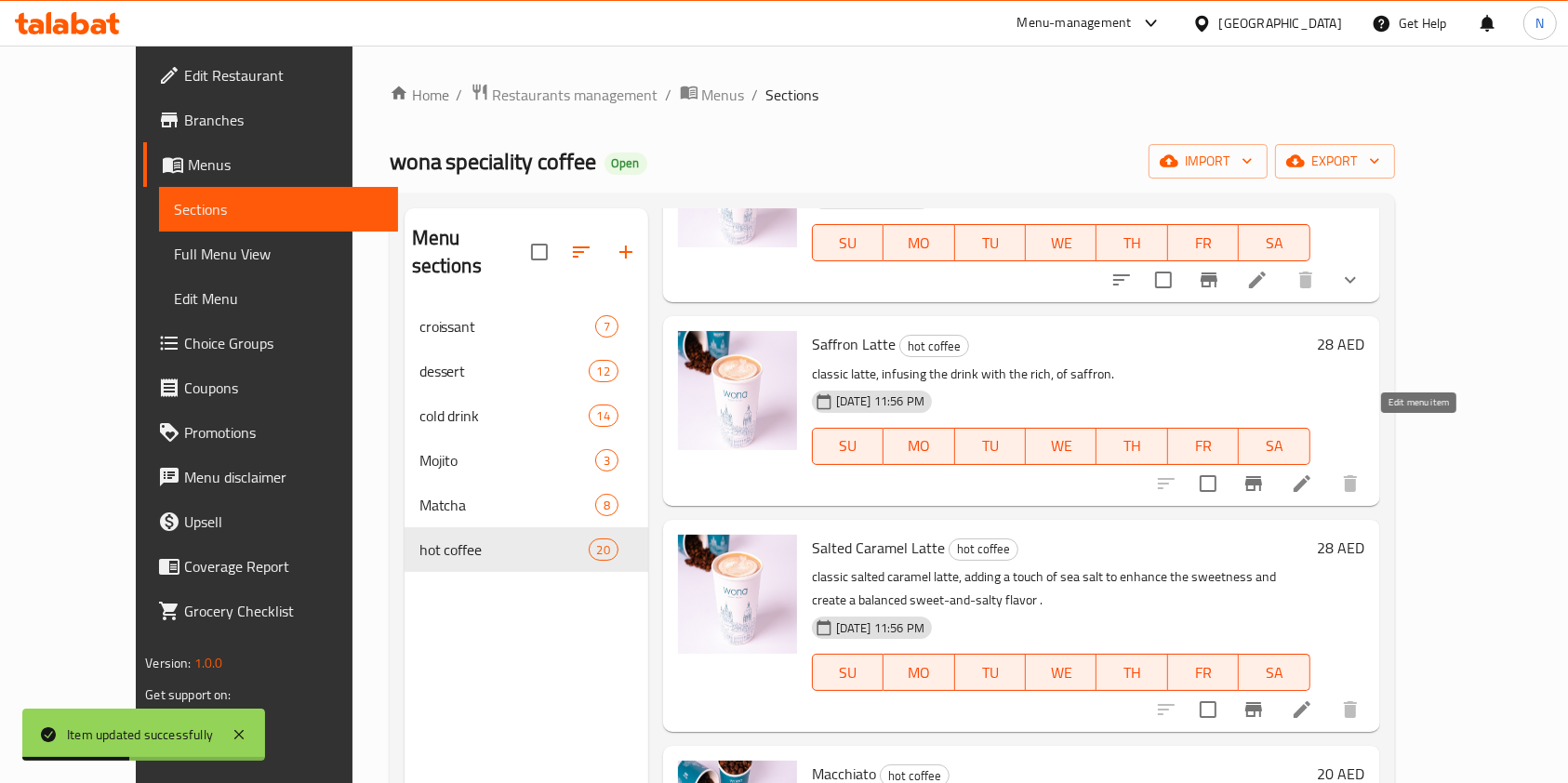
click at [1314, 472] on icon at bounding box center [1303, 484] width 23 height 23
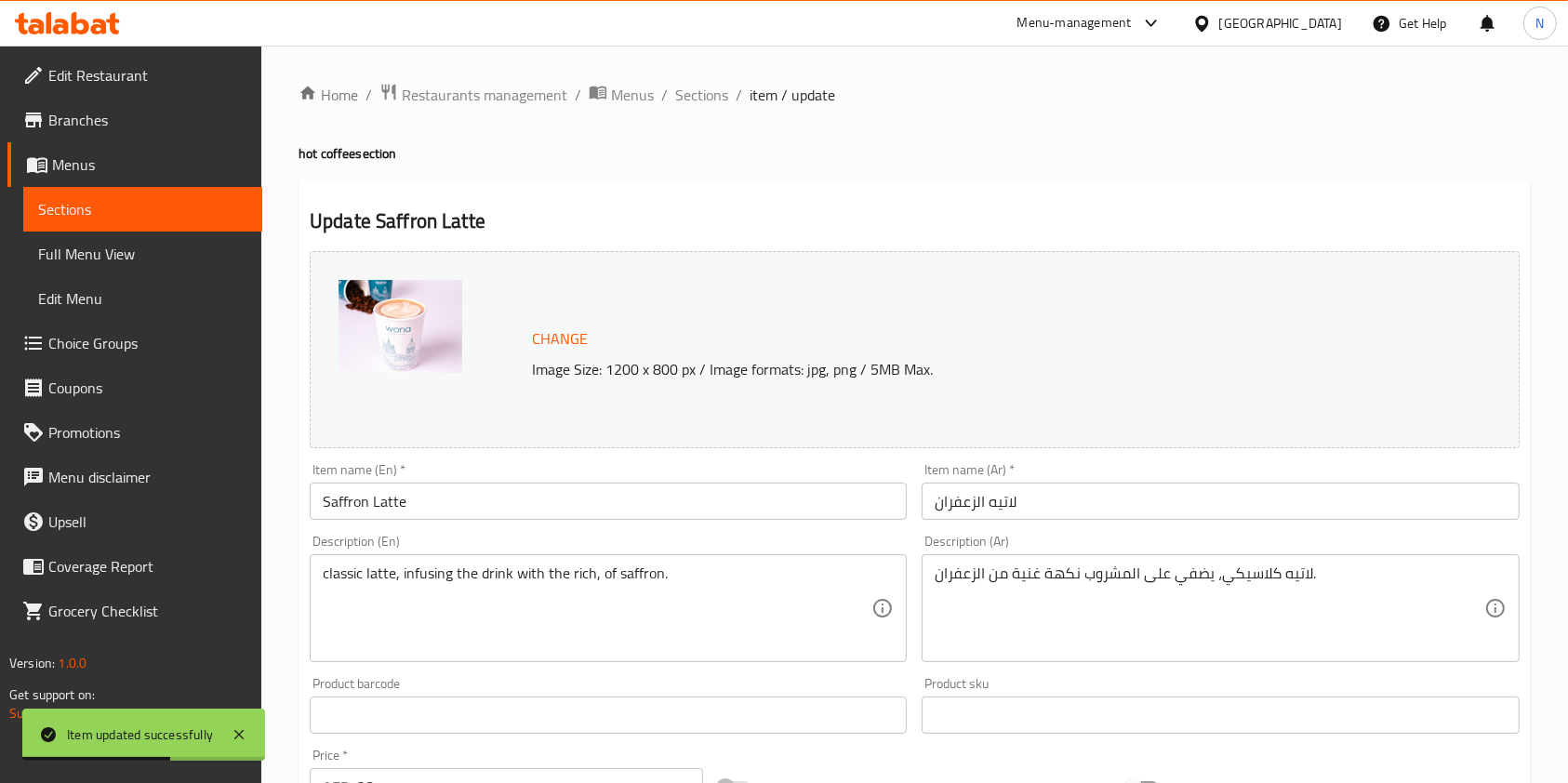
scroll to position [558, 0]
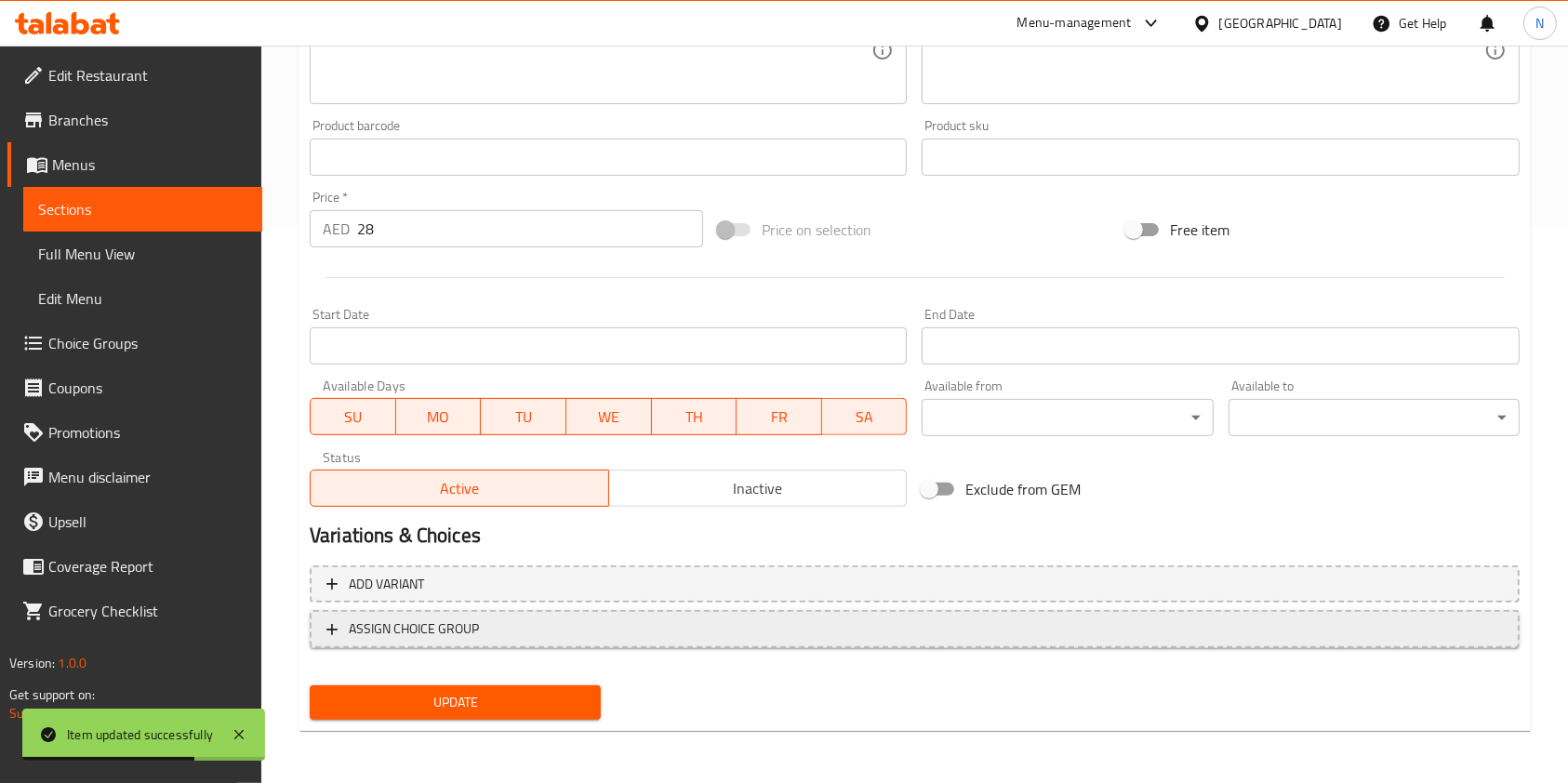
click at [1015, 633] on span "ASSIGN CHOICE GROUP" at bounding box center [915, 629] width 1176 height 24
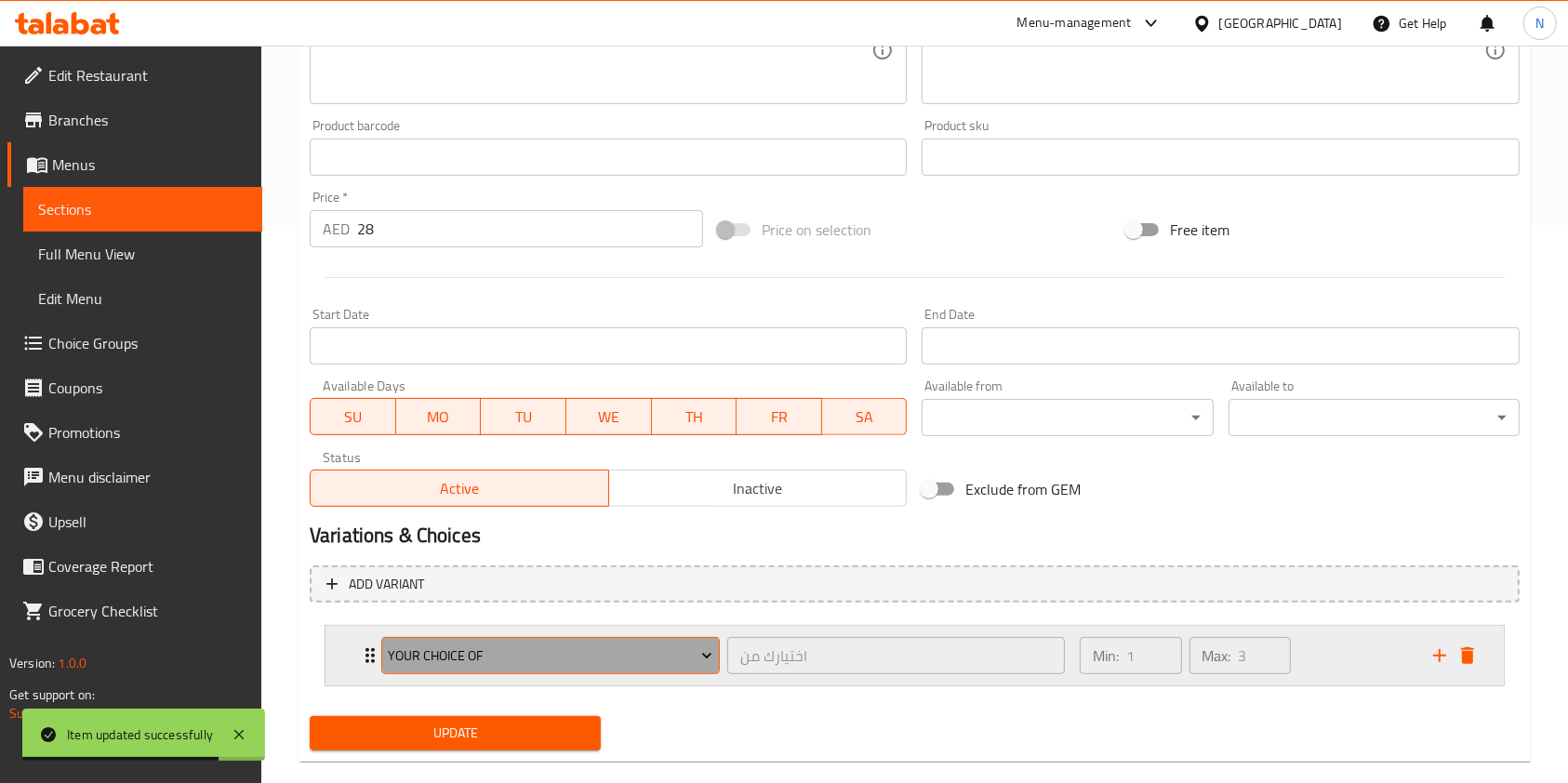
click at [543, 650] on span "Your Choice Of" at bounding box center [550, 656] width 325 height 24
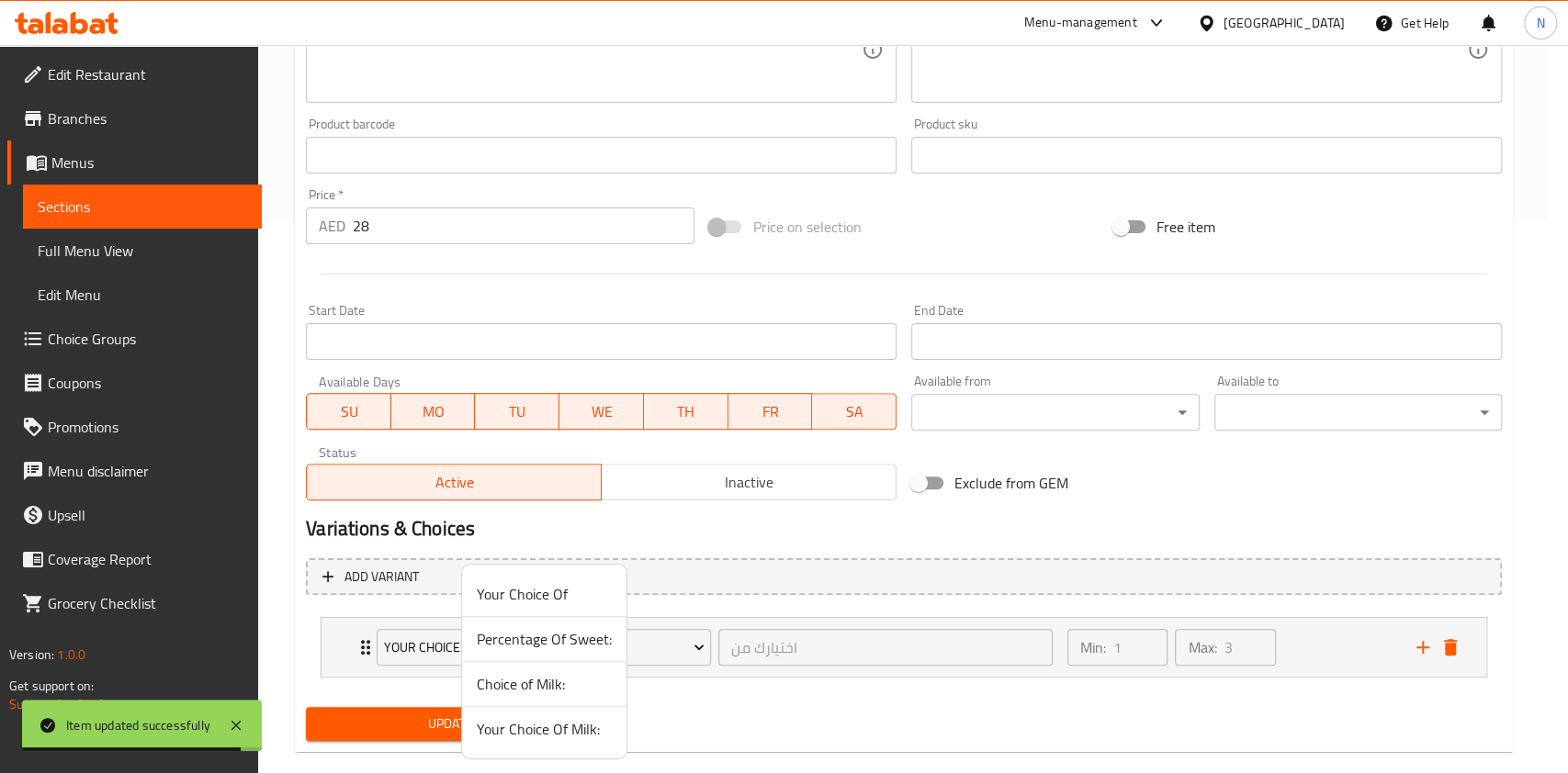
click at [547, 731] on span "Your Choice Of Milk:" at bounding box center [544, 729] width 135 height 22
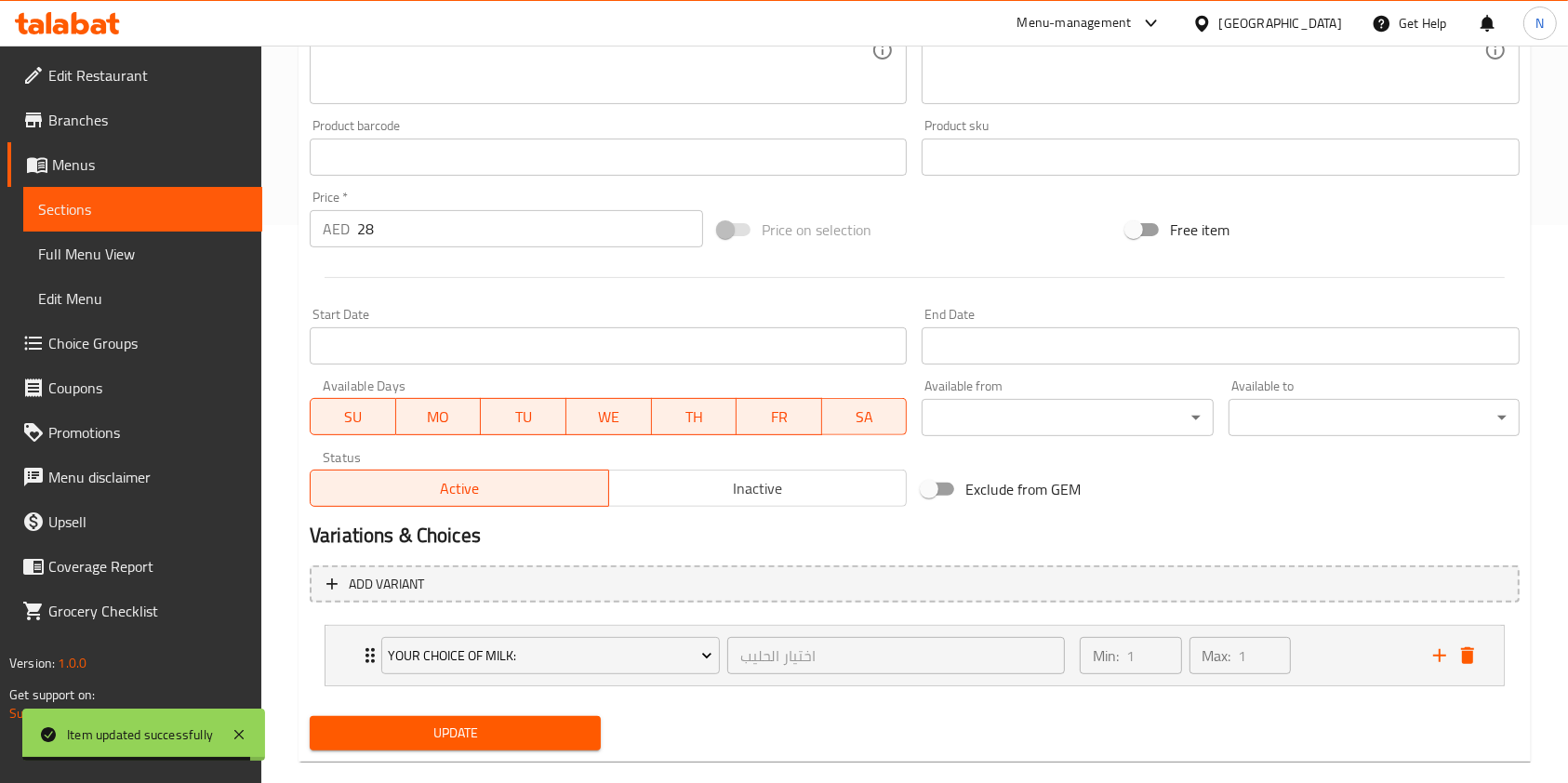
click at [507, 738] on span "Update" at bounding box center [456, 733] width 262 height 24
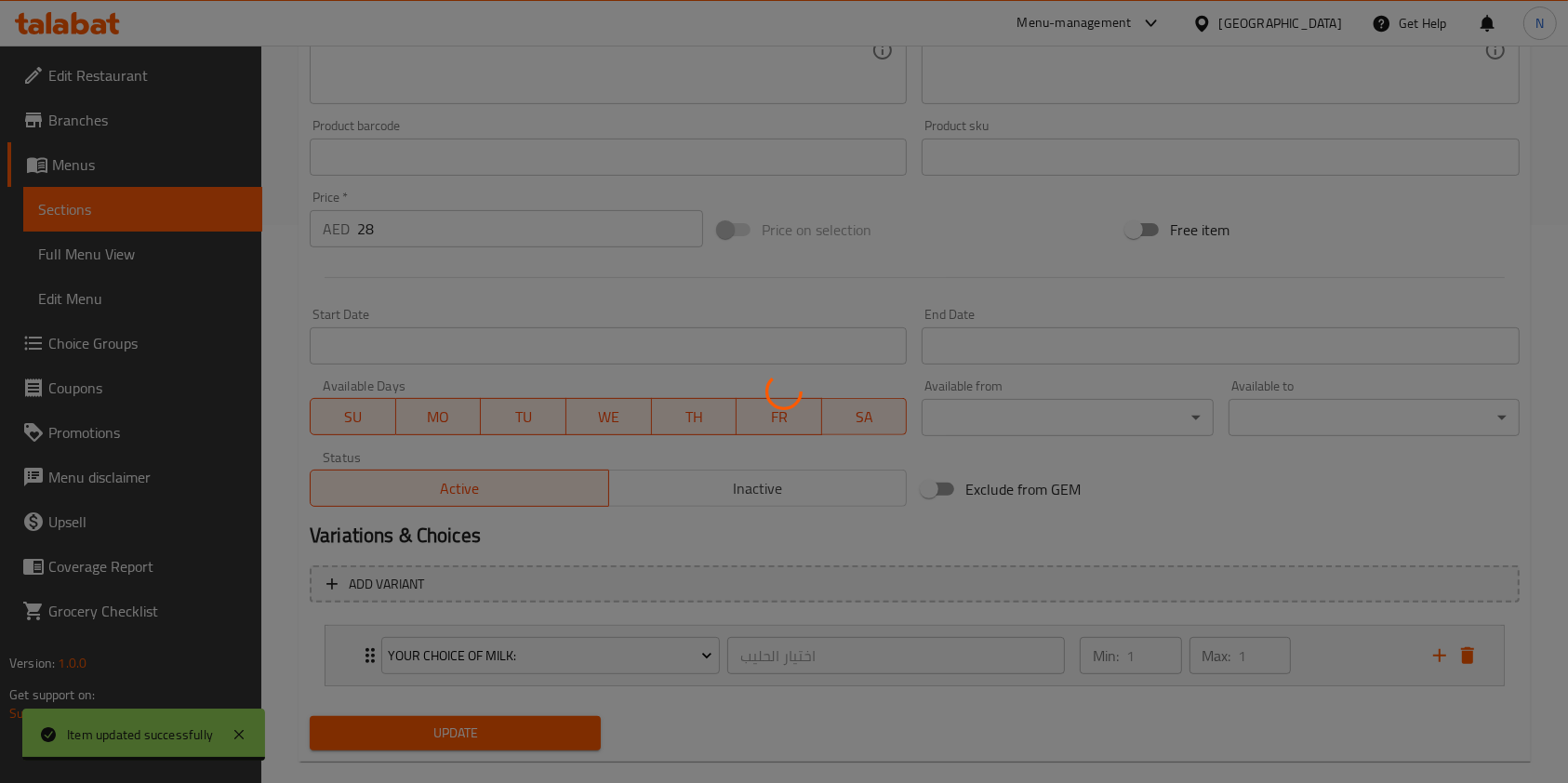
scroll to position [0, 0]
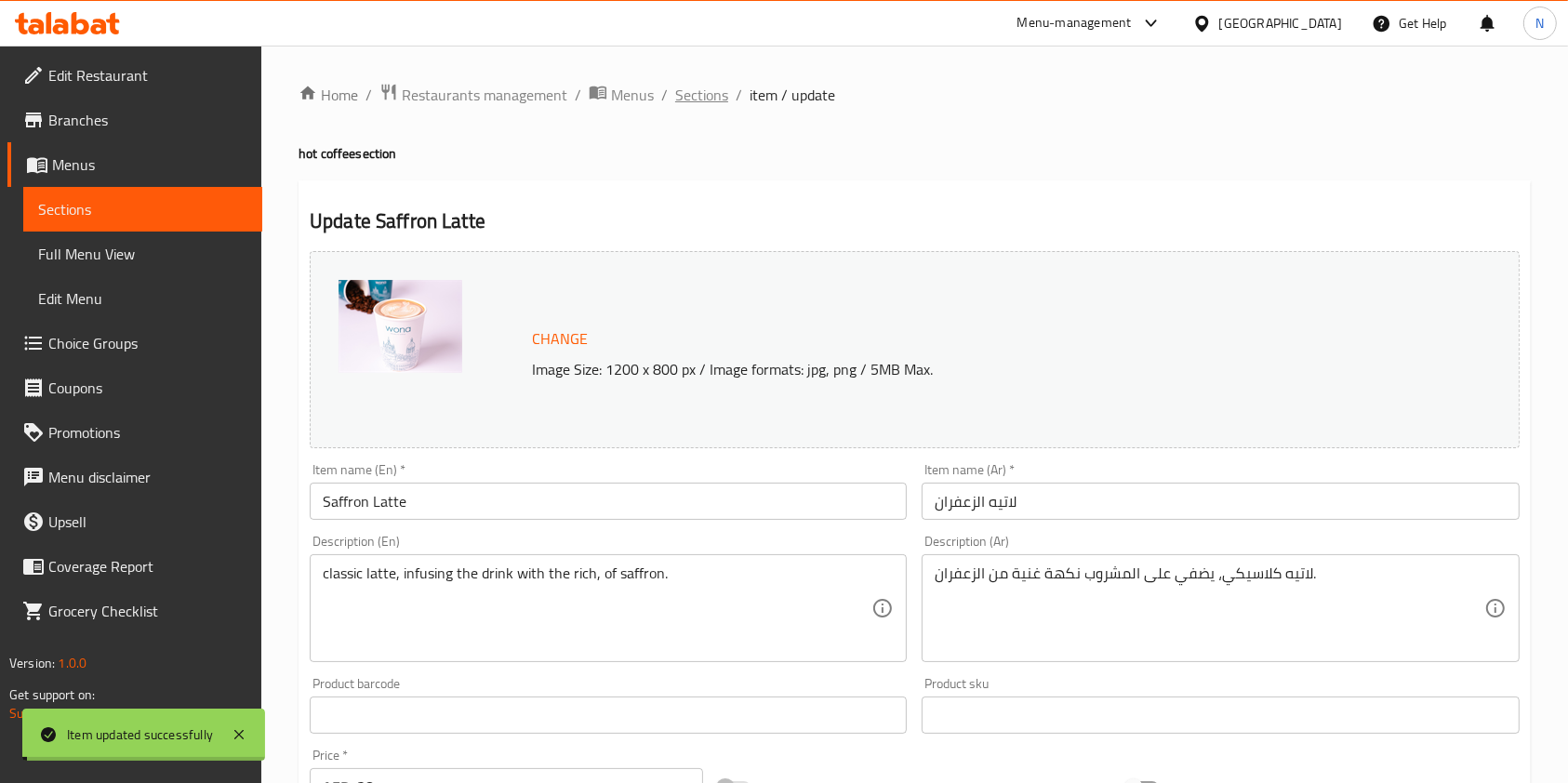
click at [712, 94] on span "Sections" at bounding box center [702, 95] width 53 height 23
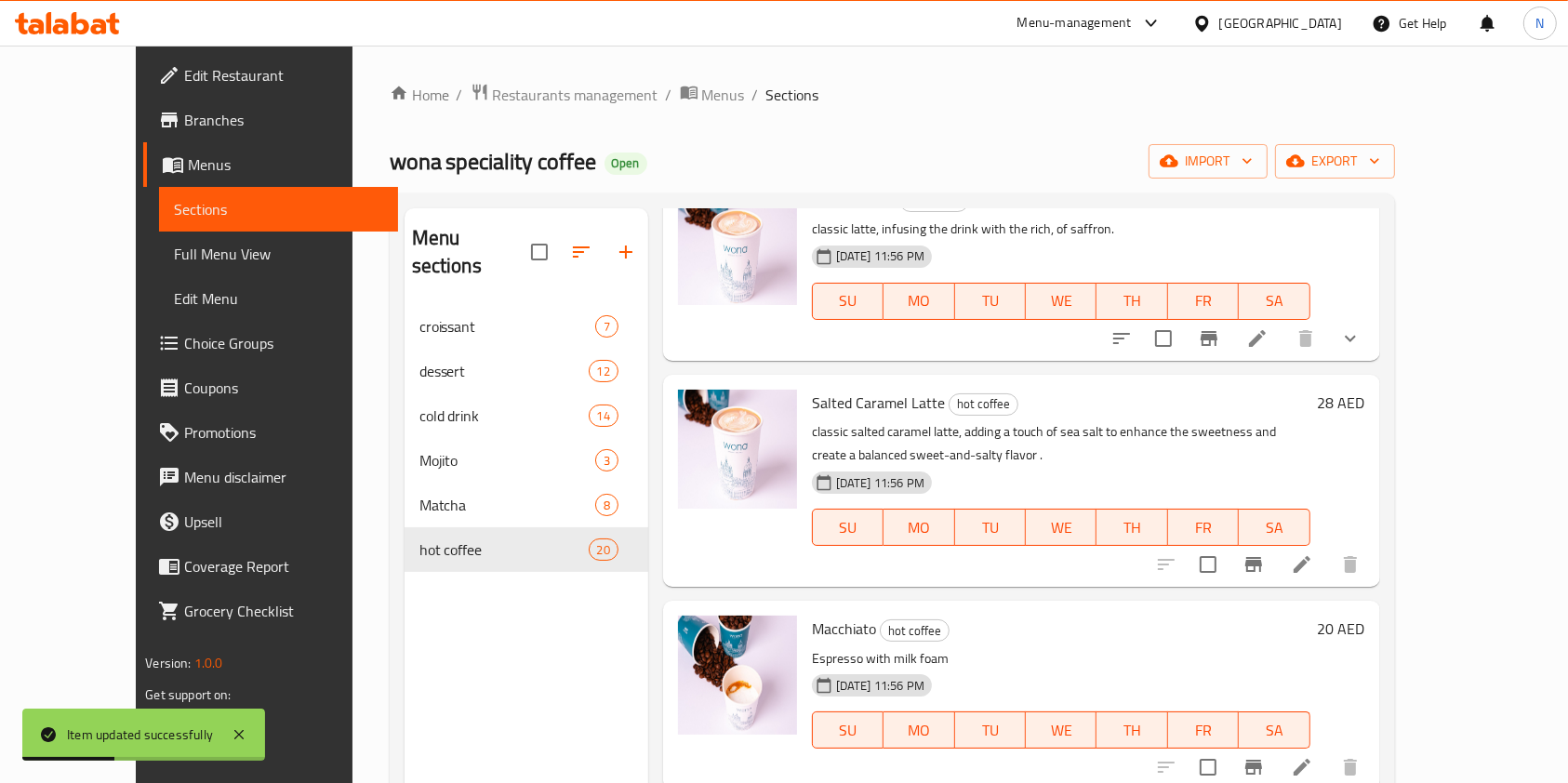
scroll to position [1567, 0]
click at [1311, 555] on icon at bounding box center [1303, 564] width 17 height 17
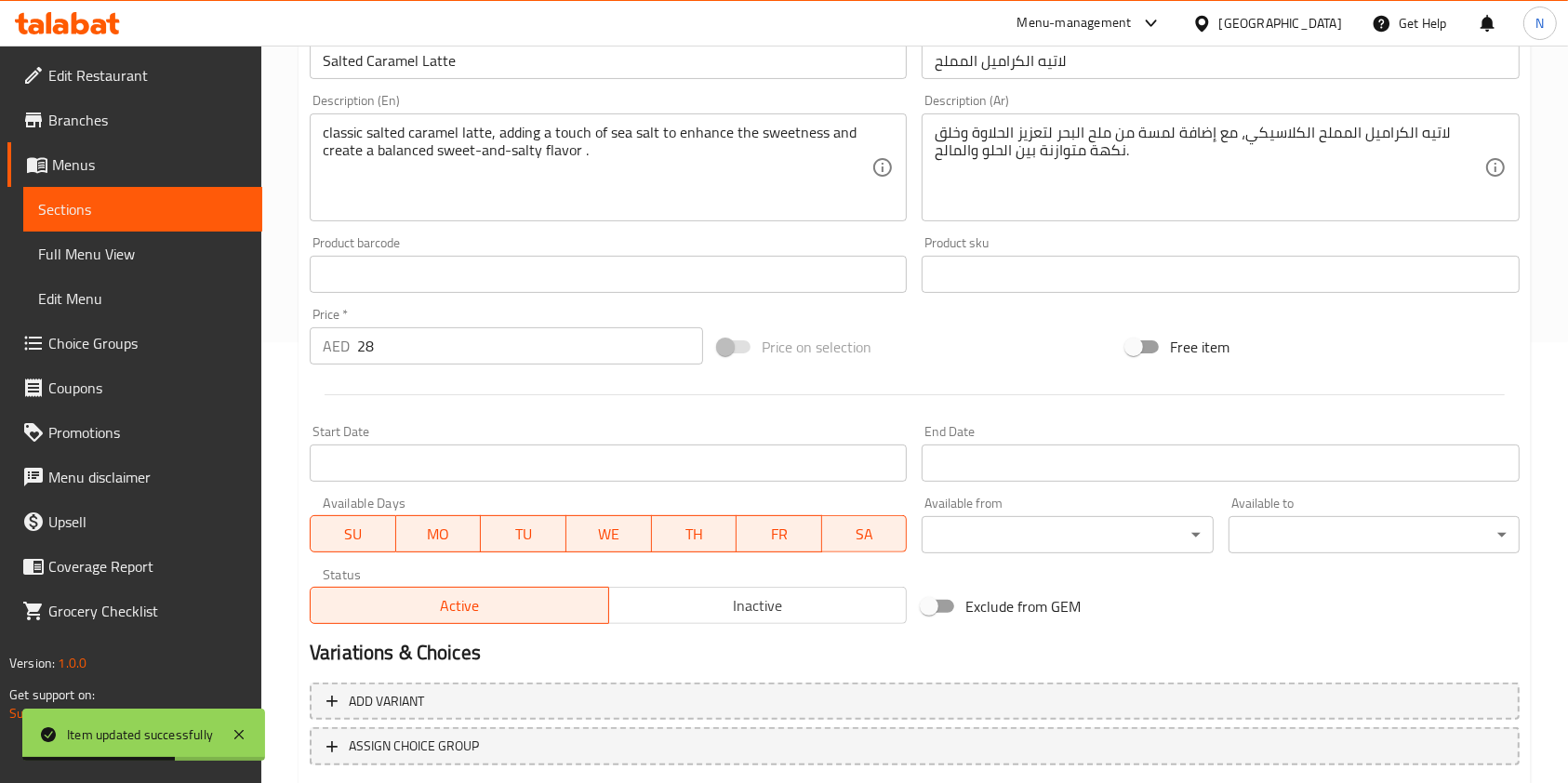
scroll to position [558, 0]
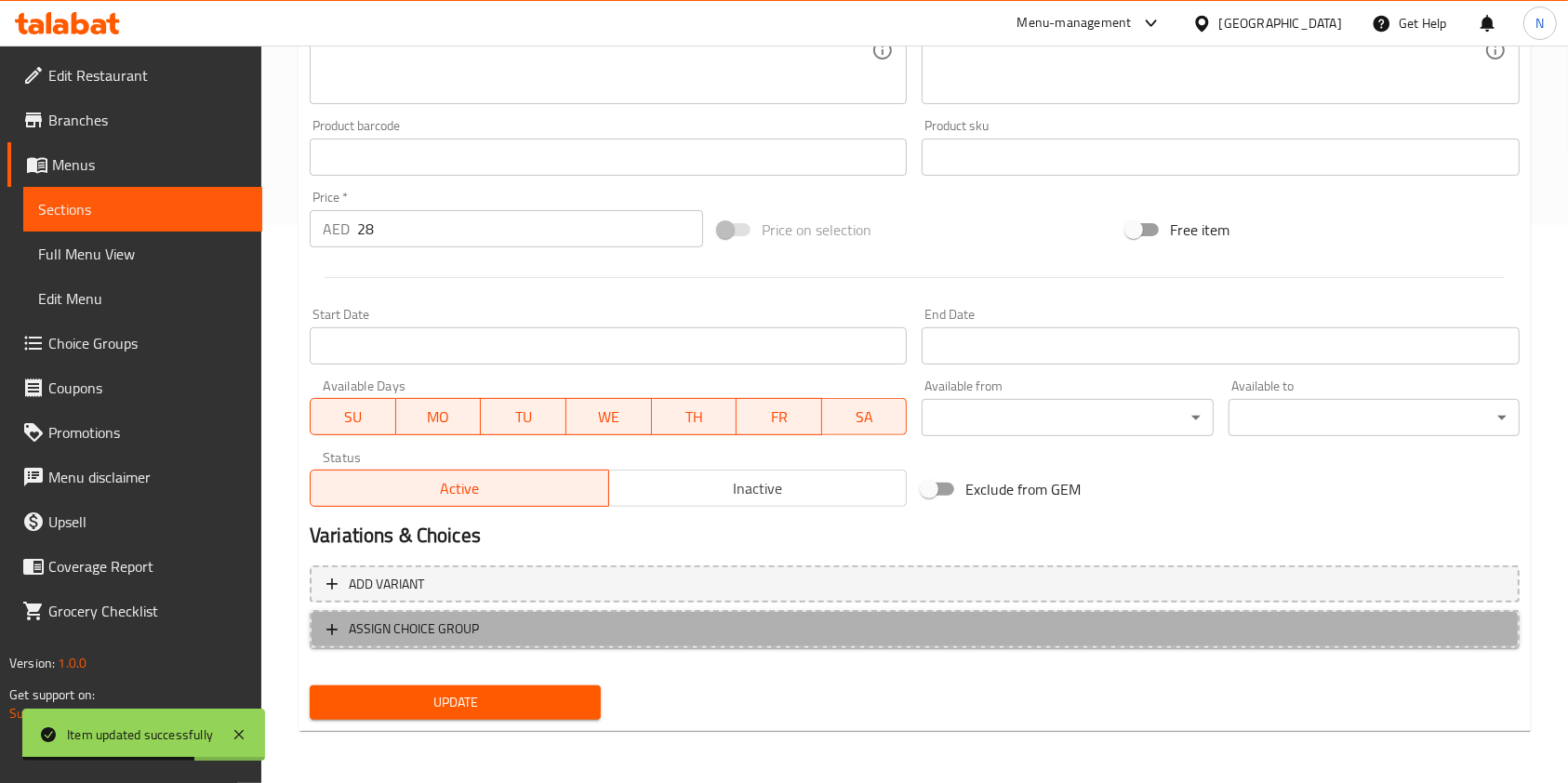
click at [922, 621] on span "ASSIGN CHOICE GROUP" at bounding box center [915, 629] width 1176 height 24
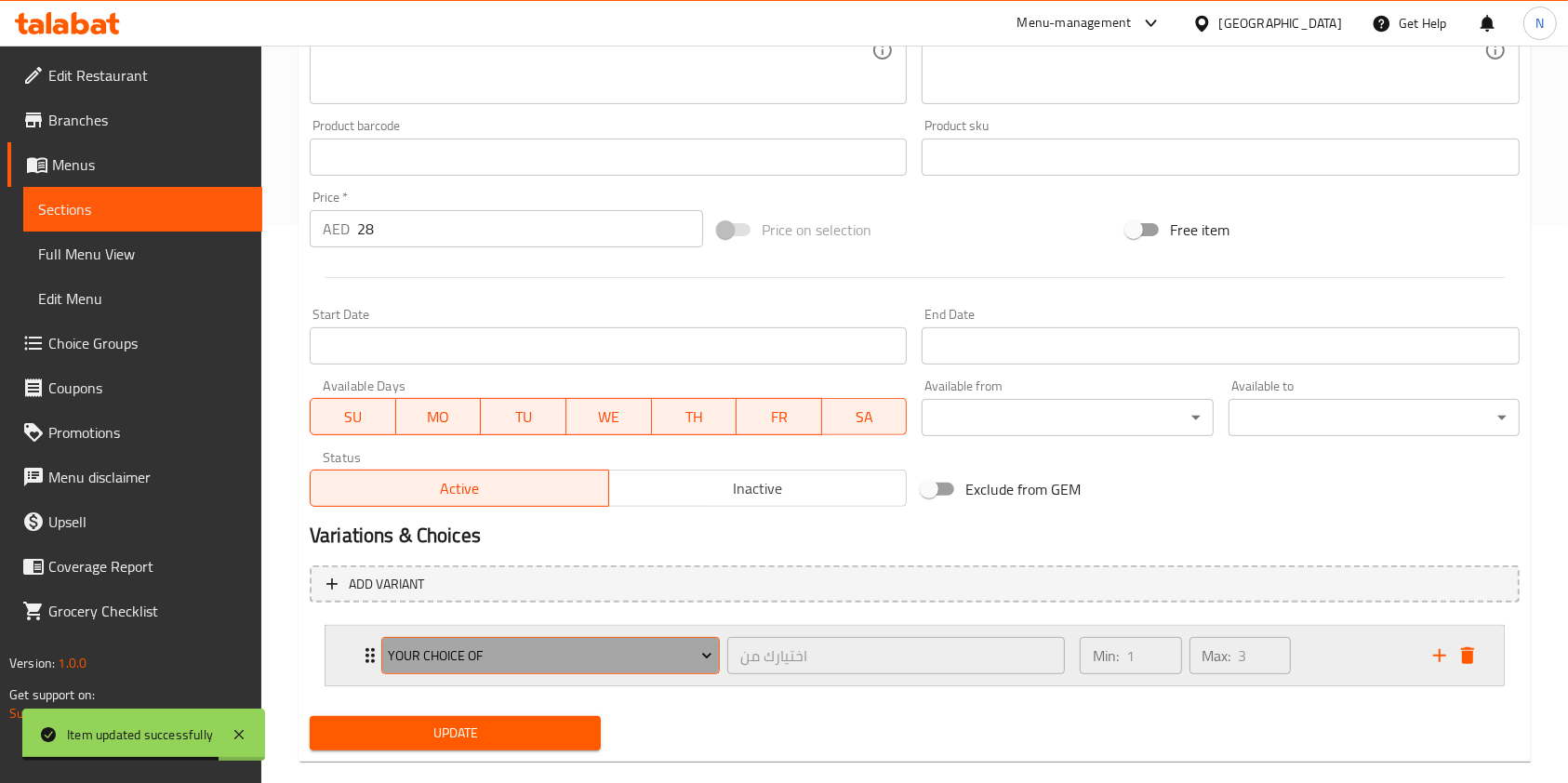
click at [619, 655] on span "Your Choice Of" at bounding box center [550, 656] width 325 height 24
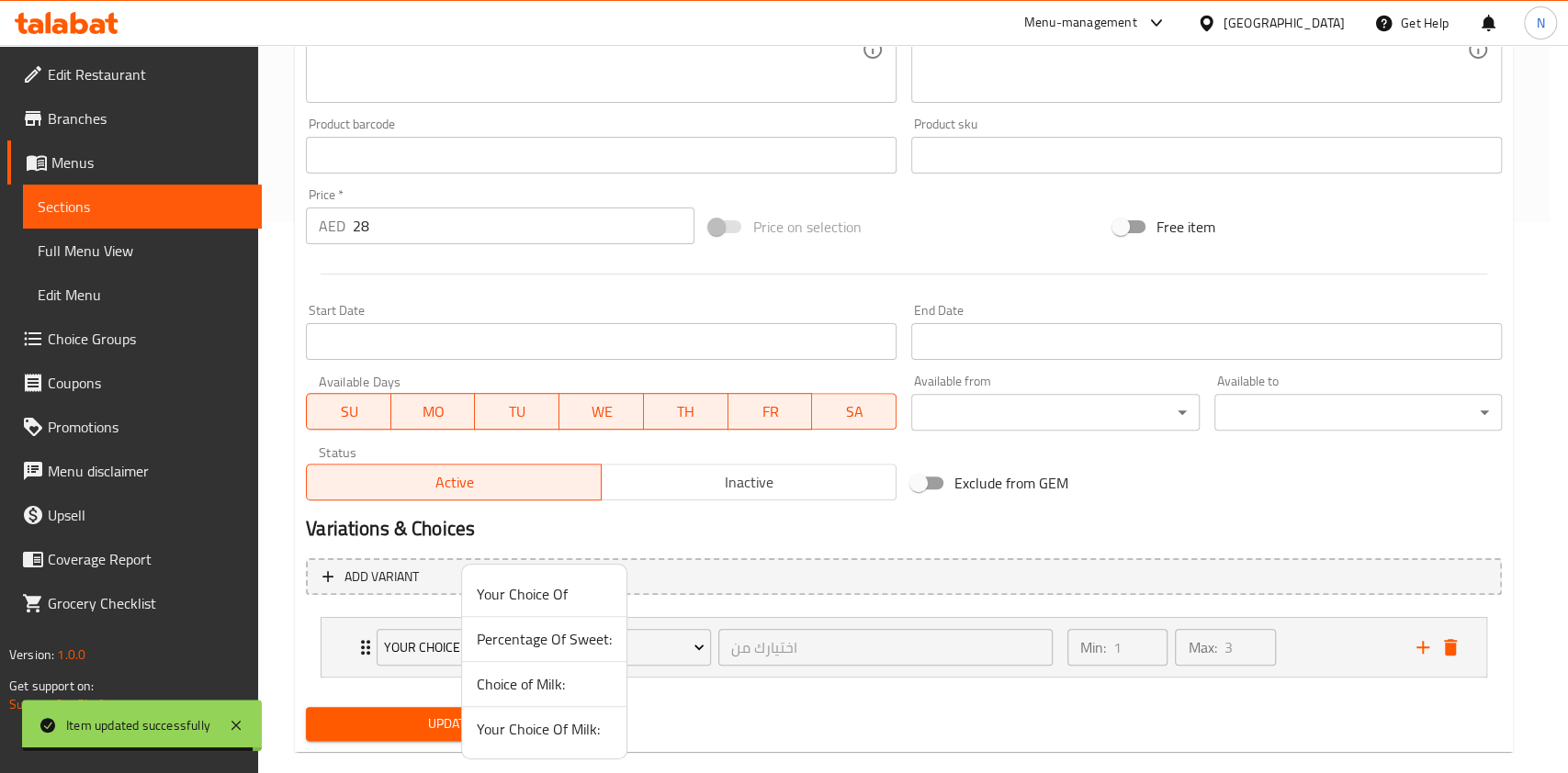
click at [551, 684] on span "Choice of Milk:" at bounding box center [544, 685] width 135 height 22
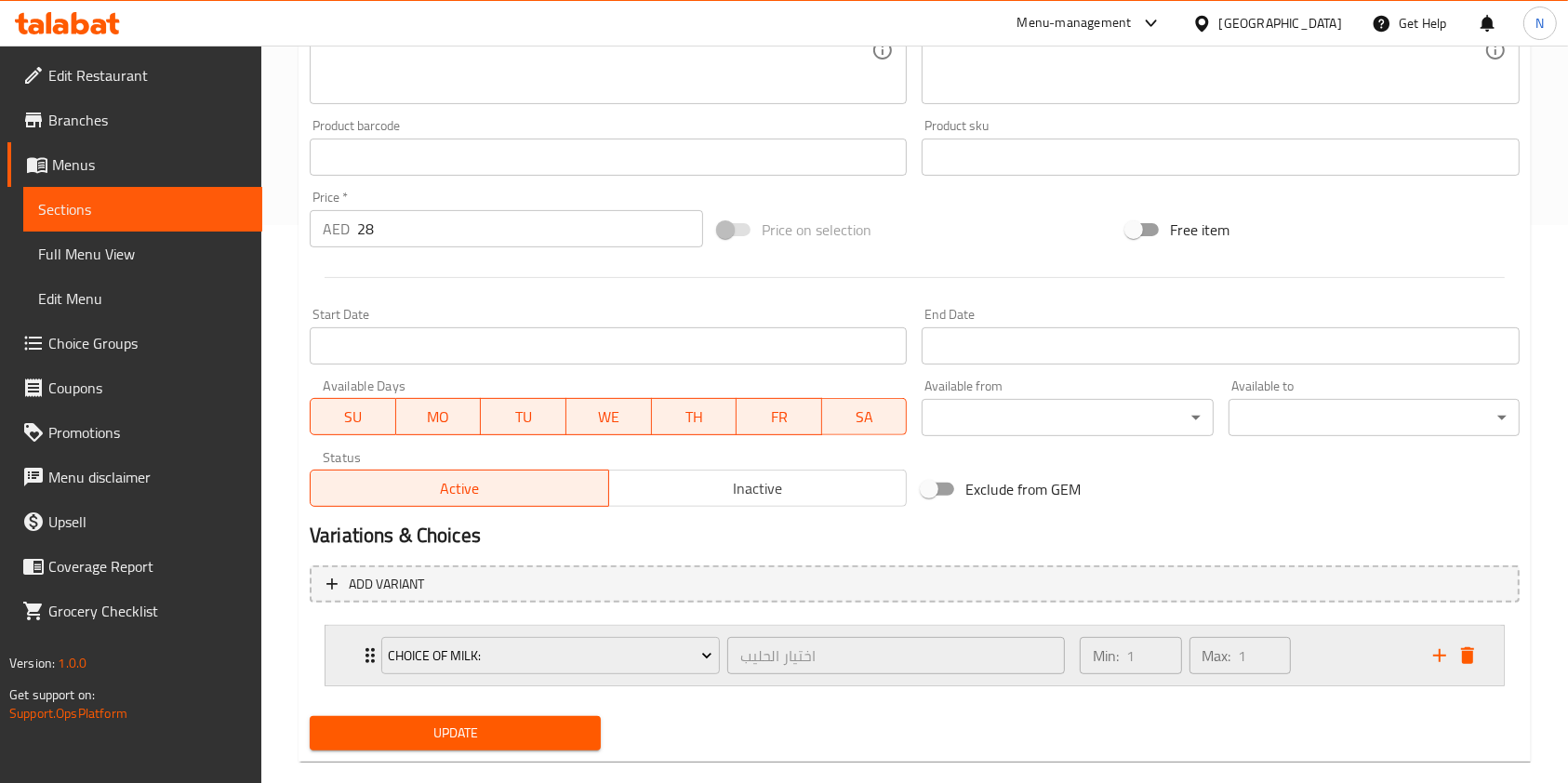
click at [567, 675] on div "Choice of Milk:" at bounding box center [551, 655] width 346 height 44
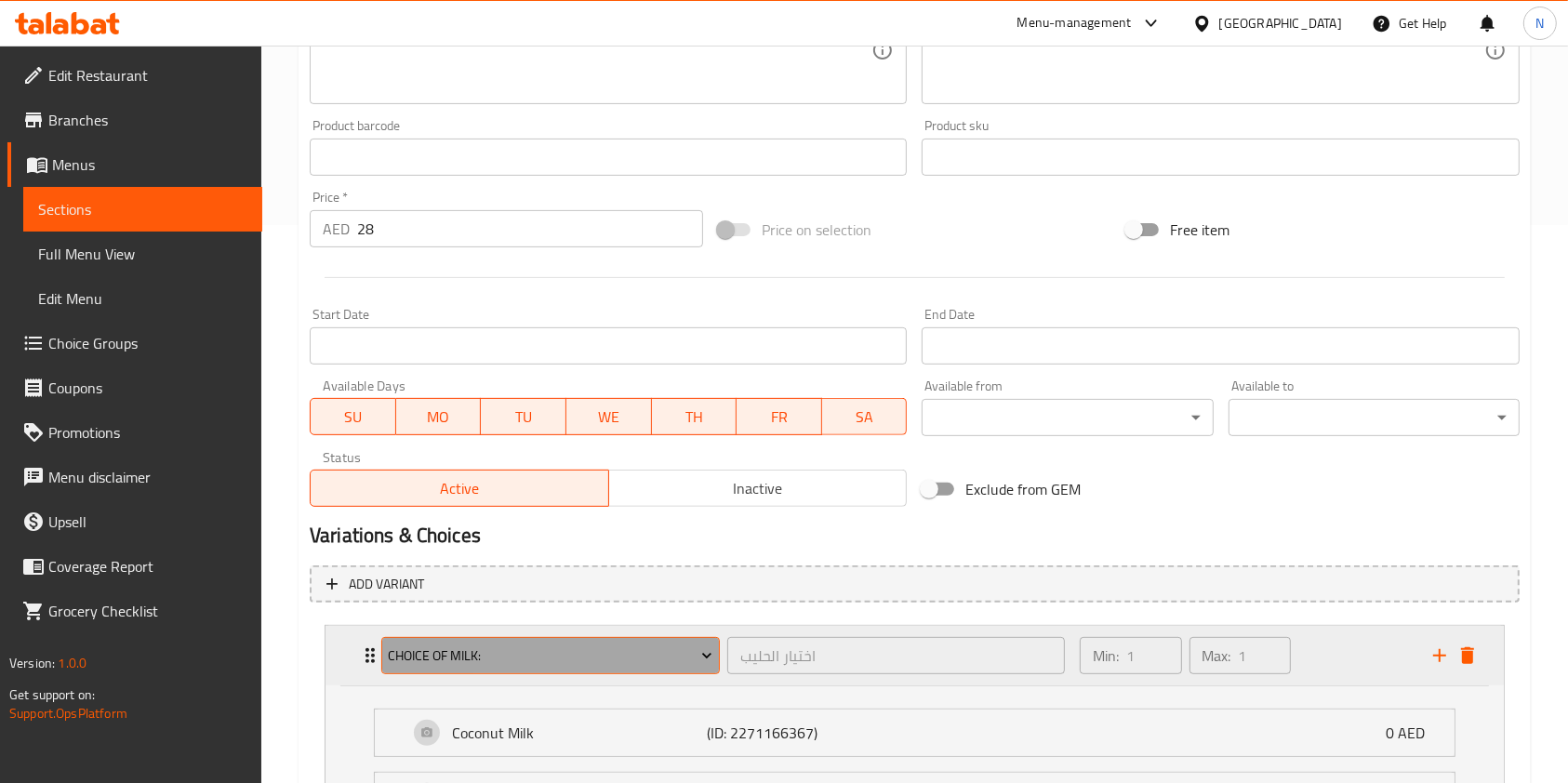
click at [568, 669] on button "Choice of Milk:" at bounding box center [551, 656] width 339 height 38
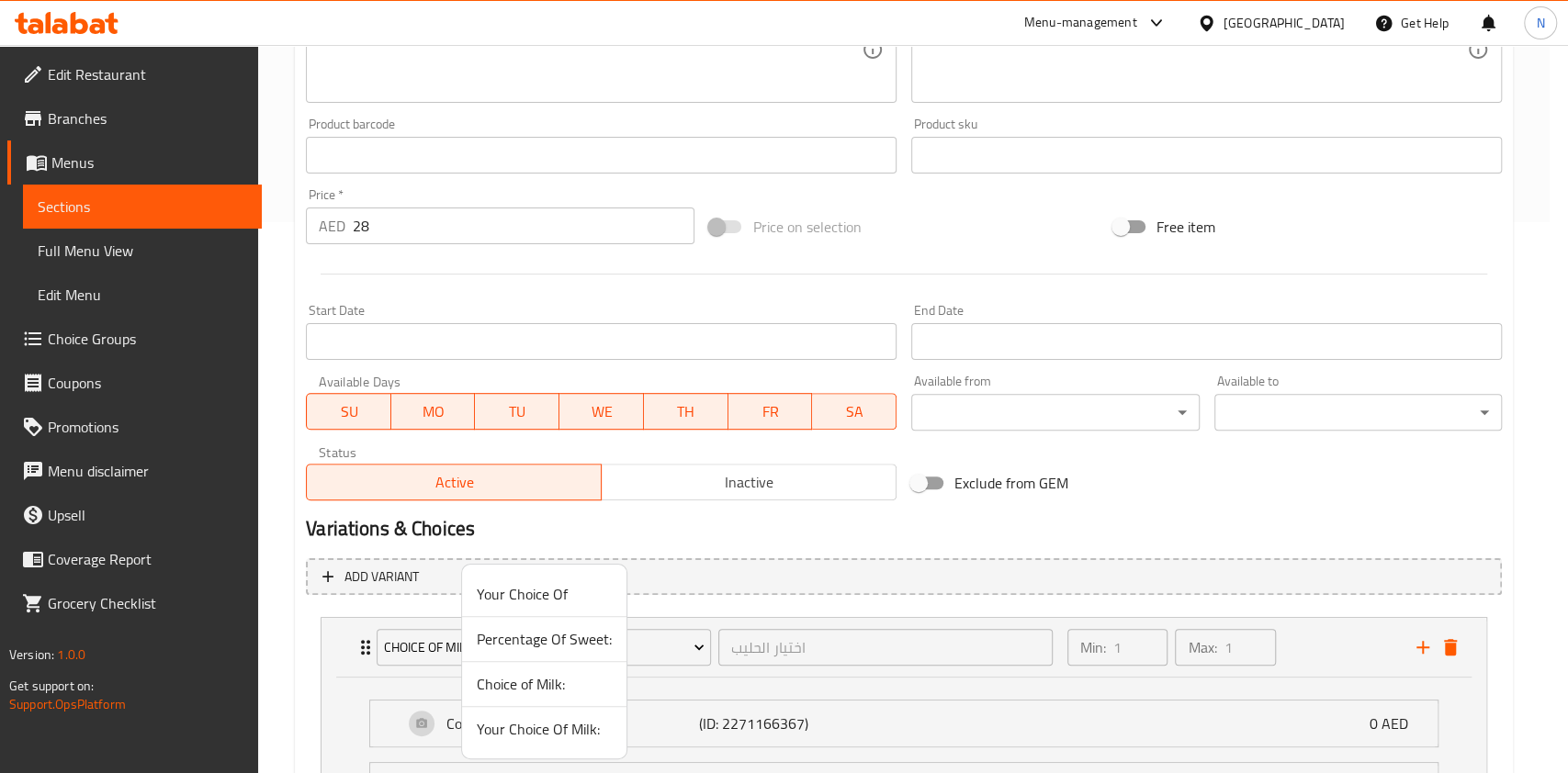
click at [496, 735] on span "Your Choice Of Milk:" at bounding box center [544, 729] width 135 height 22
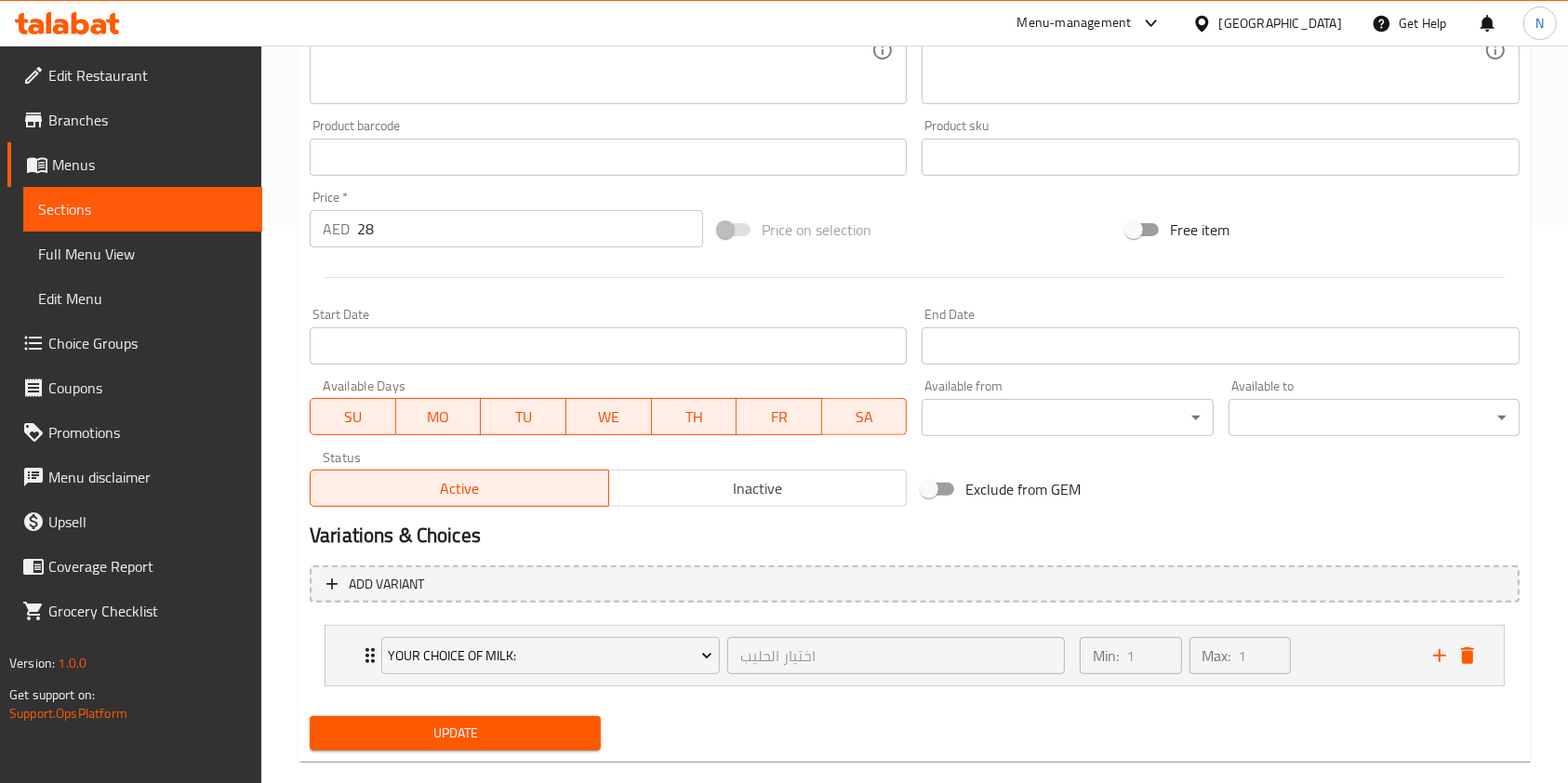
scroll to position [588, 0]
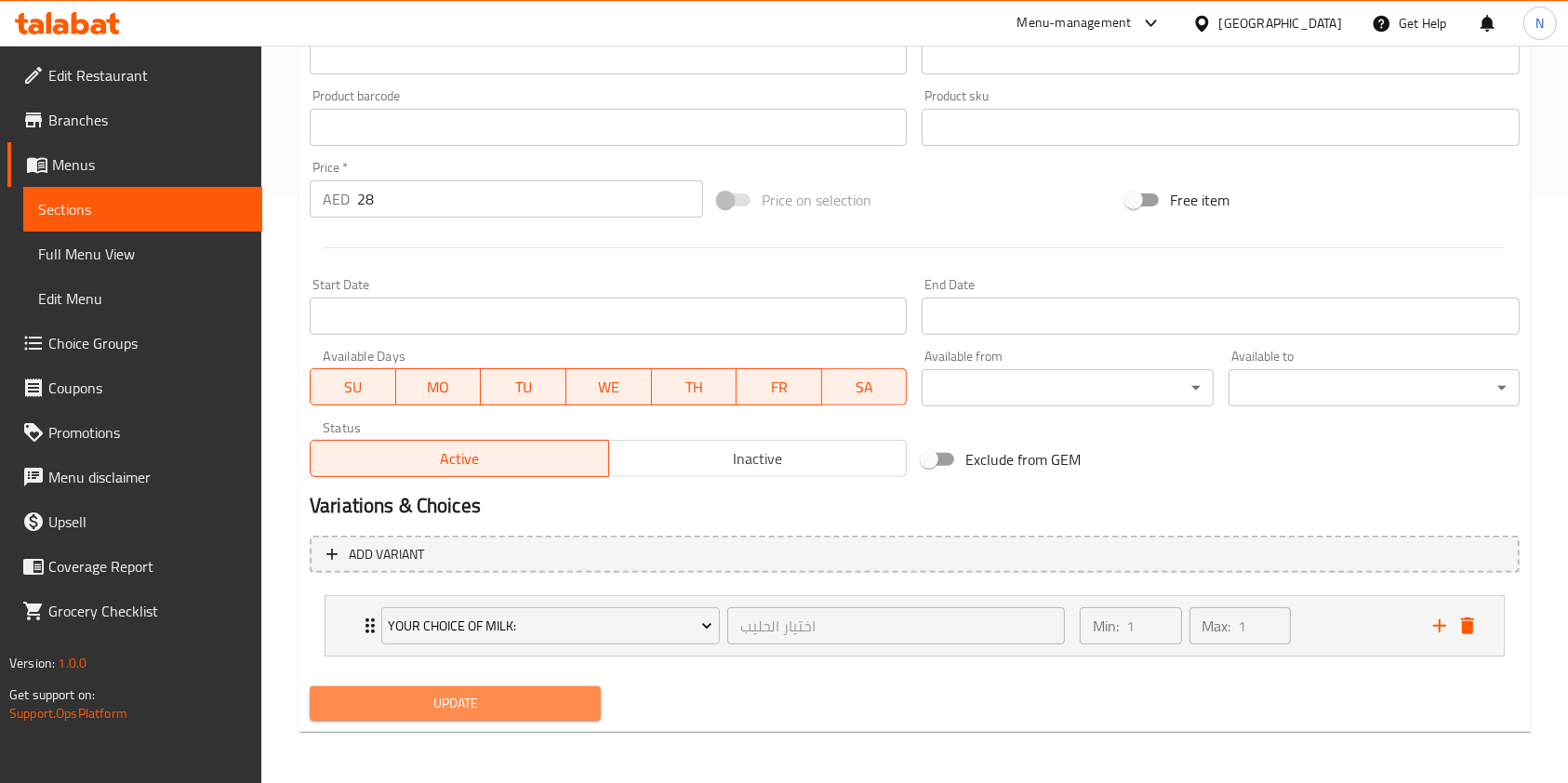
click at [451, 711] on span "Update" at bounding box center [456, 703] width 262 height 24
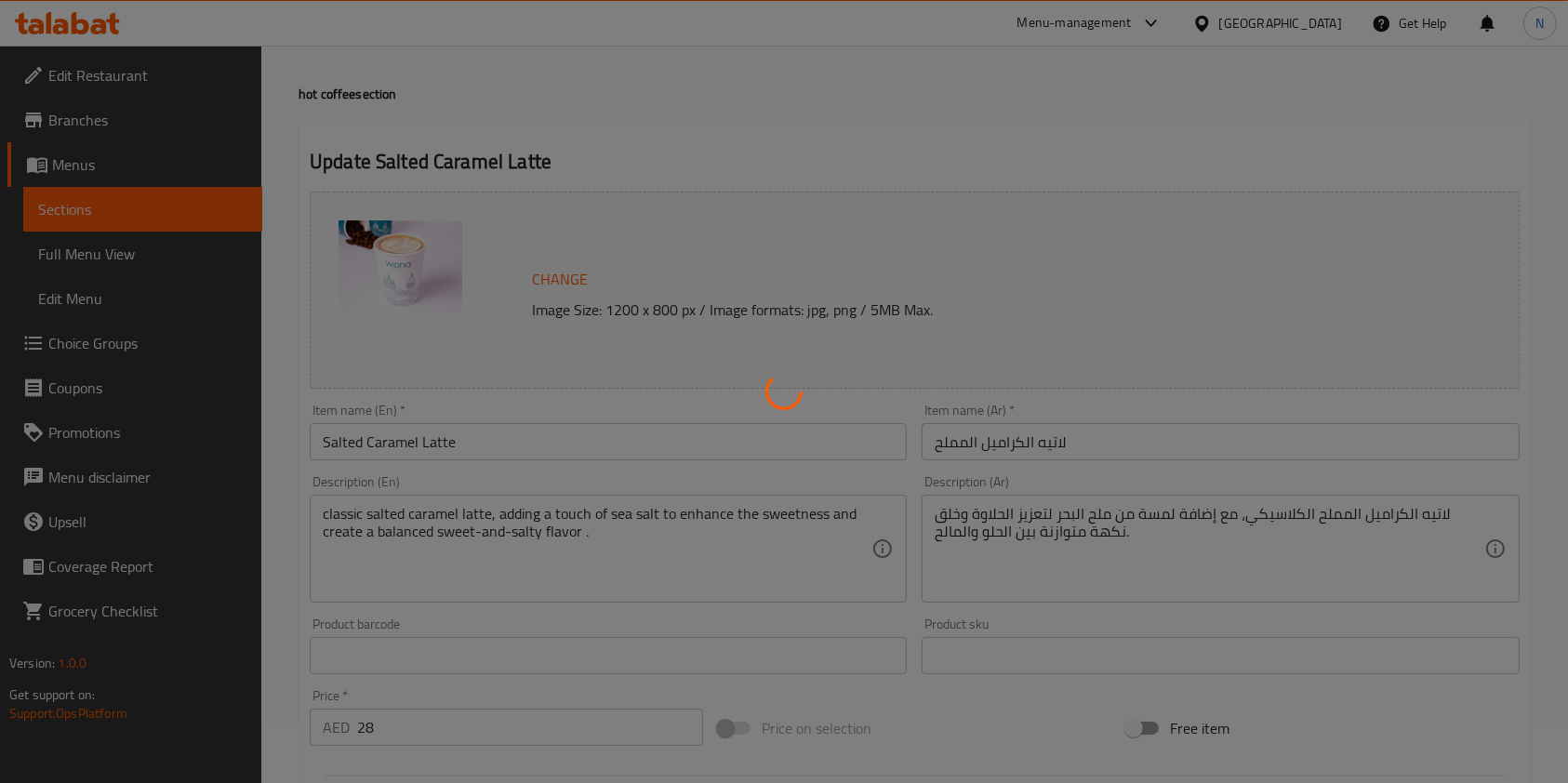
scroll to position [0, 0]
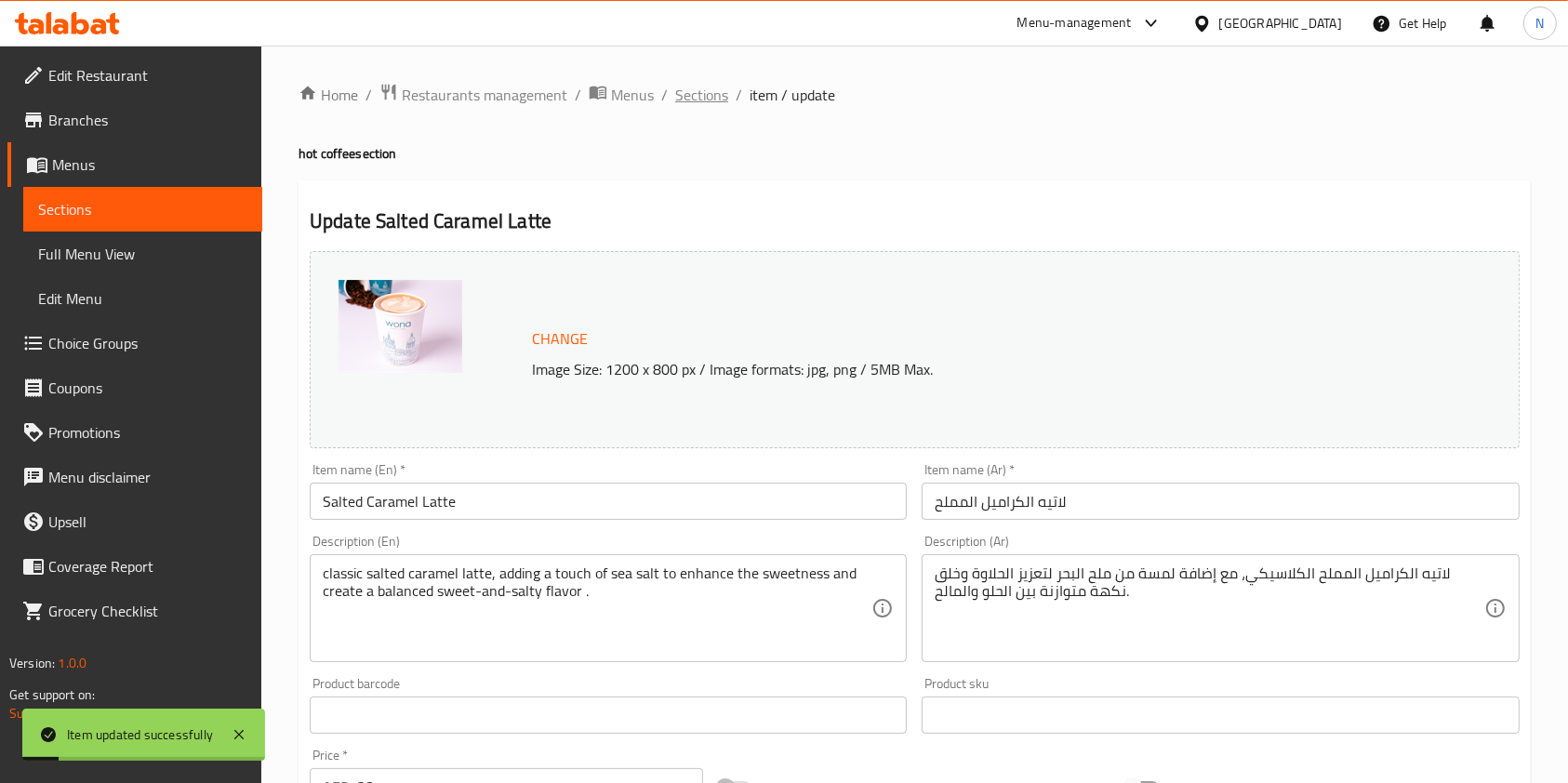
click at [702, 92] on span "Sections" at bounding box center [702, 95] width 53 height 23
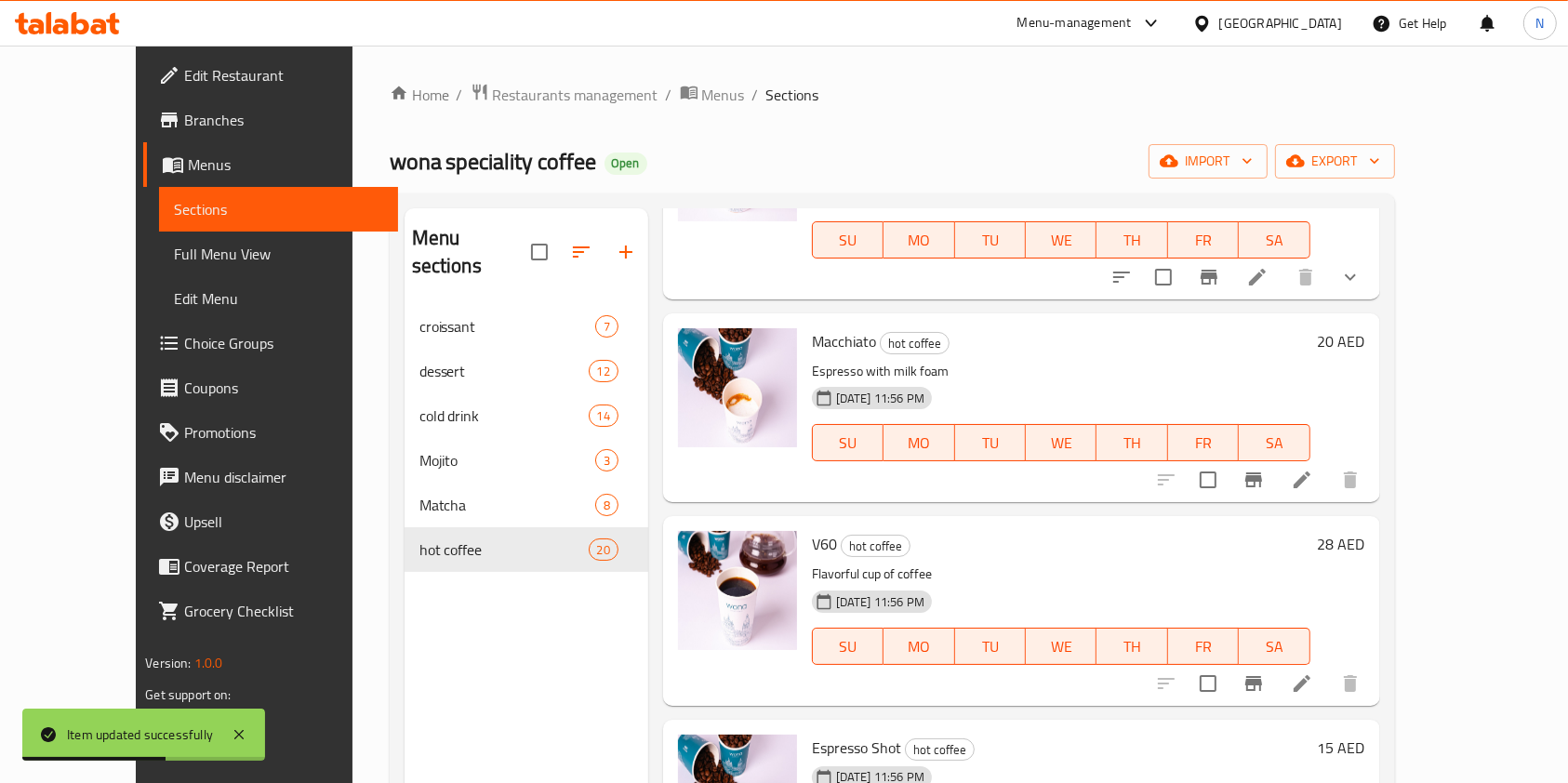
scroll to position [1596, 0]
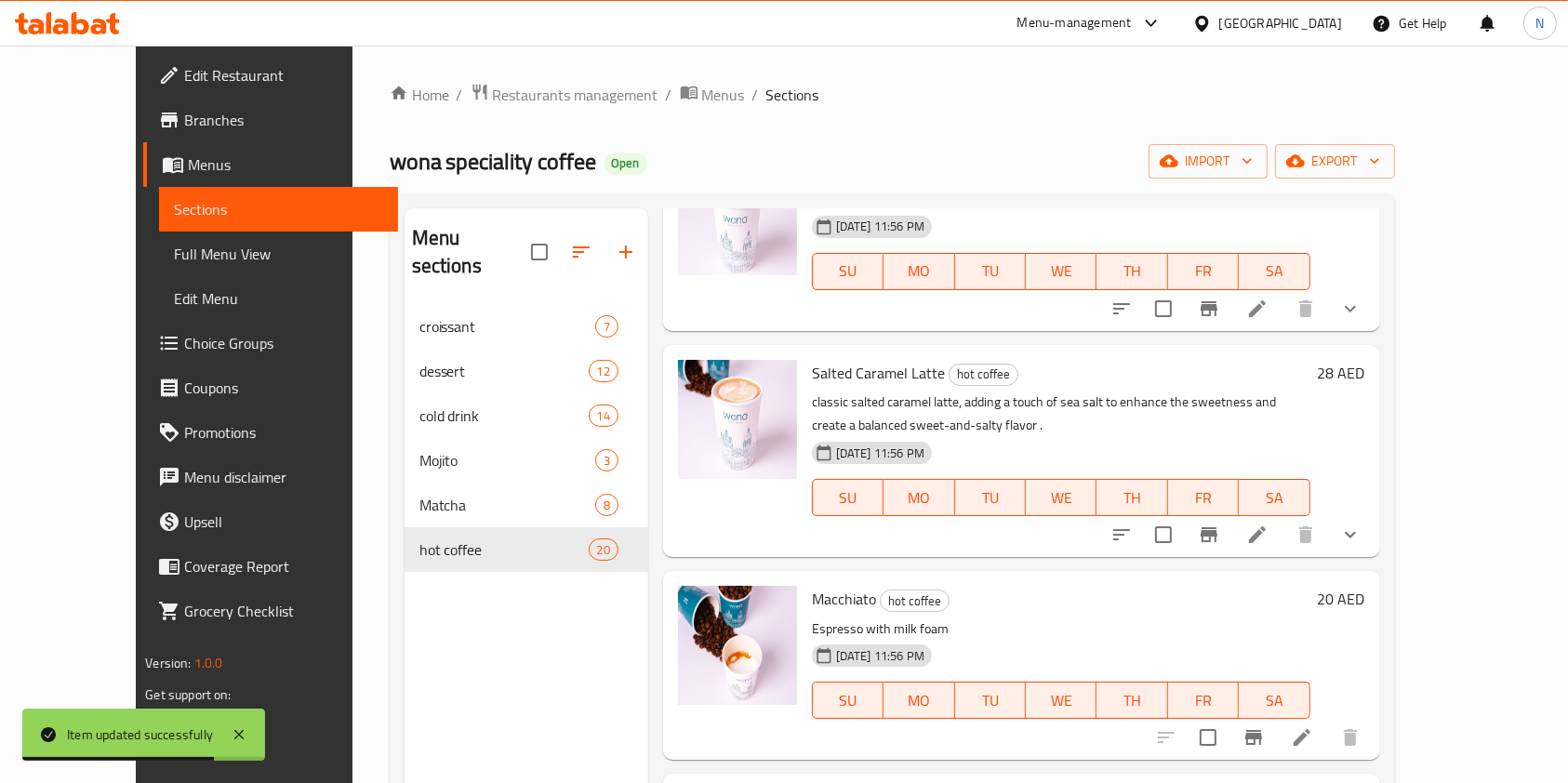
click at [1328, 721] on li at bounding box center [1302, 738] width 52 height 34
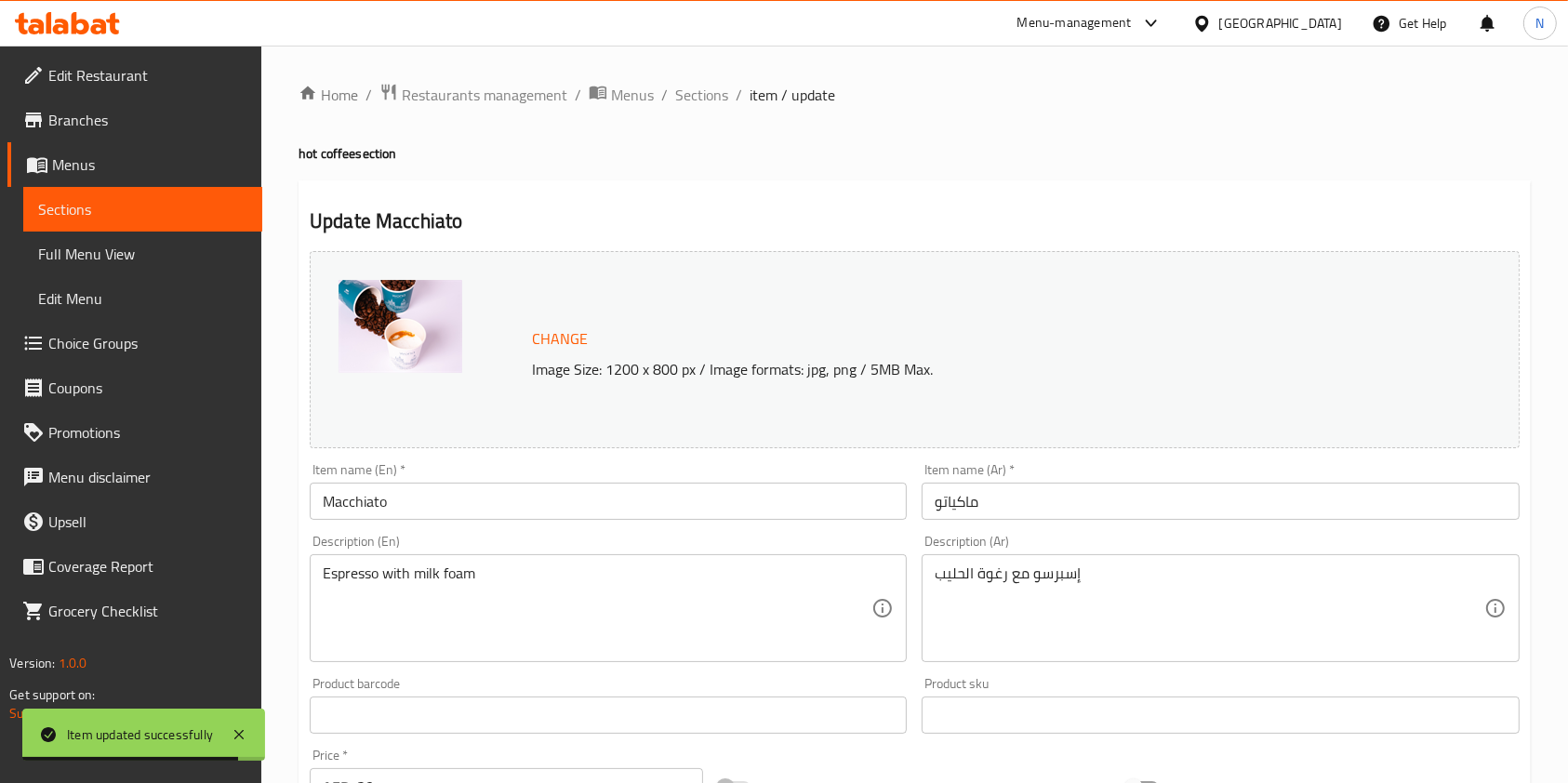
scroll to position [558, 0]
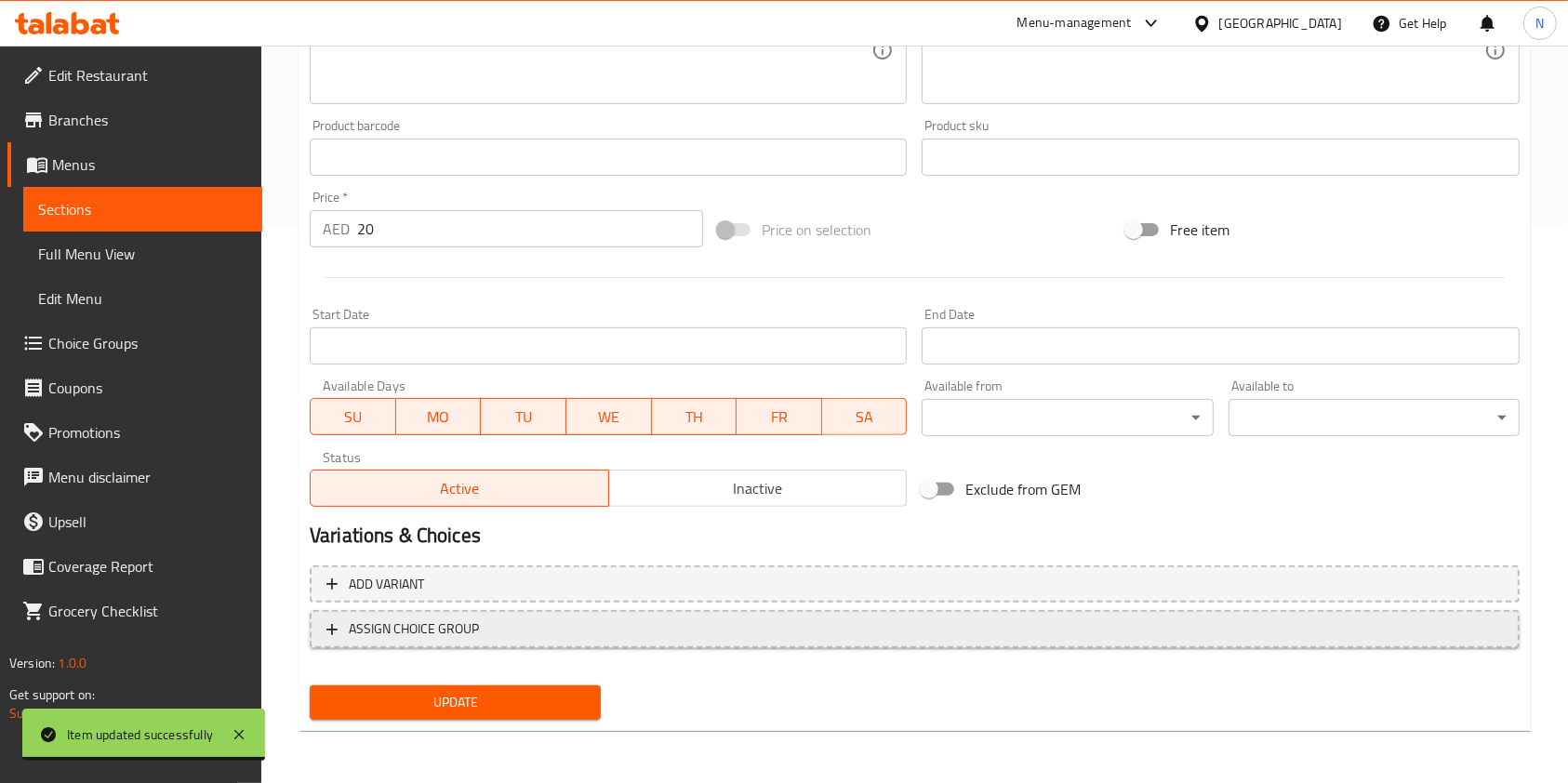
click at [882, 636] on span "ASSIGN CHOICE GROUP" at bounding box center [915, 629] width 1176 height 24
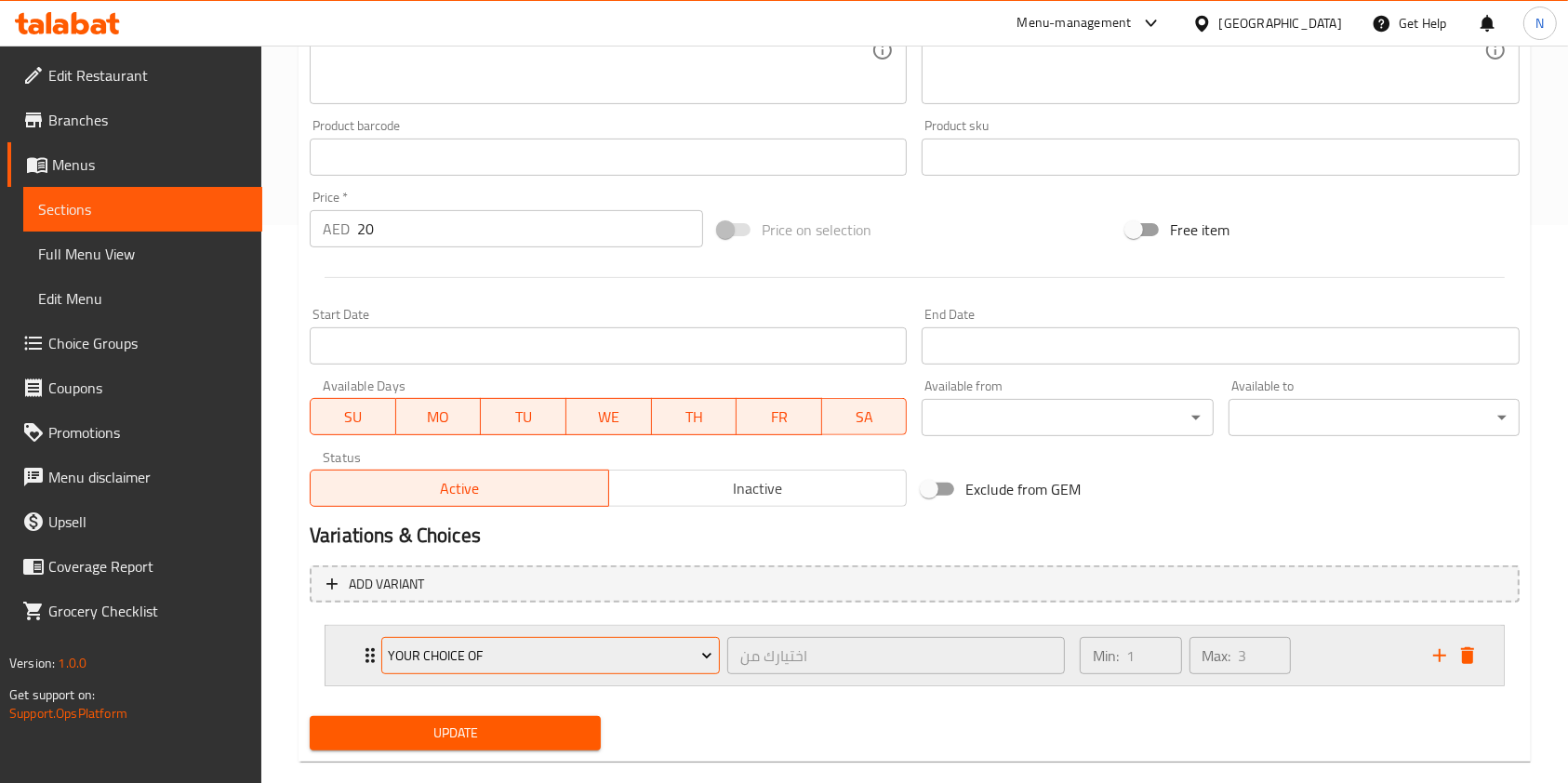
click at [520, 649] on span "Your Choice Of" at bounding box center [550, 656] width 325 height 24
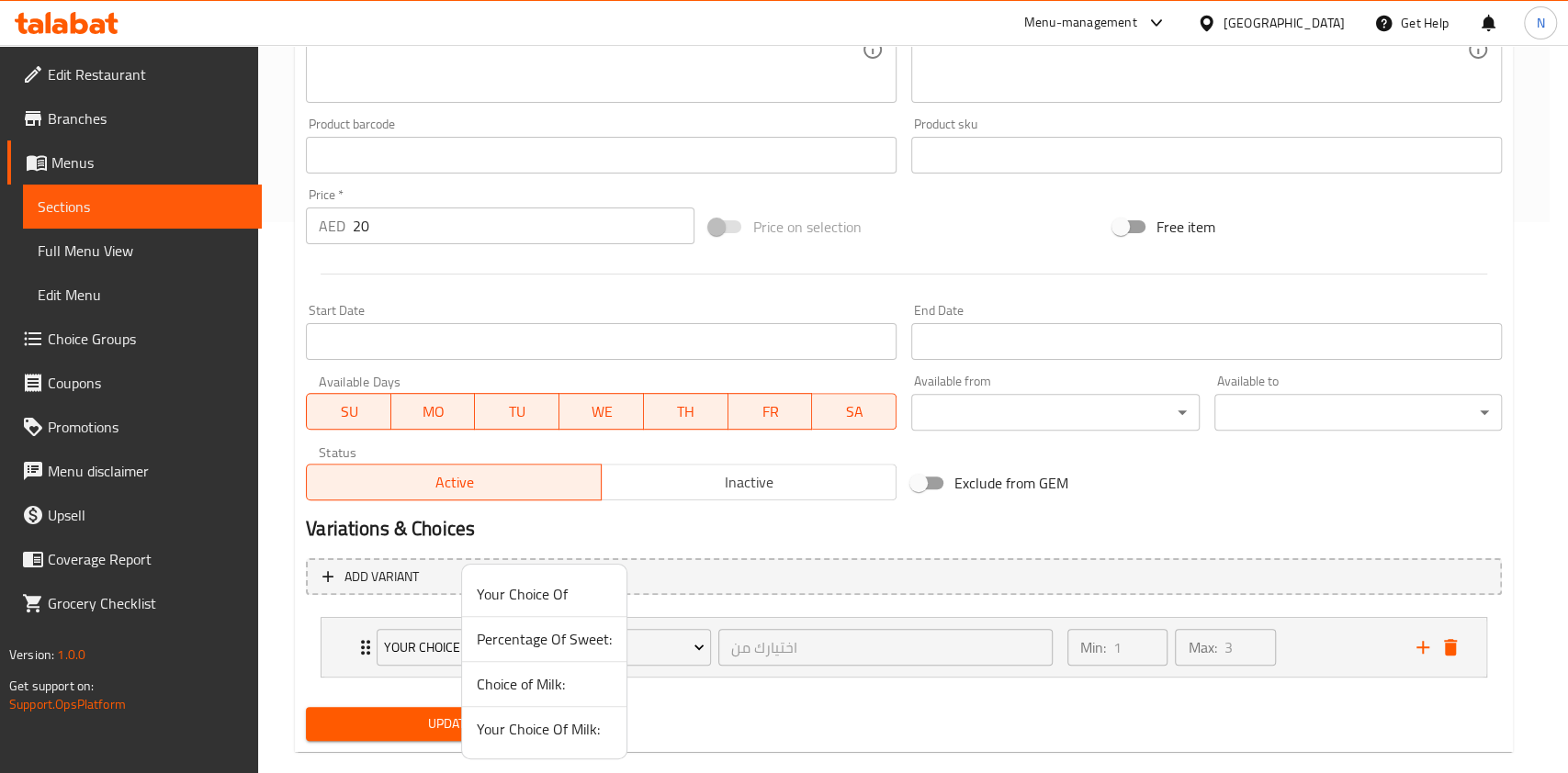
click at [527, 724] on span "Your Choice Of Milk:" at bounding box center [544, 729] width 135 height 22
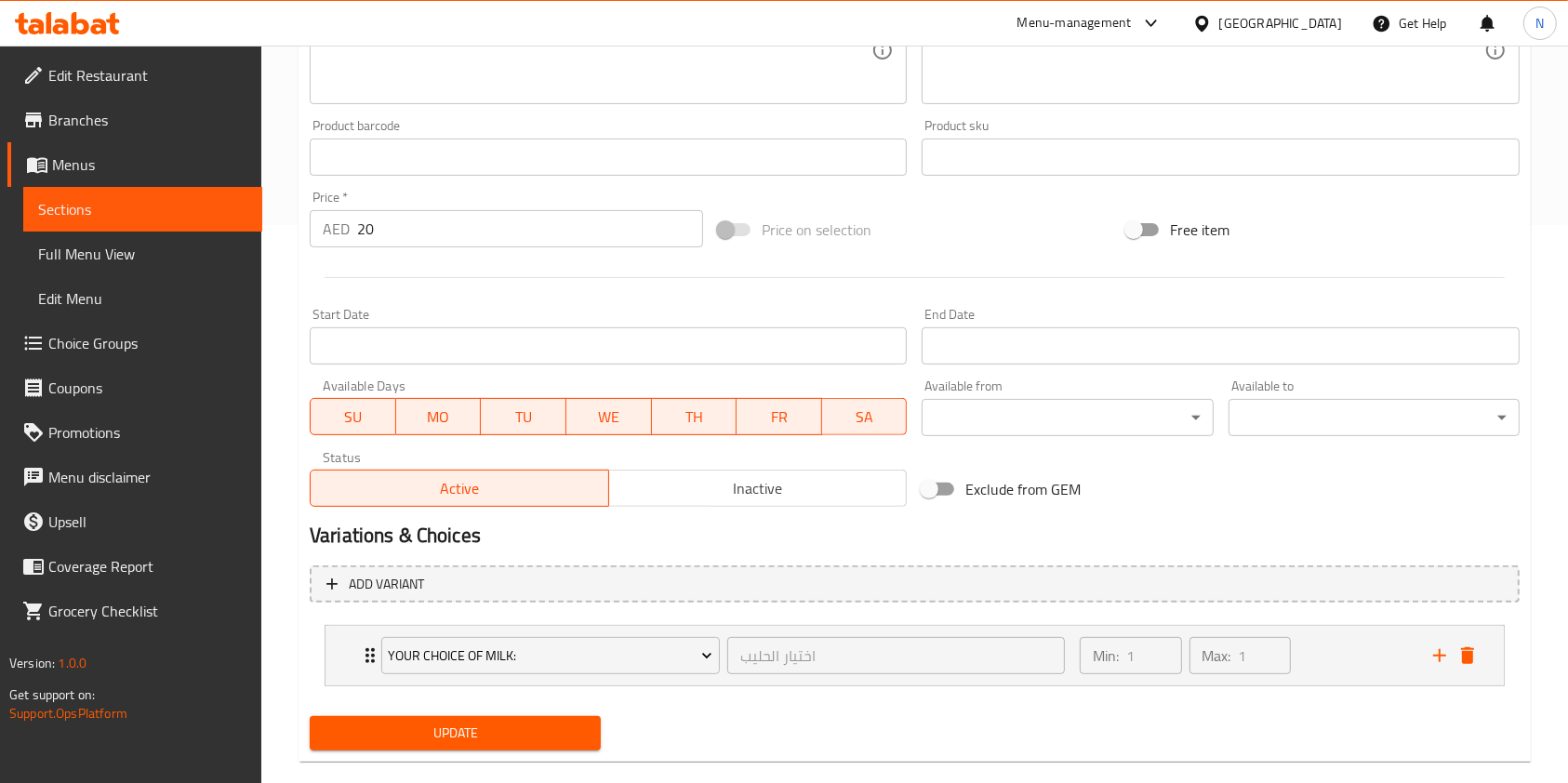
drag, startPoint x: 463, startPoint y: 748, endPoint x: 455, endPoint y: 724, distance: 25.3
click at [463, 747] on button "Update" at bounding box center [455, 733] width 291 height 35
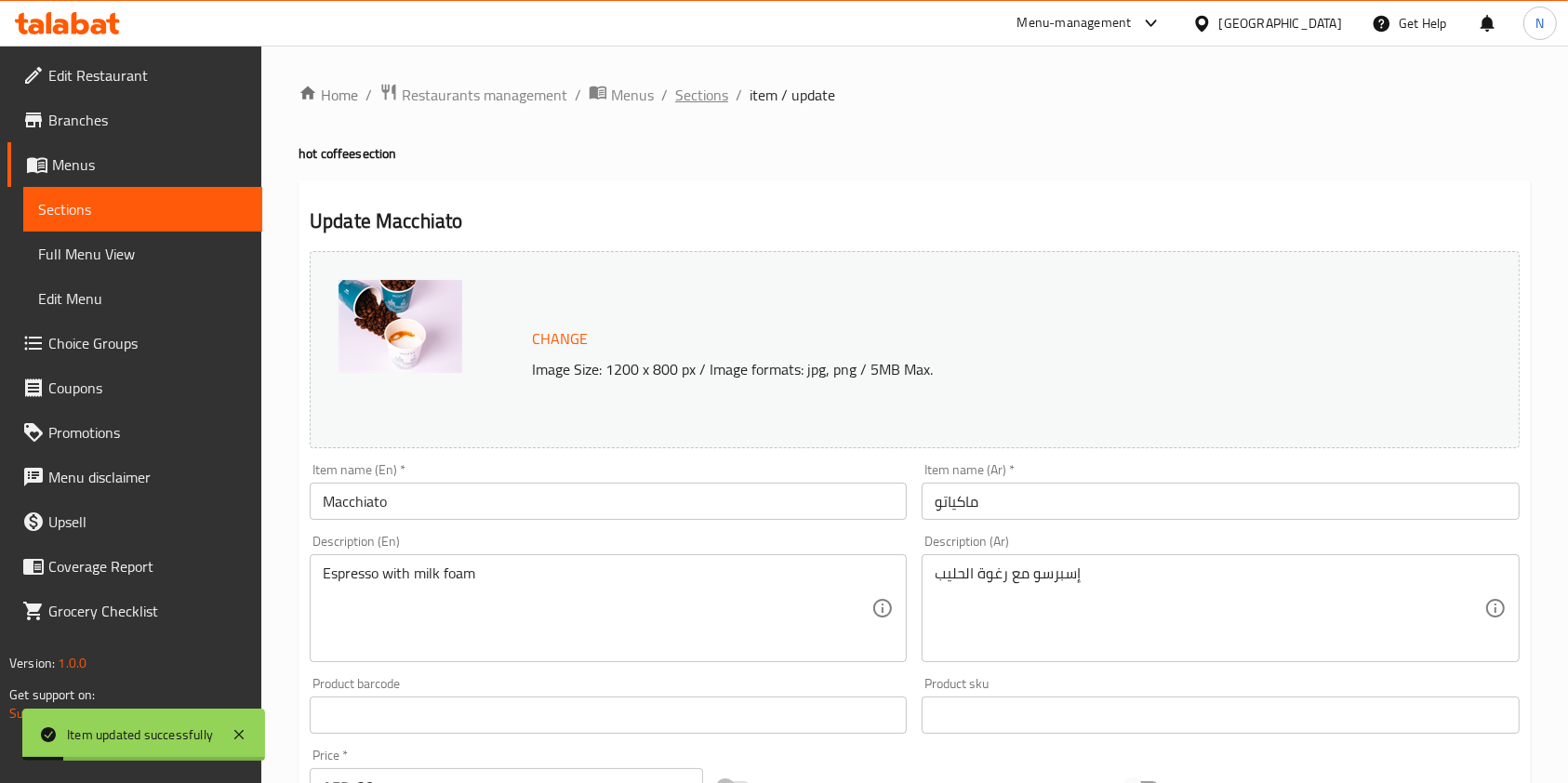
click at [702, 94] on span "Sections" at bounding box center [702, 95] width 53 height 23
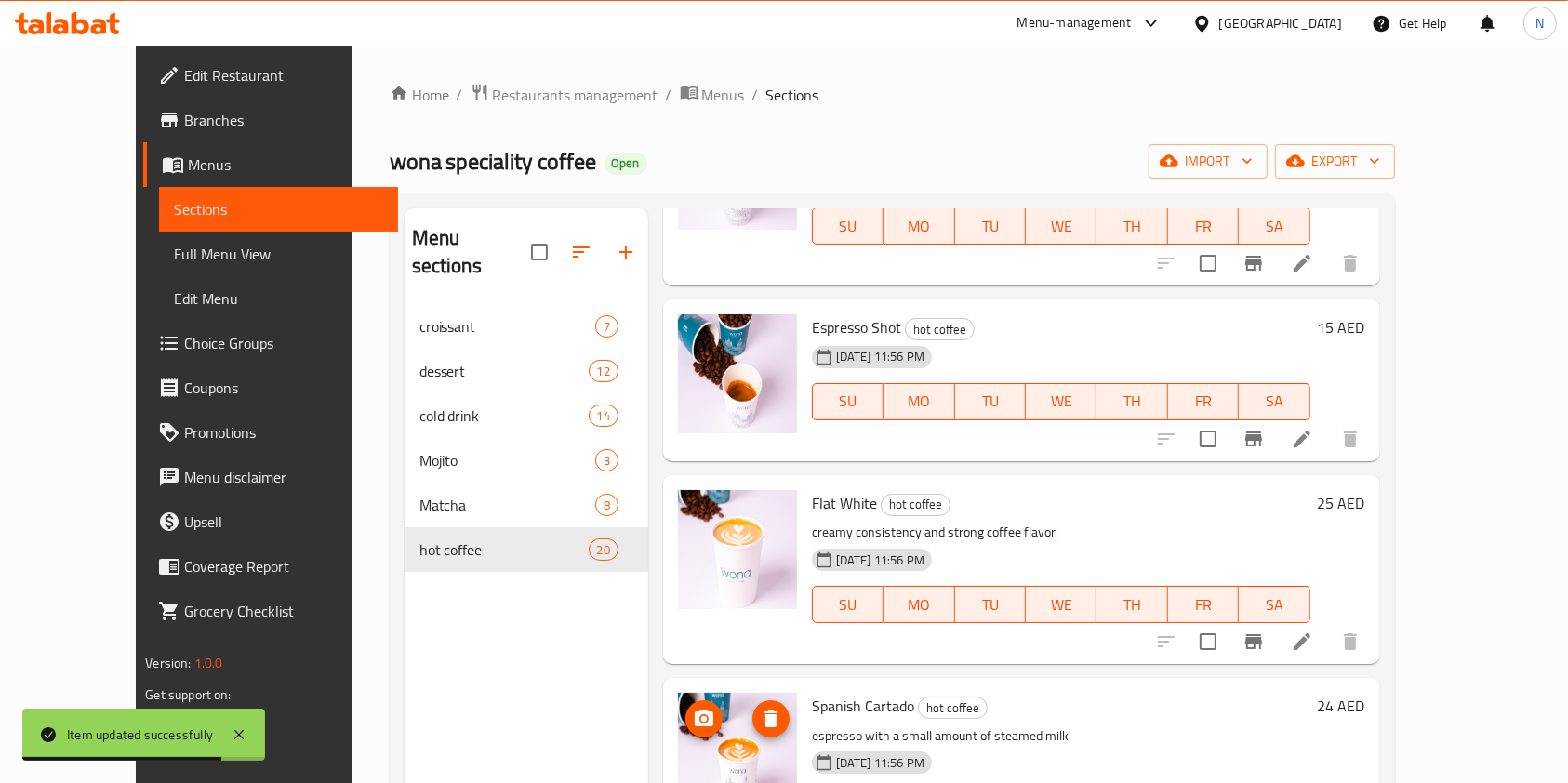
scroll to position [2363, 0]
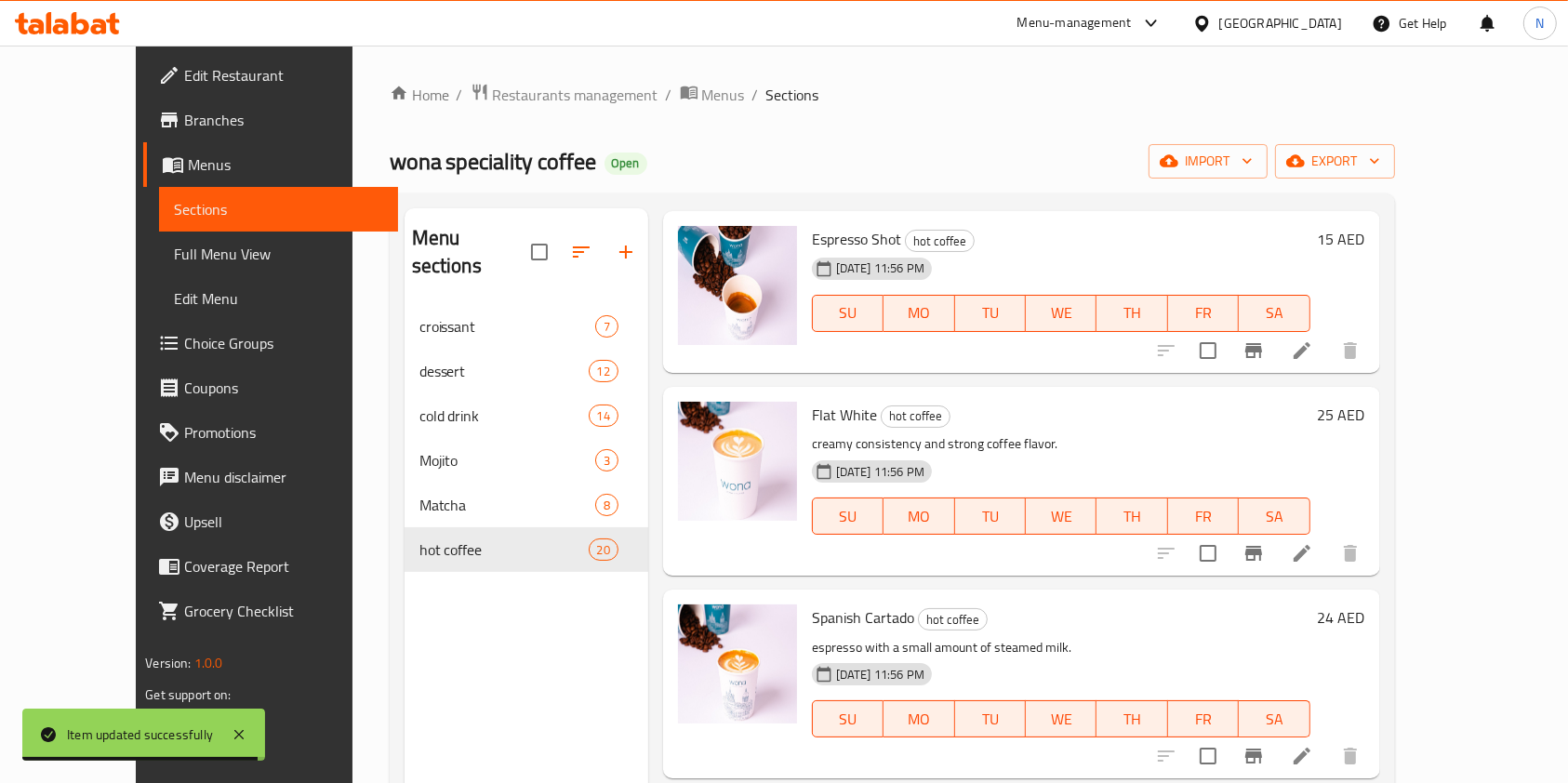
click at [1311, 545] on icon at bounding box center [1303, 553] width 17 height 17
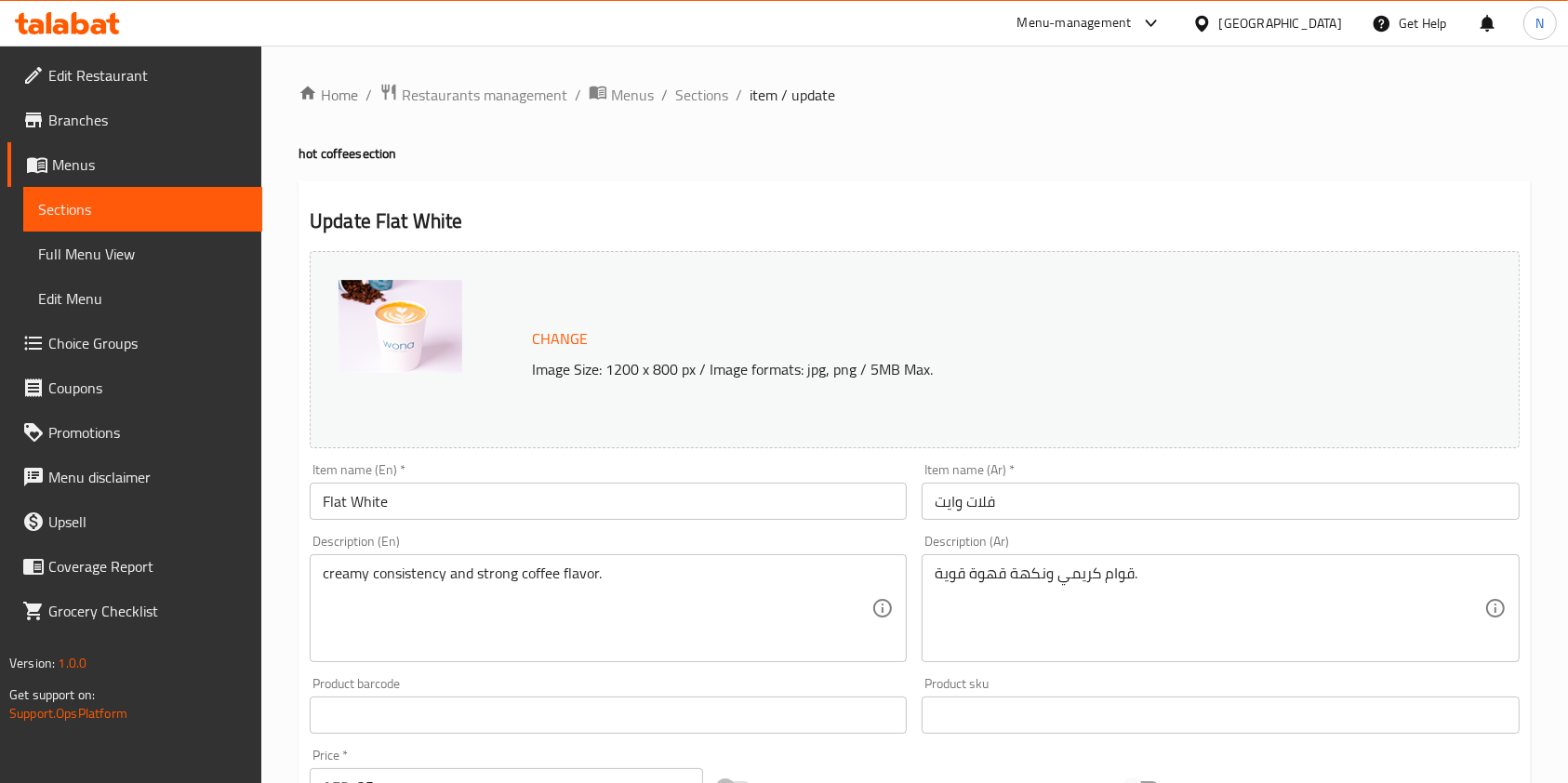
scroll to position [558, 0]
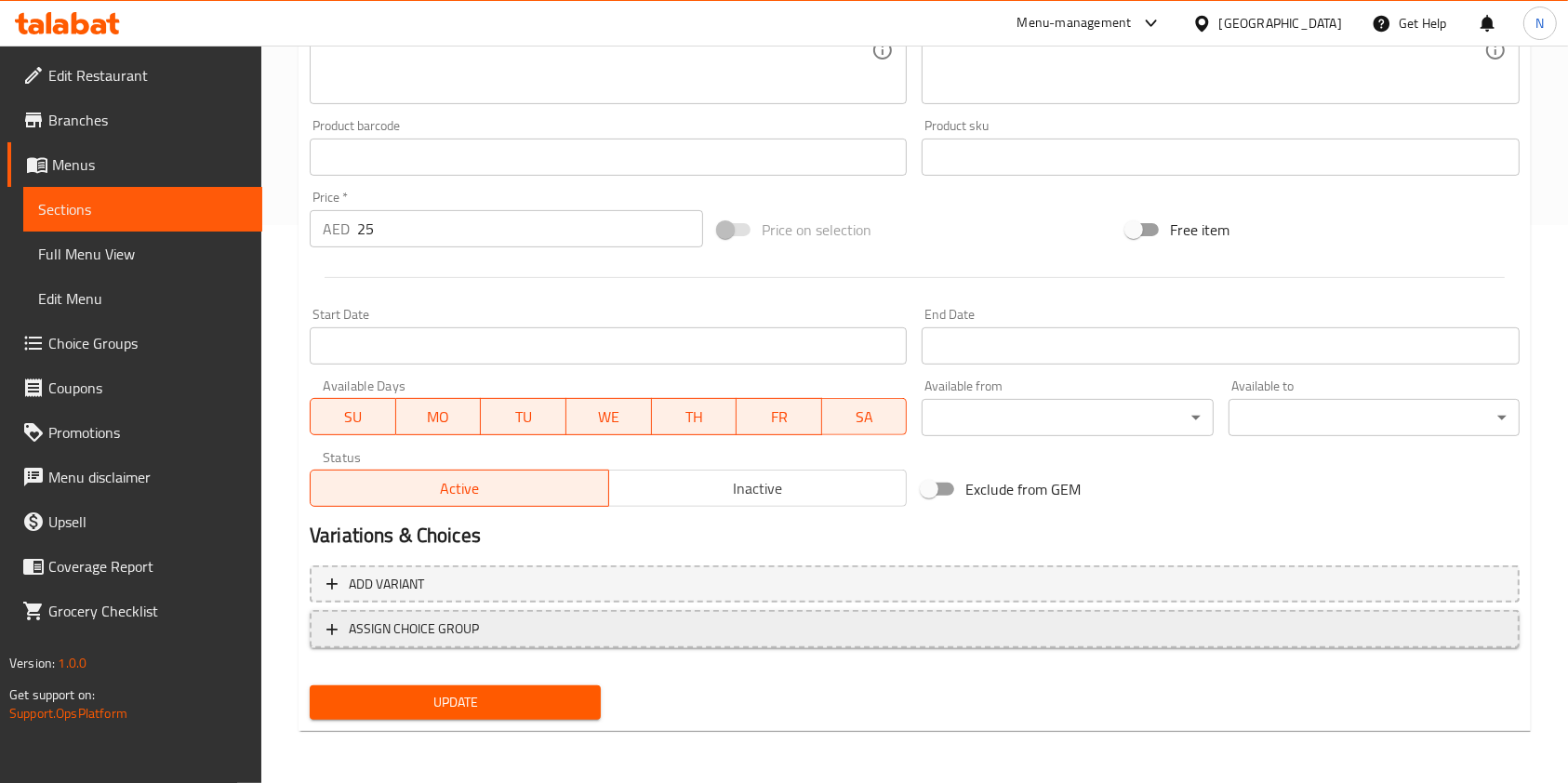
click at [637, 617] on span "ASSIGN CHOICE GROUP" at bounding box center [915, 629] width 1176 height 24
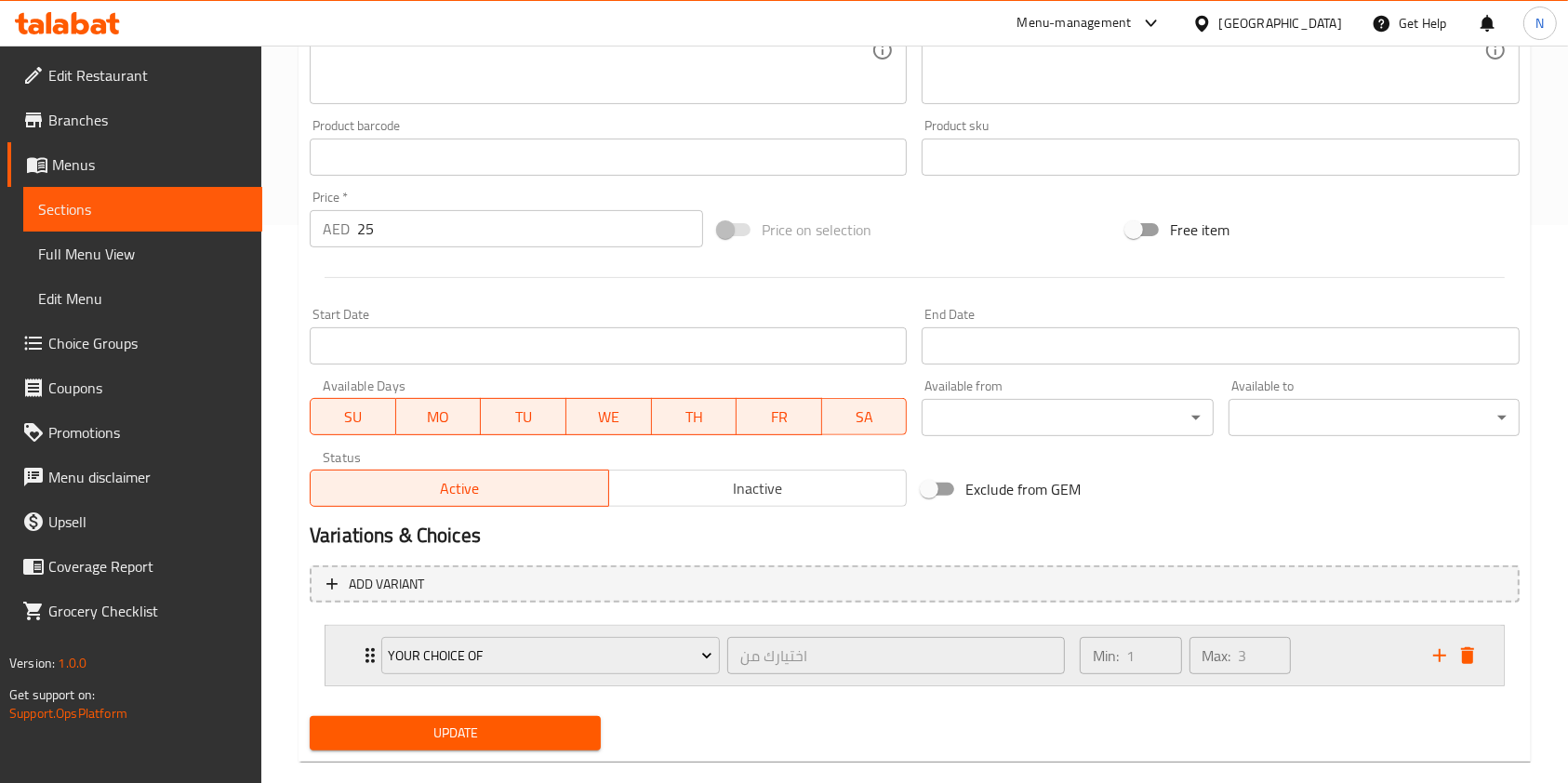
click at [539, 676] on div "Your Choice Of" at bounding box center [551, 655] width 346 height 44
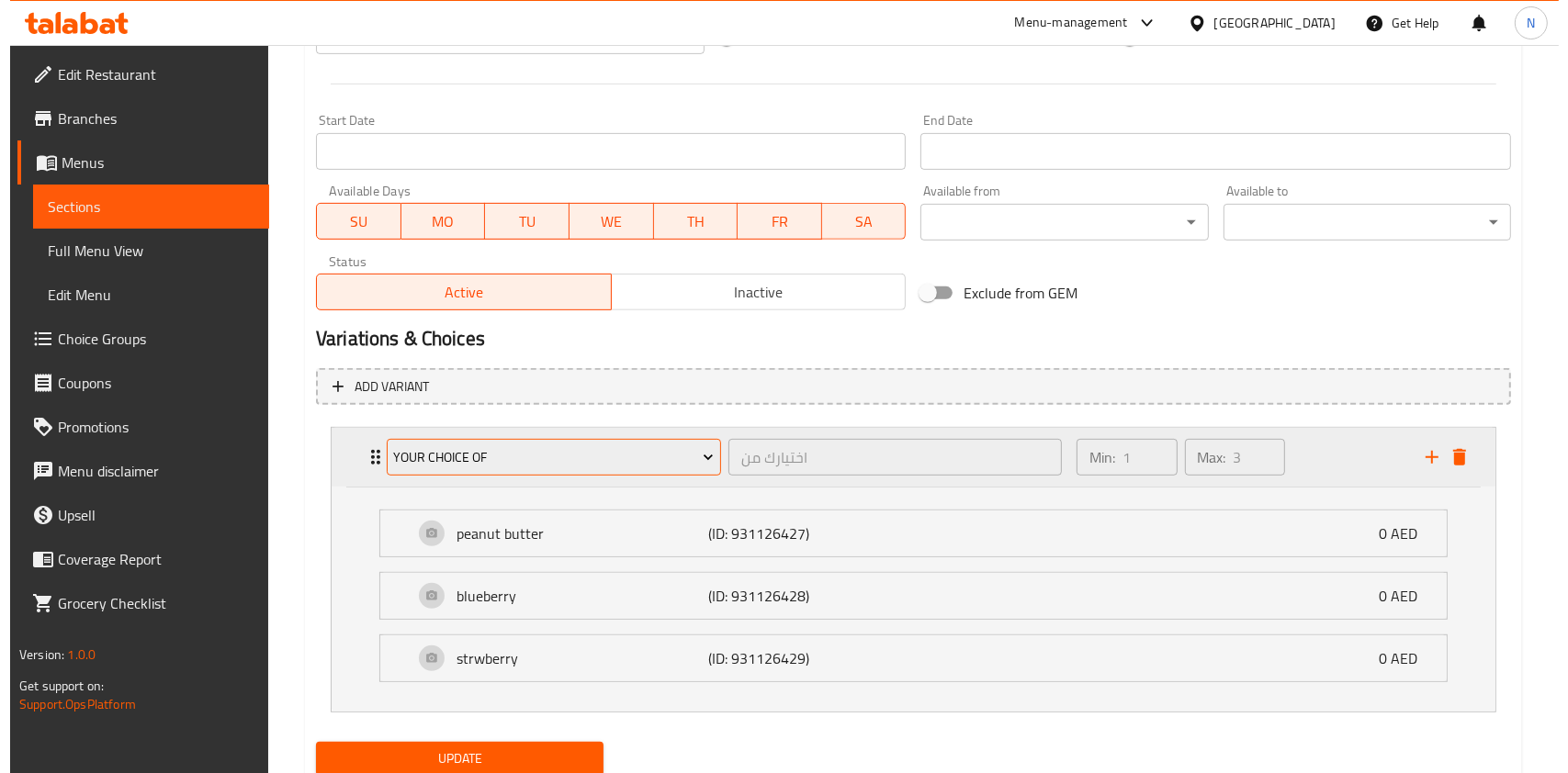
scroll to position [742, 0]
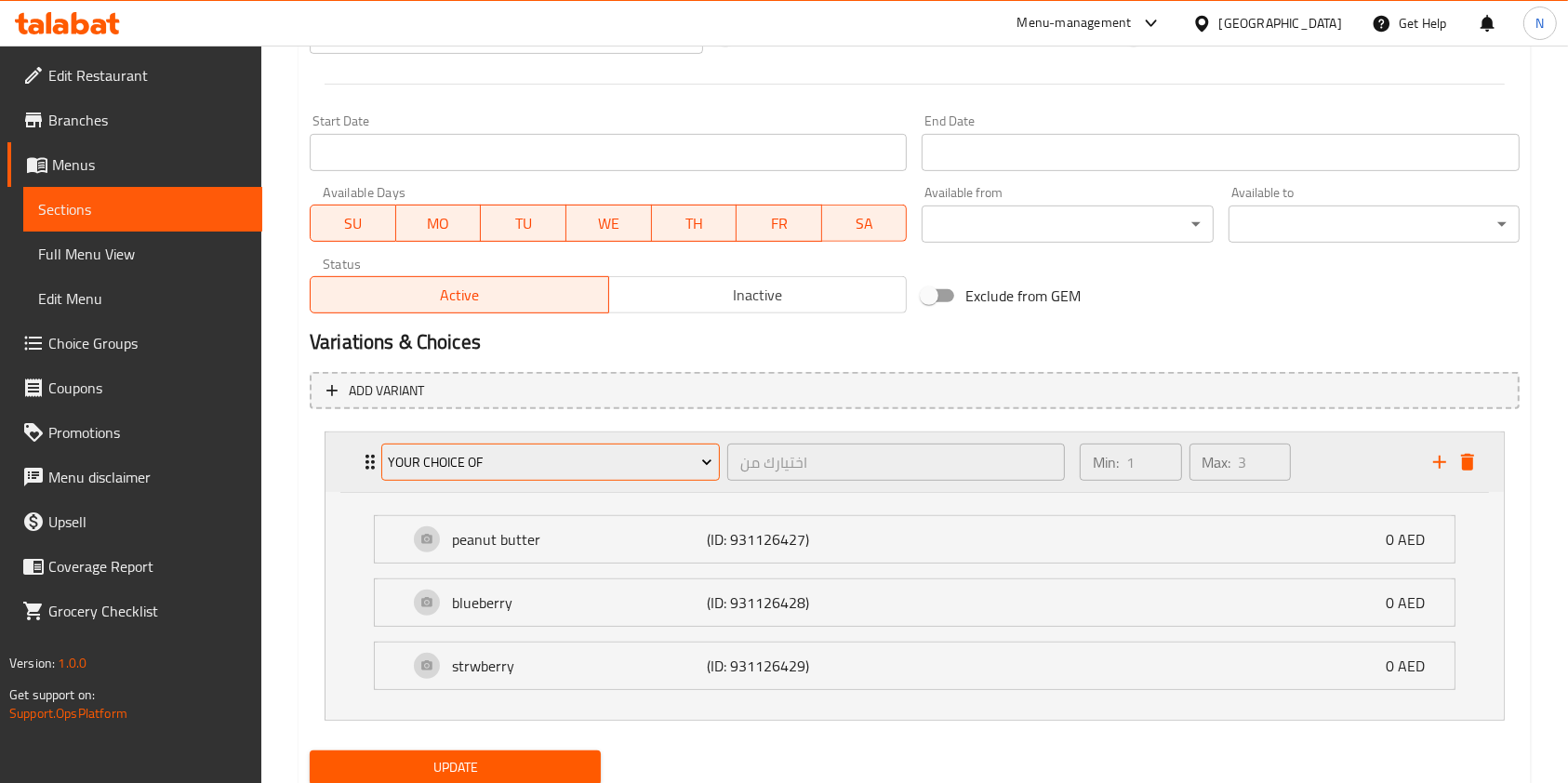
click at [549, 472] on span "Your Choice Of" at bounding box center [550, 462] width 325 height 24
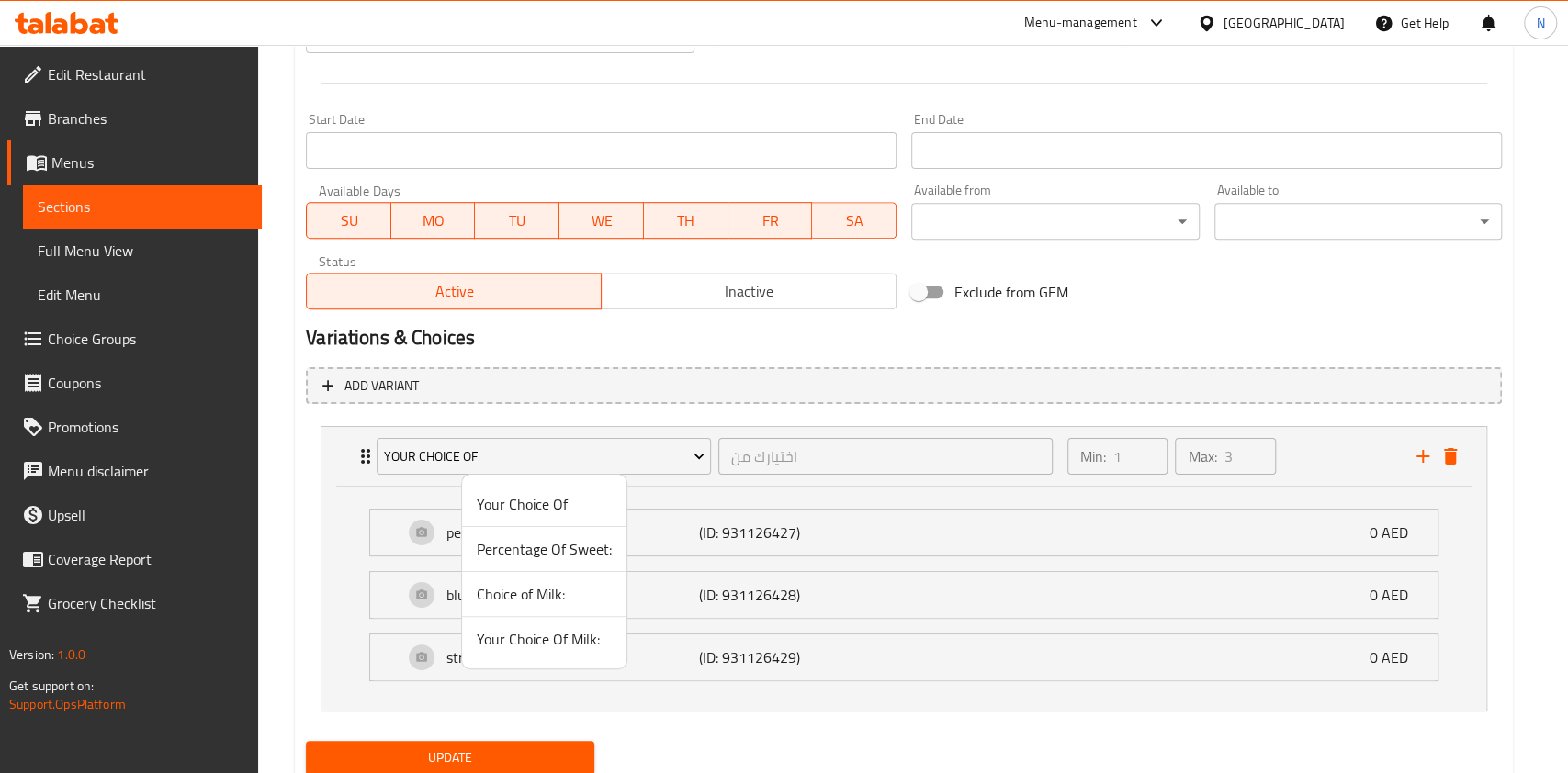
click at [522, 631] on span "Your Choice Of Milk:" at bounding box center [544, 639] width 135 height 22
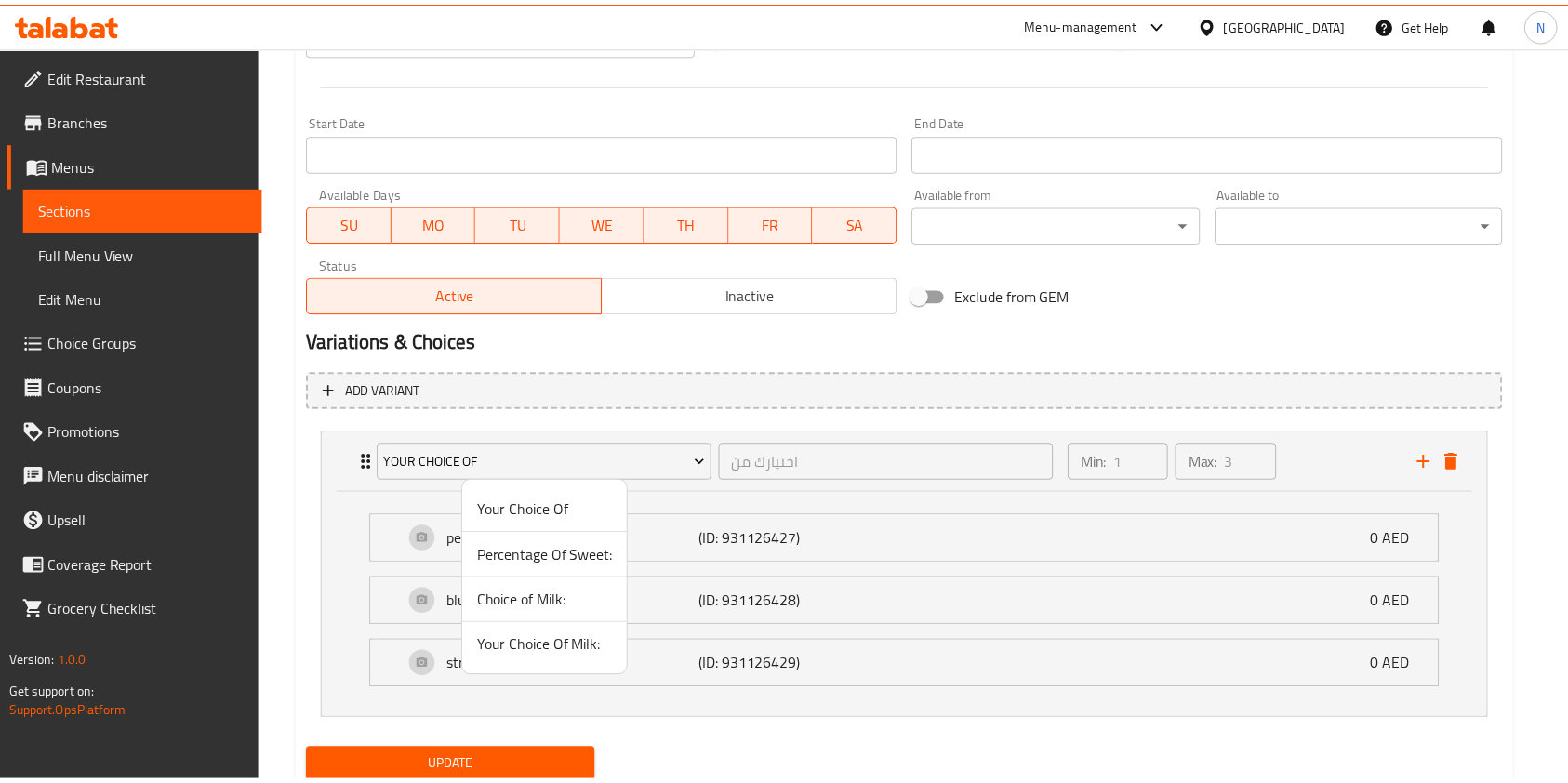
scroll to position [588, 0]
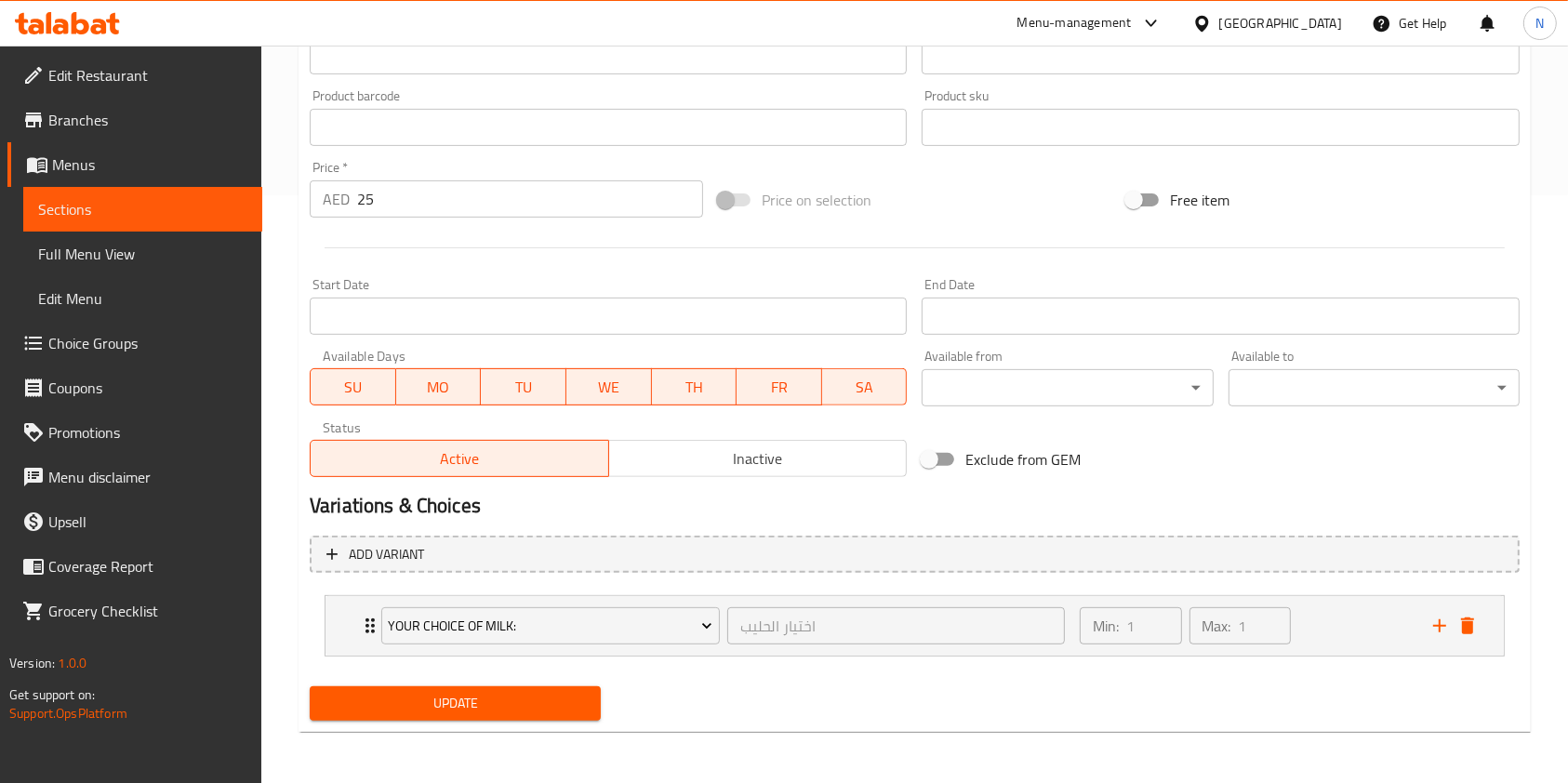
click at [482, 698] on span "Update" at bounding box center [456, 703] width 262 height 24
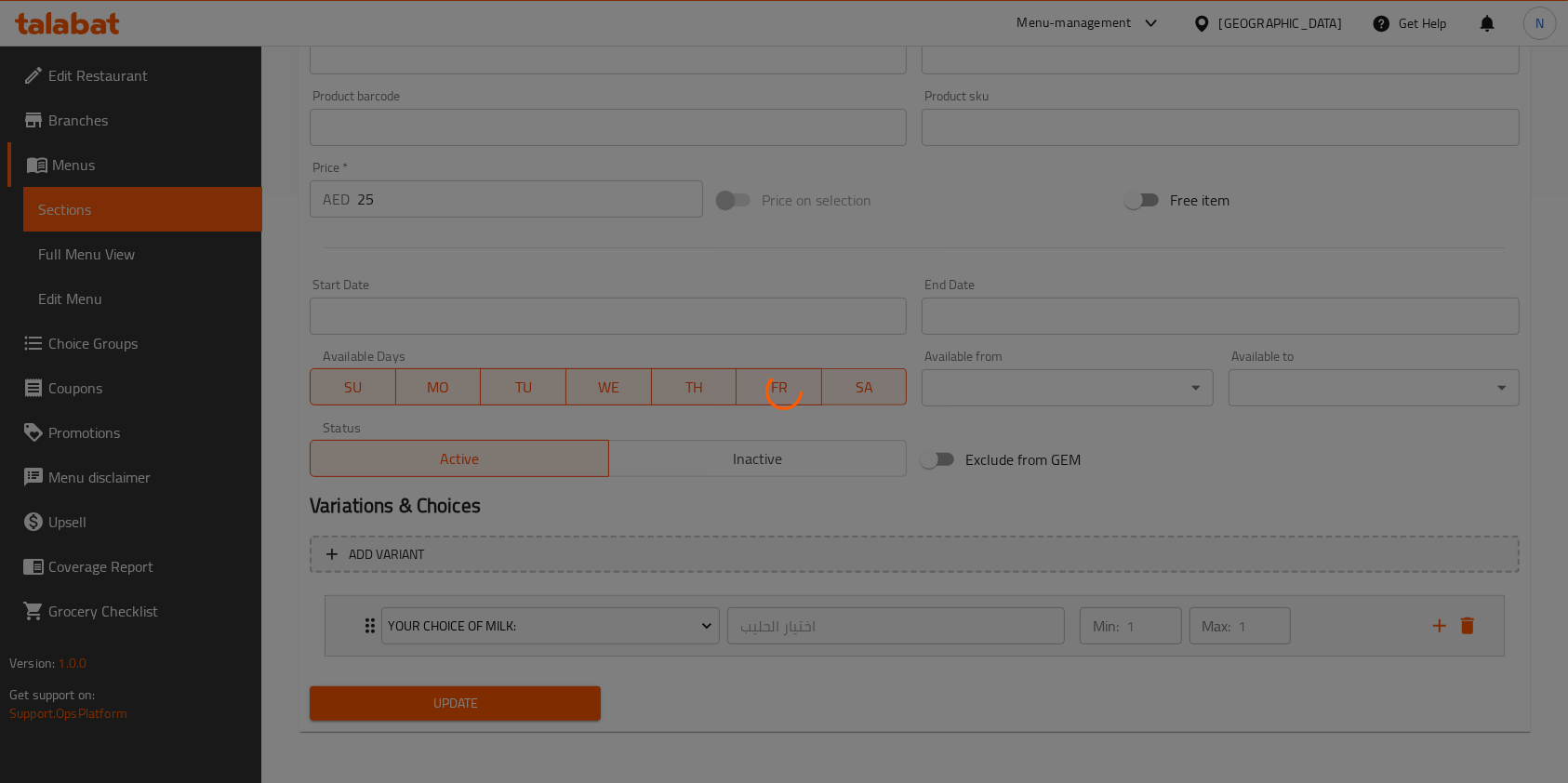
scroll to position [0, 0]
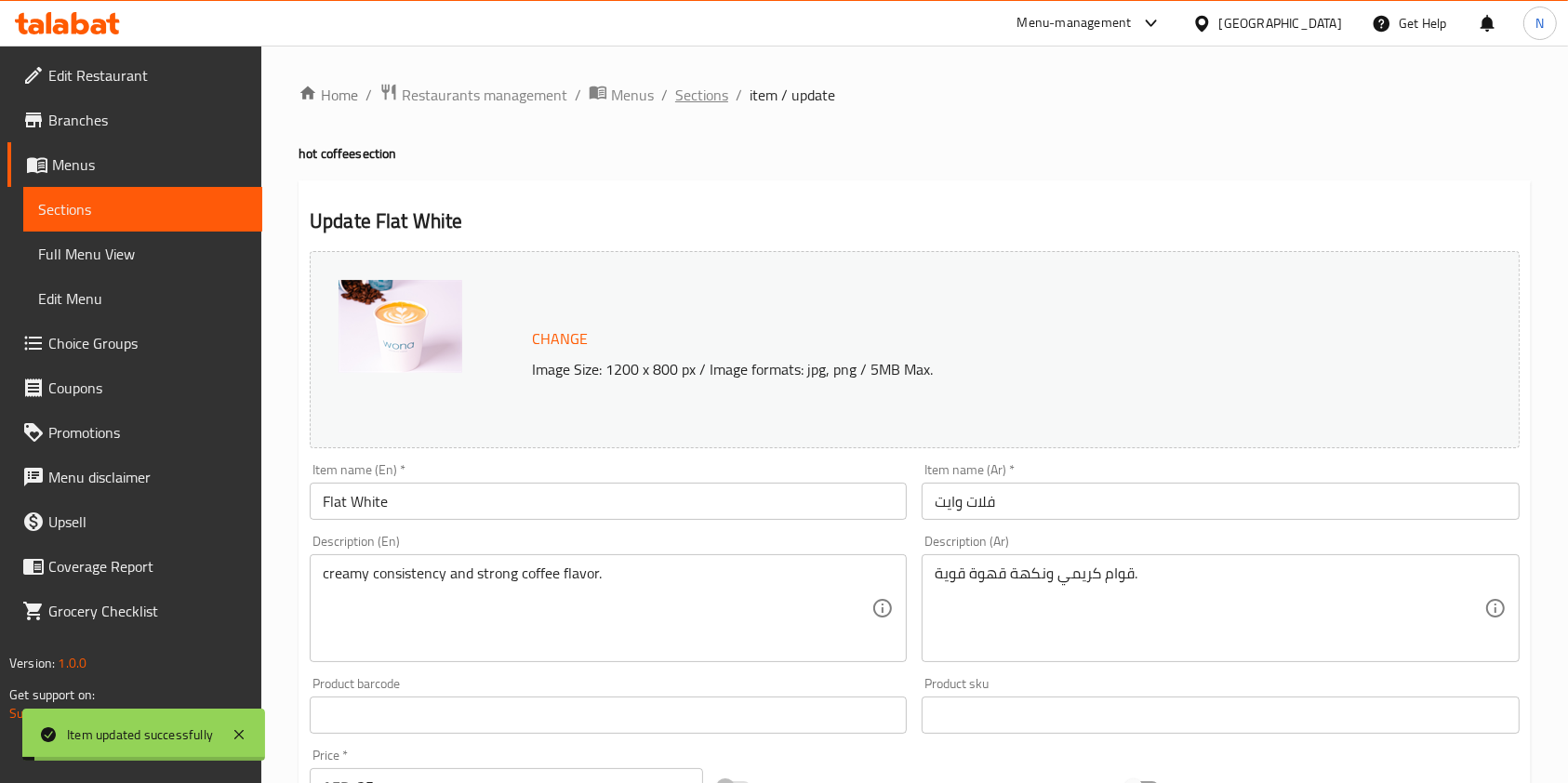
click at [695, 86] on span "Sections" at bounding box center [702, 95] width 53 height 23
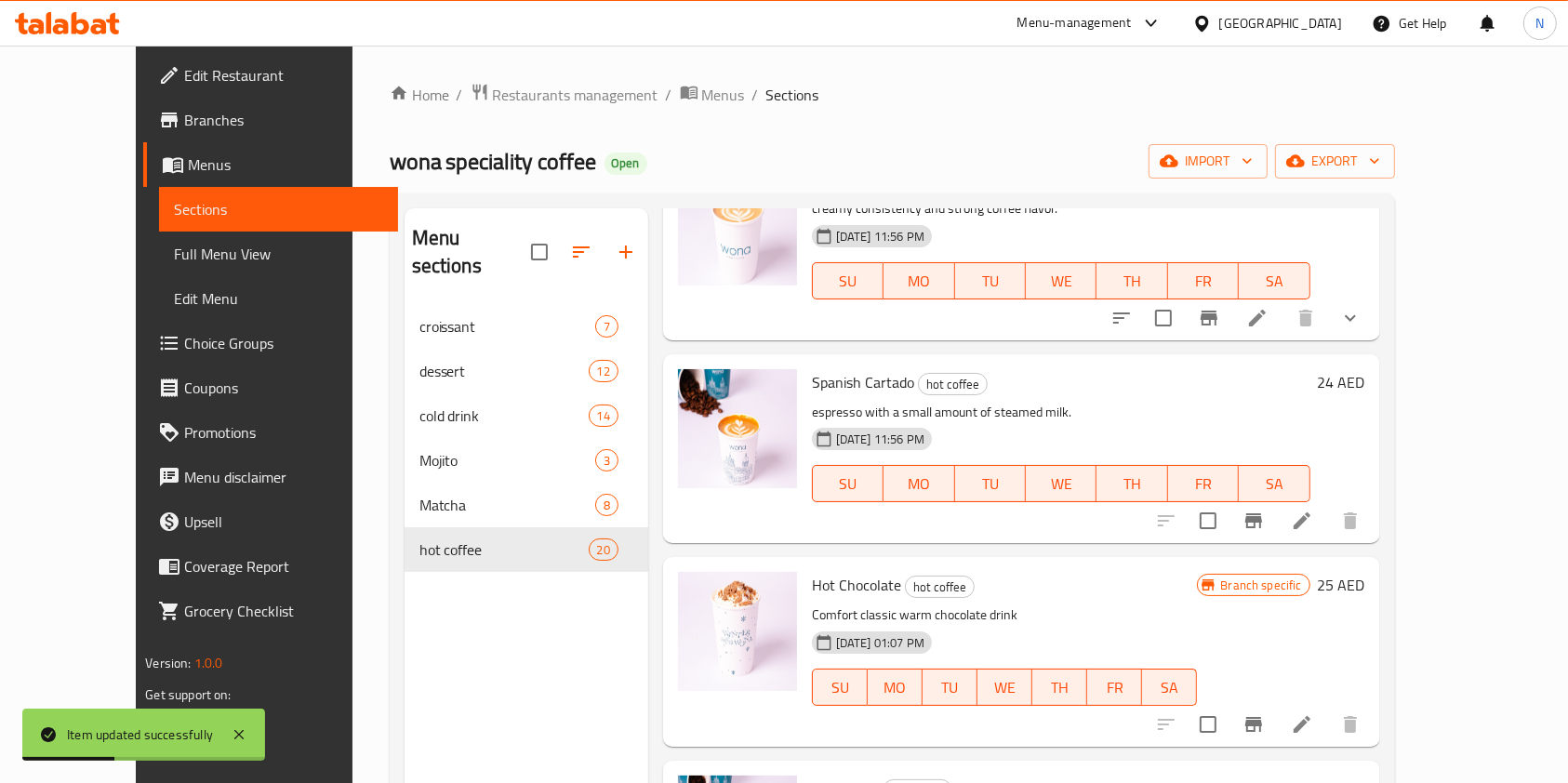
scroll to position [2604, 0]
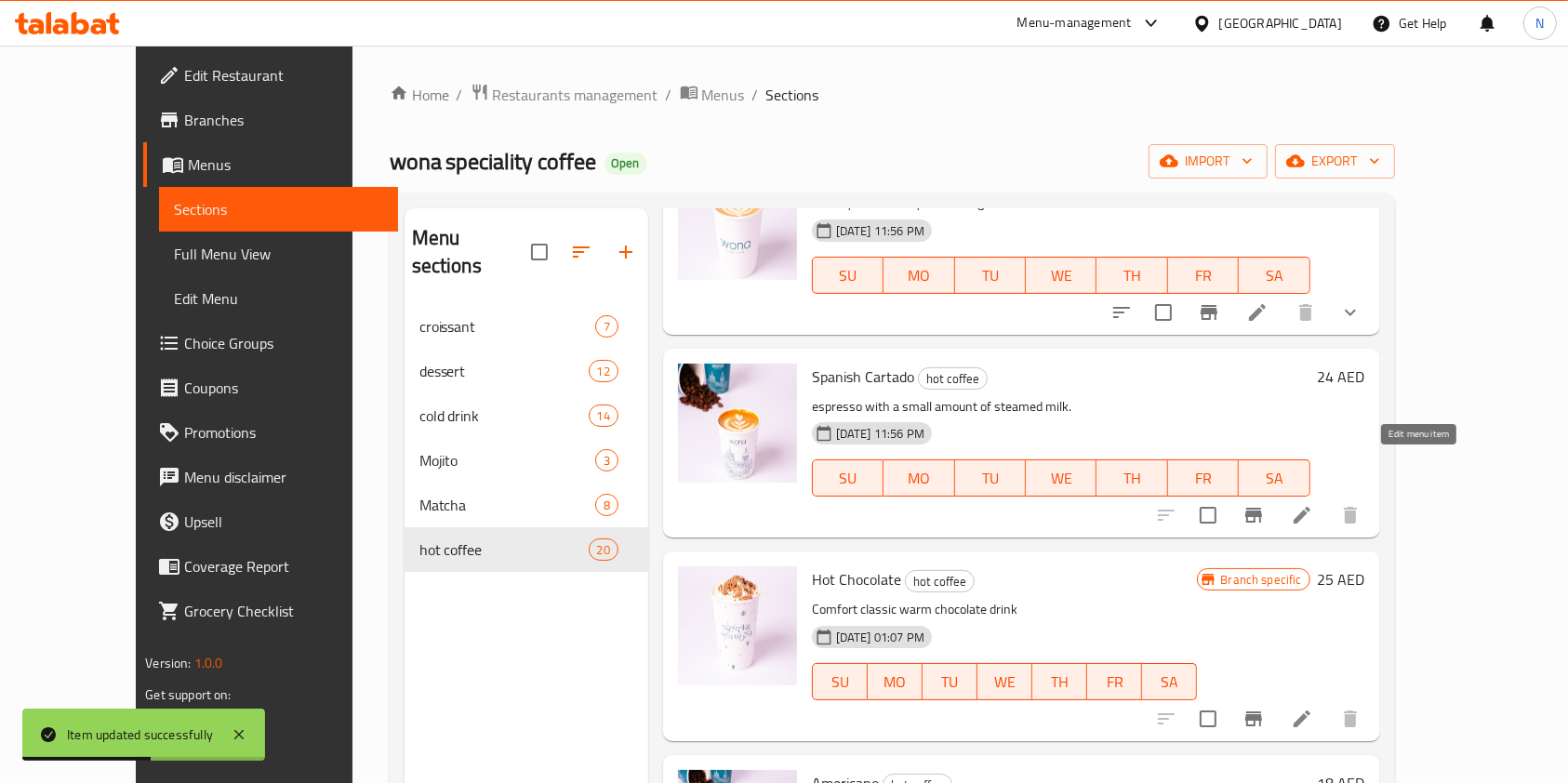
click at [1311, 507] on icon at bounding box center [1303, 516] width 17 height 17
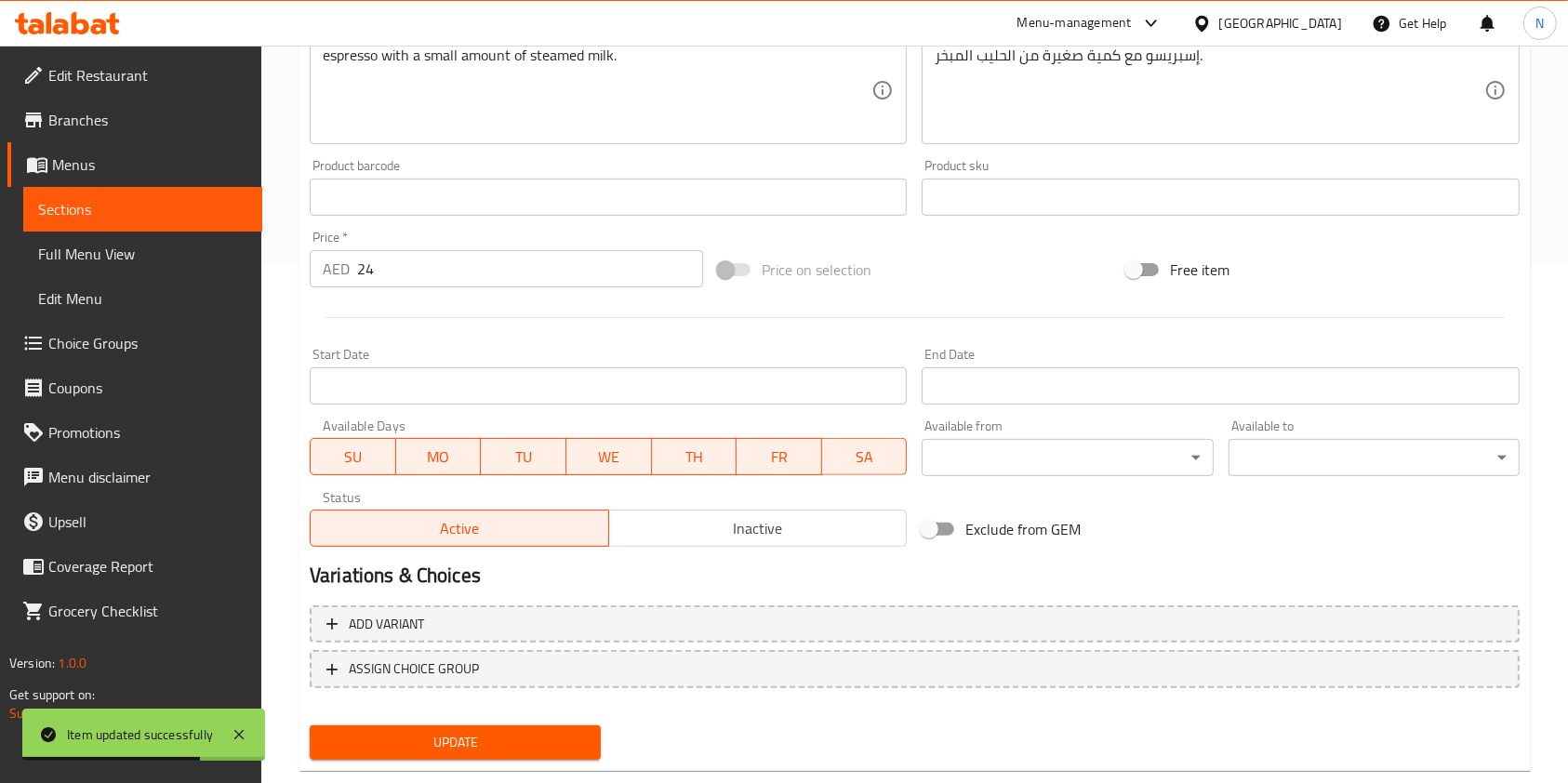
scroll to position [558, 0]
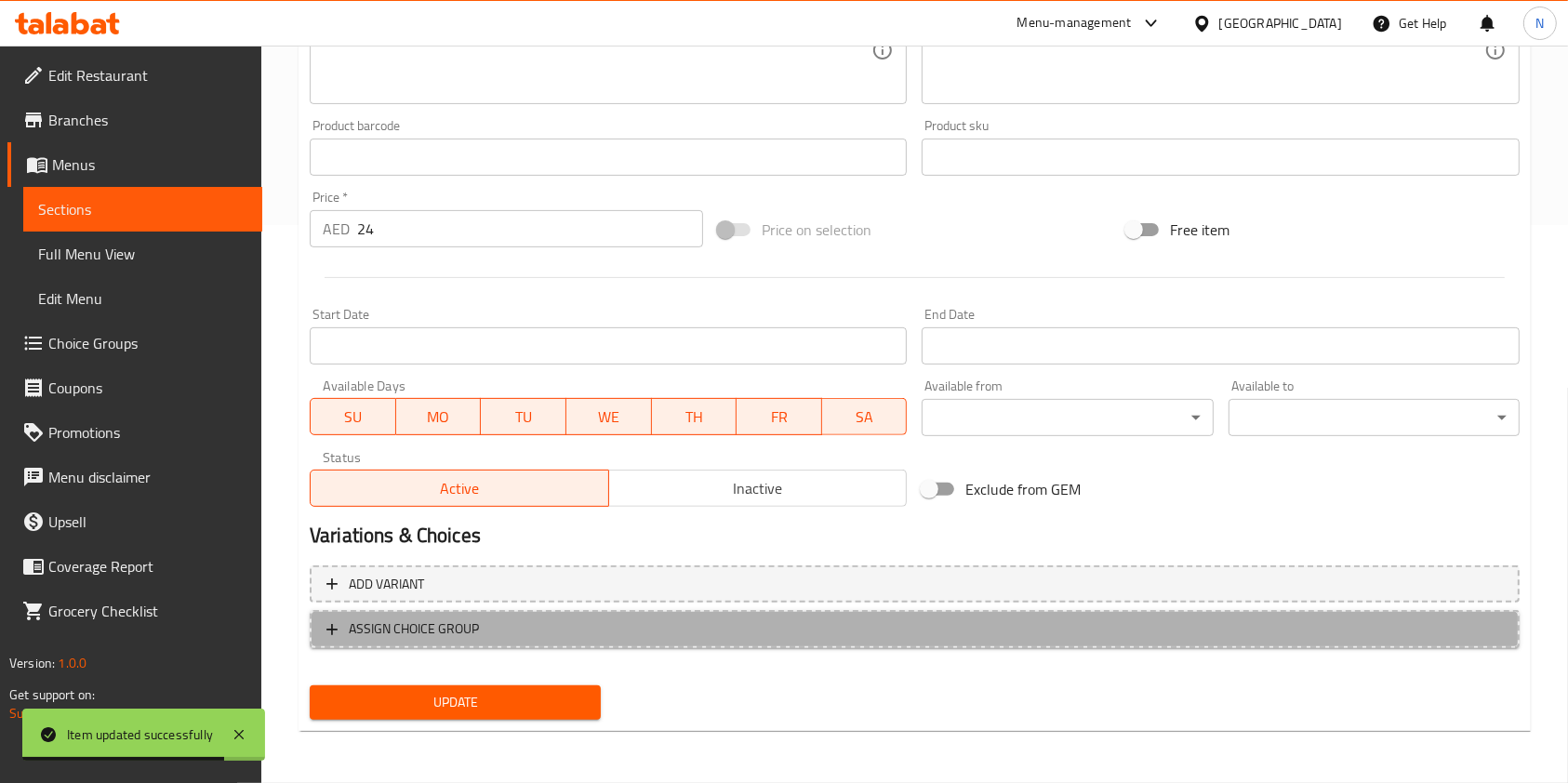
click at [464, 627] on span "ASSIGN CHOICE GROUP" at bounding box center [414, 629] width 130 height 24
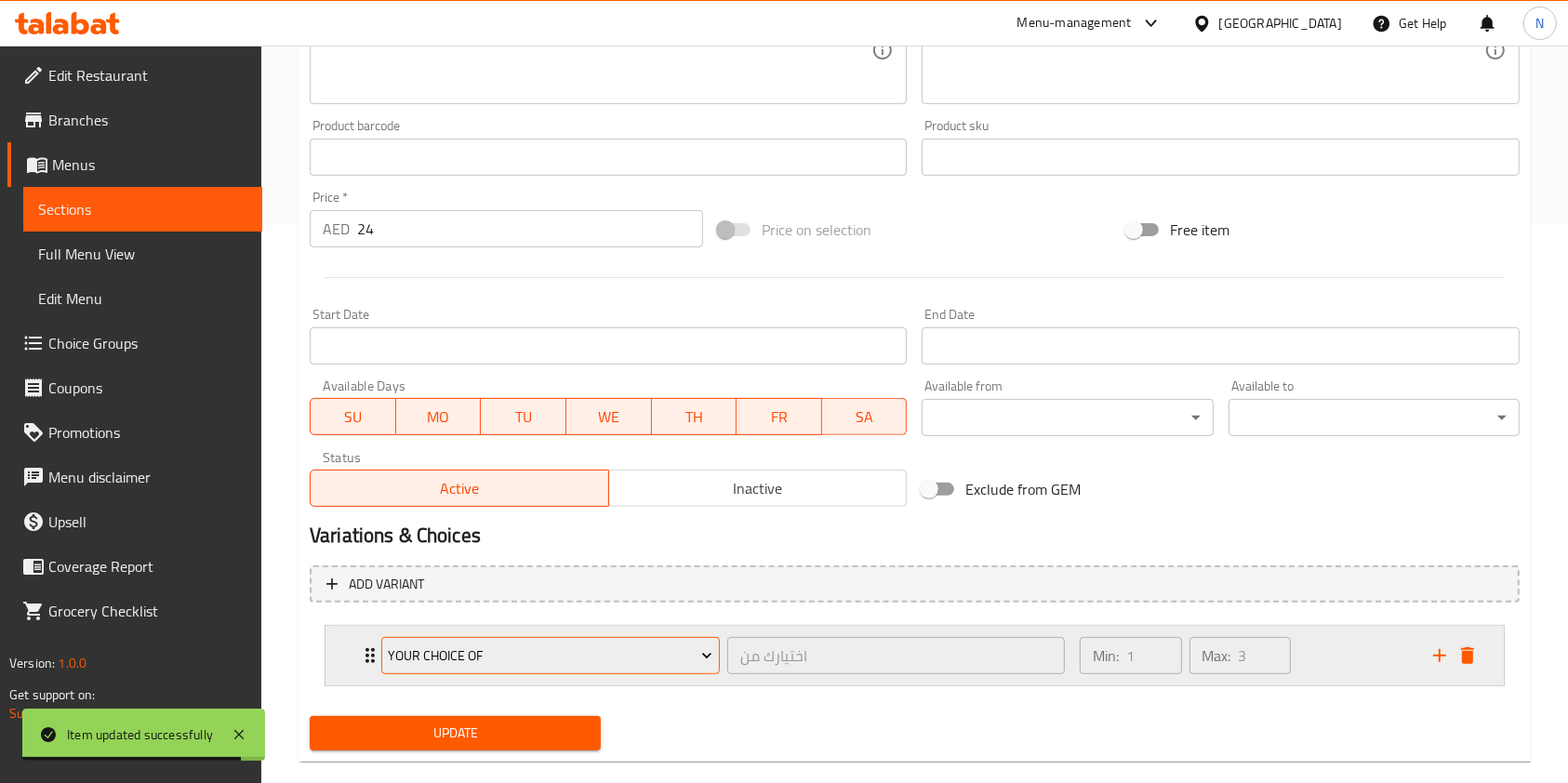
click at [520, 651] on span "Your Choice Of" at bounding box center [550, 656] width 325 height 24
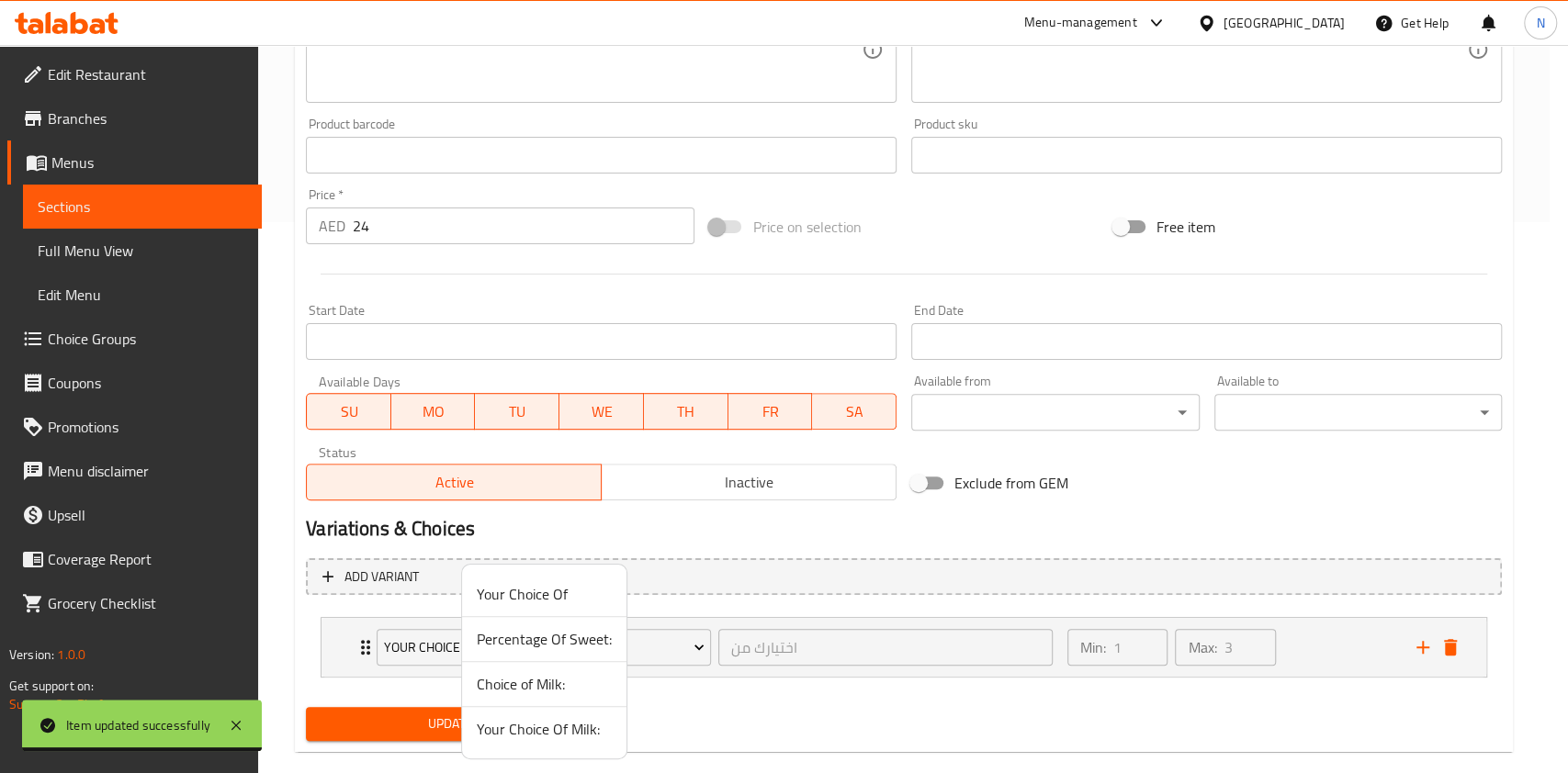
click at [526, 730] on span "Your Choice Of Milk:" at bounding box center [544, 729] width 135 height 22
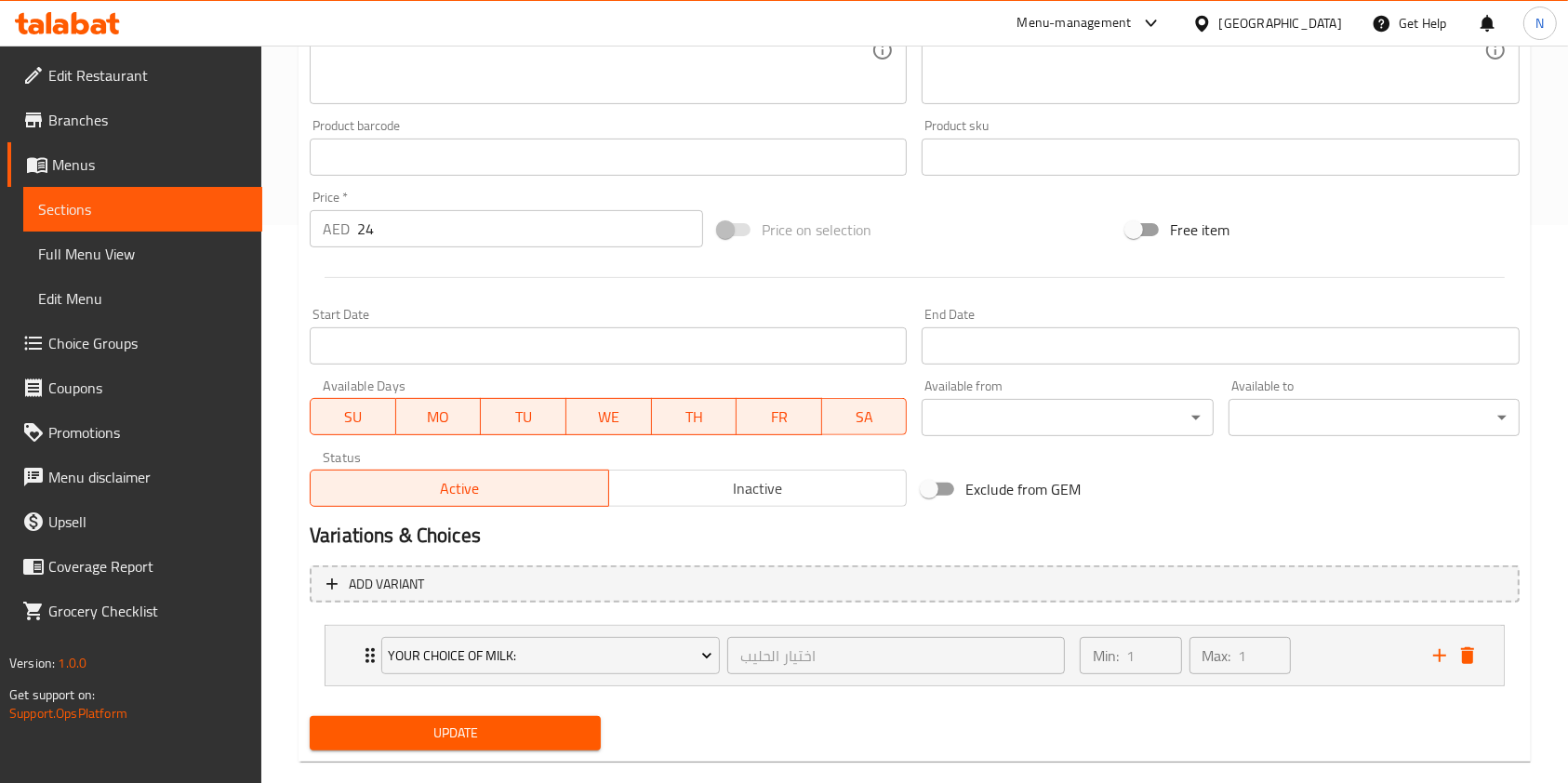
click at [520, 751] on div "Update" at bounding box center [455, 733] width 306 height 49
click at [521, 748] on button "Update" at bounding box center [455, 733] width 291 height 35
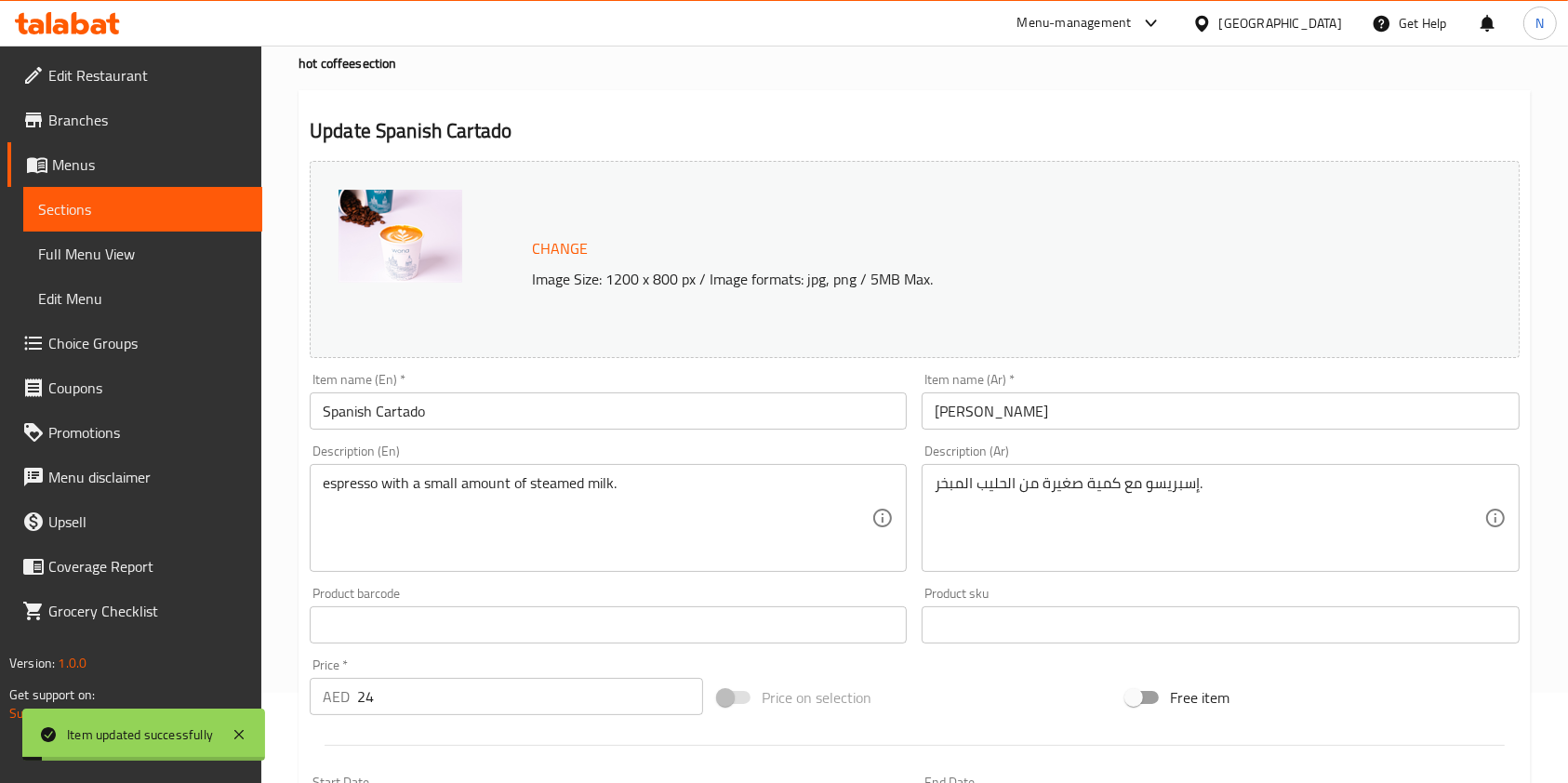
scroll to position [0, 0]
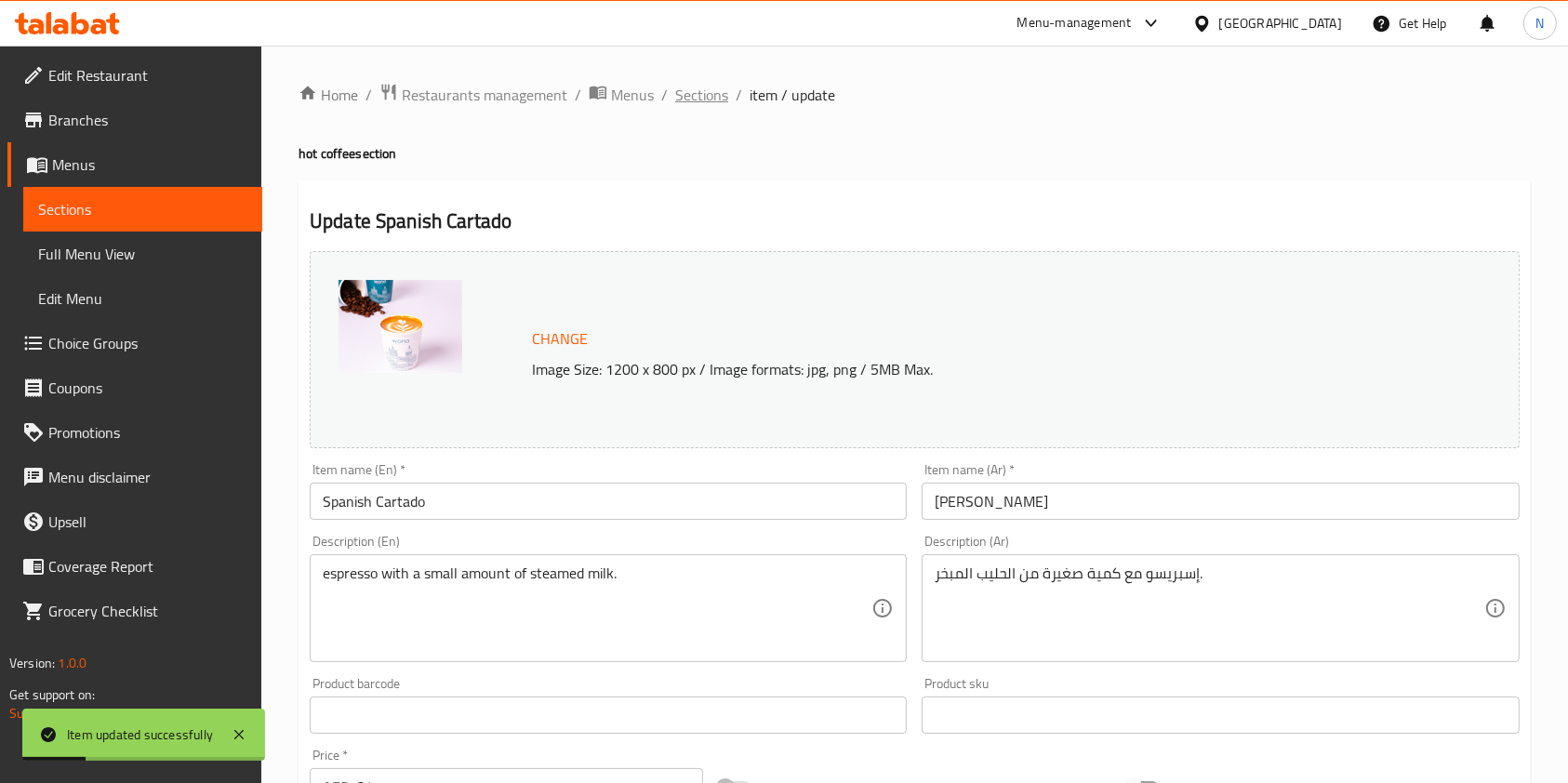
click at [712, 88] on span "Sections" at bounding box center [702, 95] width 53 height 23
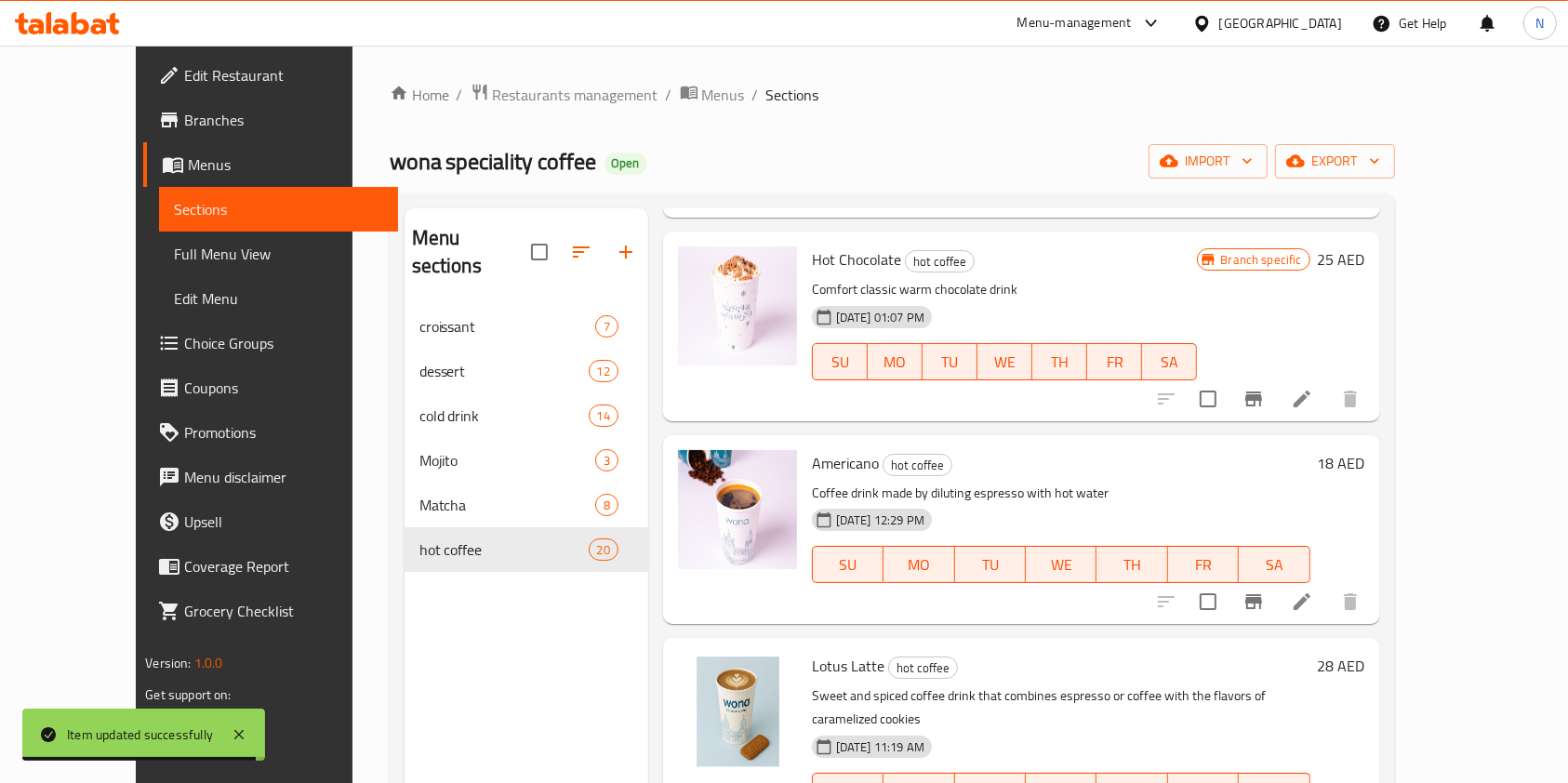
scroll to position [2871, 0]
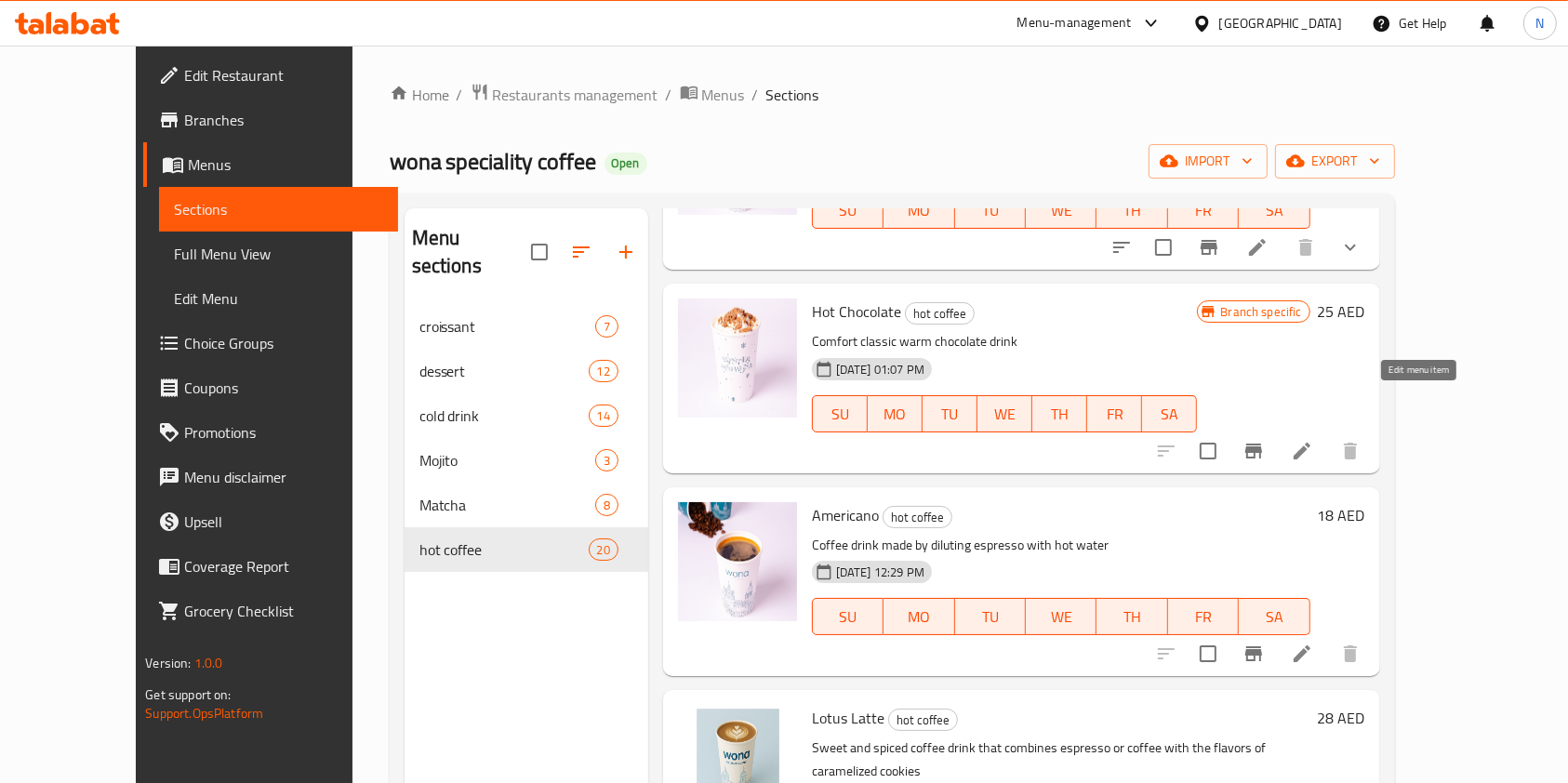
click at [1314, 440] on icon at bounding box center [1303, 452] width 23 height 23
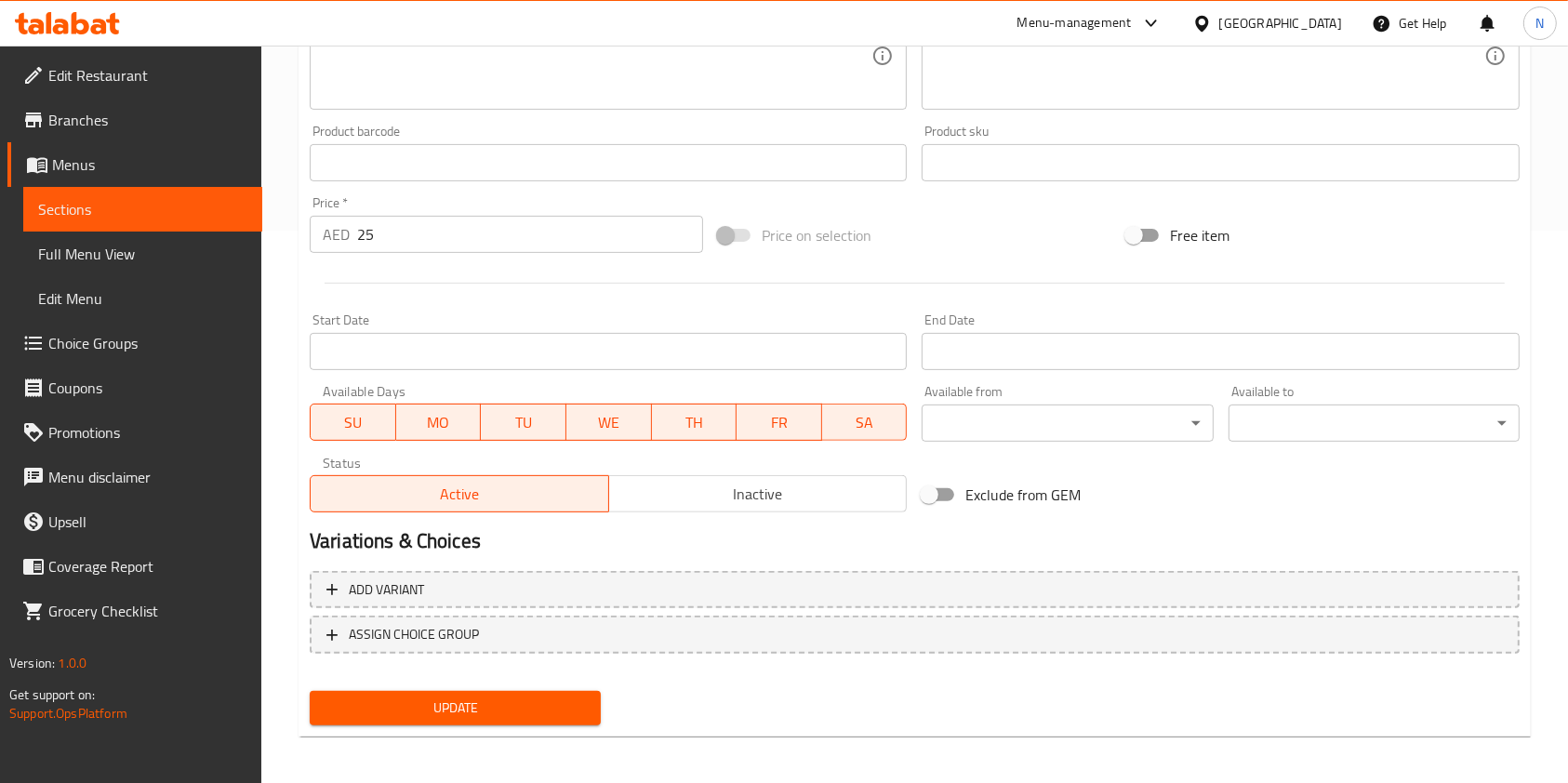
scroll to position [558, 0]
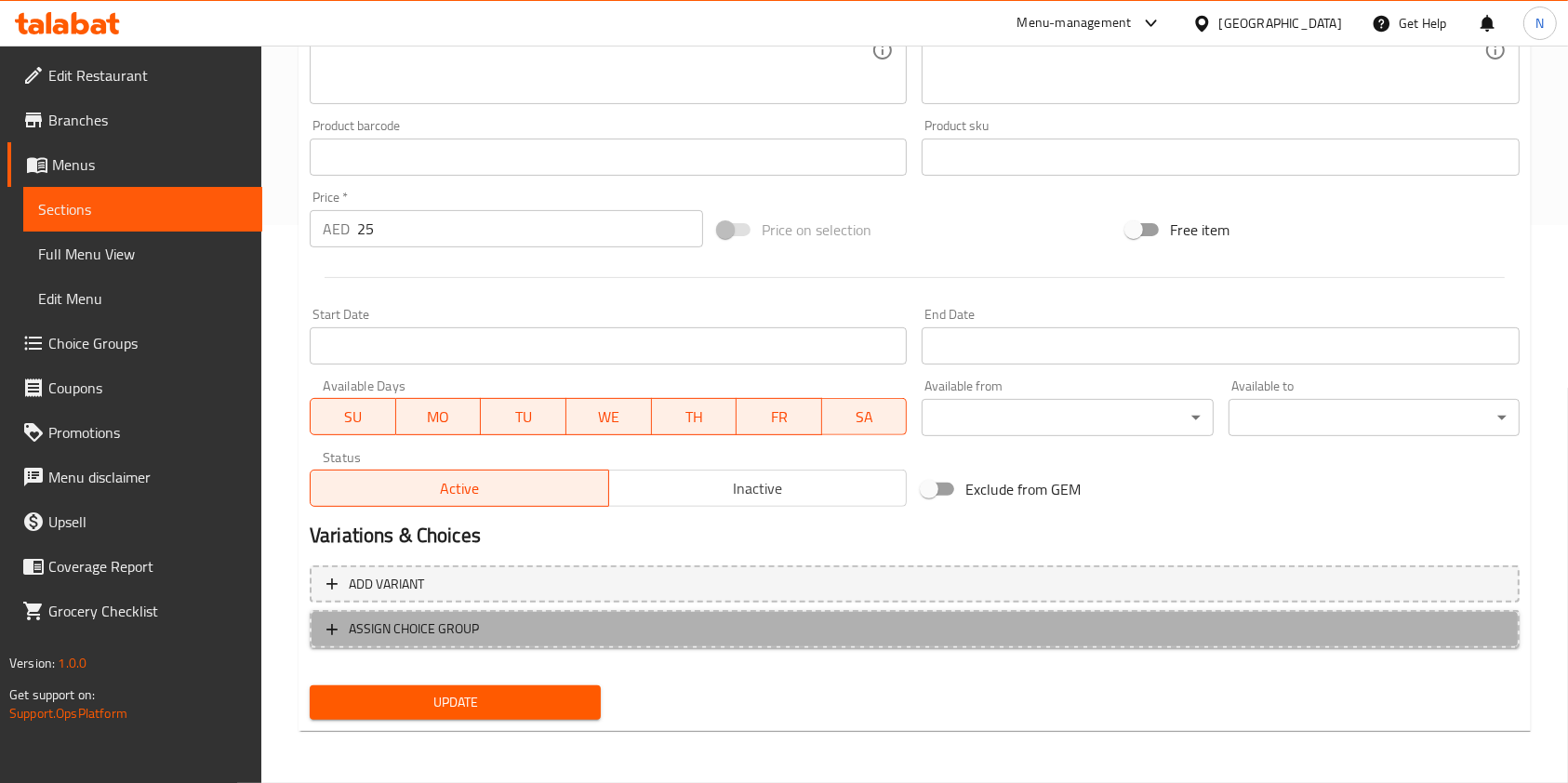
click at [836, 615] on button "ASSIGN CHOICE GROUP" at bounding box center [915, 629] width 1210 height 39
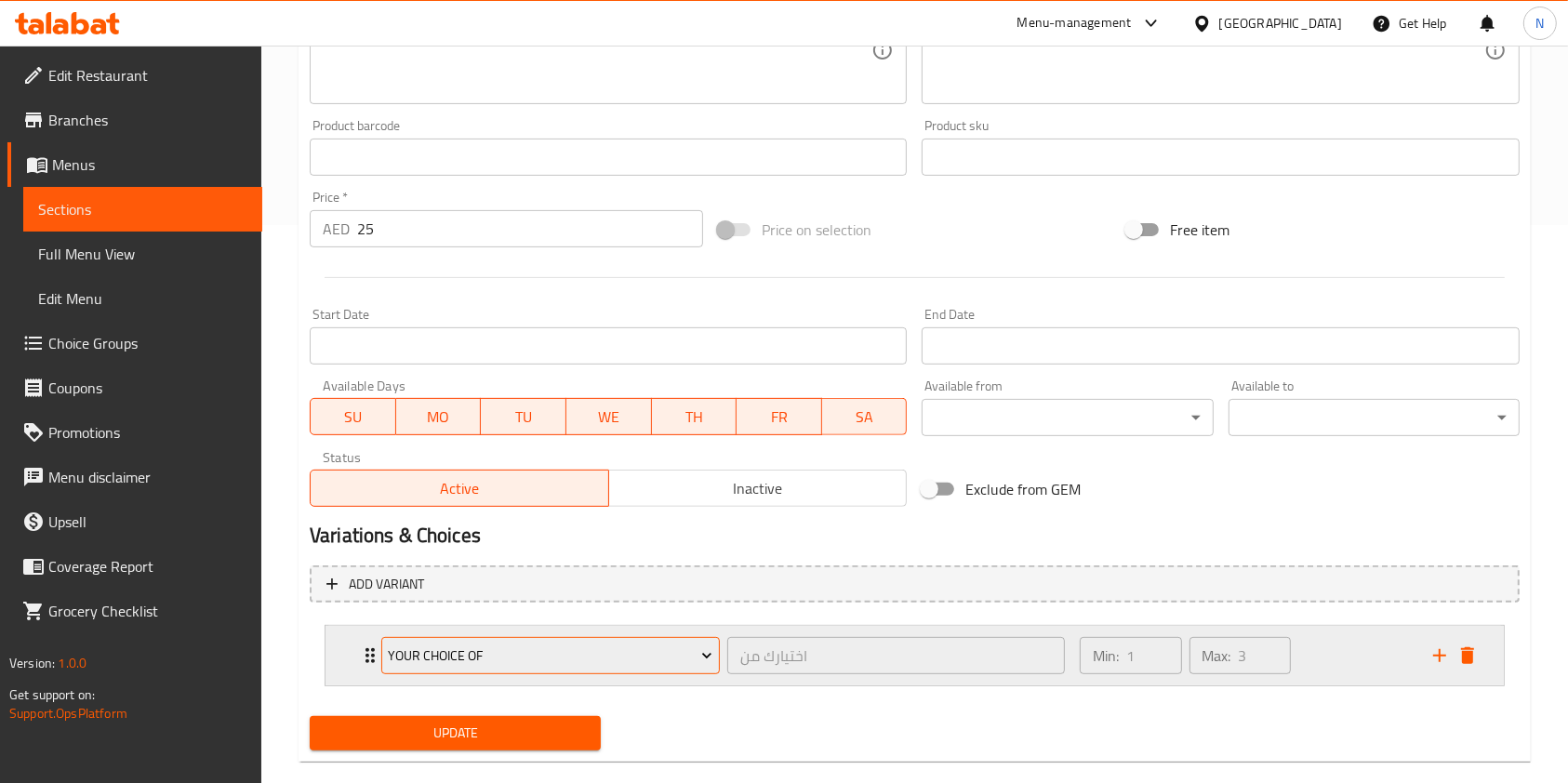
click at [670, 641] on button "Your Choice Of" at bounding box center [551, 656] width 339 height 38
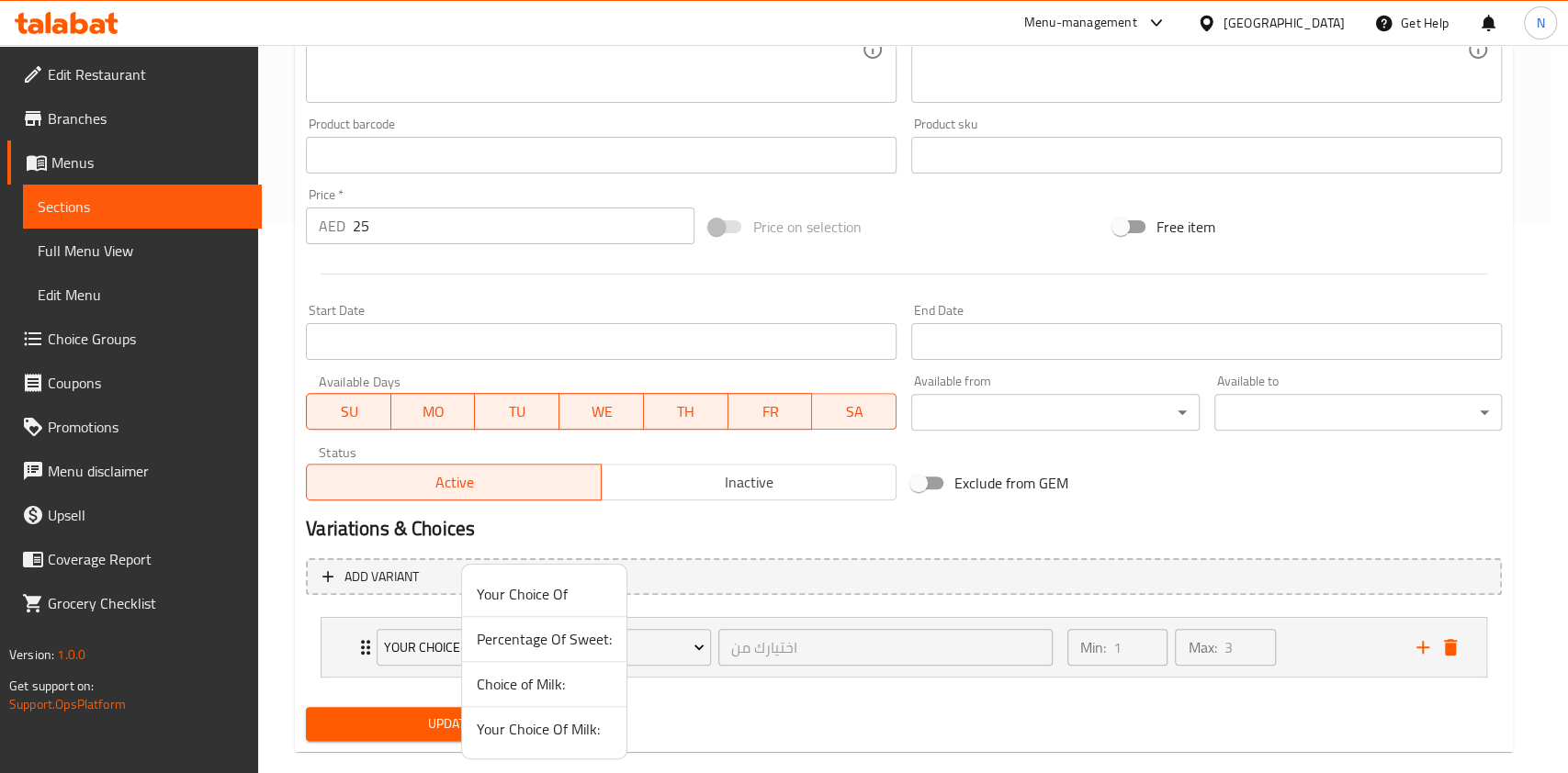
click at [534, 718] on span "Your Choice Of Milk:" at bounding box center [544, 729] width 135 height 22
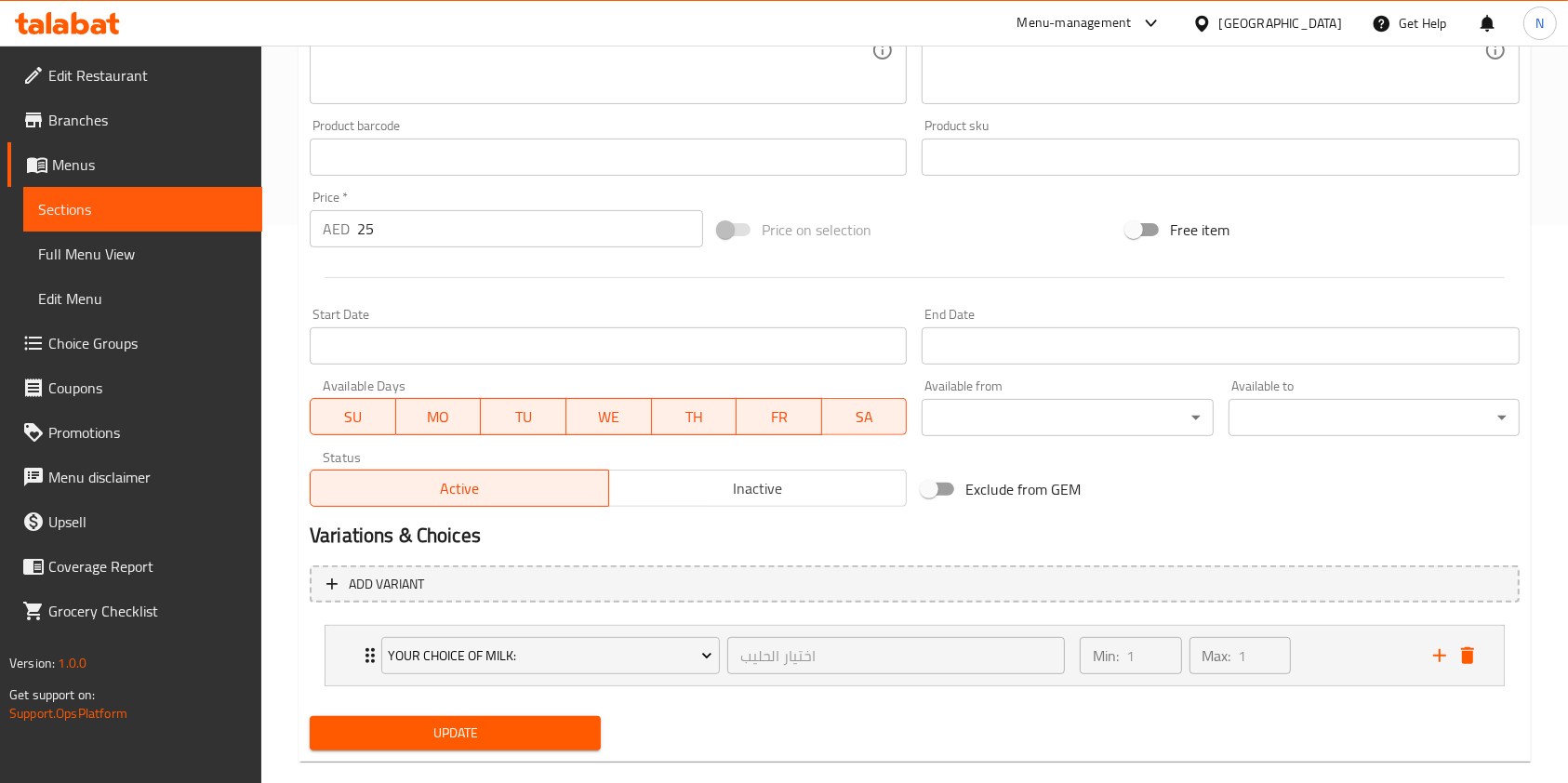
click at [439, 734] on span "Update" at bounding box center [456, 733] width 262 height 24
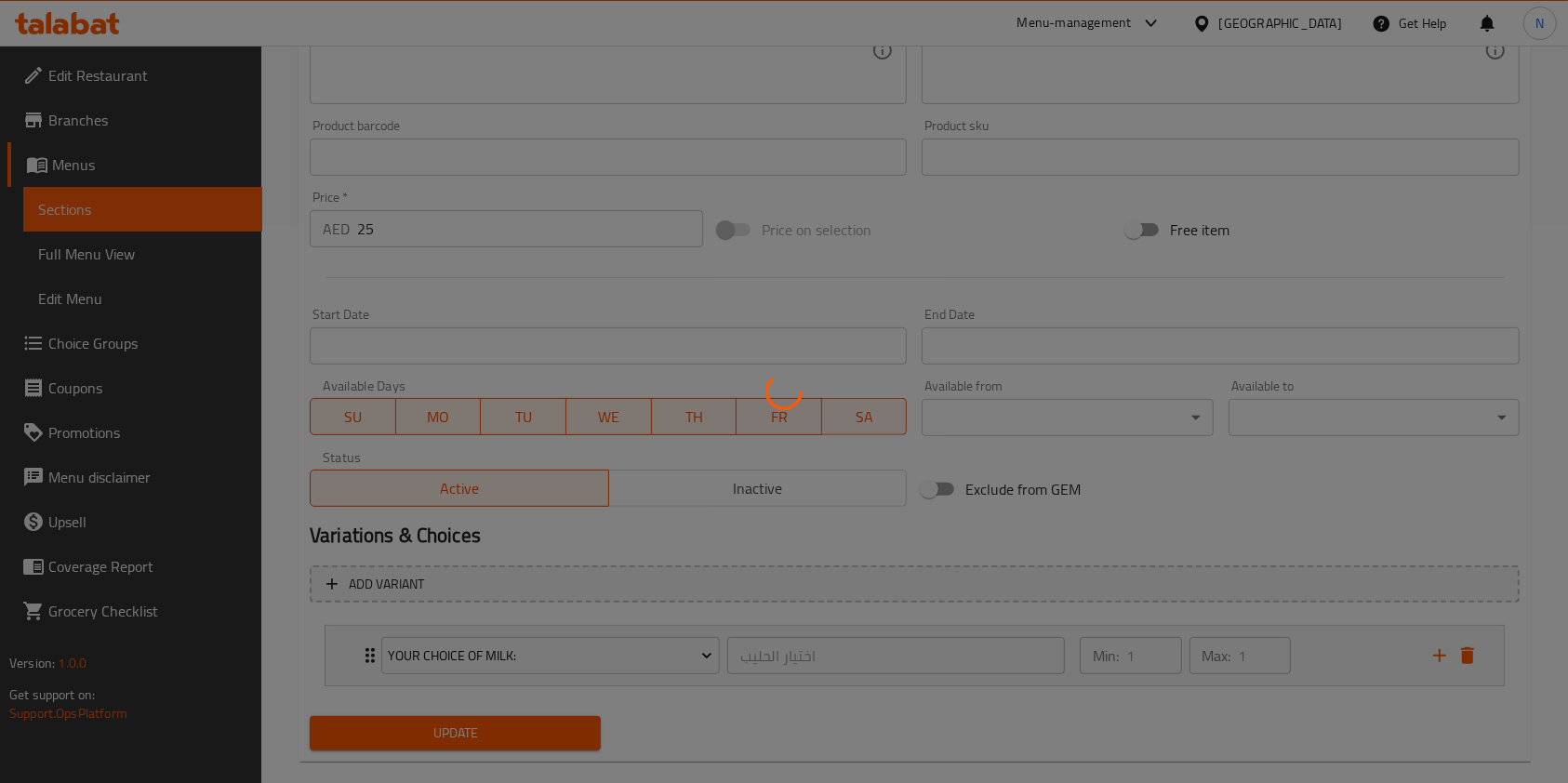
scroll to position [0, 0]
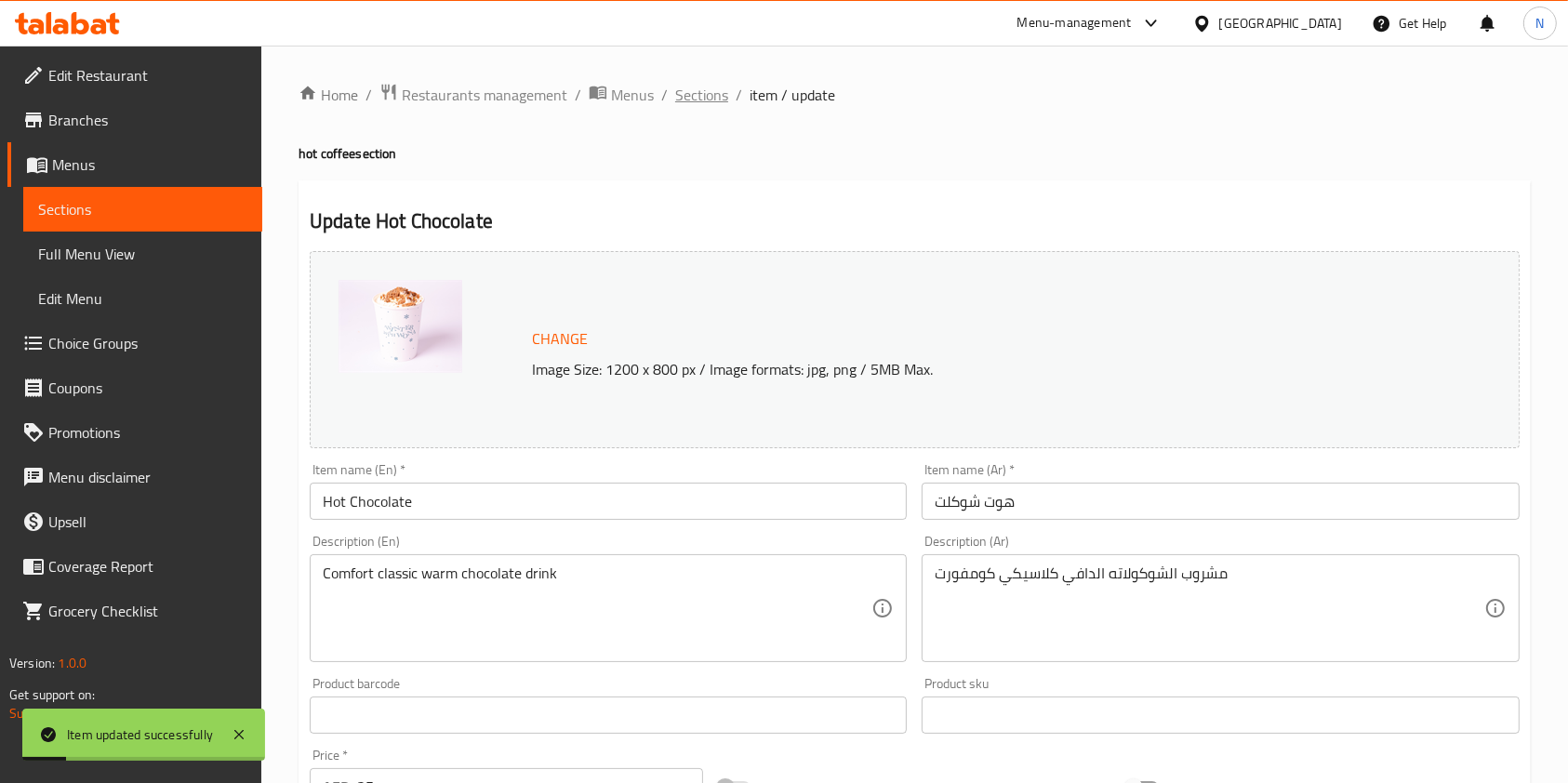
click at [696, 88] on span "Sections" at bounding box center [702, 95] width 53 height 23
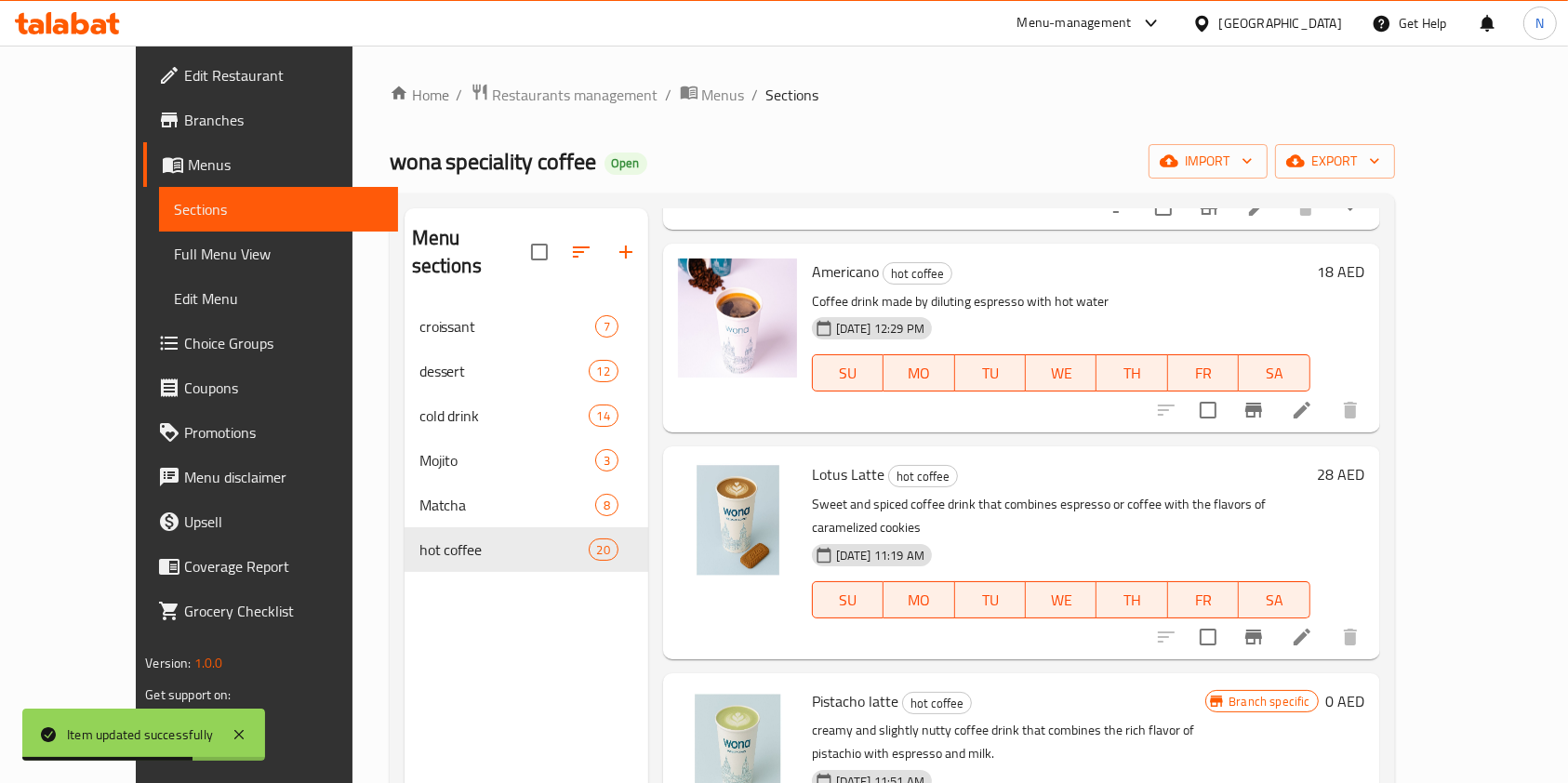
scroll to position [3247, 0]
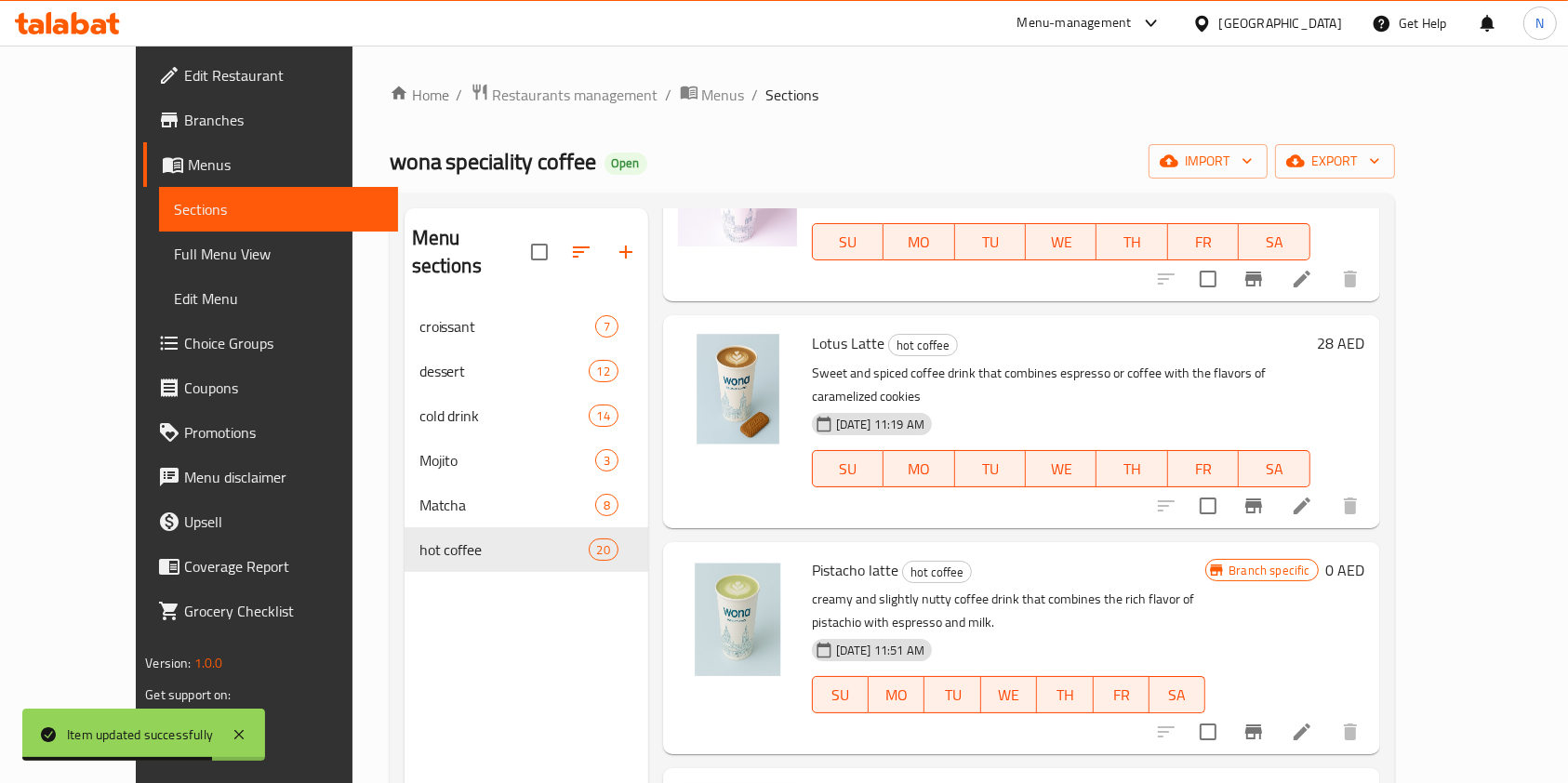
click at [1328, 489] on li at bounding box center [1302, 506] width 52 height 34
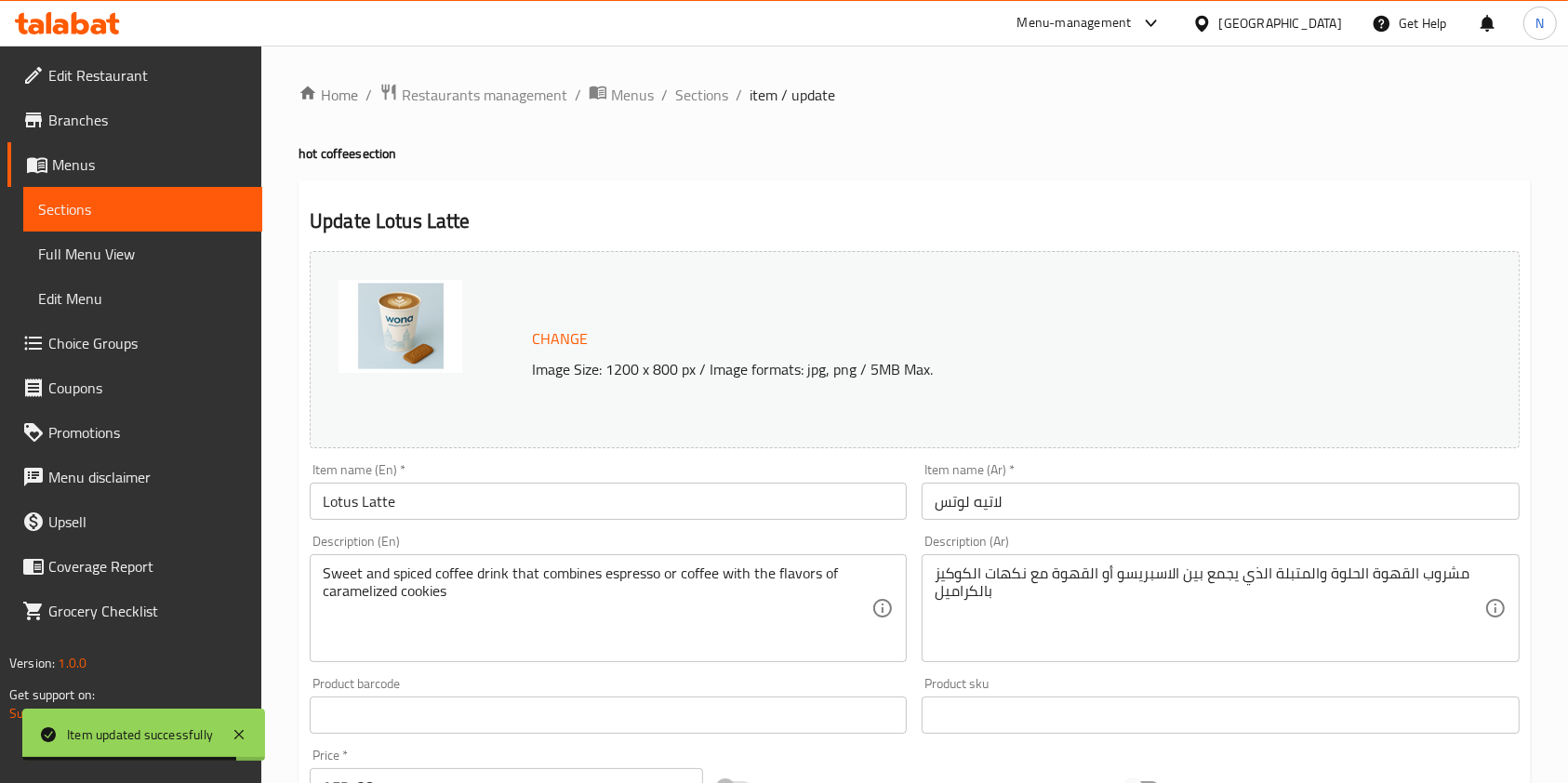
scroll to position [558, 0]
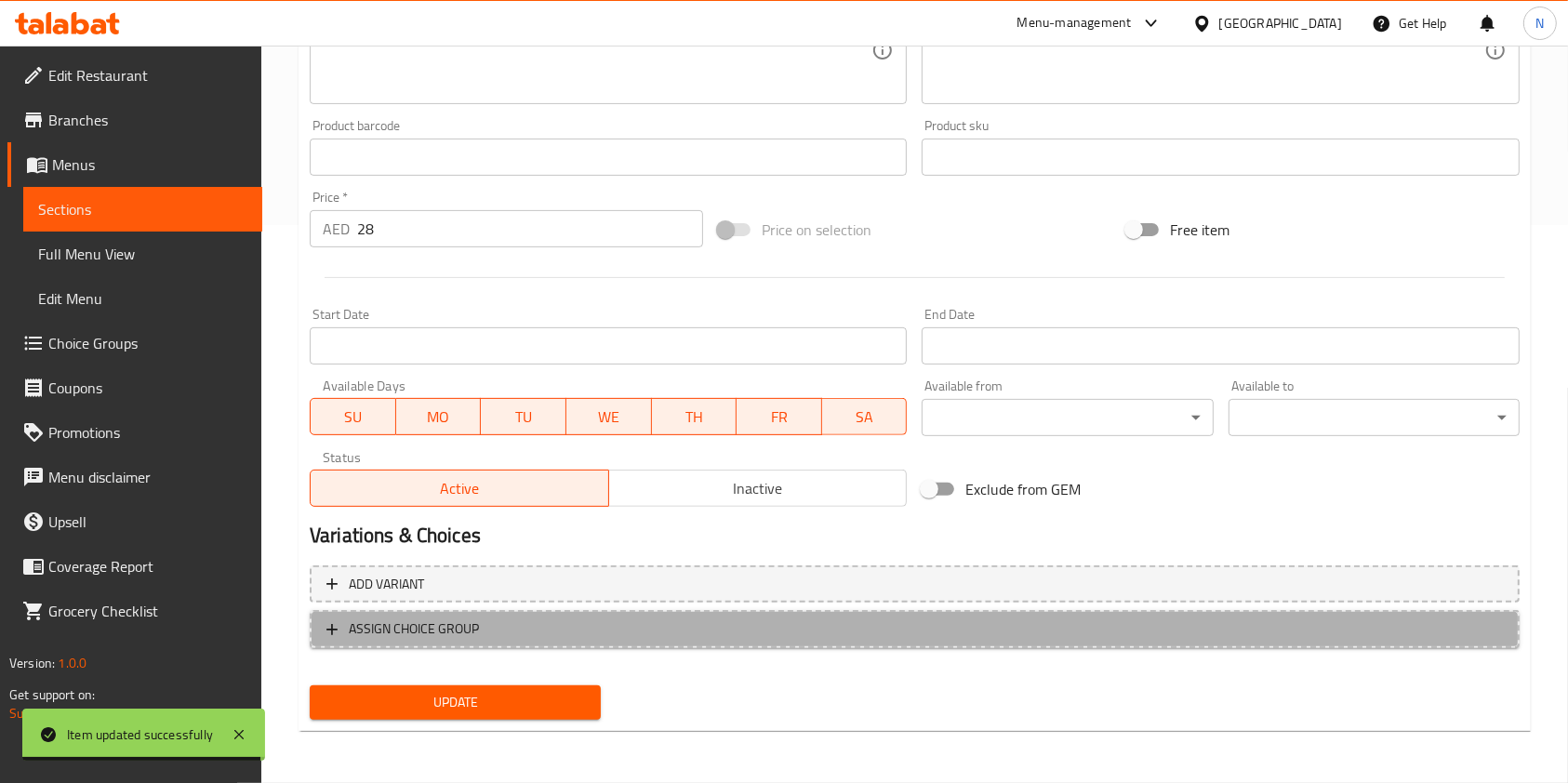
click at [614, 632] on span "ASSIGN CHOICE GROUP" at bounding box center [915, 629] width 1176 height 24
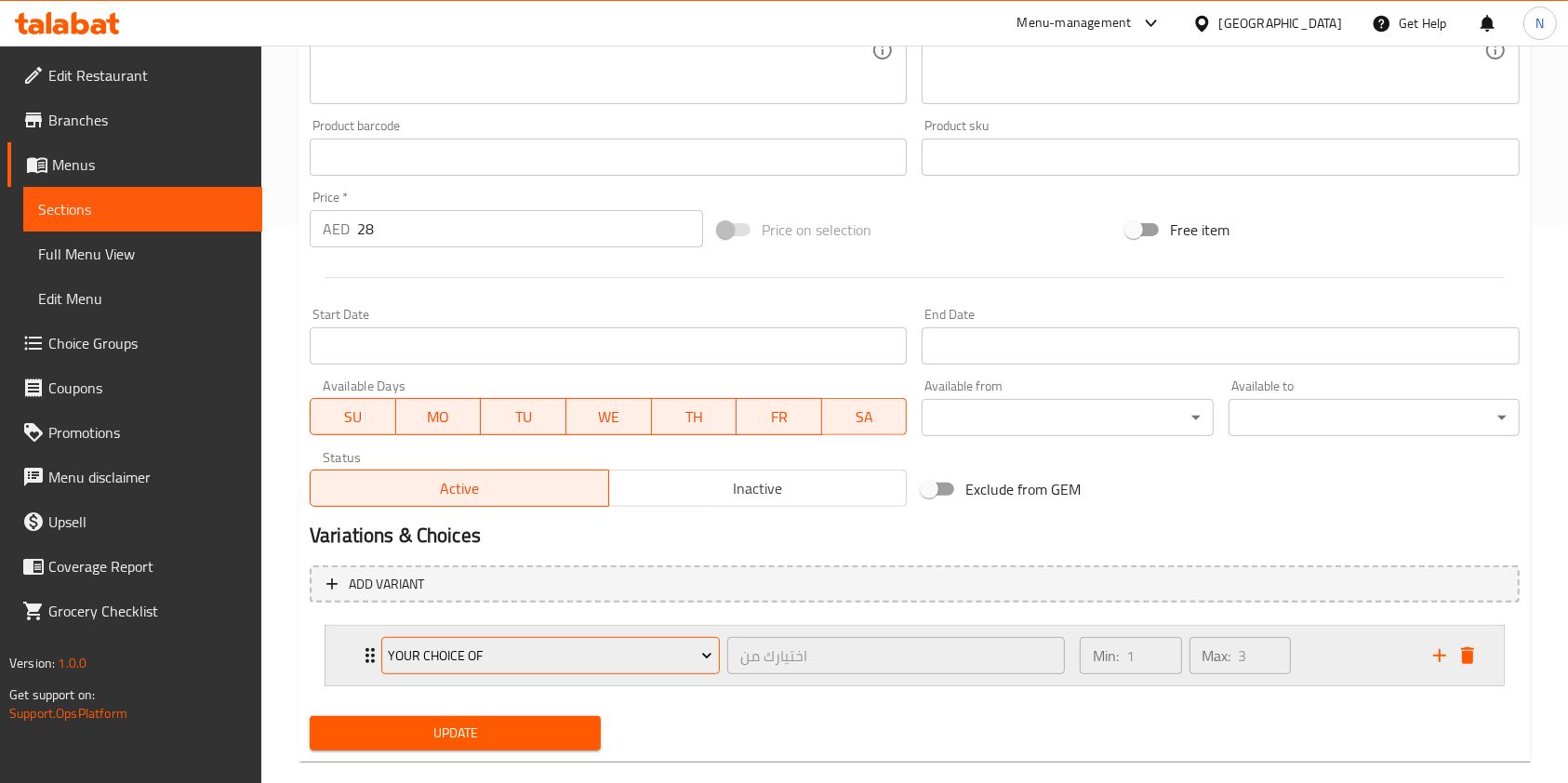
click at [513, 655] on span "Your Choice Of" at bounding box center [550, 656] width 325 height 24
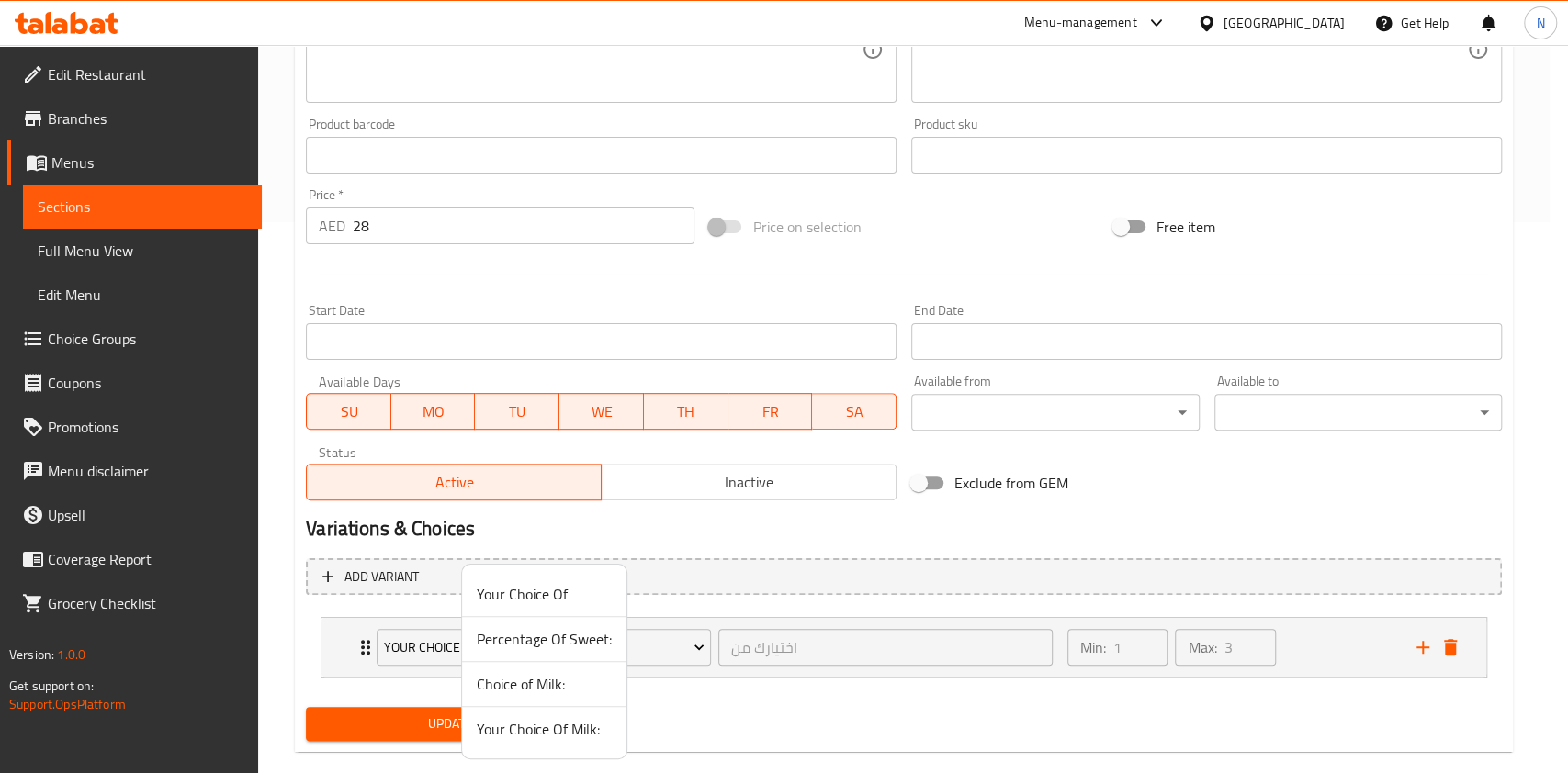
click at [507, 739] on span "Your Choice Of Milk:" at bounding box center [544, 729] width 135 height 22
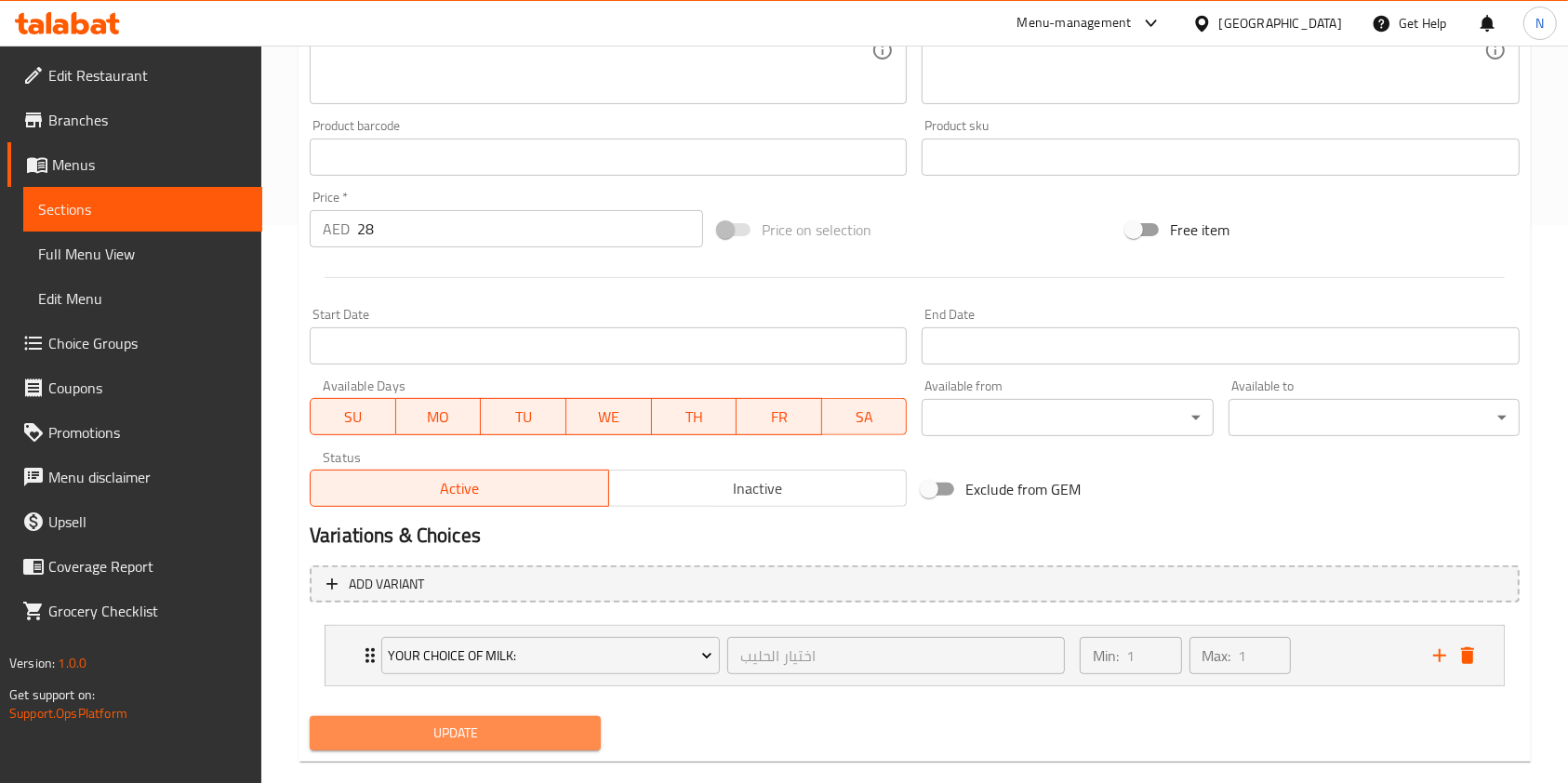
click at [514, 743] on span "Update" at bounding box center [456, 733] width 262 height 24
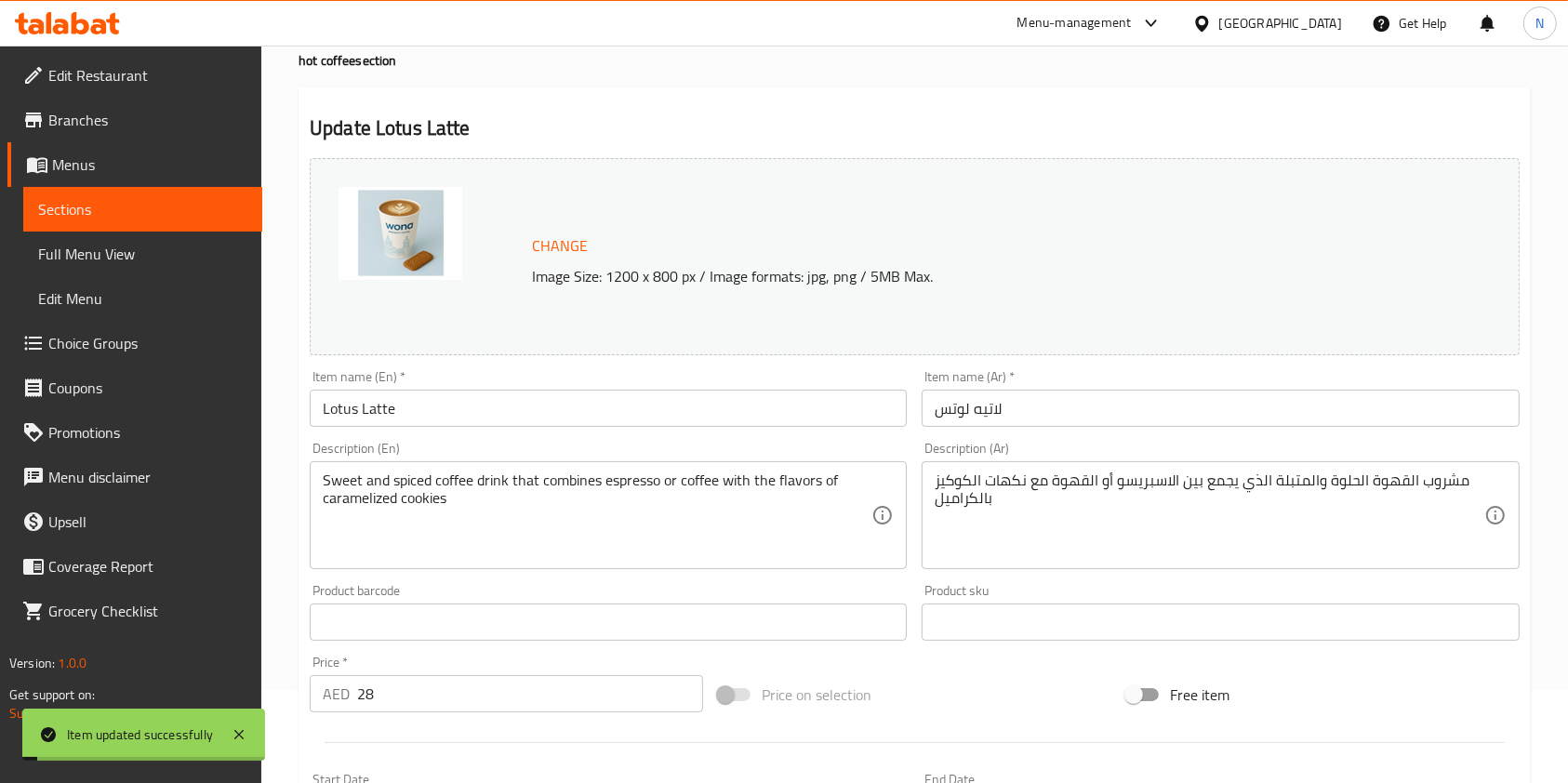
scroll to position [0, 0]
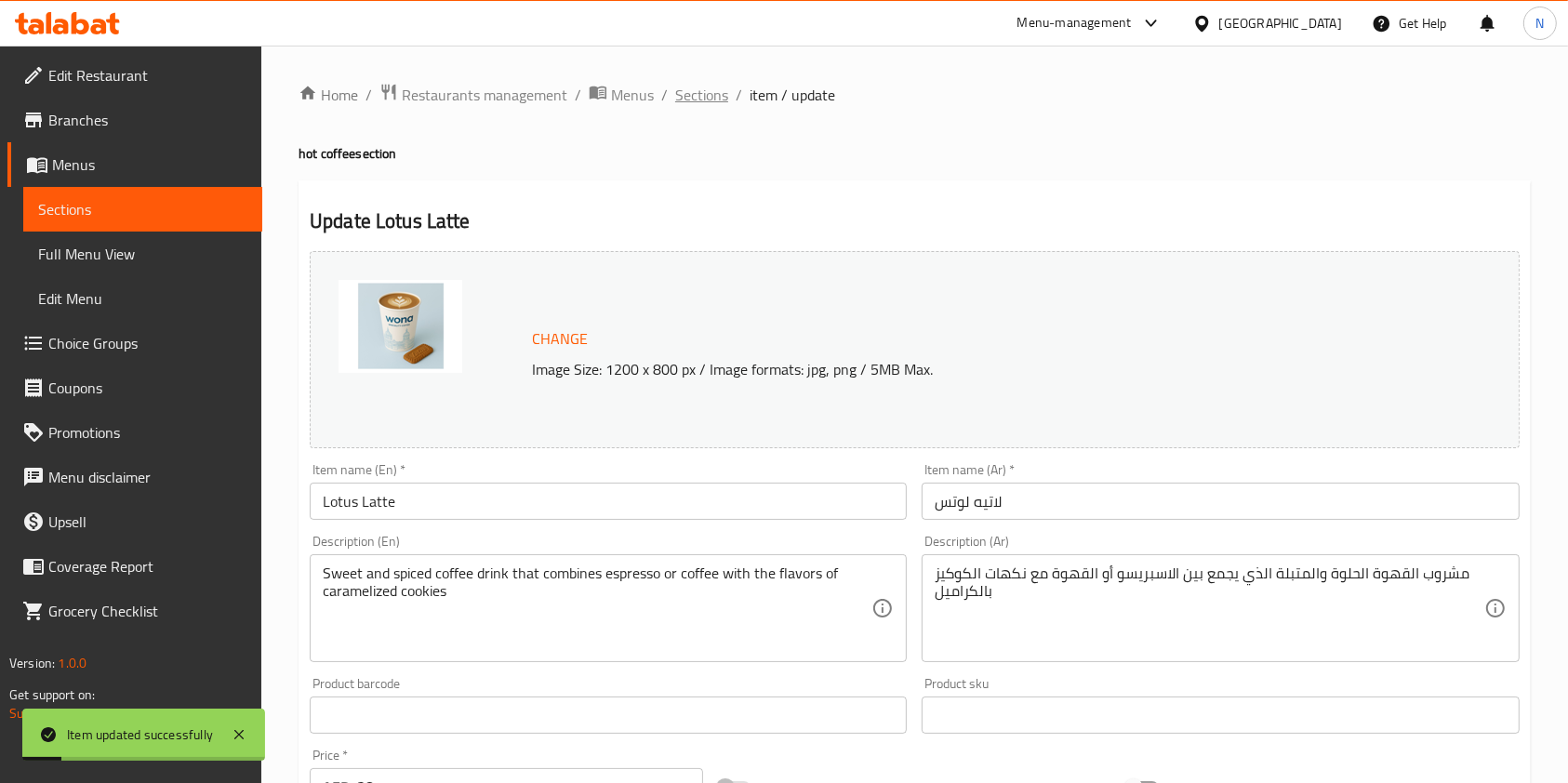
click at [700, 84] on span "Sections" at bounding box center [702, 95] width 53 height 23
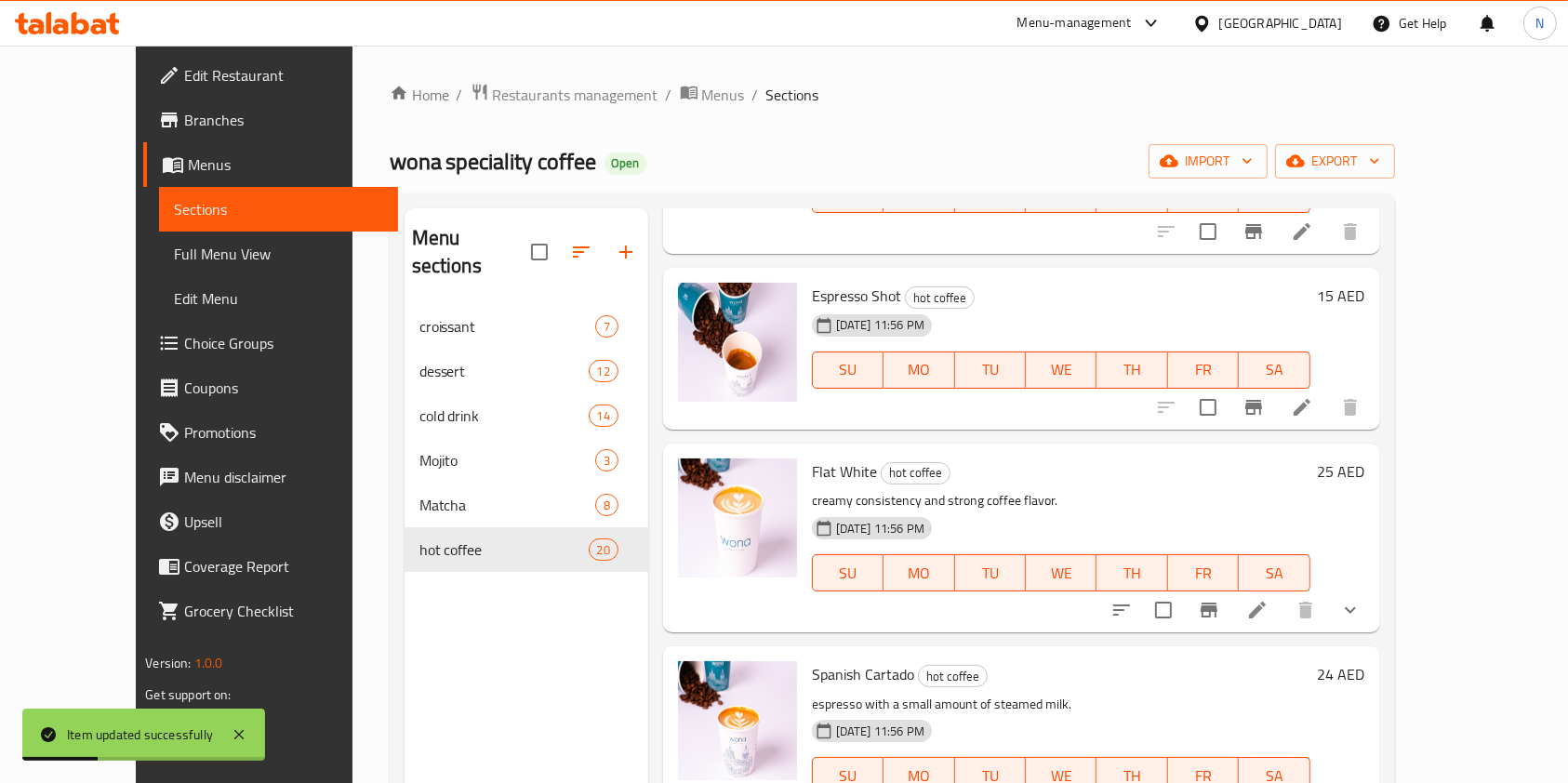
scroll to position [3346, 0]
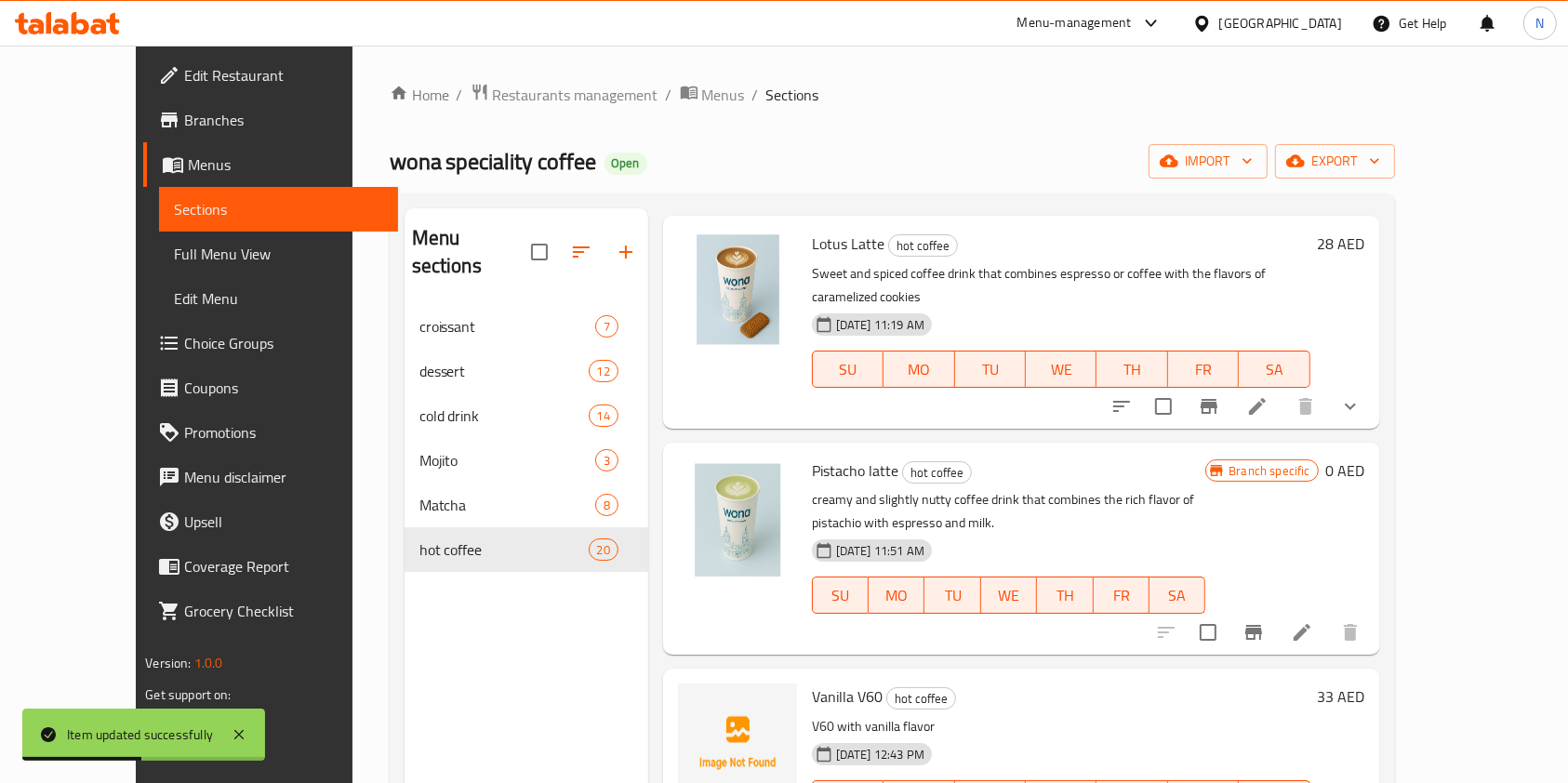
click at [1311, 624] on icon at bounding box center [1303, 632] width 17 height 17
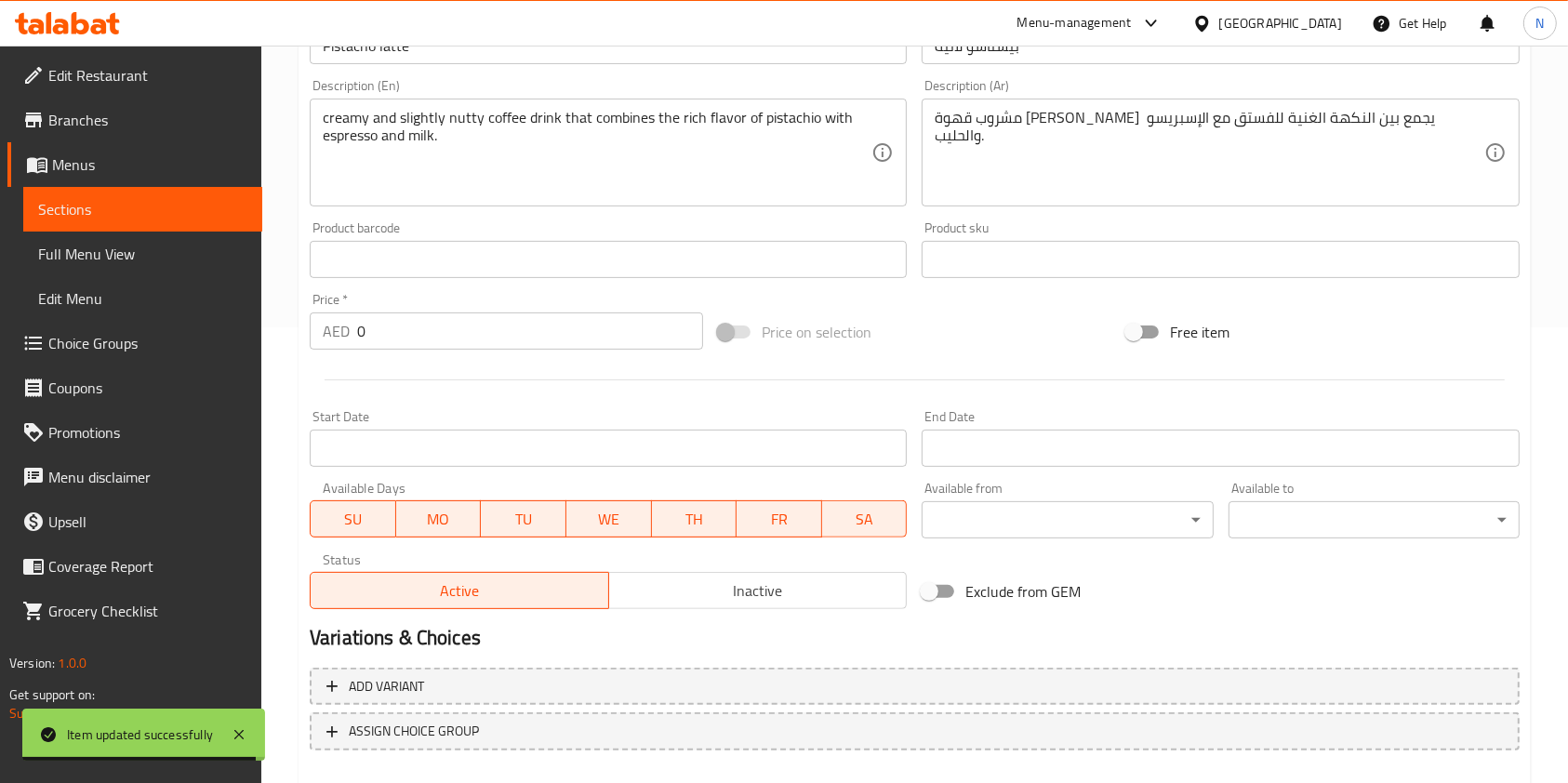
scroll to position [558, 0]
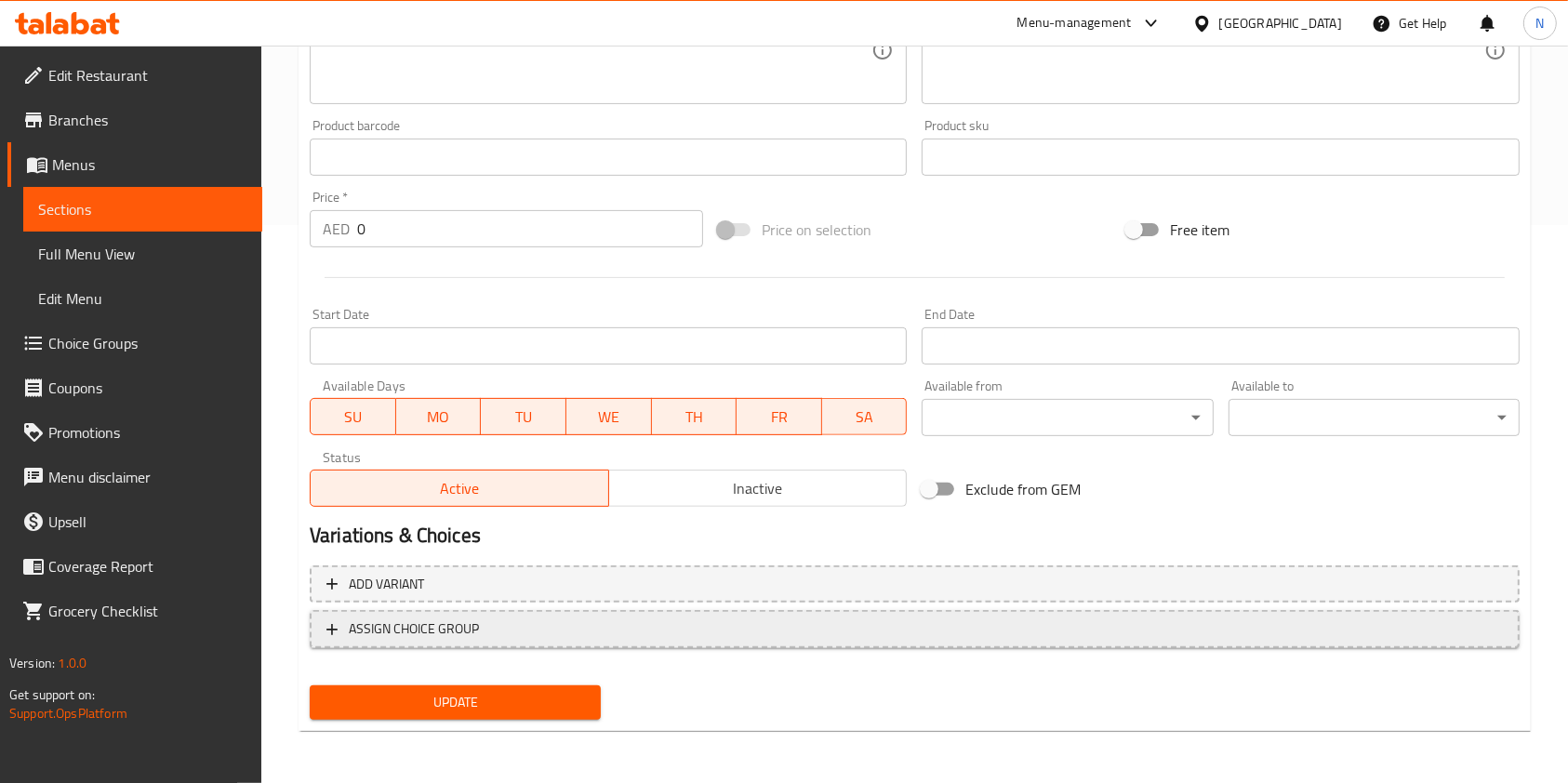
click at [474, 627] on span "ASSIGN CHOICE GROUP" at bounding box center [414, 629] width 130 height 24
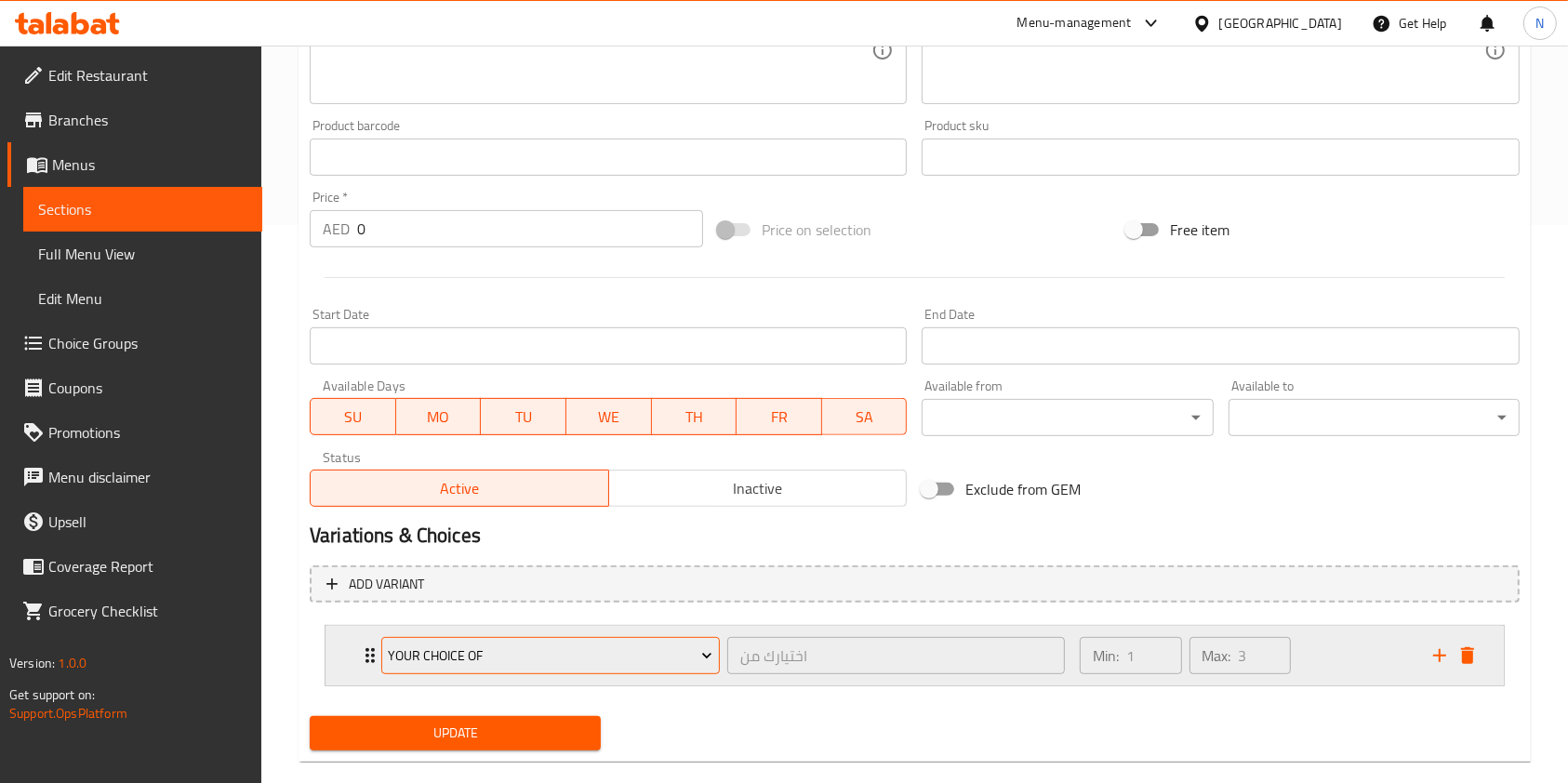
click at [469, 666] on span "Your Choice Of" at bounding box center [550, 656] width 325 height 24
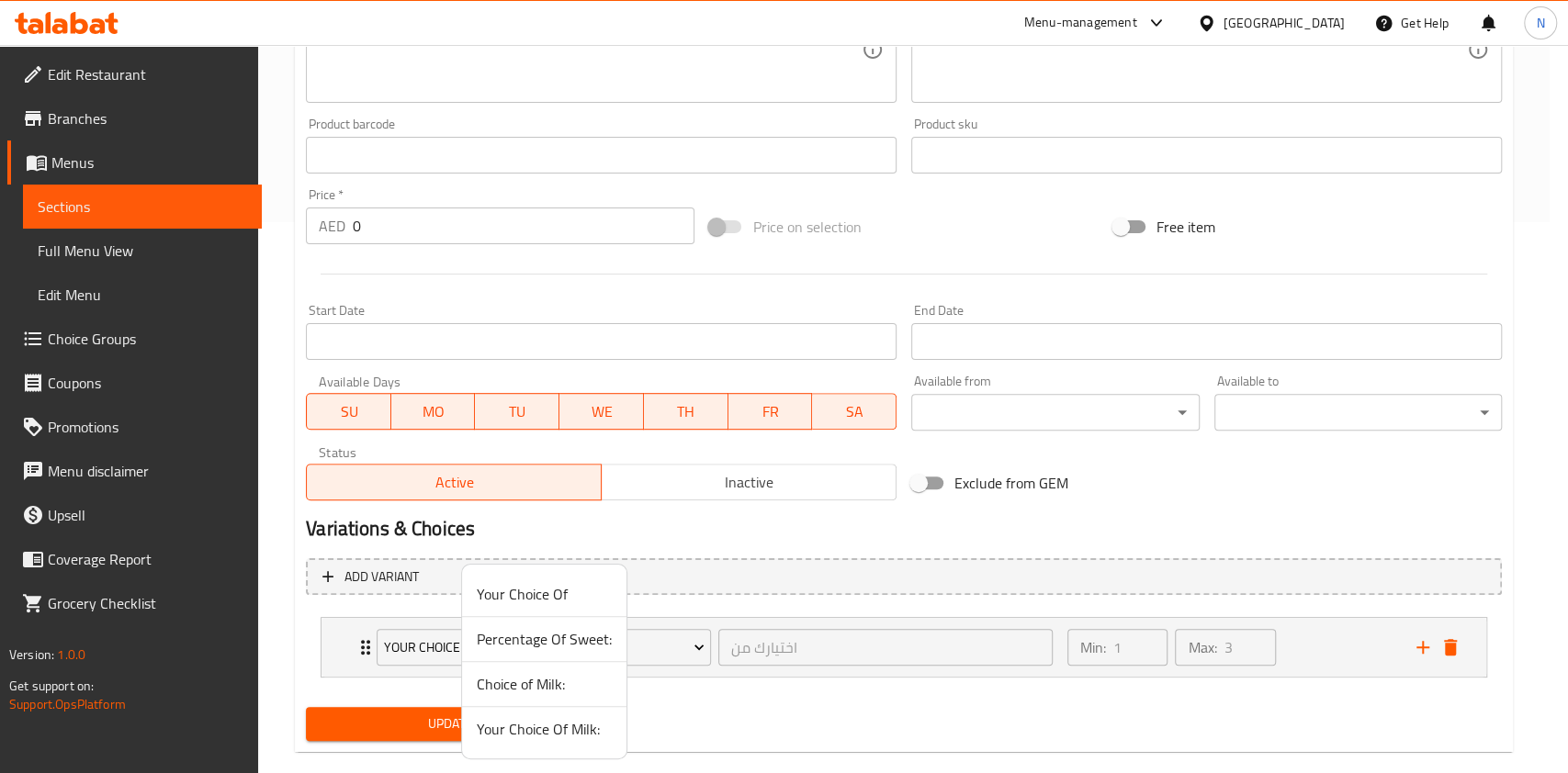
click at [585, 730] on span "Your Choice Of Milk:" at bounding box center [544, 729] width 135 height 22
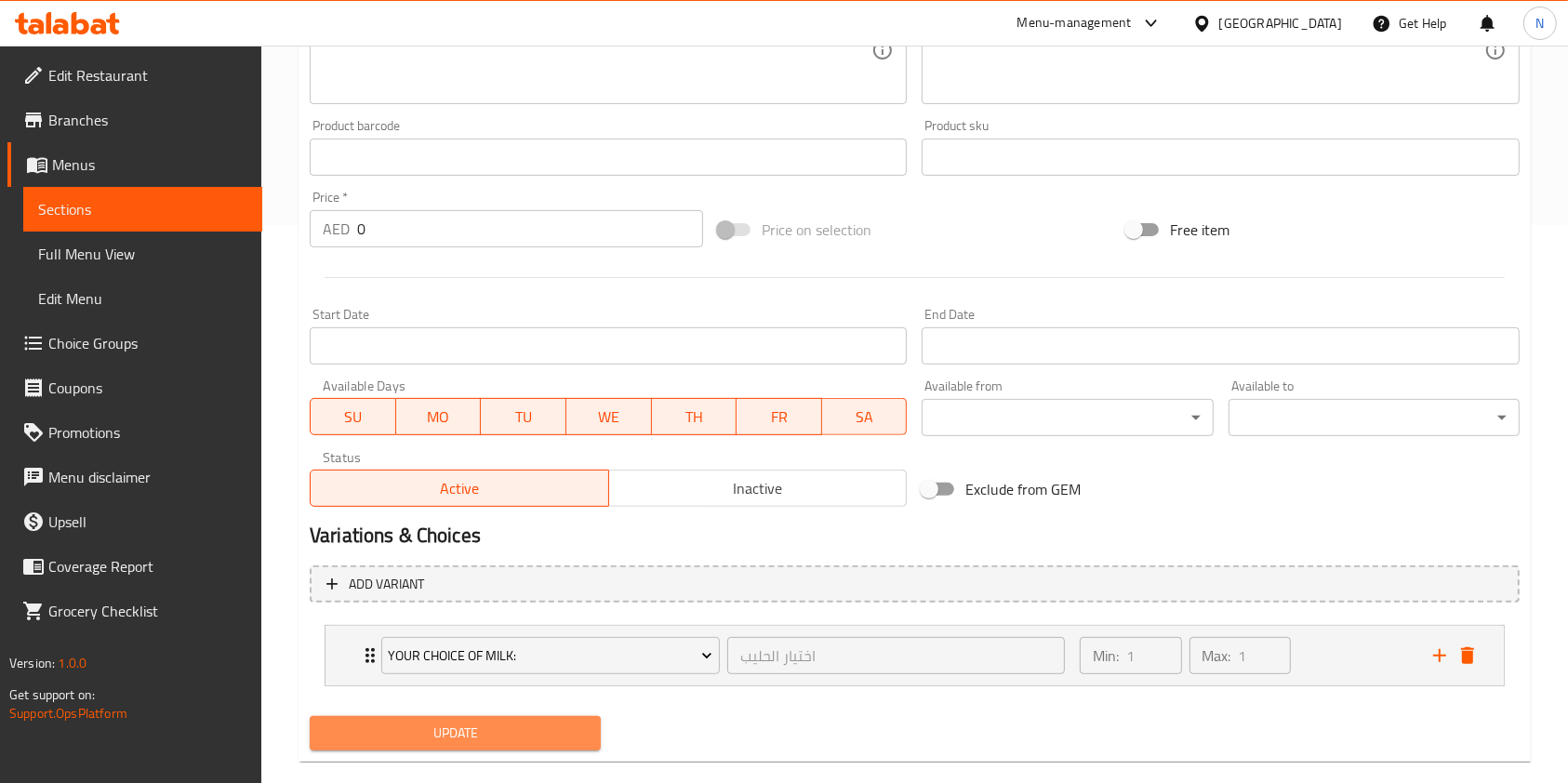
click at [552, 740] on span "Update" at bounding box center [456, 733] width 262 height 24
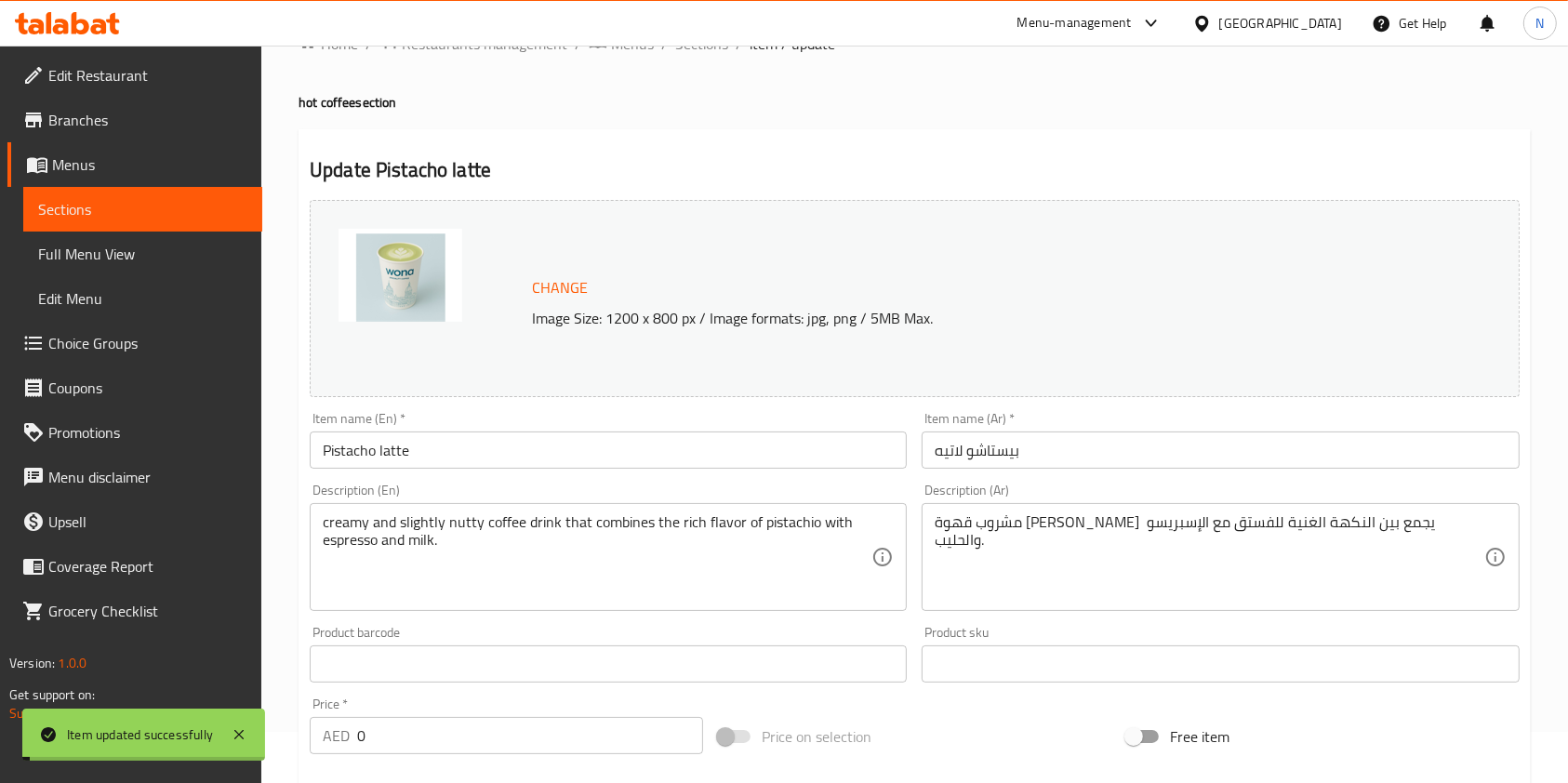
scroll to position [0, 0]
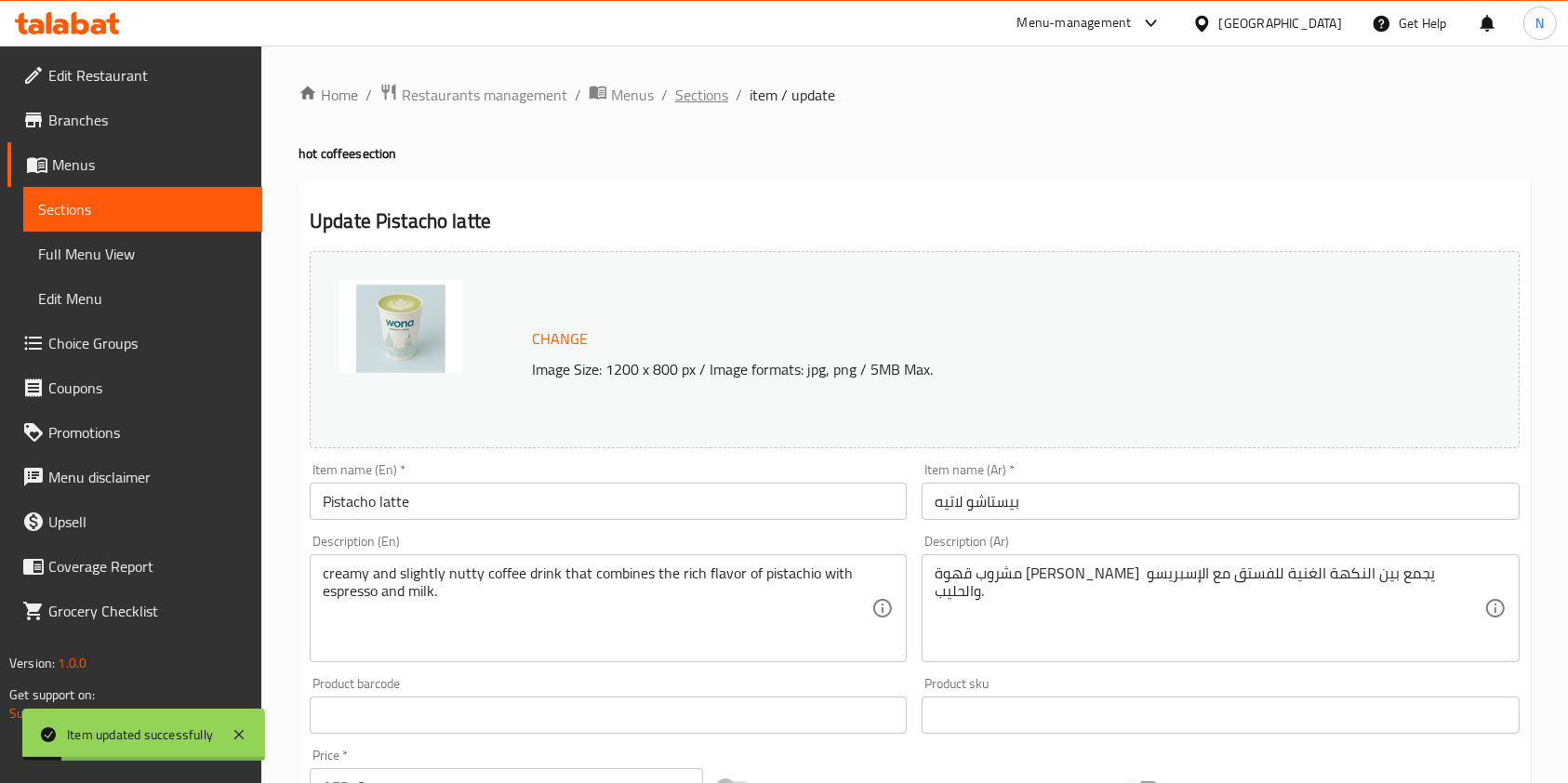
click at [696, 97] on span "Sections" at bounding box center [702, 95] width 53 height 23
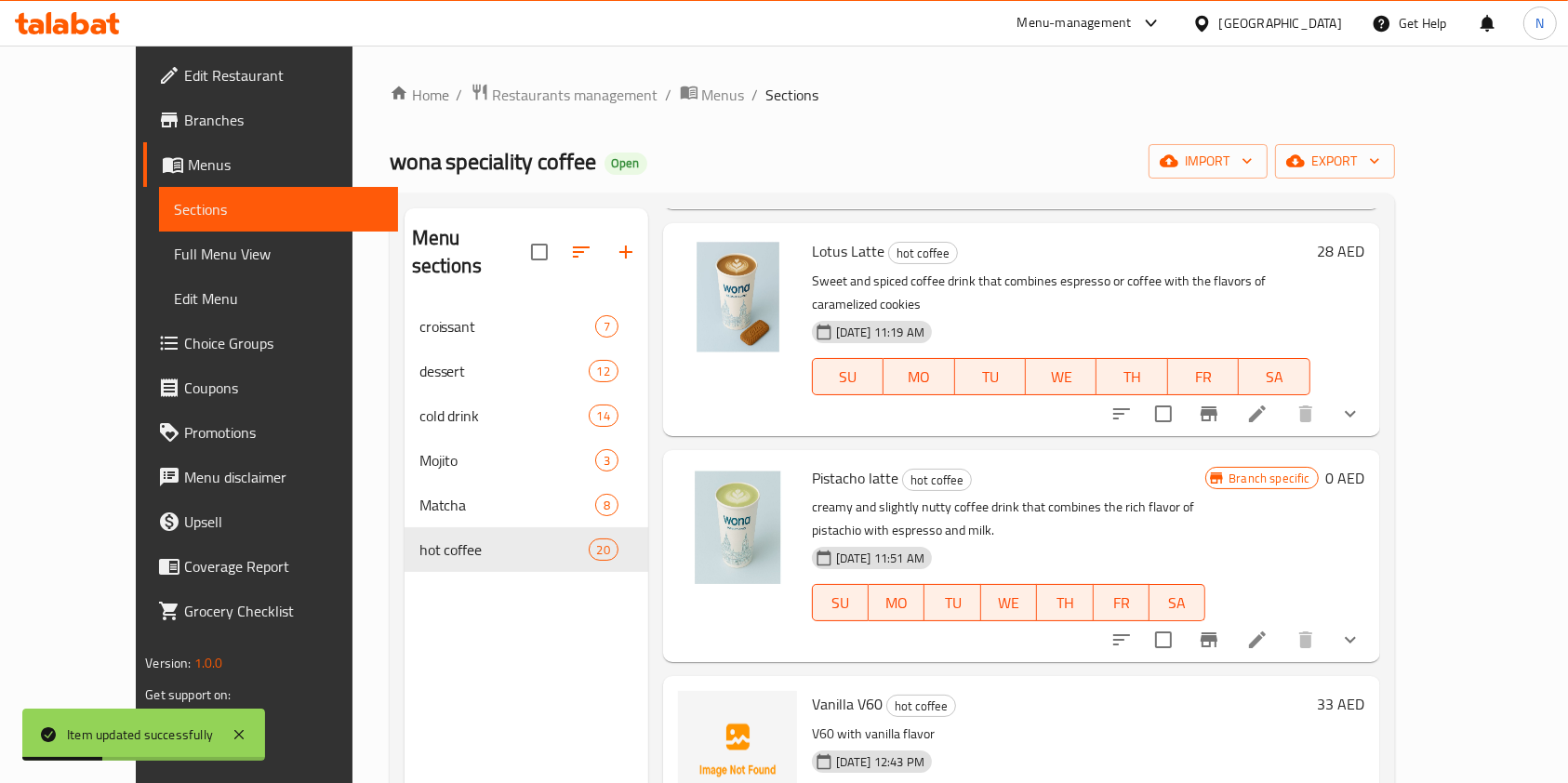
scroll to position [261, 0]
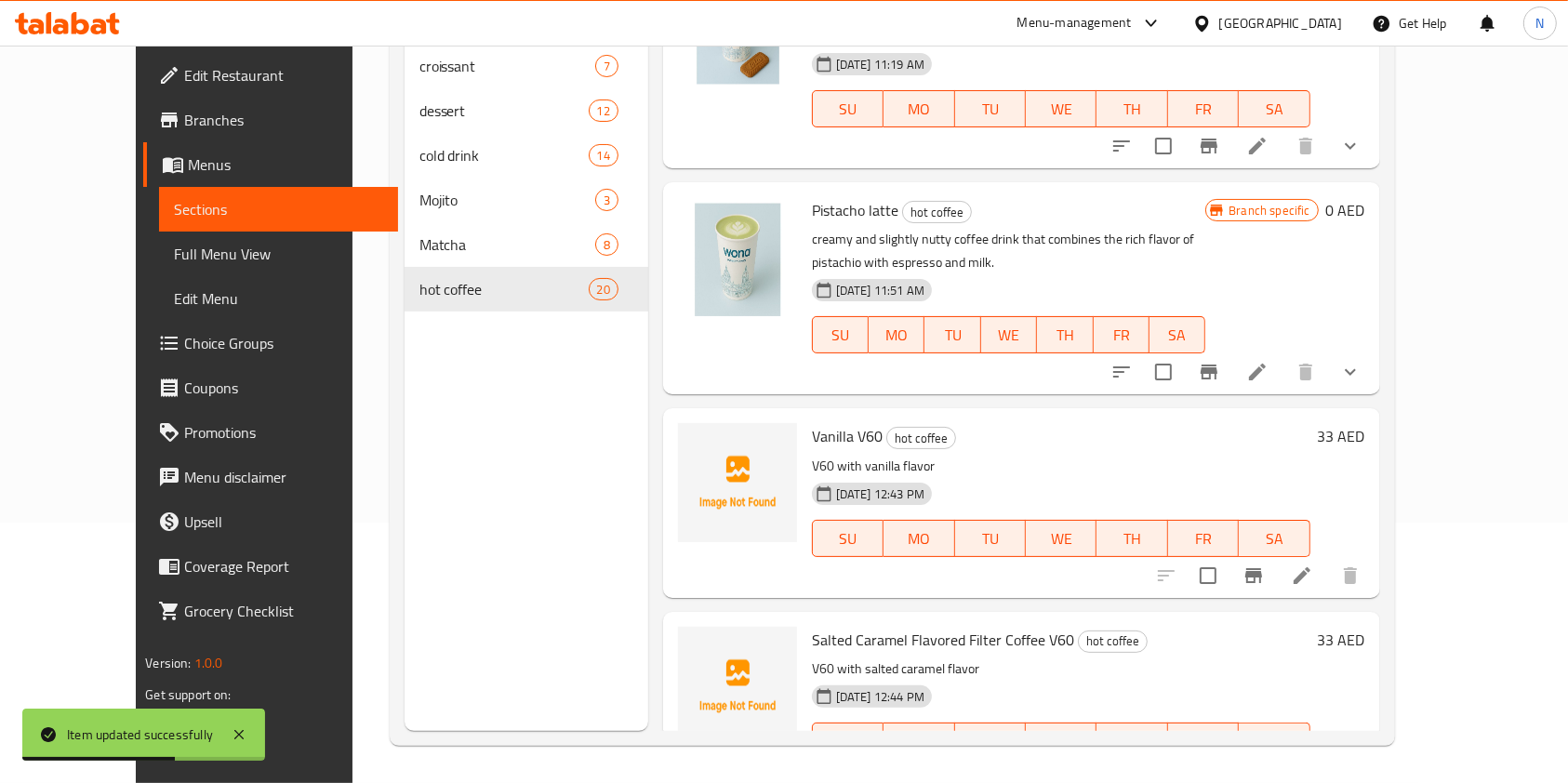
click at [1328, 559] on li at bounding box center [1302, 576] width 52 height 34
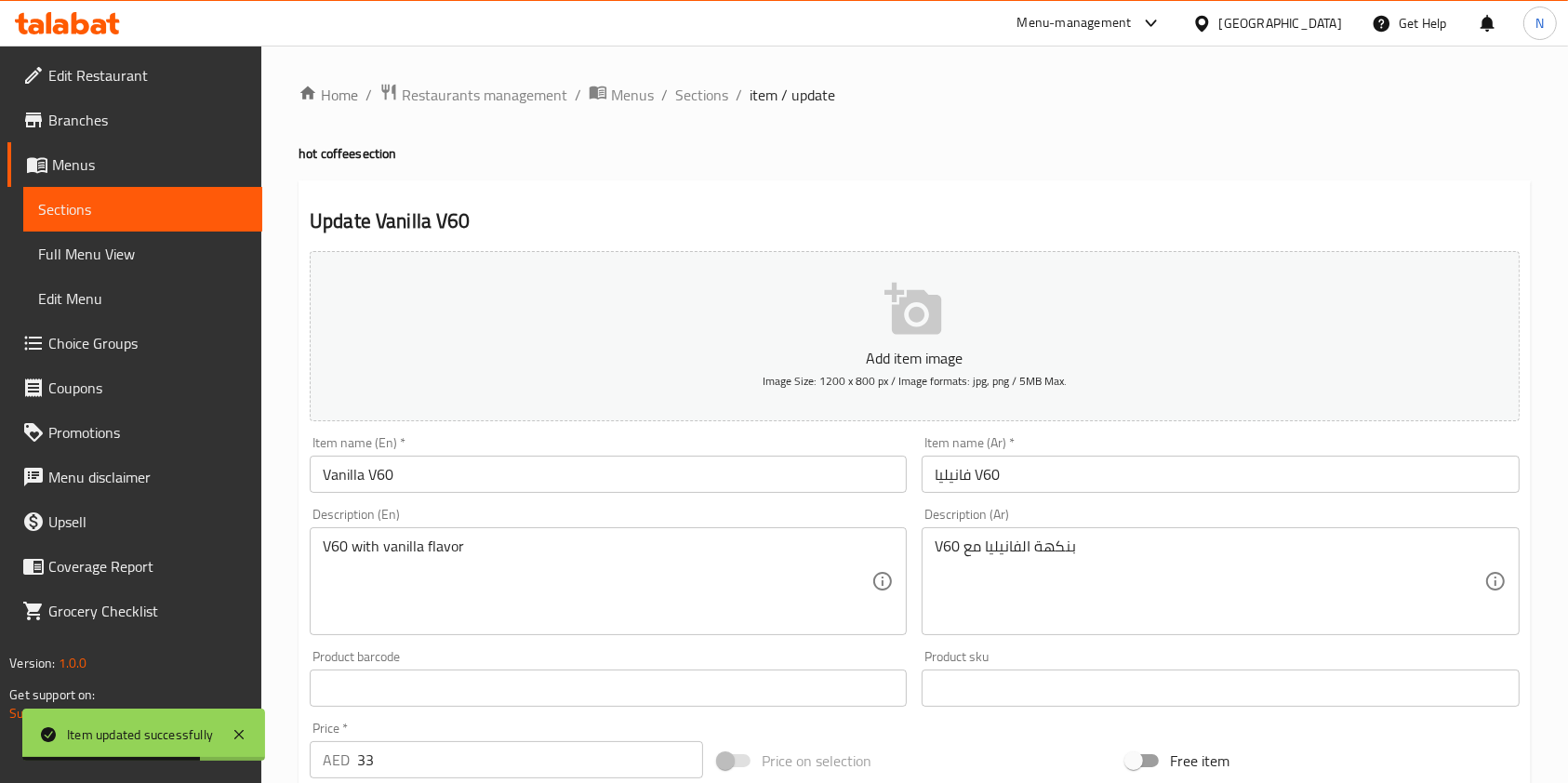
scroll to position [531, 0]
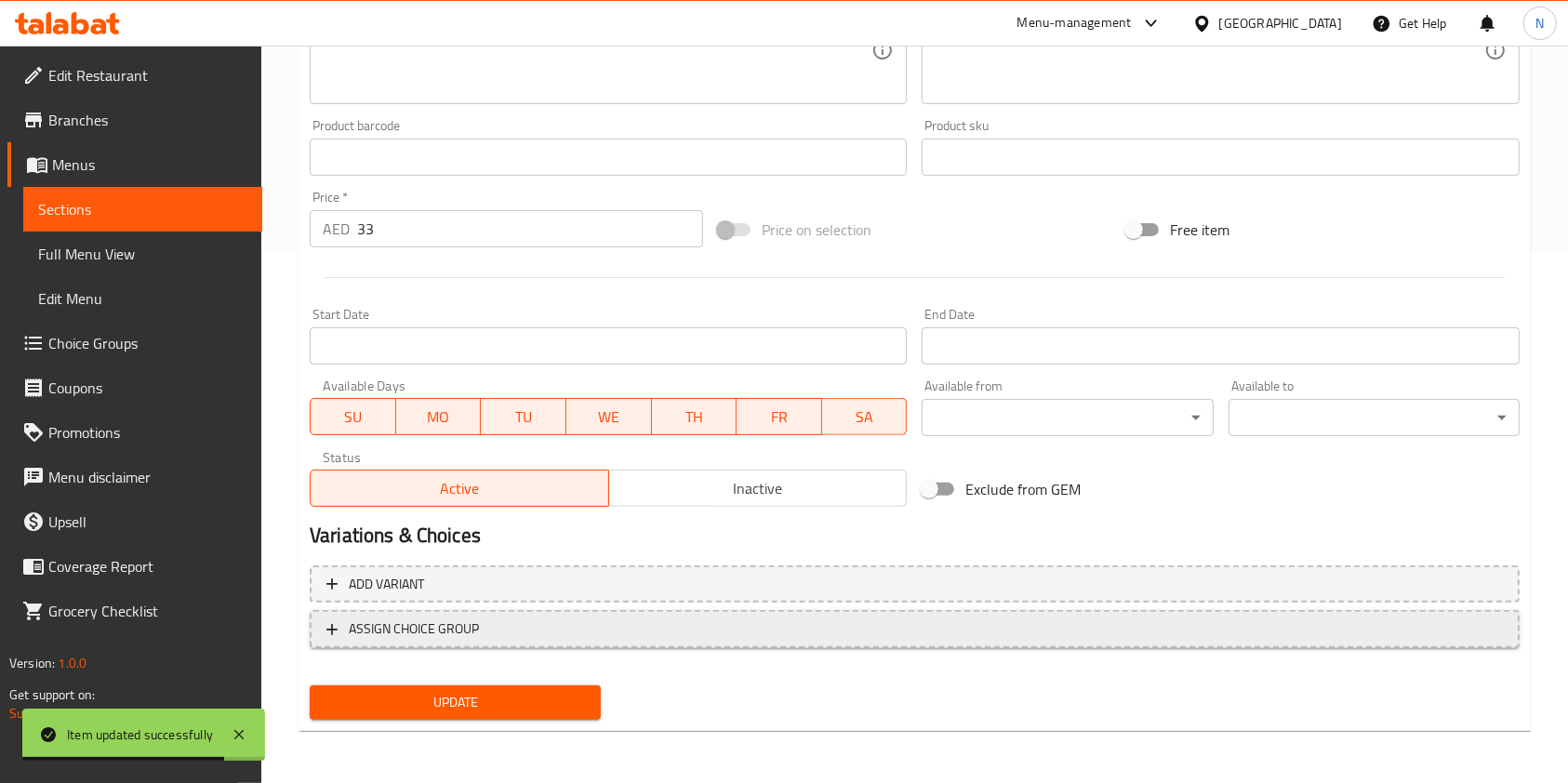
click at [905, 636] on span "ASSIGN CHOICE GROUP" at bounding box center [915, 629] width 1176 height 24
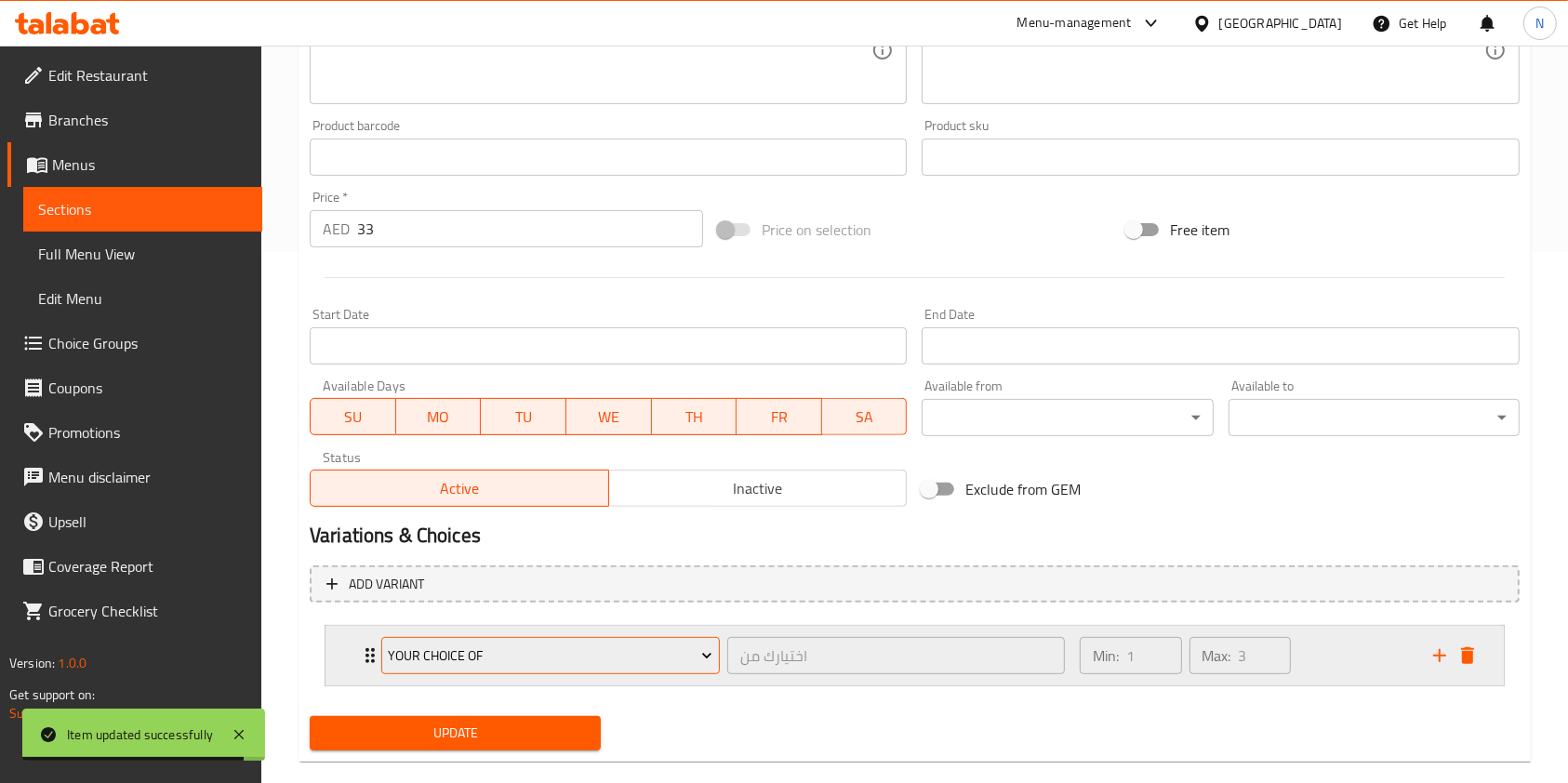
click at [546, 643] on button "Your Choice Of" at bounding box center [551, 656] width 339 height 38
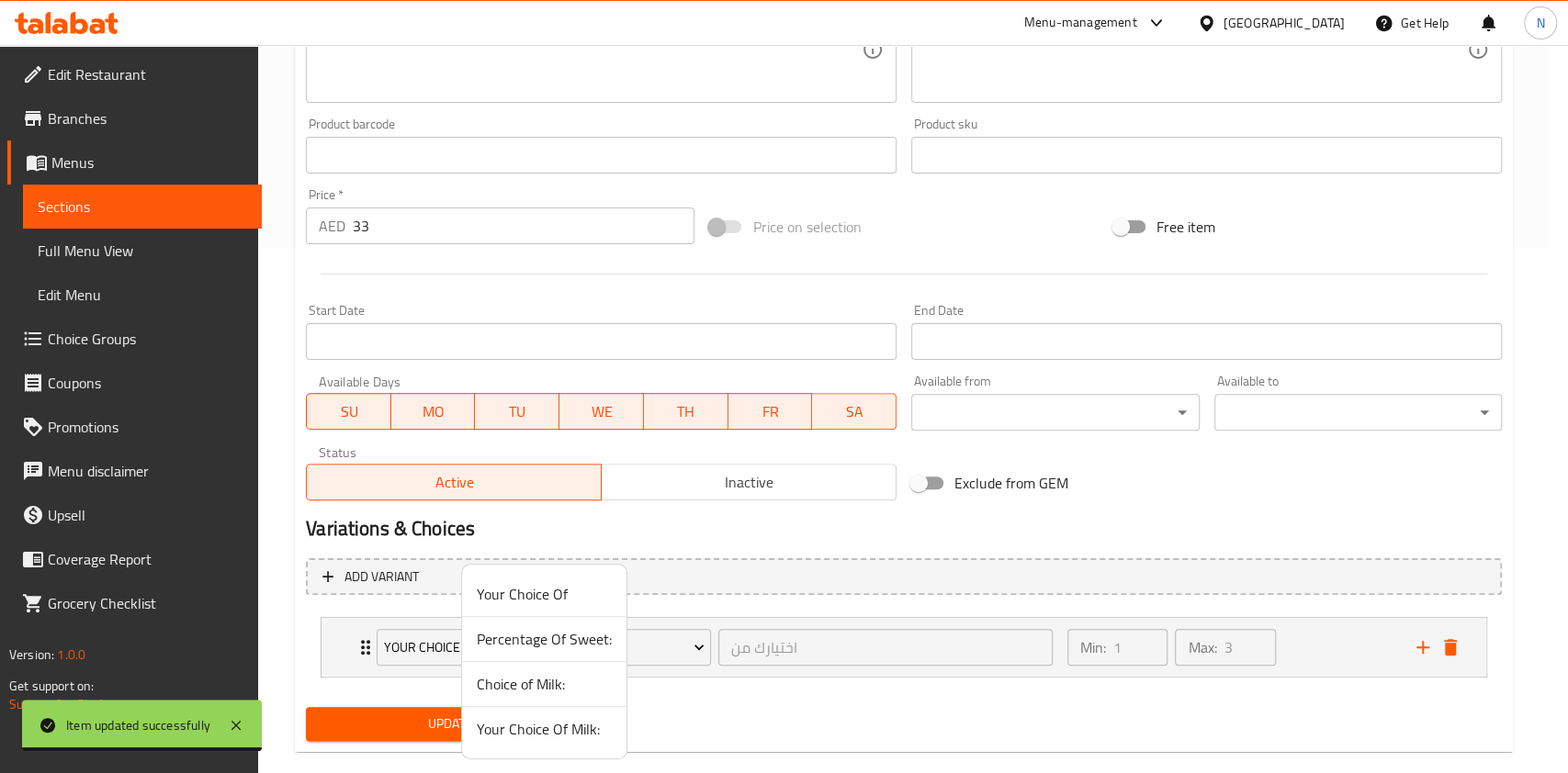
click at [495, 746] on li "Your Choice Of Milk:" at bounding box center [544, 728] width 165 height 44
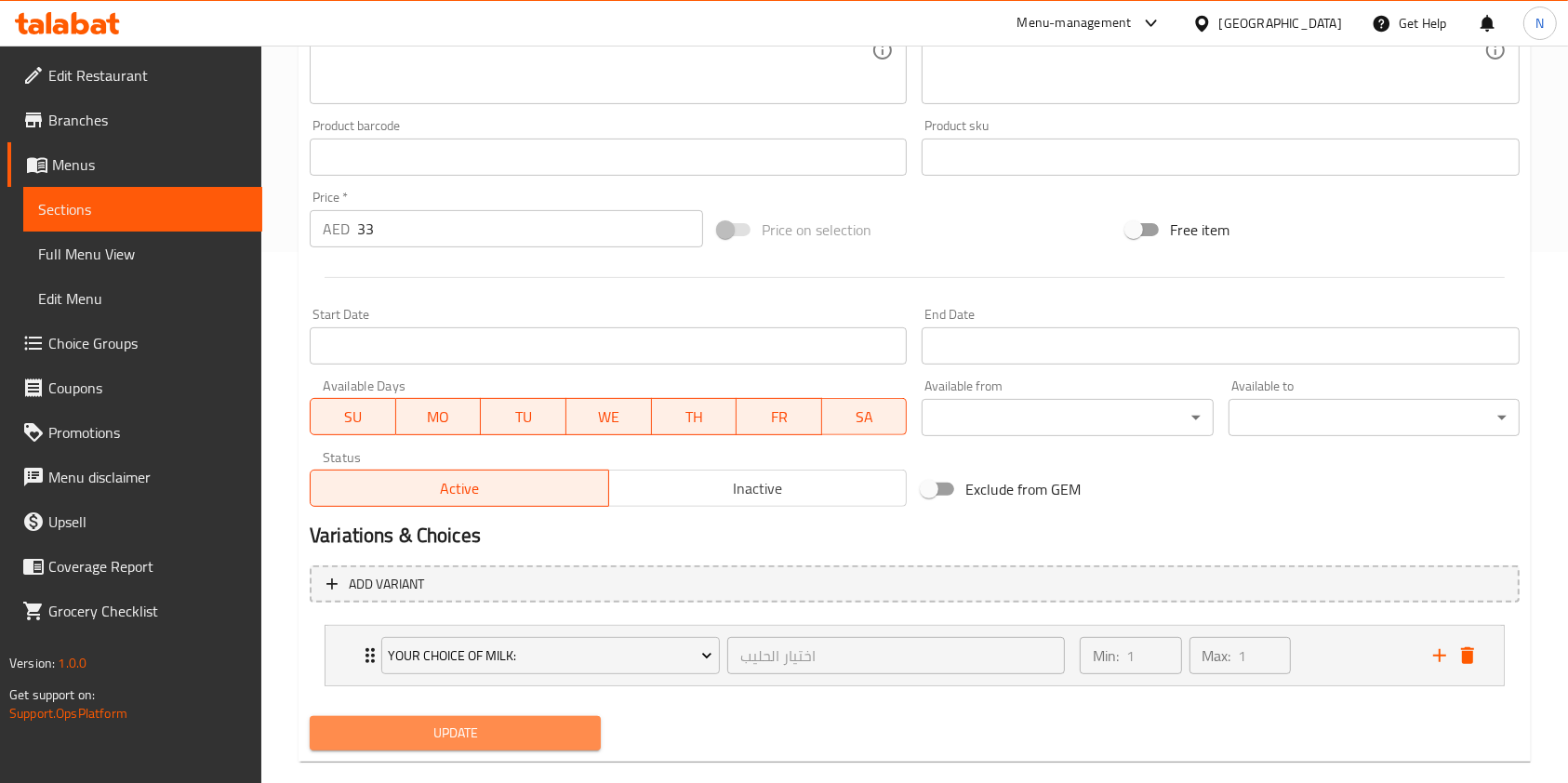
click at [460, 726] on span "Update" at bounding box center [456, 733] width 262 height 24
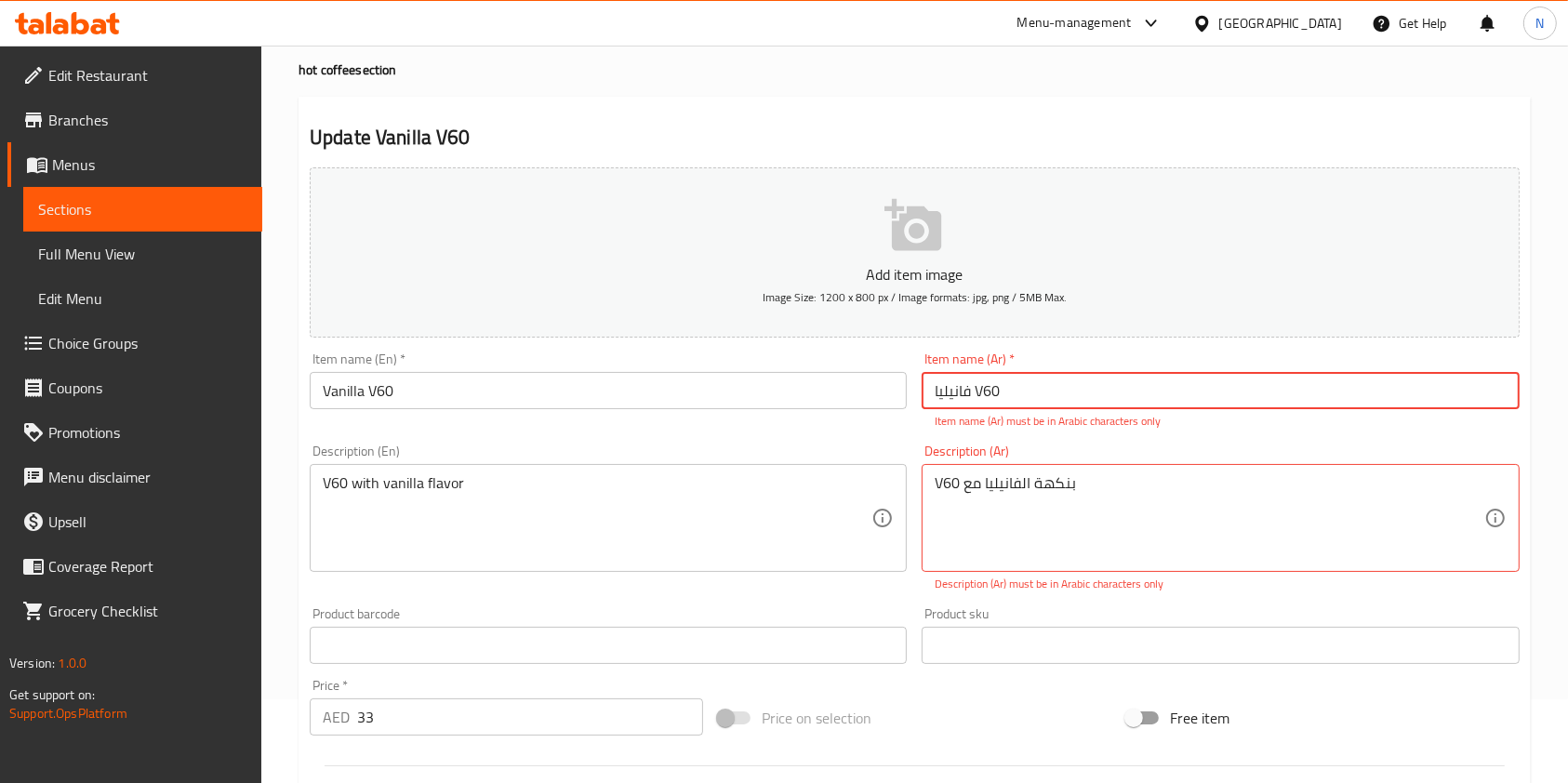
scroll to position [0, 0]
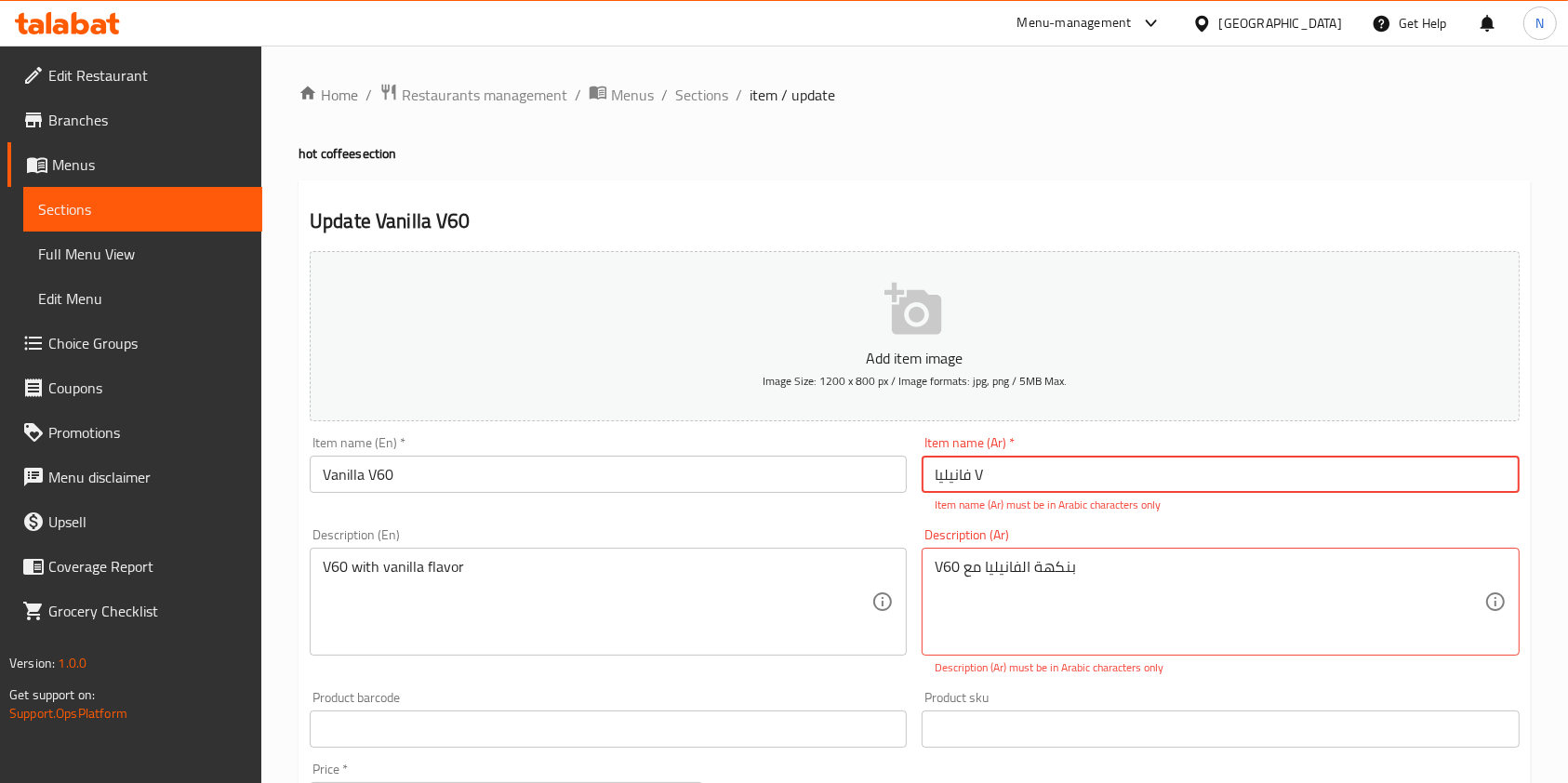
type input "فانيليا V"
click at [878, 511] on div "Item name (En)   * Vanilla V60 Item name (En) *" at bounding box center [608, 475] width 612 height 92
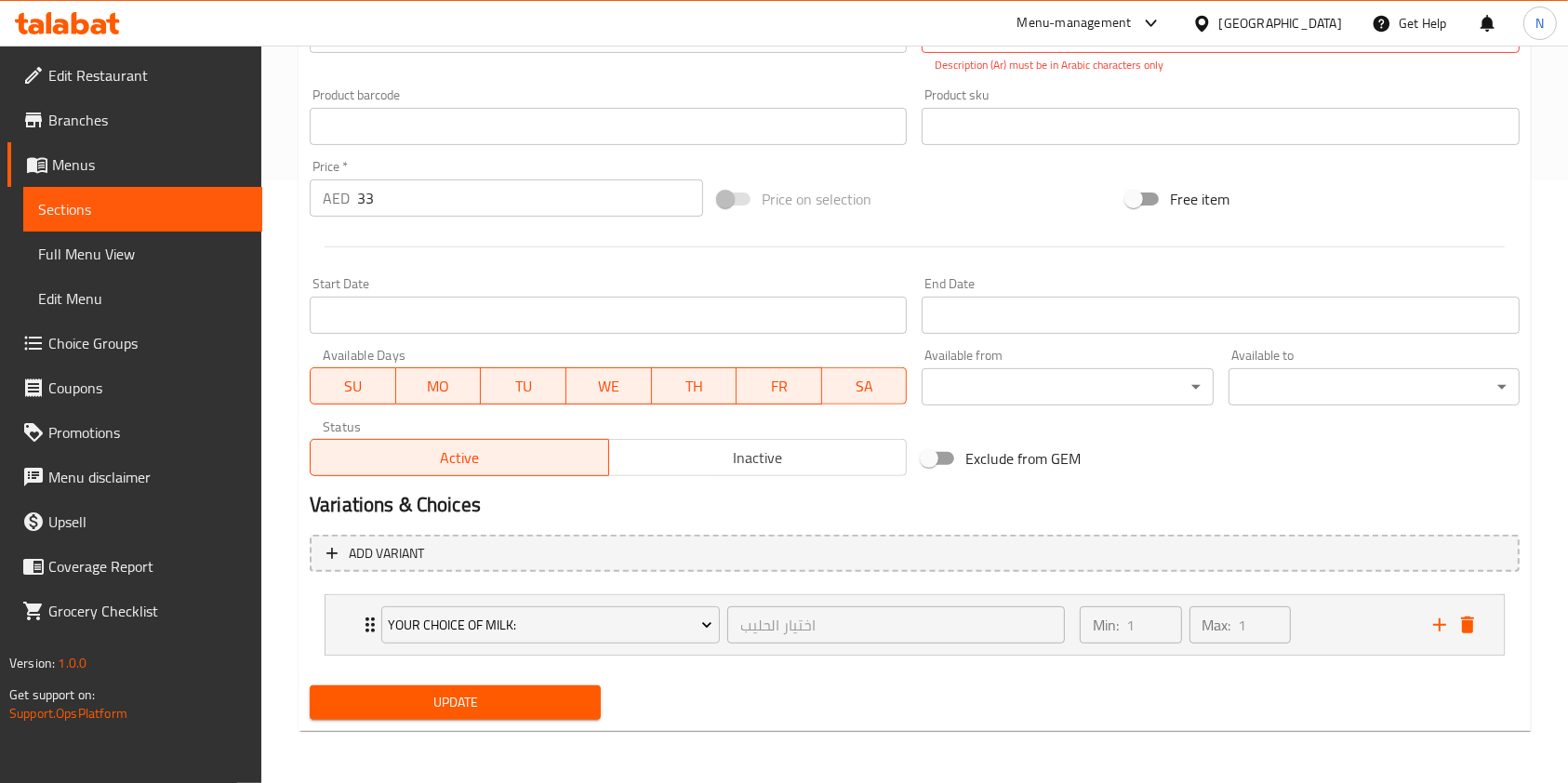
click at [488, 717] on div "Update" at bounding box center [455, 703] width 306 height 49
click at [483, 695] on span "Update" at bounding box center [456, 702] width 262 height 24
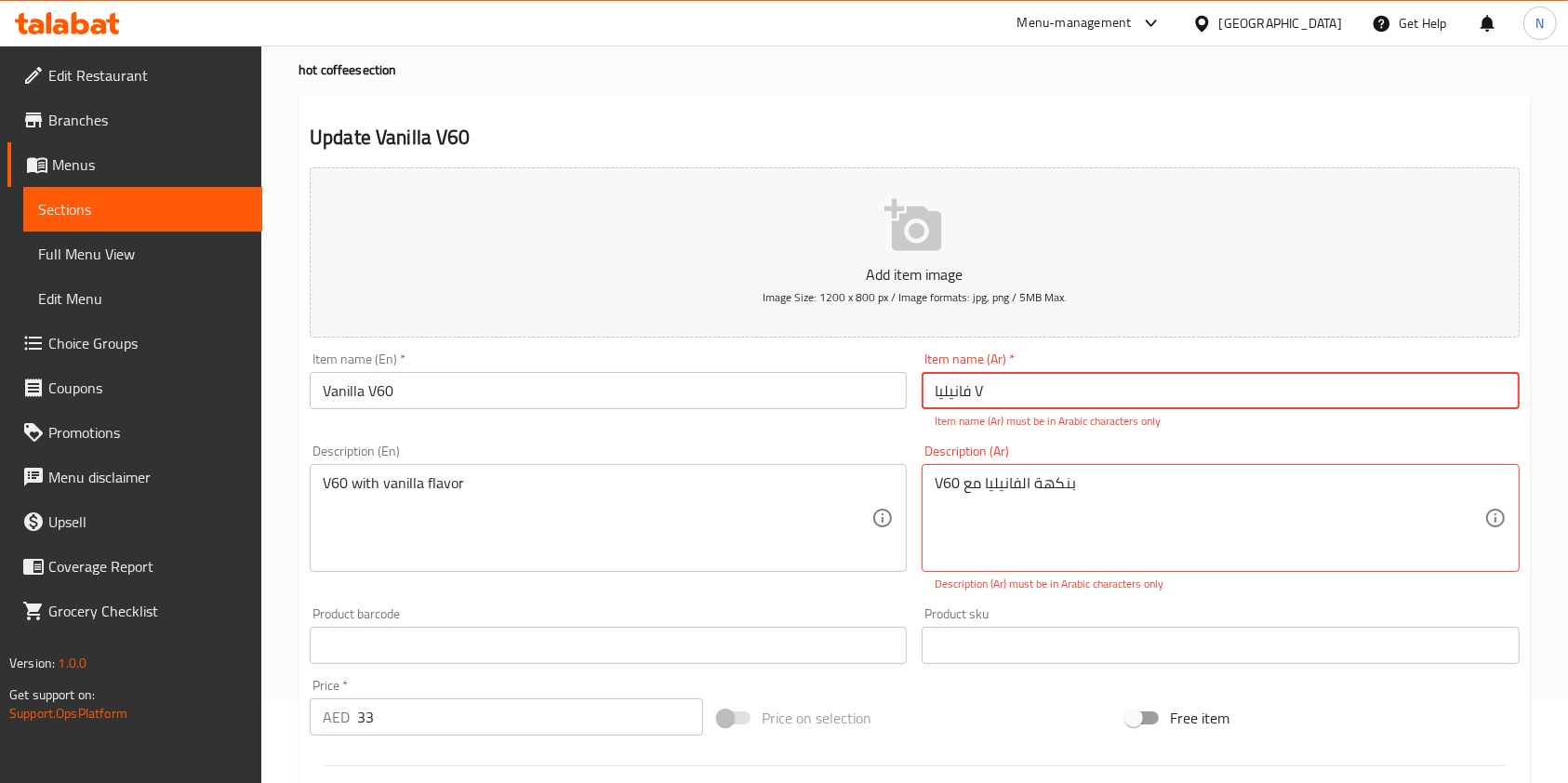
scroll to position [0, 0]
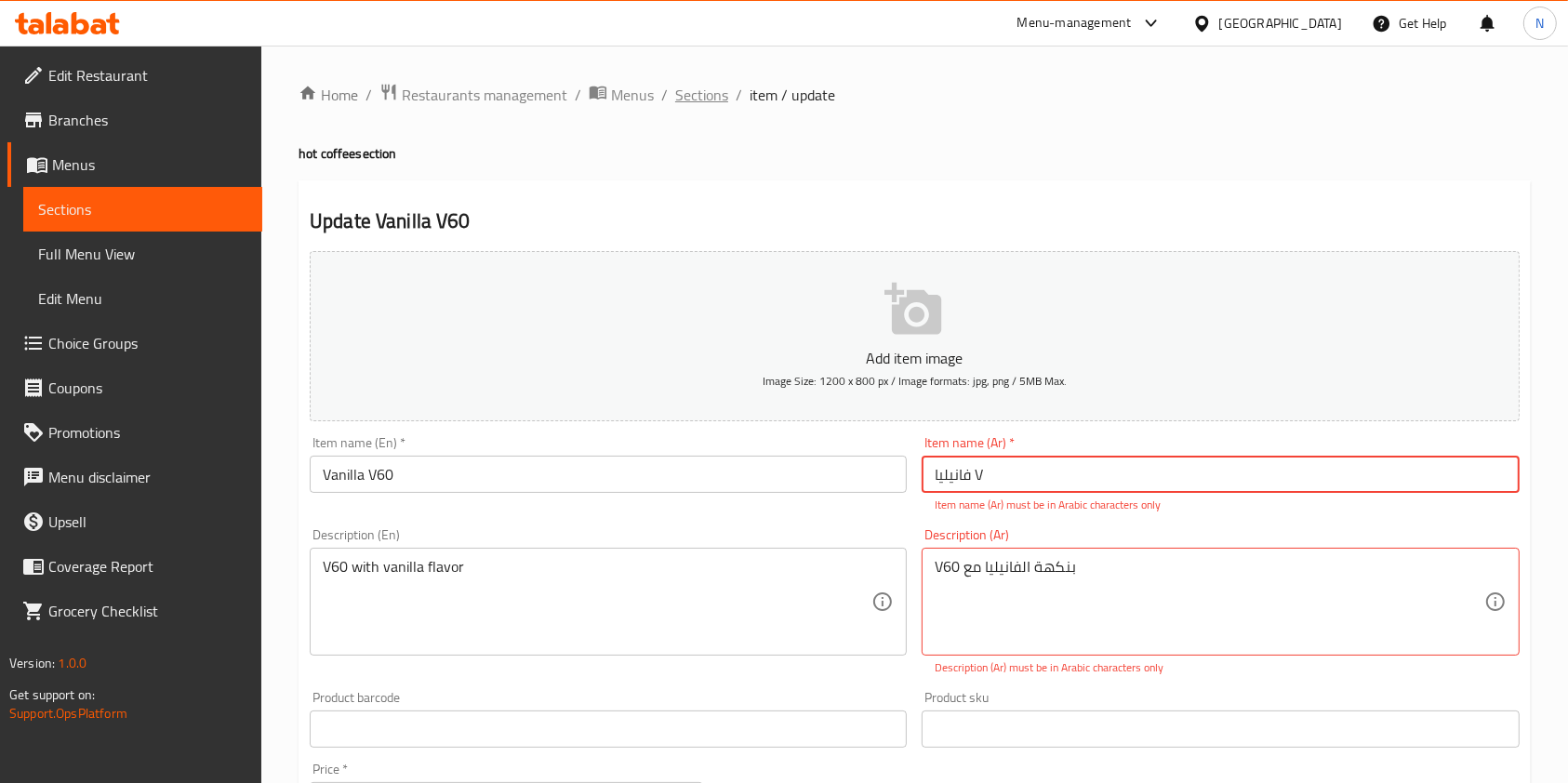
click at [715, 84] on span "Sections" at bounding box center [702, 95] width 53 height 23
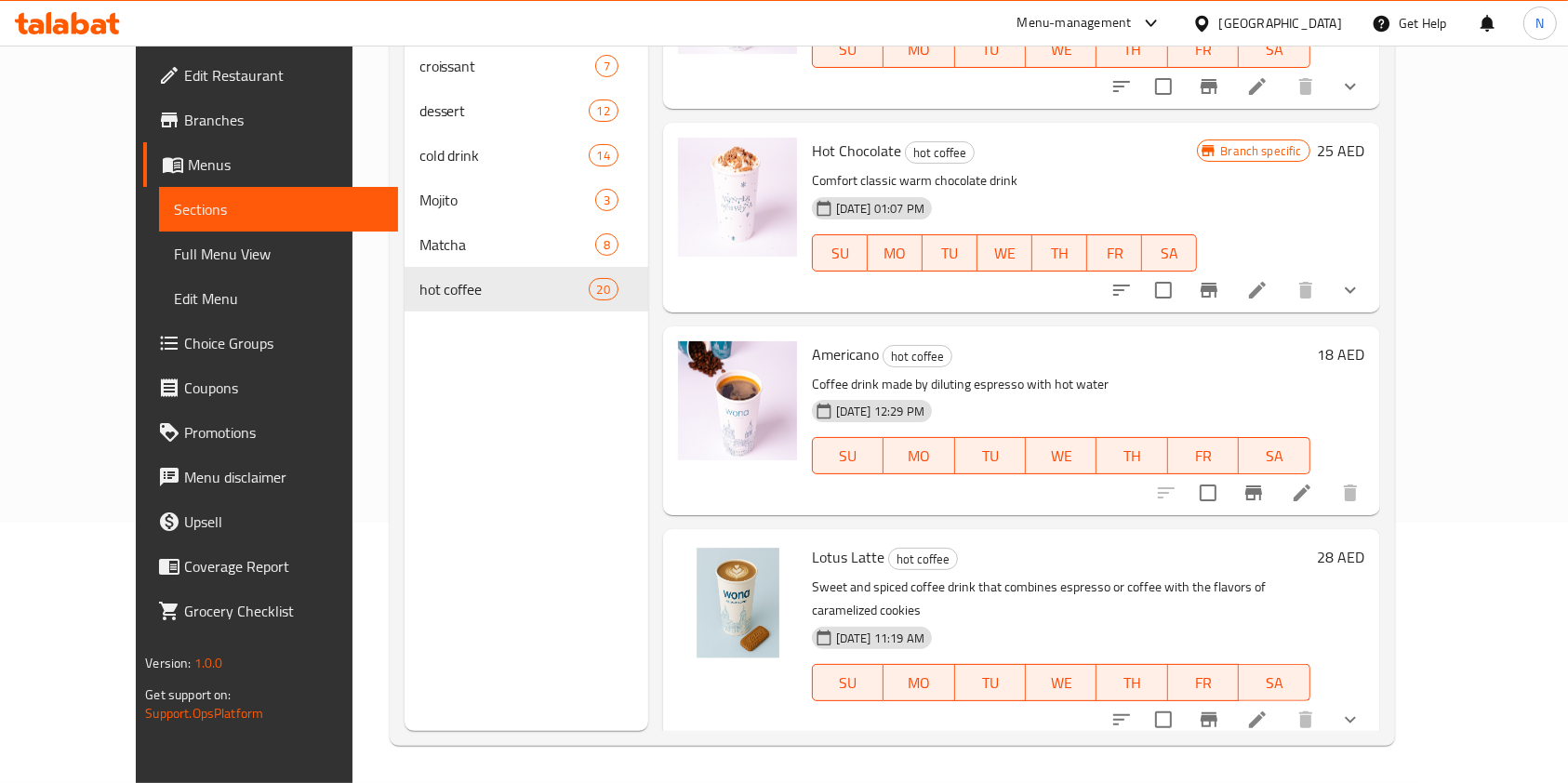
scroll to position [3346, 0]
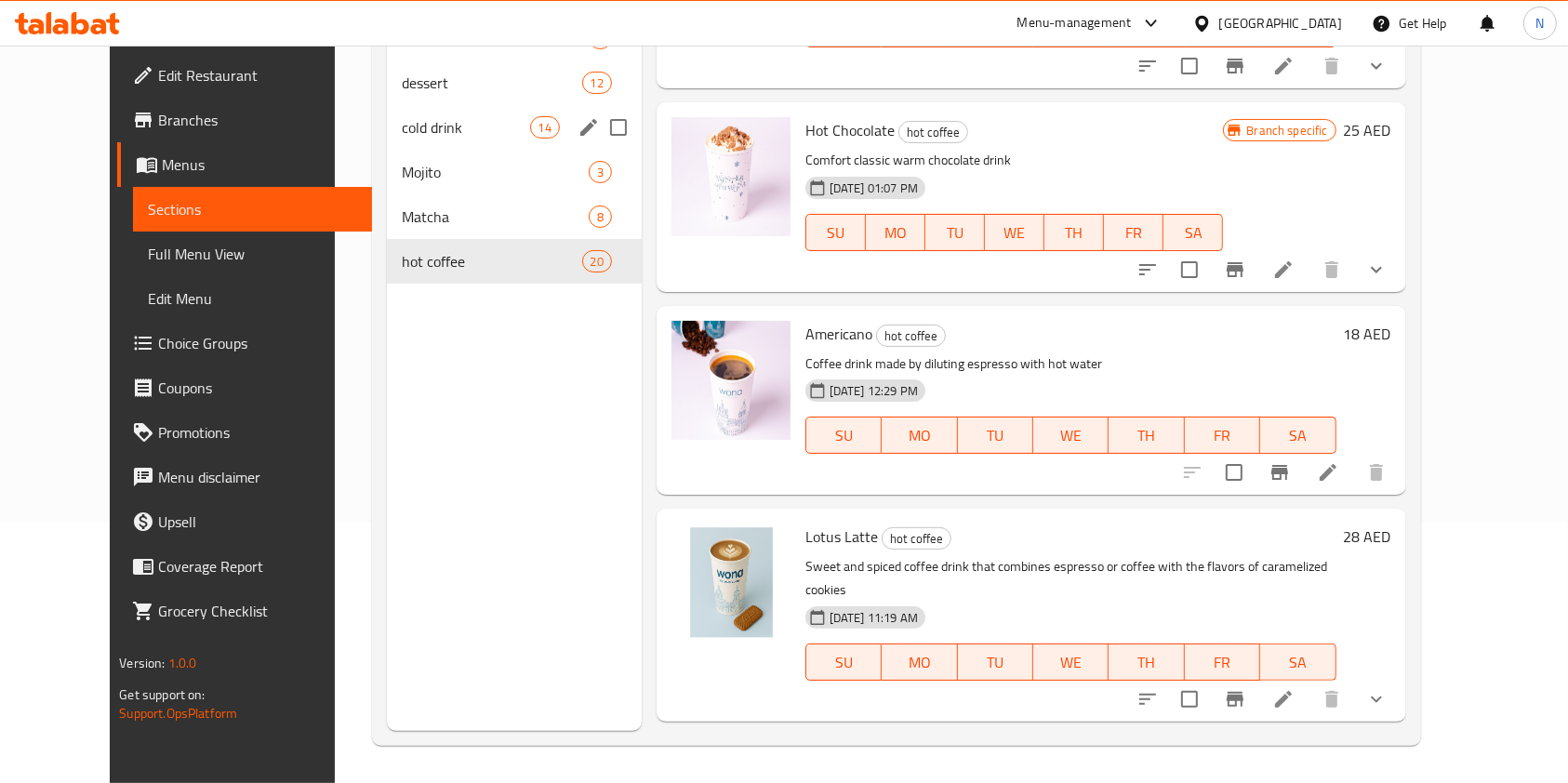
click at [479, 123] on span "cold drink" at bounding box center [466, 128] width 128 height 23
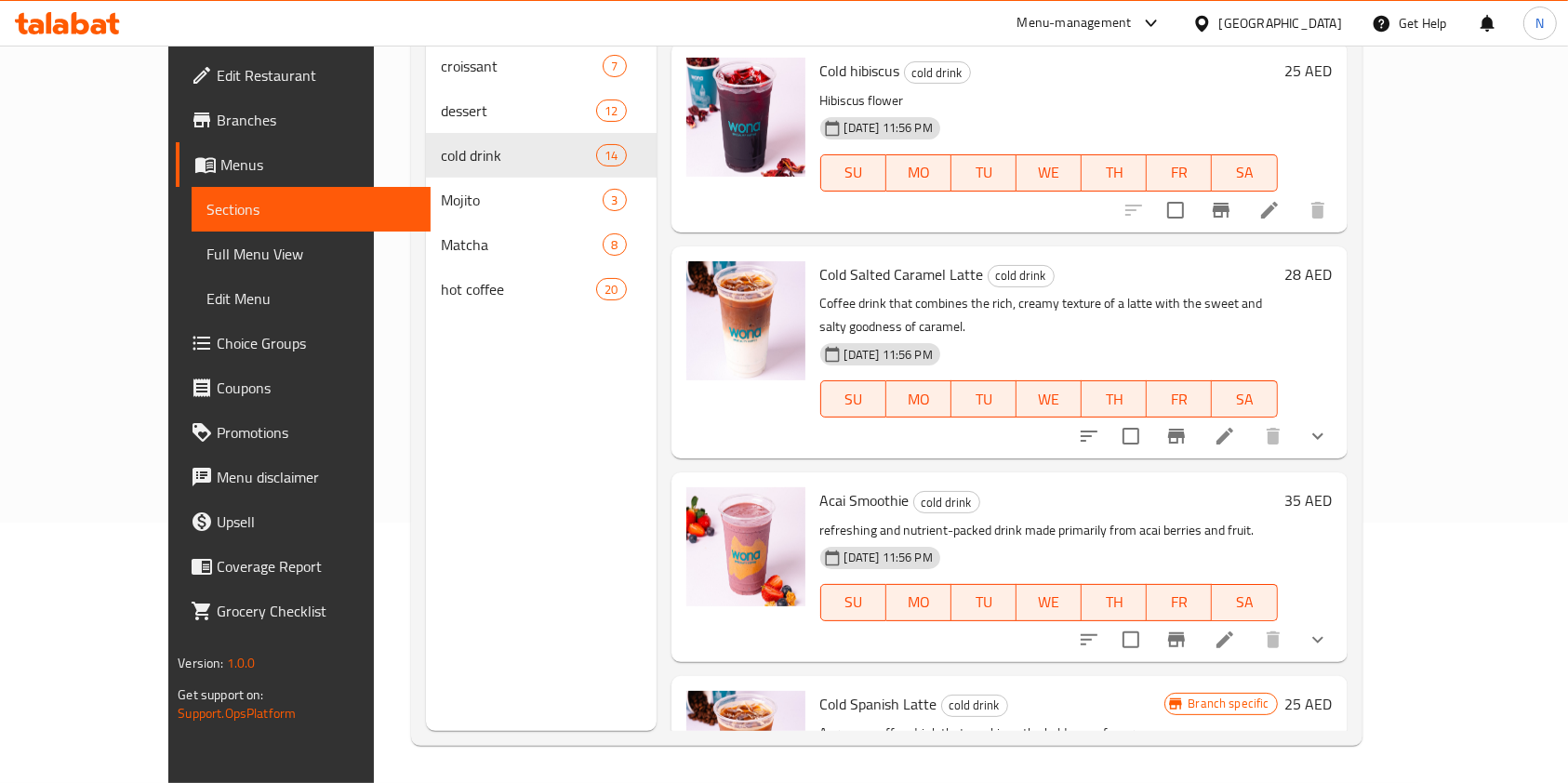
scroll to position [607, 0]
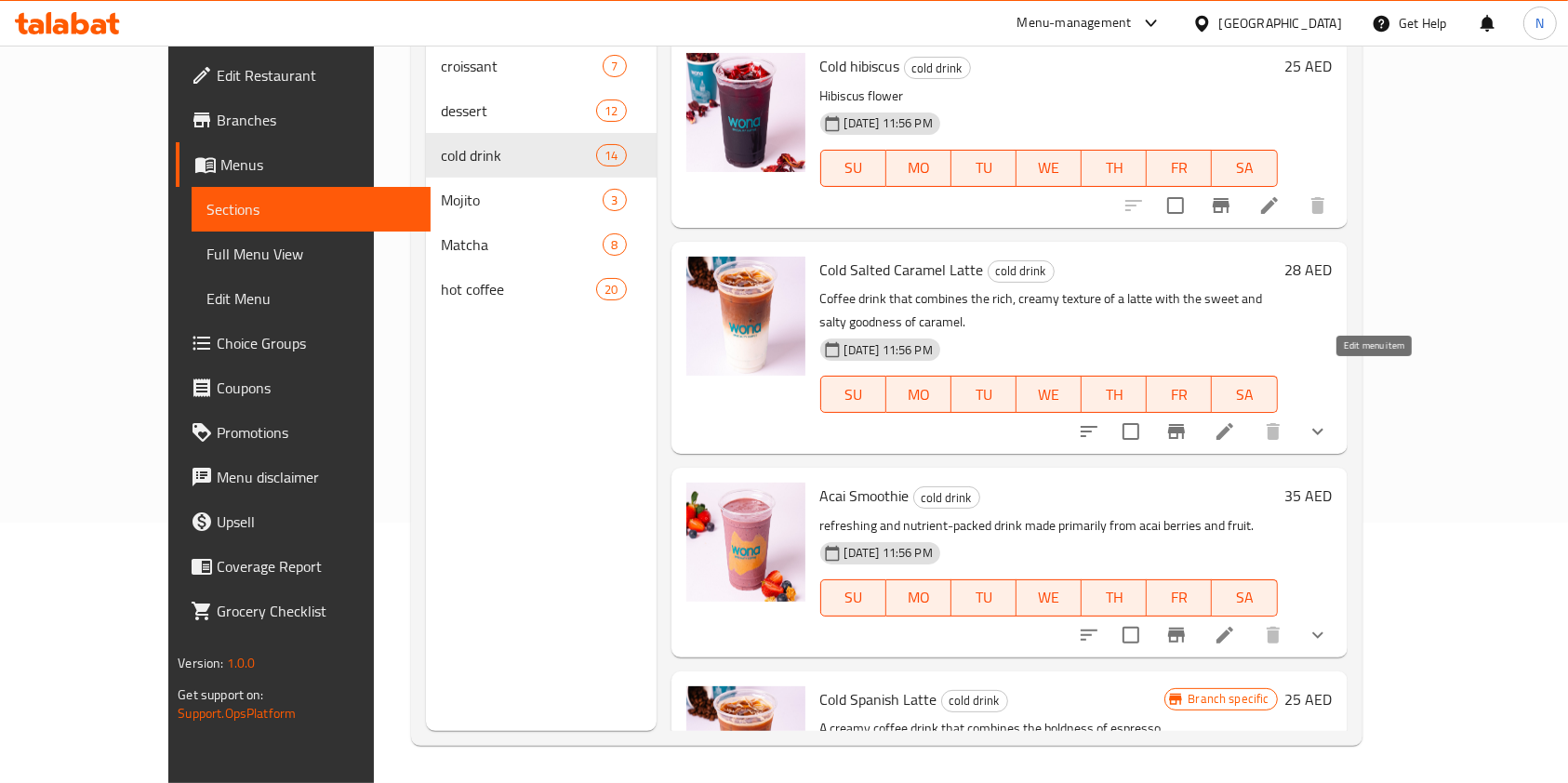
click at [1237, 421] on icon at bounding box center [1225, 432] width 23 height 23
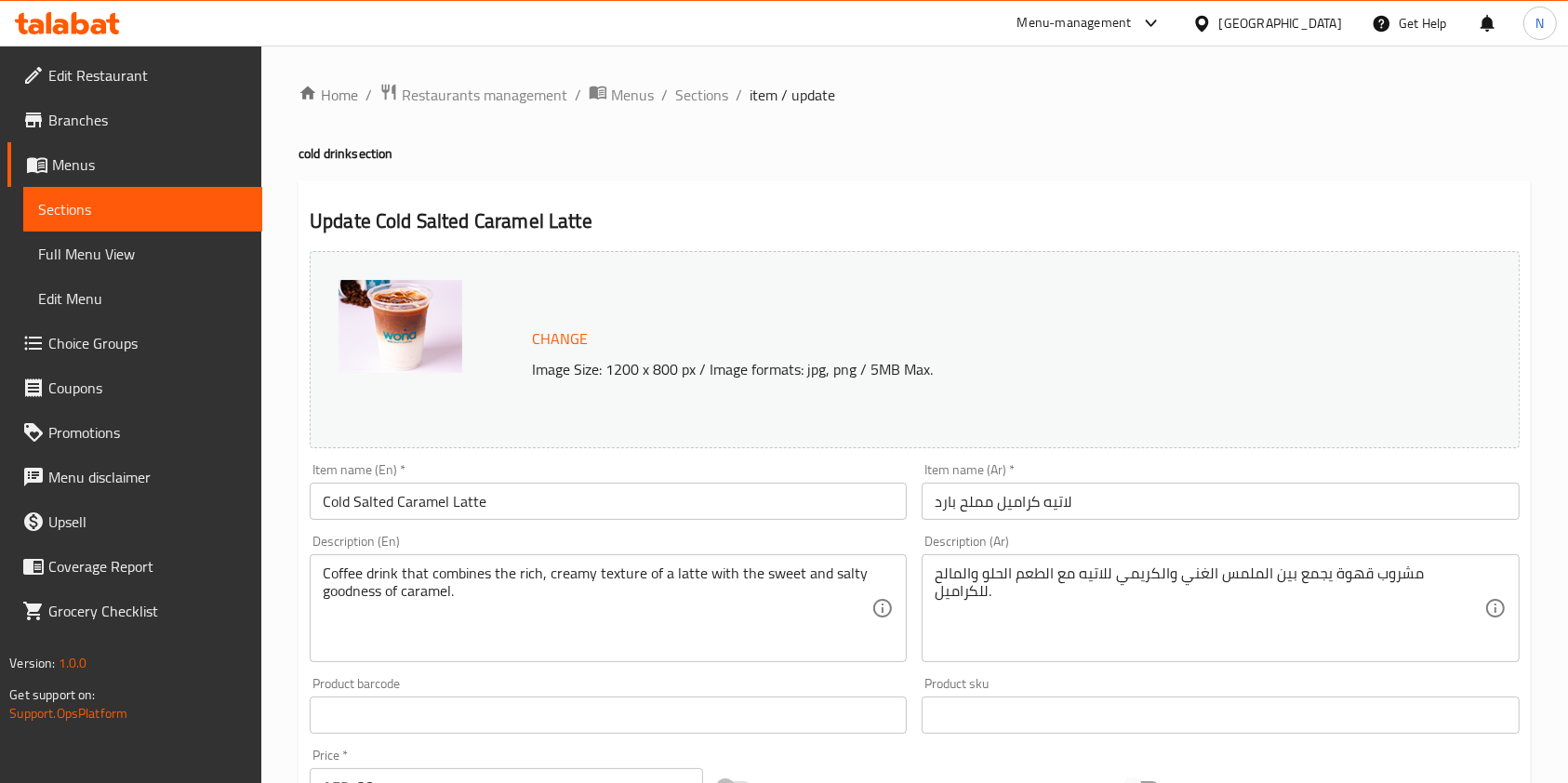
scroll to position [588, 0]
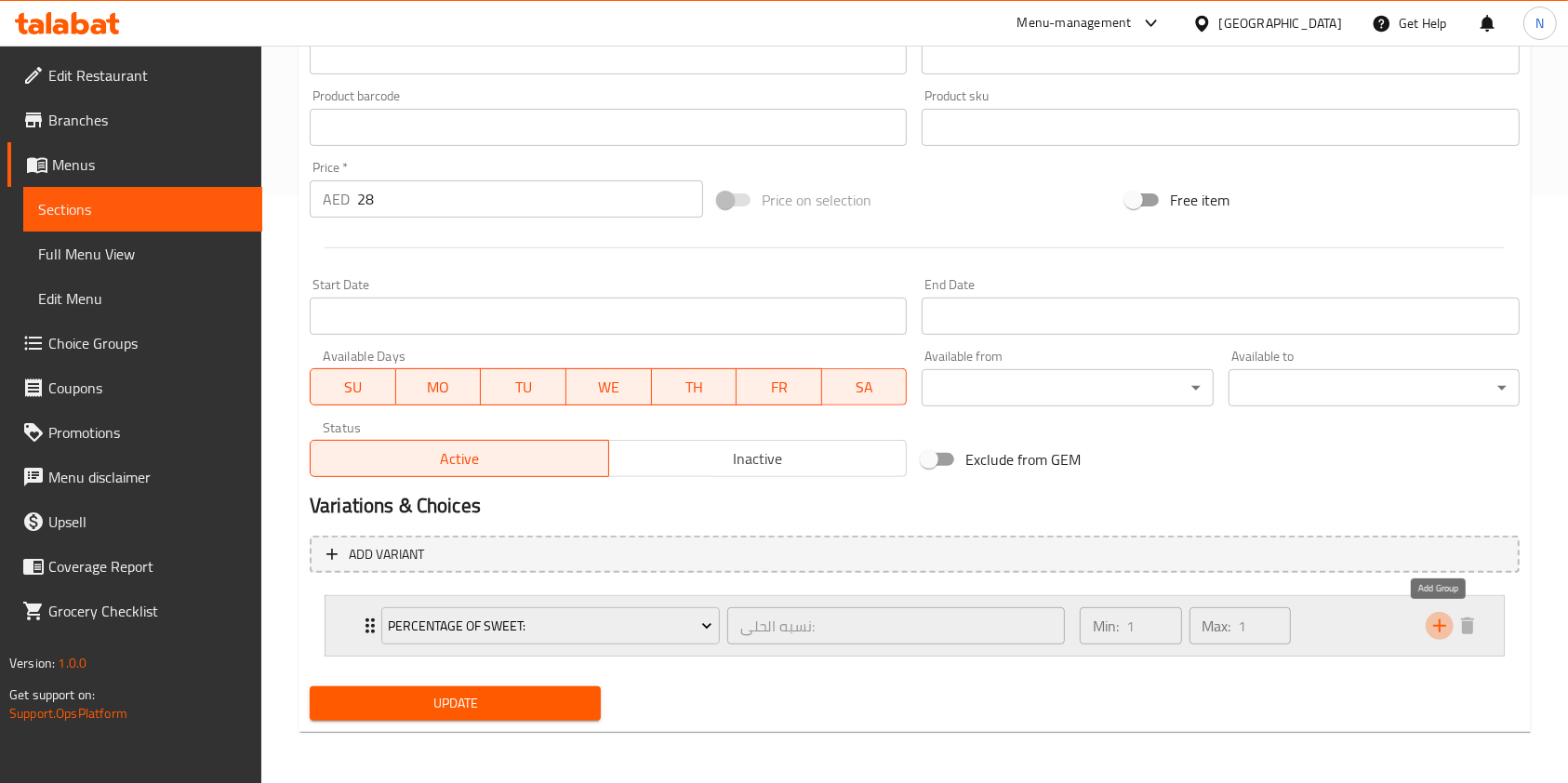
click at [1444, 623] on icon "add" at bounding box center [1440, 626] width 23 height 23
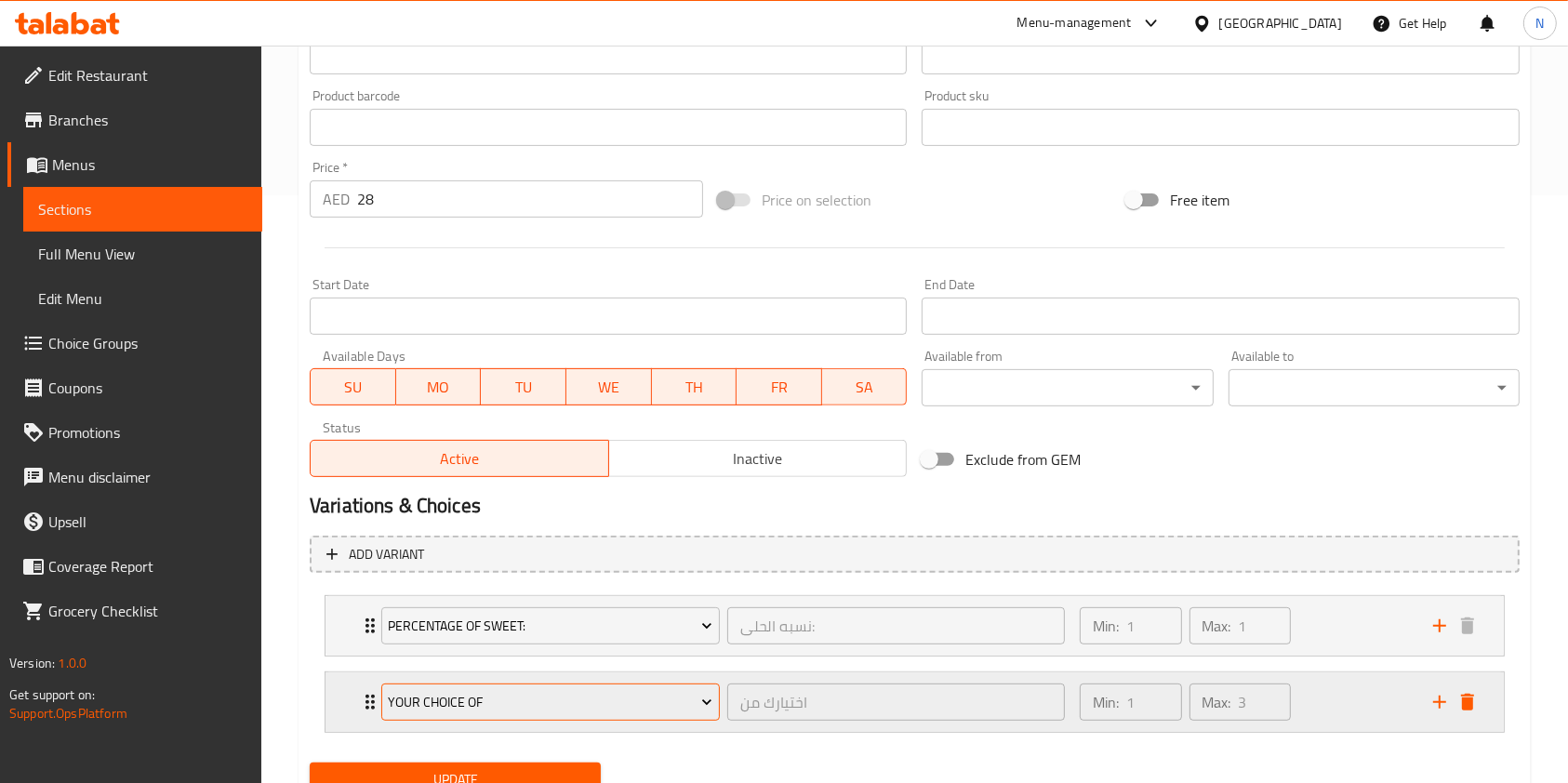
click at [622, 691] on span "Your Choice Of" at bounding box center [550, 702] width 325 height 24
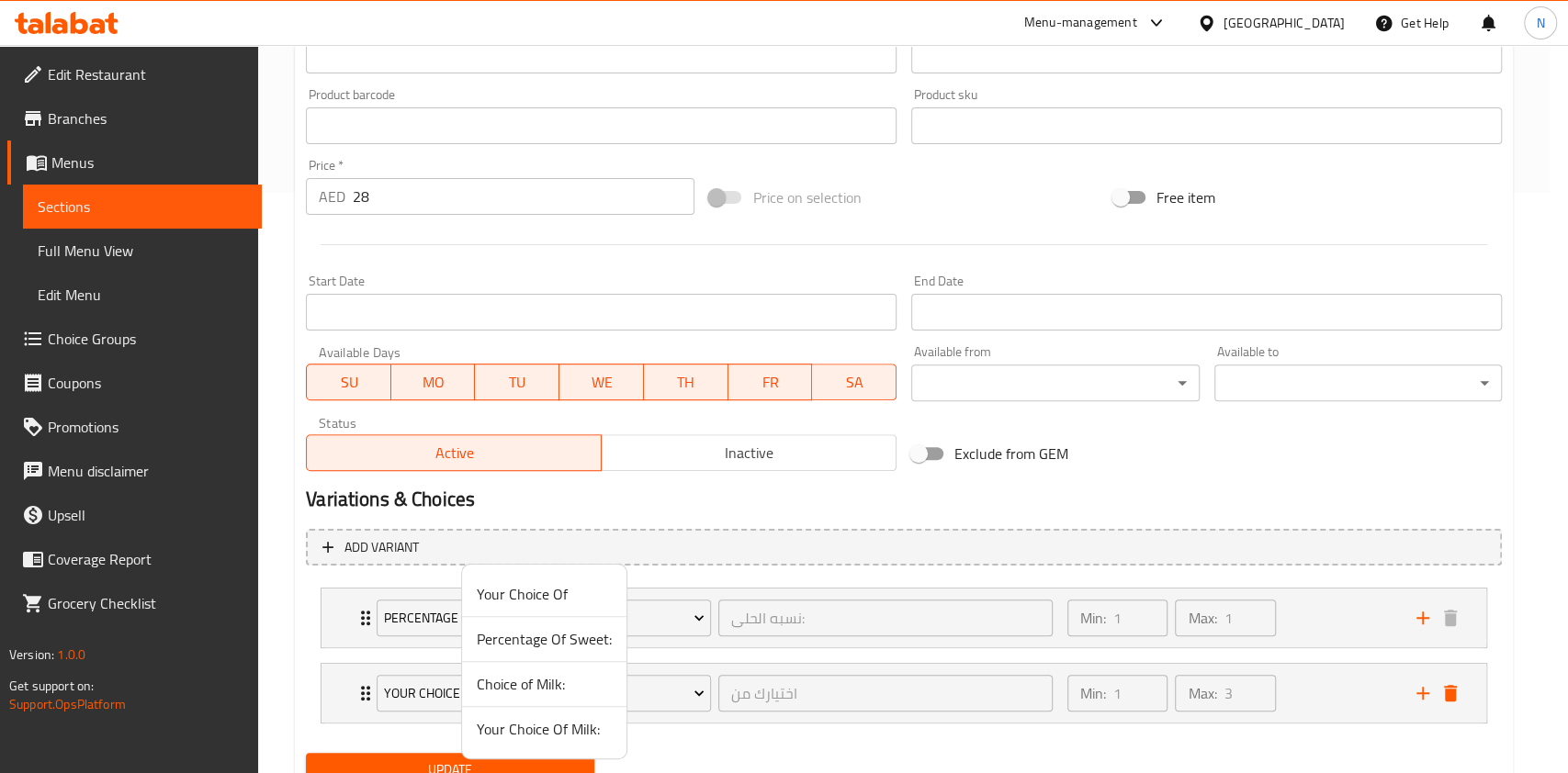
click at [559, 733] on span "Your Choice Of Milk:" at bounding box center [544, 729] width 135 height 22
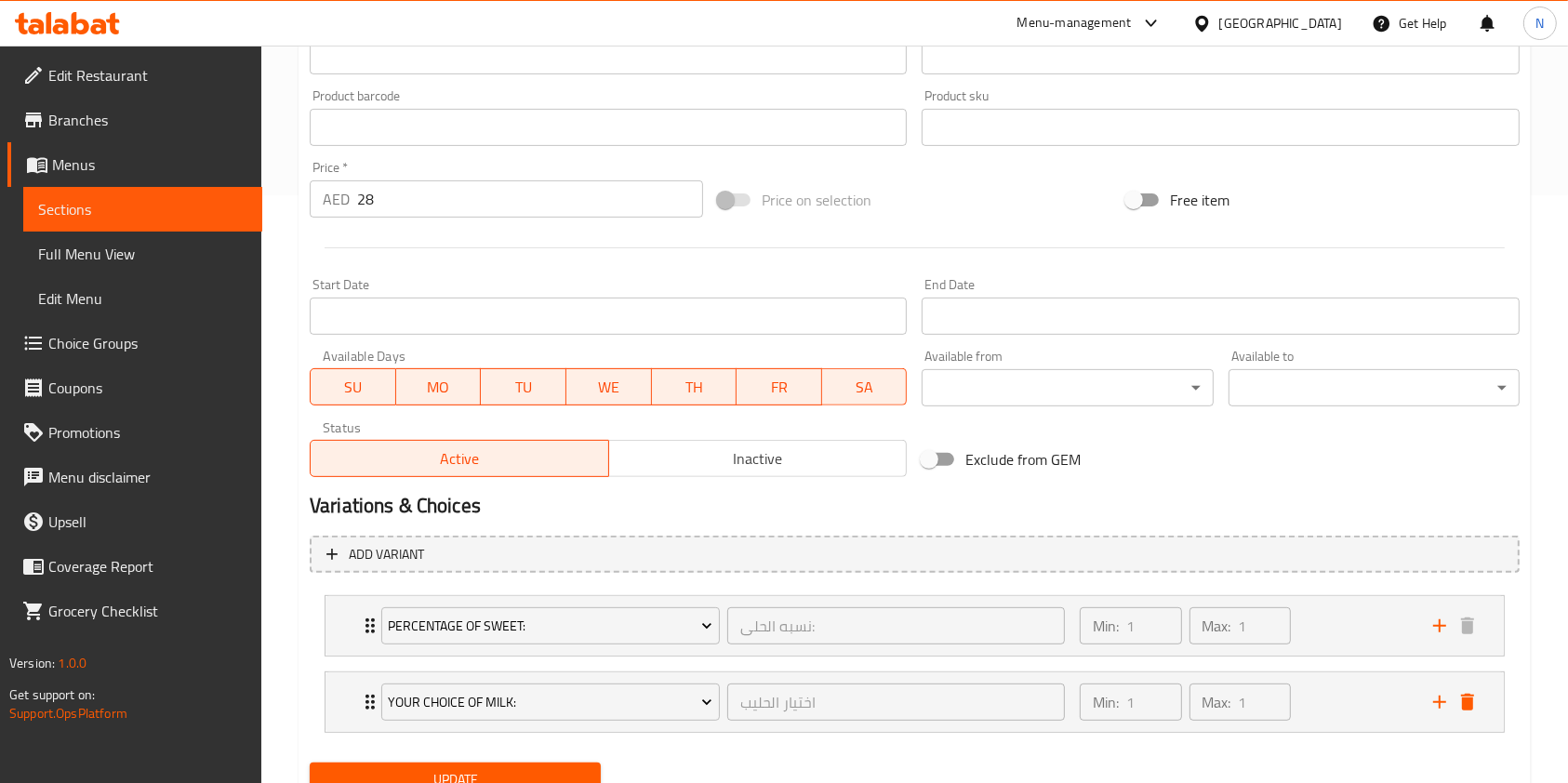
click at [506, 762] on button "Update" at bounding box center [455, 779] width 291 height 35
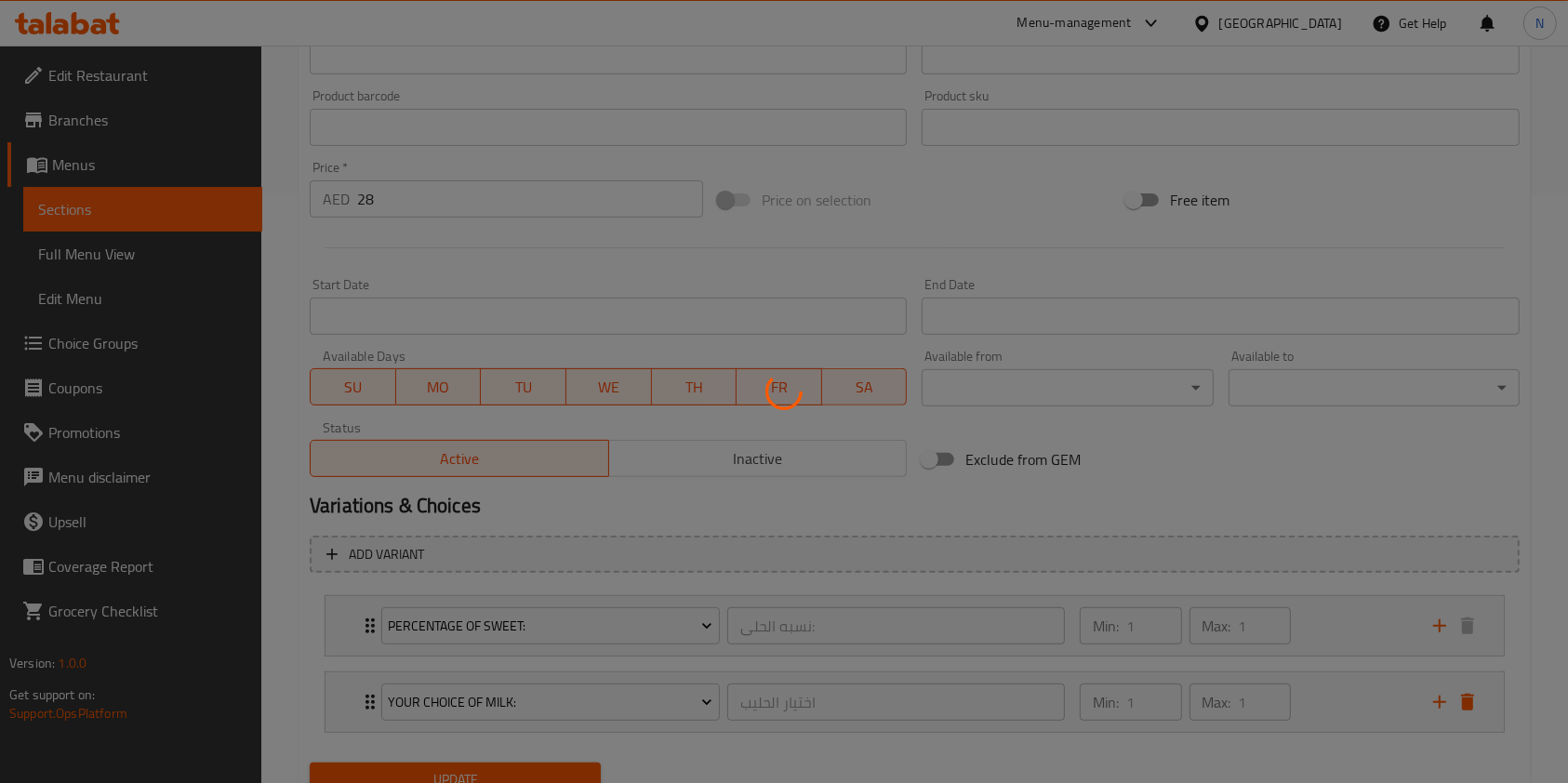
scroll to position [0, 0]
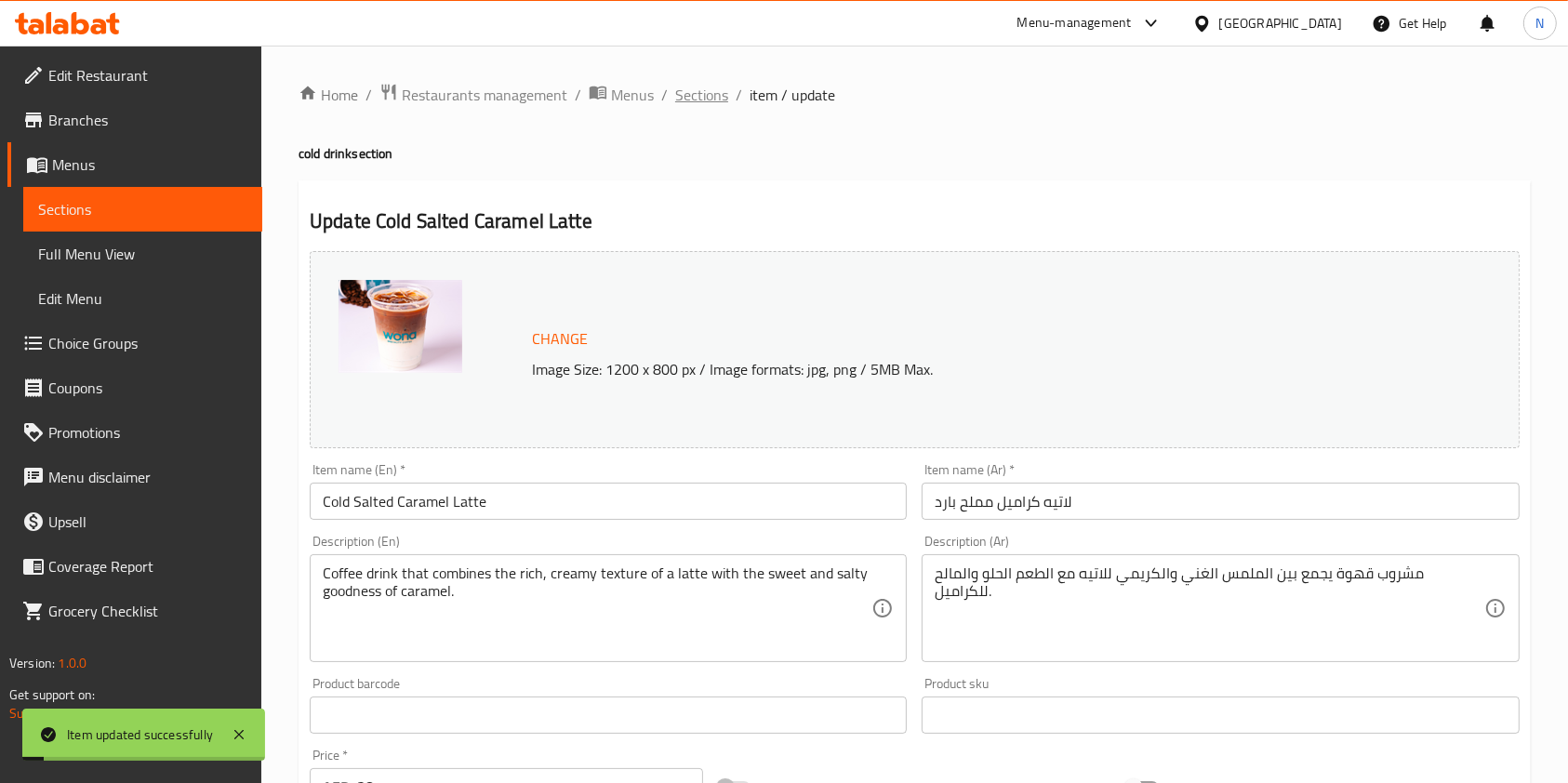
click at [692, 89] on span "Sections" at bounding box center [702, 95] width 53 height 23
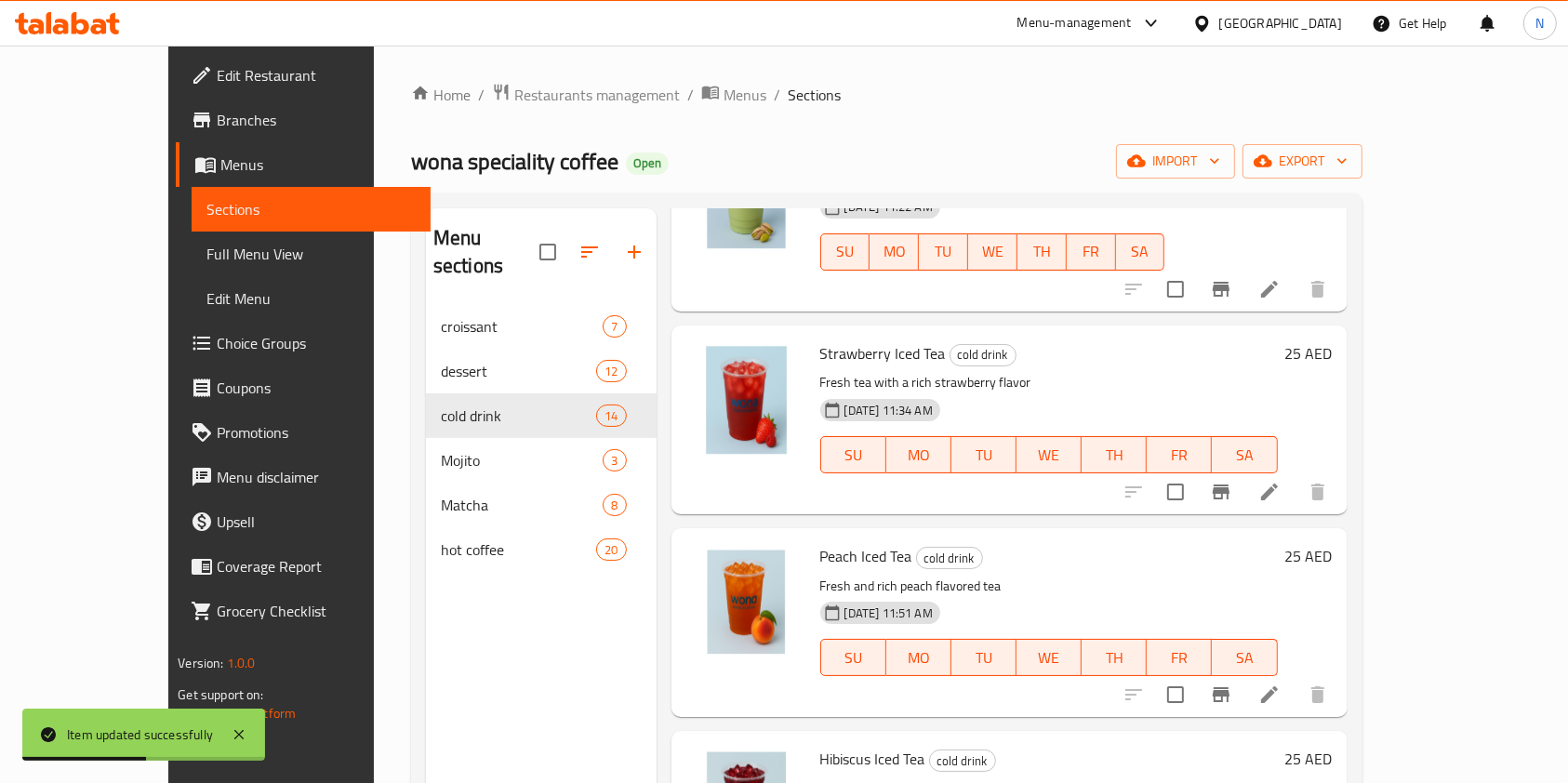
scroll to position [2108, 0]
